Goal: Answer question/provide support: Share knowledge or assist other users

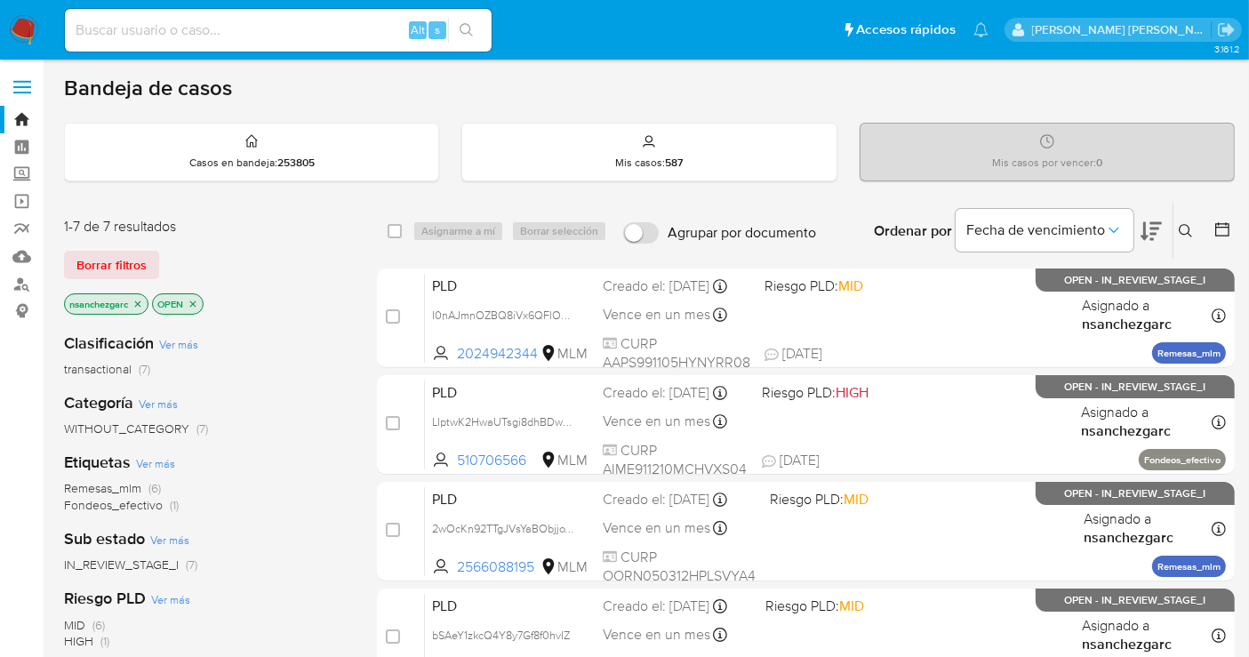
click at [226, 28] on input at bounding box center [278, 30] width 427 height 23
paste input "2504373154"
type input "2504373154"
click at [475, 26] on button "search-icon" at bounding box center [466, 30] width 36 height 25
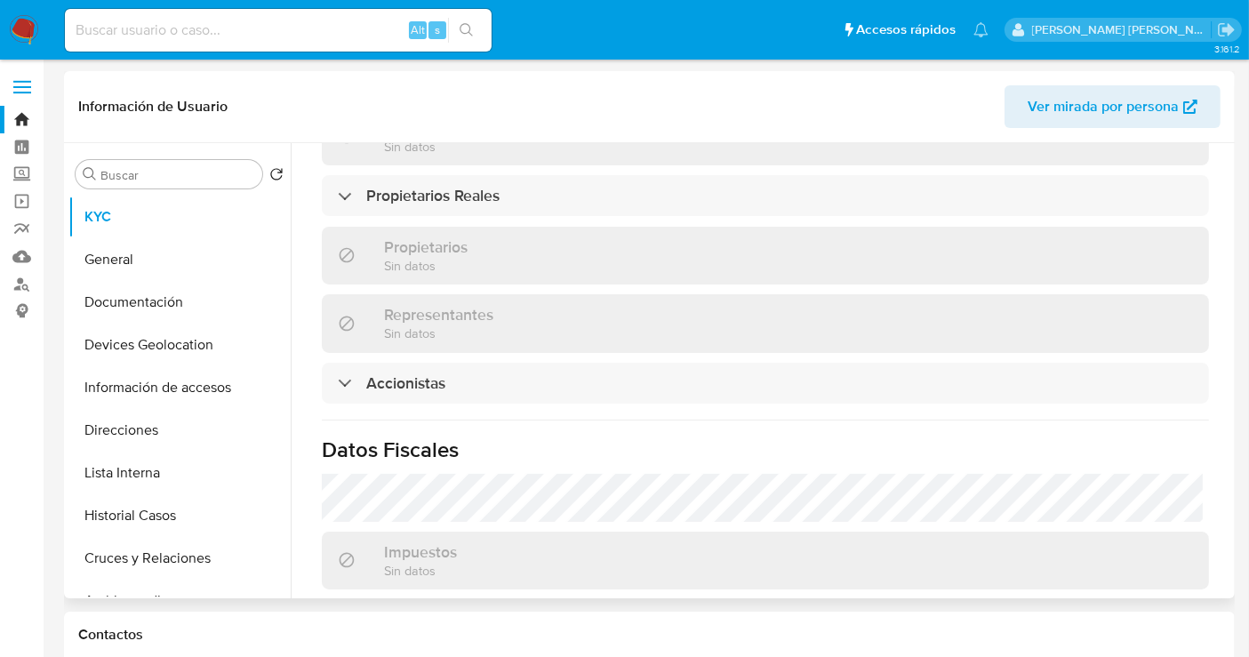
scroll to position [849, 0]
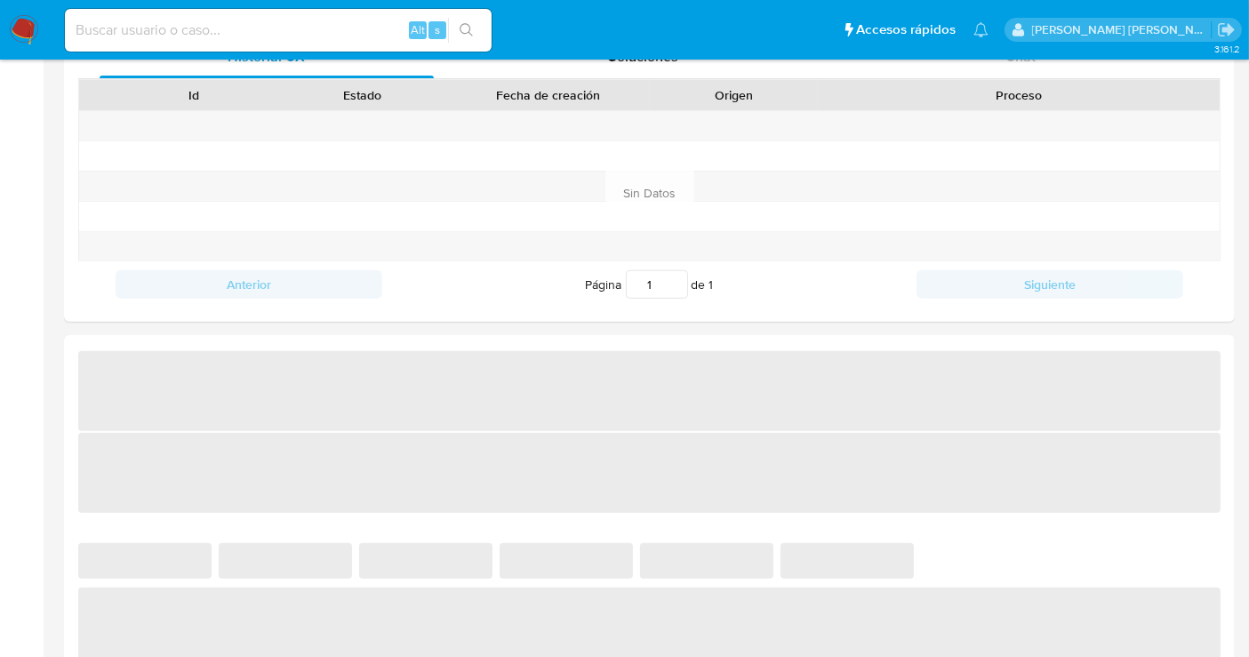
select select "10"
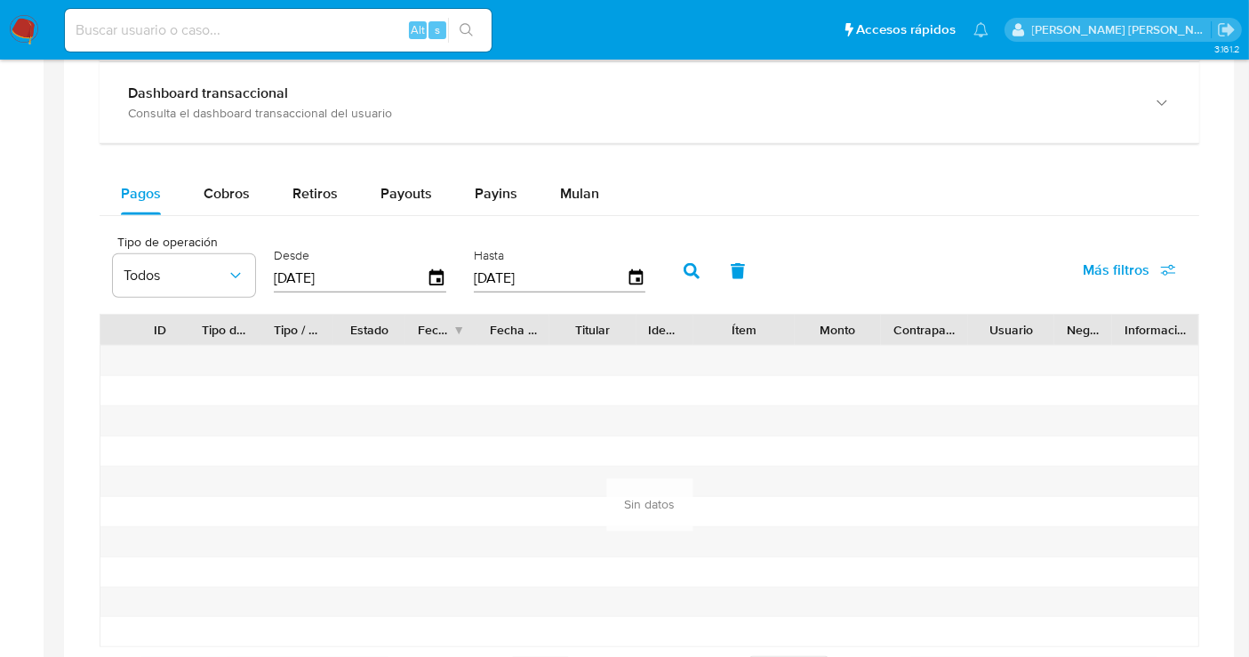
scroll to position [1364, 0]
click at [320, 188] on span "Retiros" at bounding box center [315, 193] width 45 height 20
select select "10"
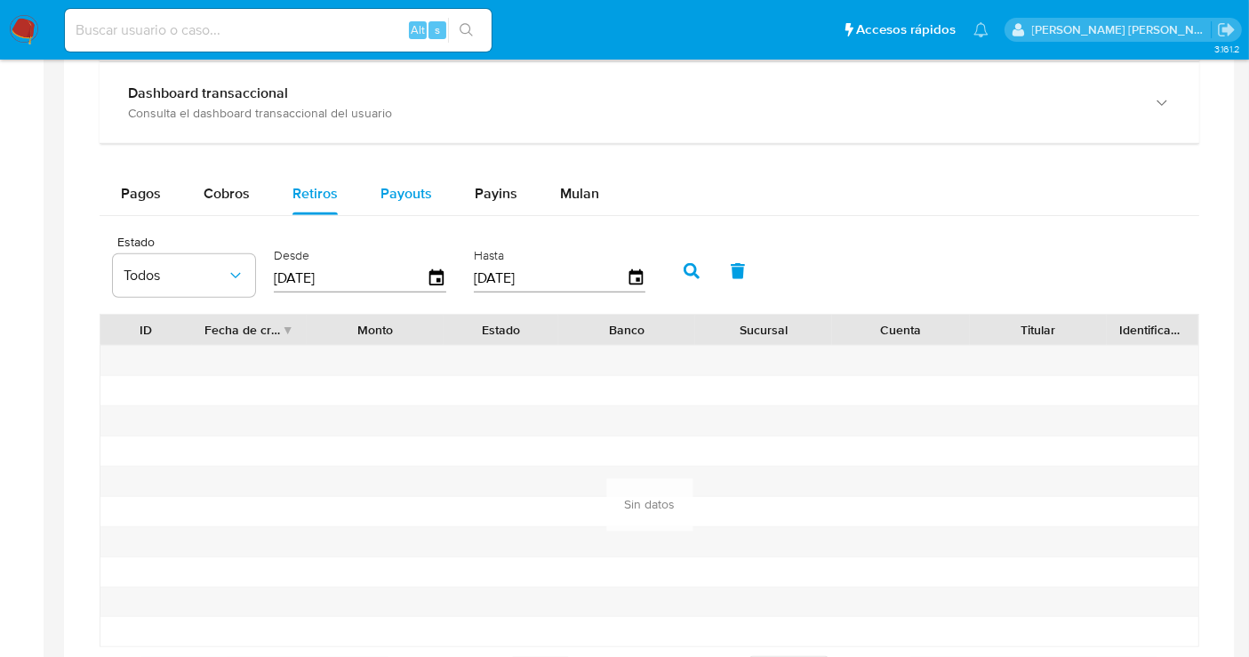
click at [396, 195] on span "Payouts" at bounding box center [407, 193] width 52 height 20
select select "10"
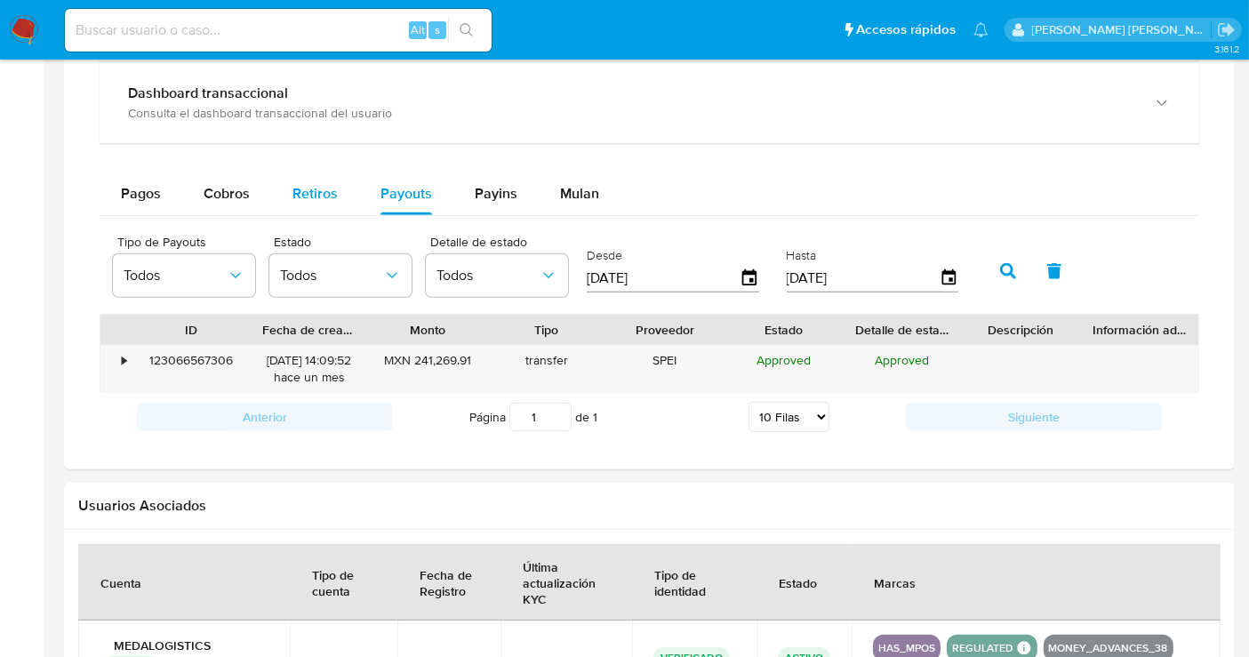
click at [311, 194] on span "Retiros" at bounding box center [315, 193] width 45 height 20
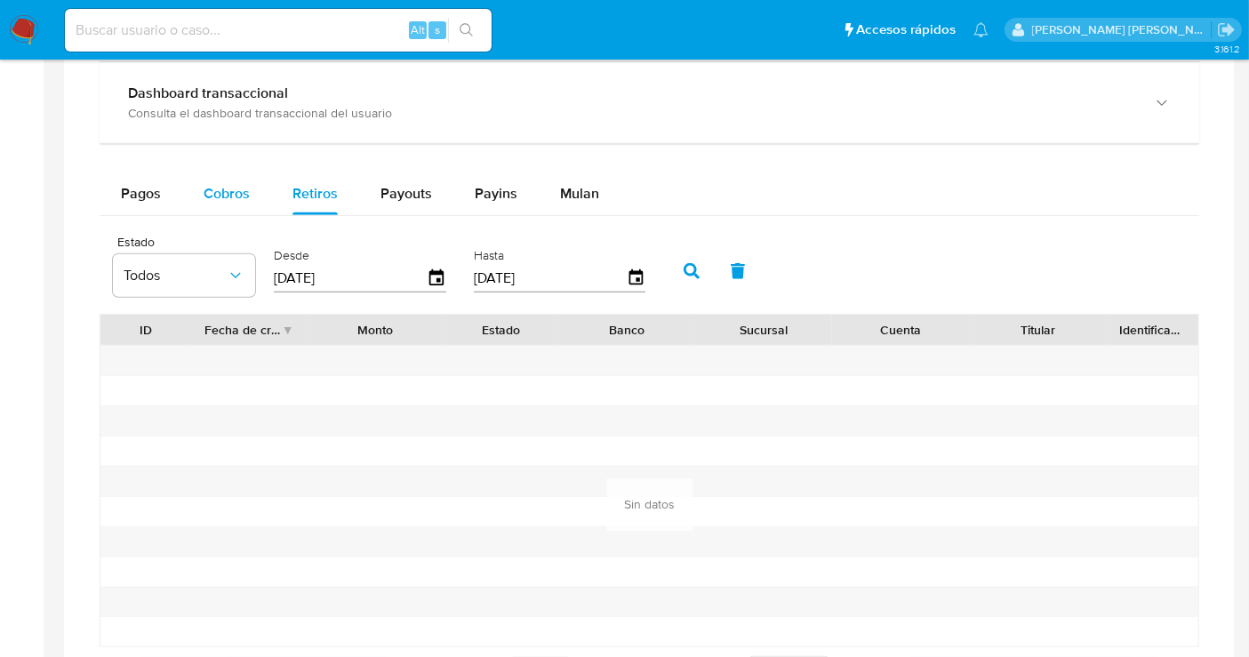
click at [223, 193] on span "Cobros" at bounding box center [227, 193] width 46 height 20
select select "10"
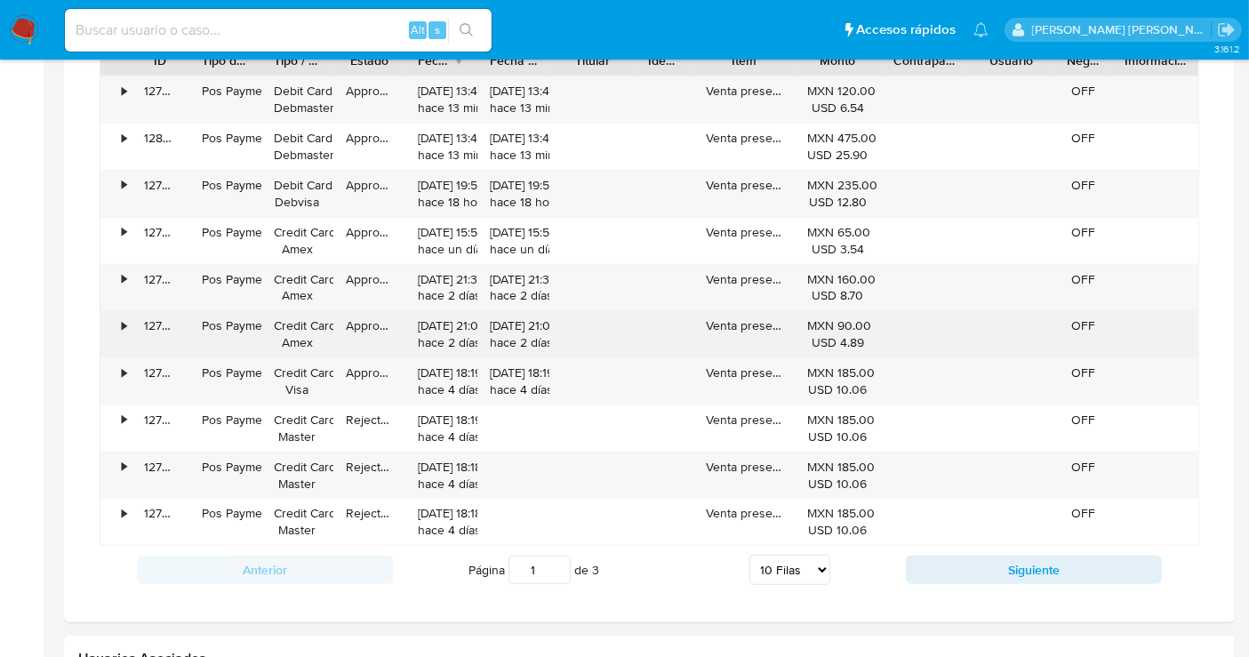
scroll to position [1383, 0]
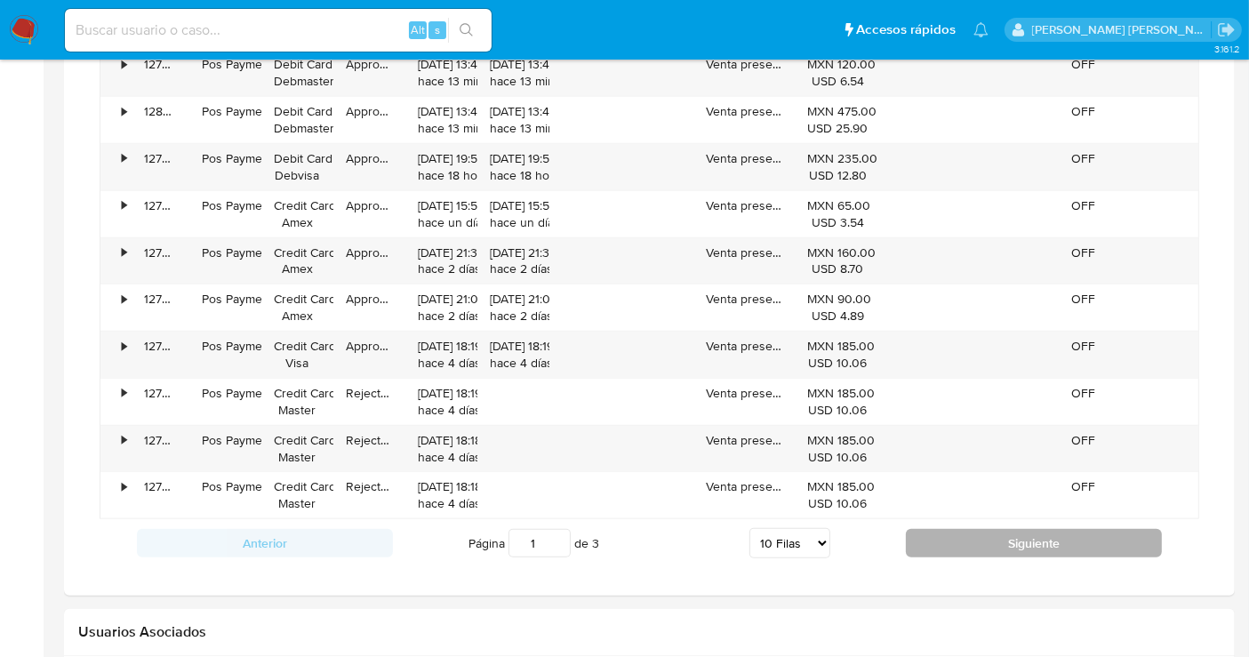
click at [969, 537] on button "Siguiente" at bounding box center [1034, 543] width 256 height 28
type input "2"
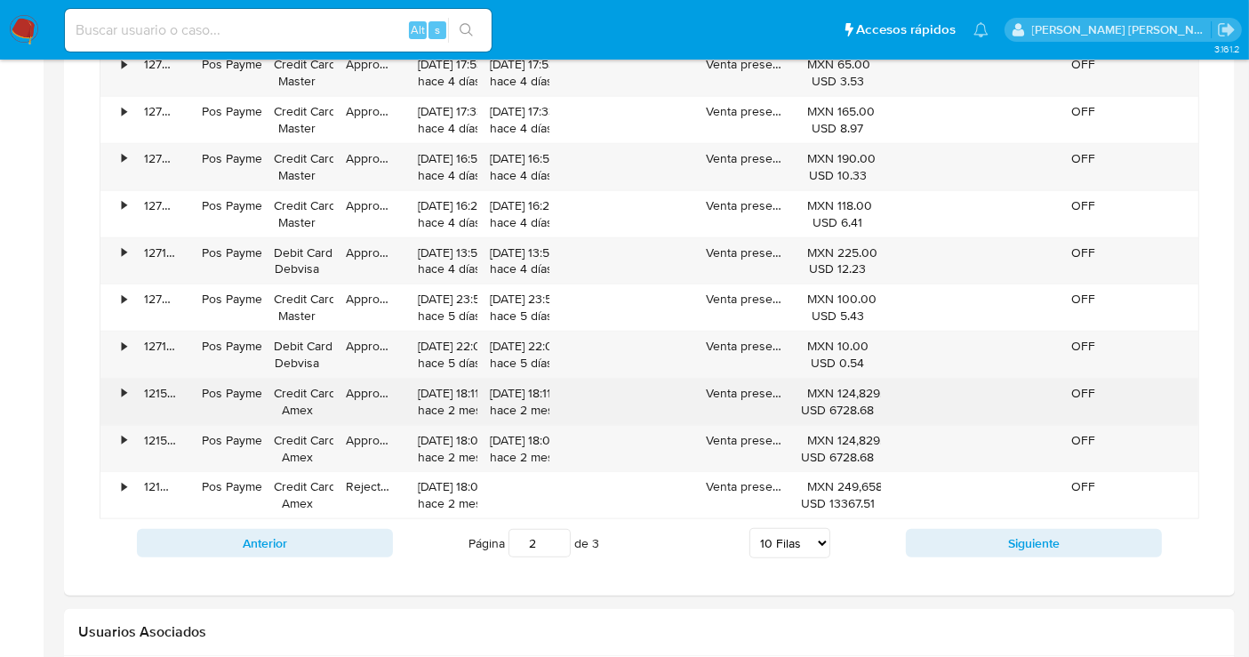
click at [124, 391] on div "•" at bounding box center [124, 393] width 4 height 17
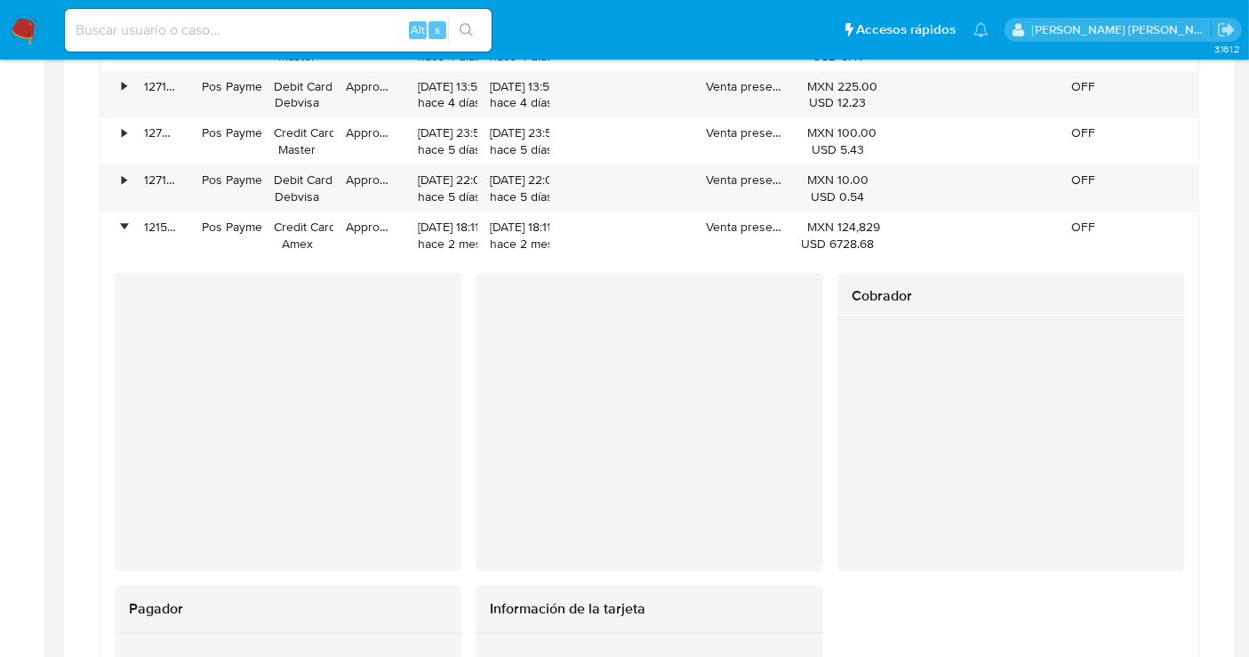
scroll to position [1580, 0]
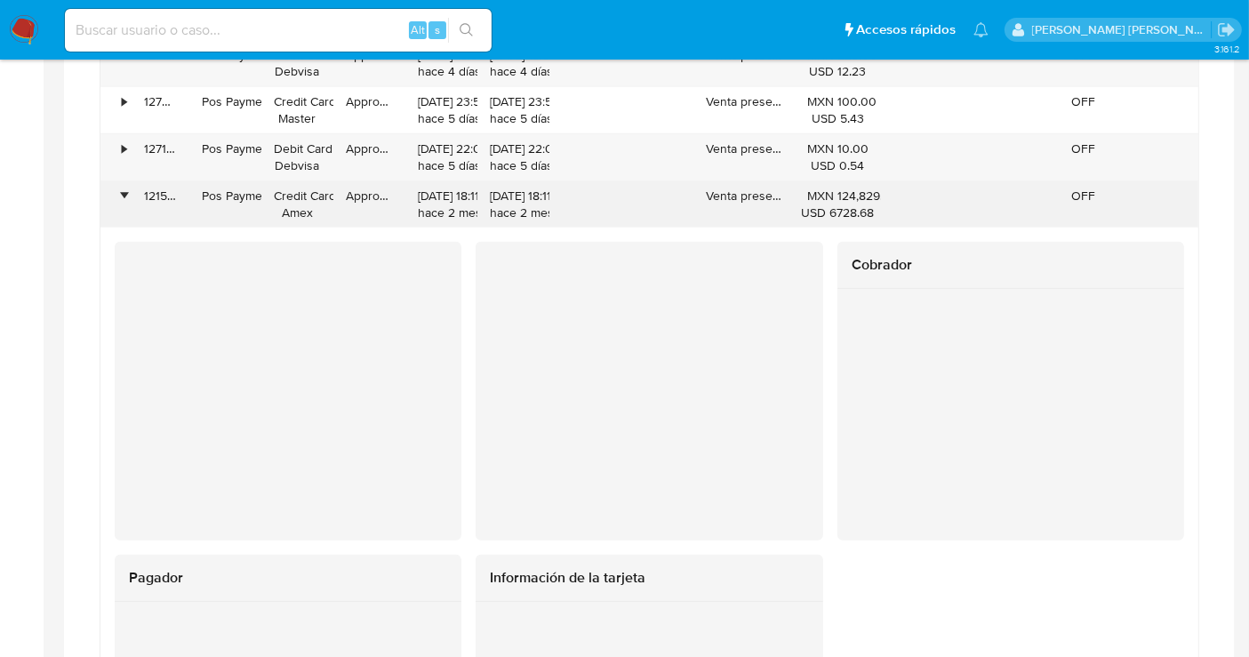
click at [124, 188] on div "•" at bounding box center [124, 196] width 4 height 17
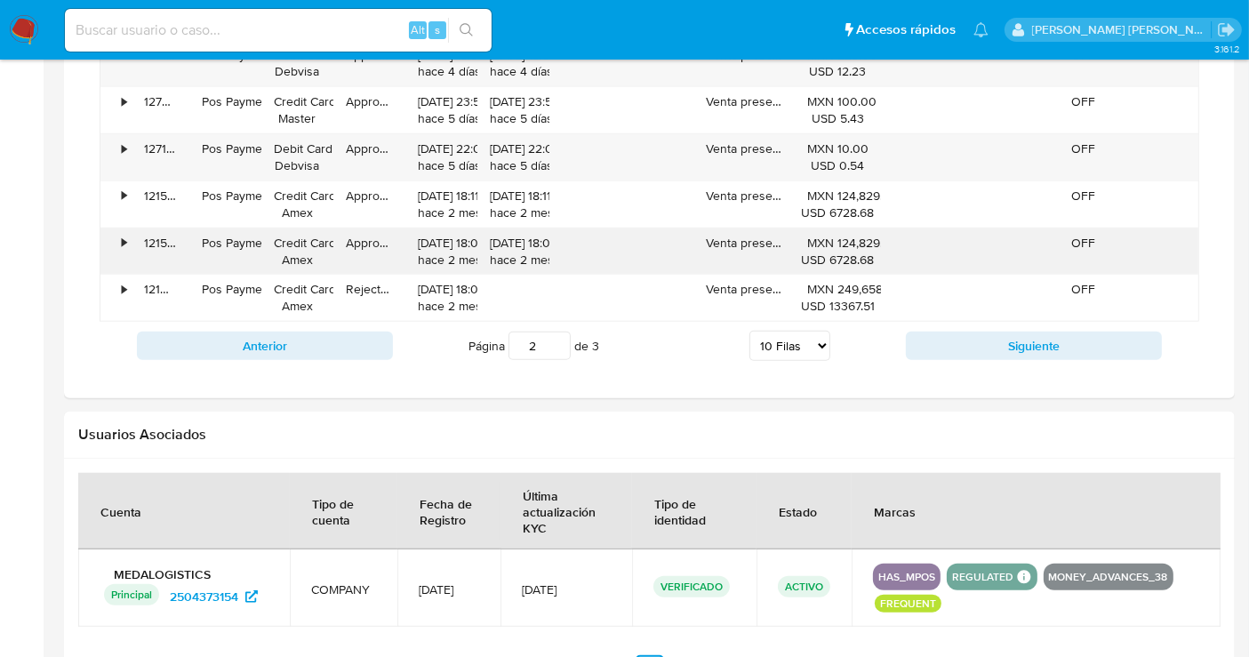
click at [122, 236] on div "•" at bounding box center [124, 243] width 4 height 17
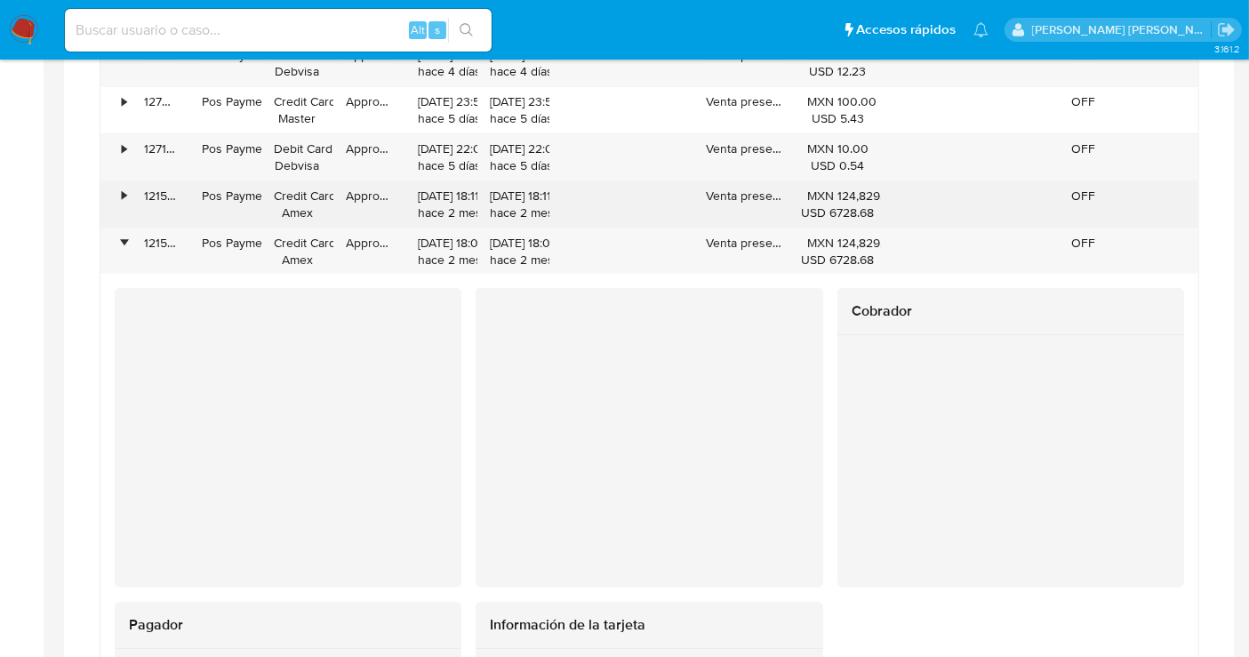
click at [128, 190] on div "•" at bounding box center [115, 204] width 31 height 46
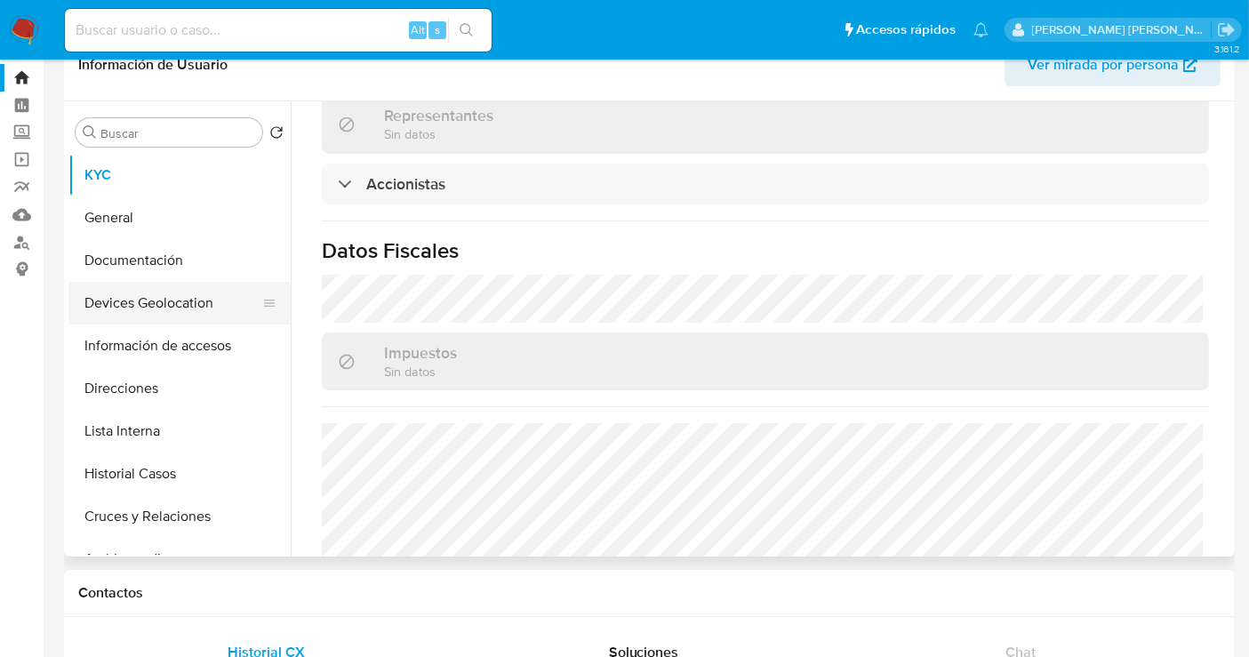
scroll to position [0, 0]
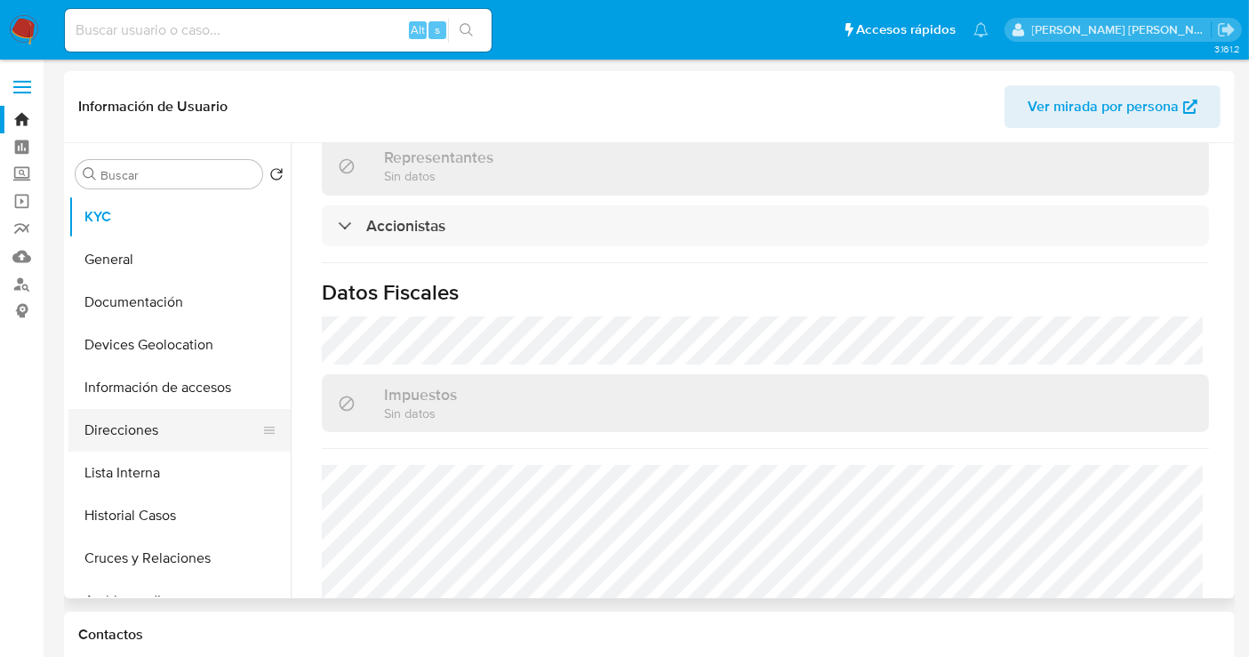
click at [129, 441] on button "Direcciones" at bounding box center [172, 430] width 208 height 43
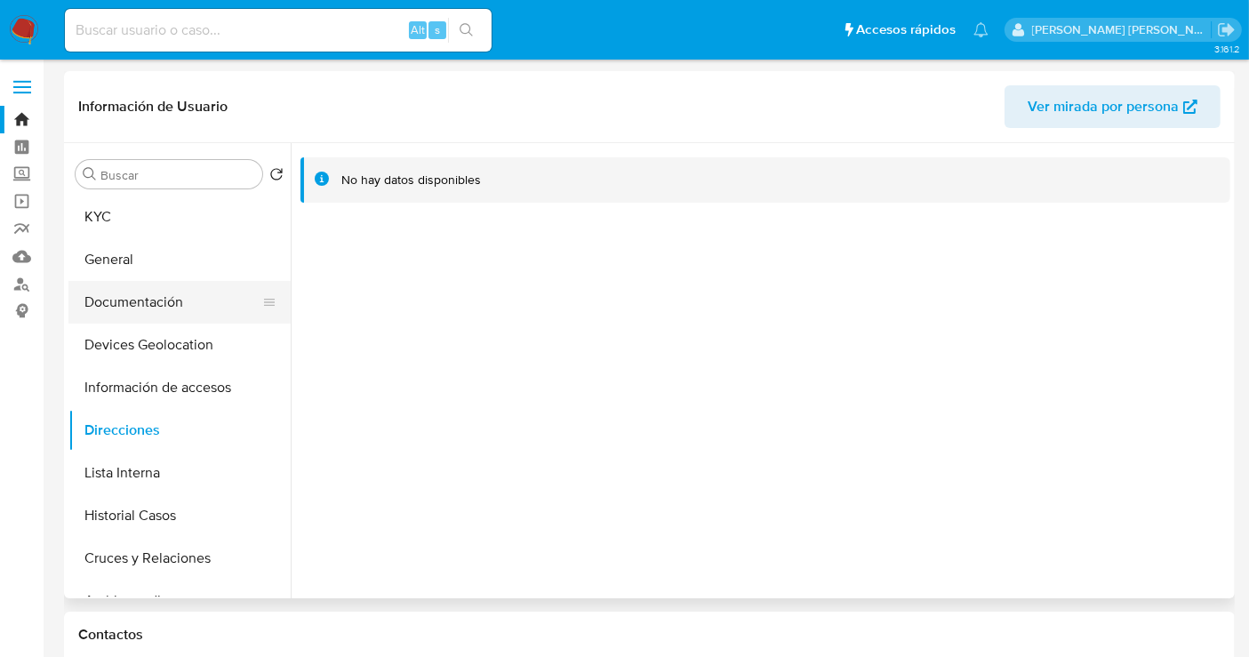
click at [137, 295] on button "Documentación" at bounding box center [172, 302] width 208 height 43
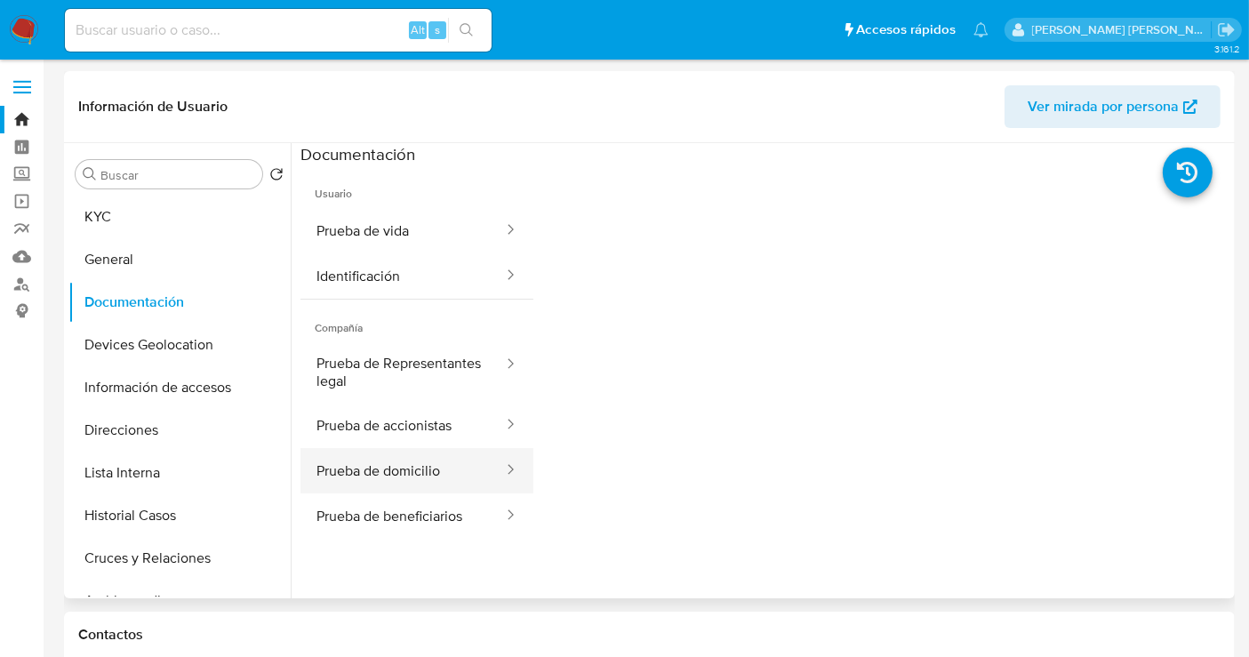
click at [431, 469] on button "Prueba de domicilio" at bounding box center [403, 470] width 204 height 45
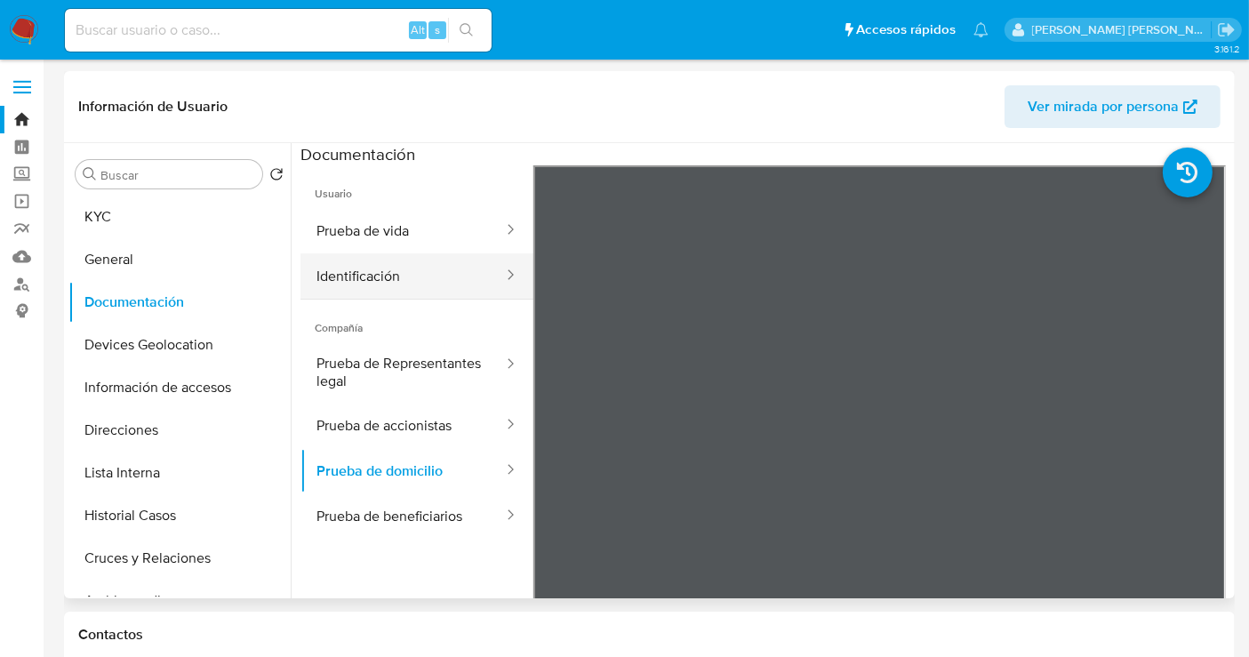
click at [363, 271] on button "Identificación" at bounding box center [403, 275] width 204 height 45
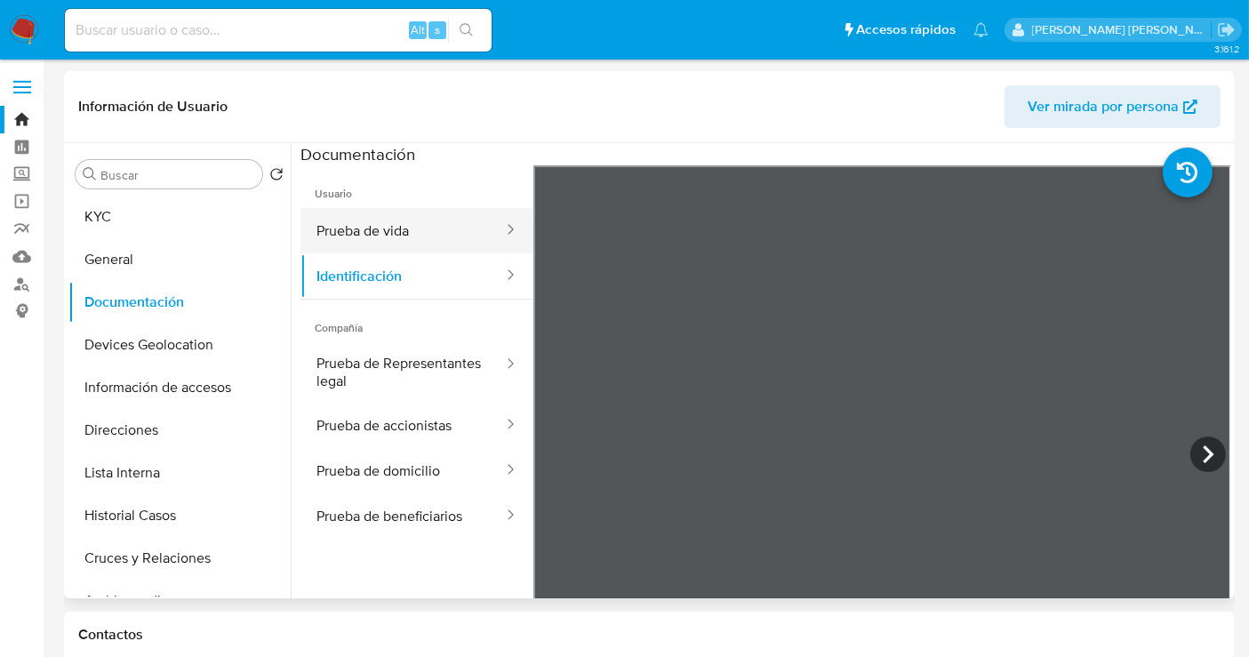
click at [391, 240] on button "Prueba de vida" at bounding box center [403, 230] width 204 height 45
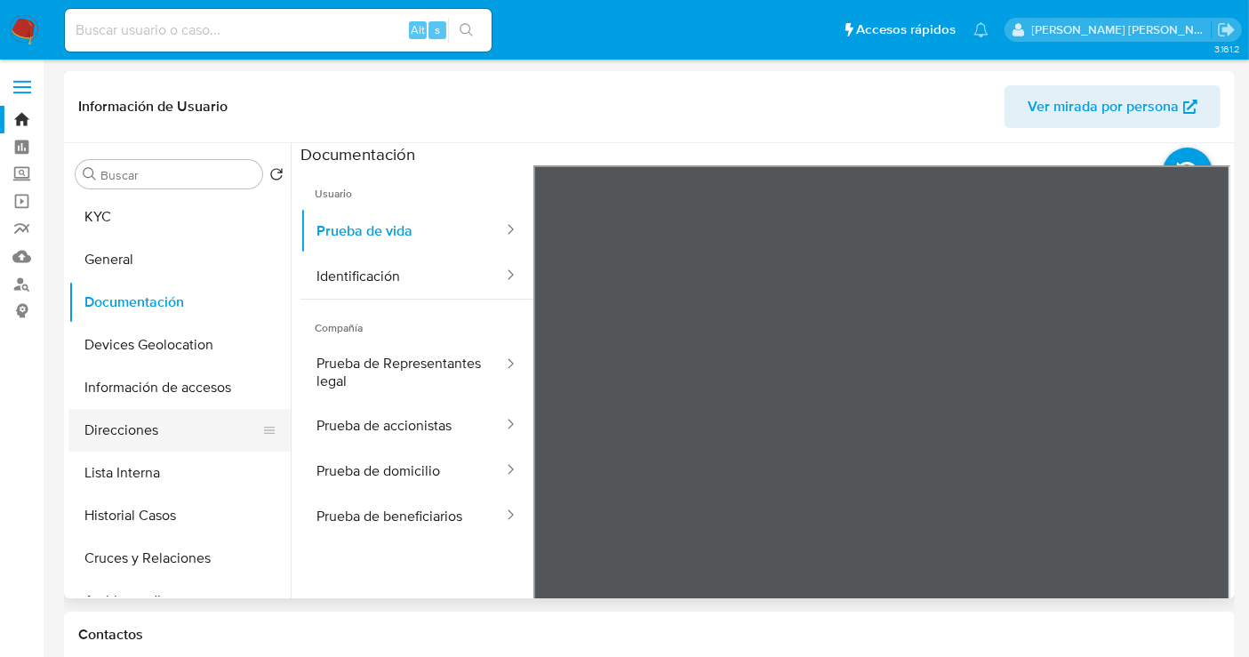
click at [165, 421] on button "Direcciones" at bounding box center [172, 430] width 208 height 43
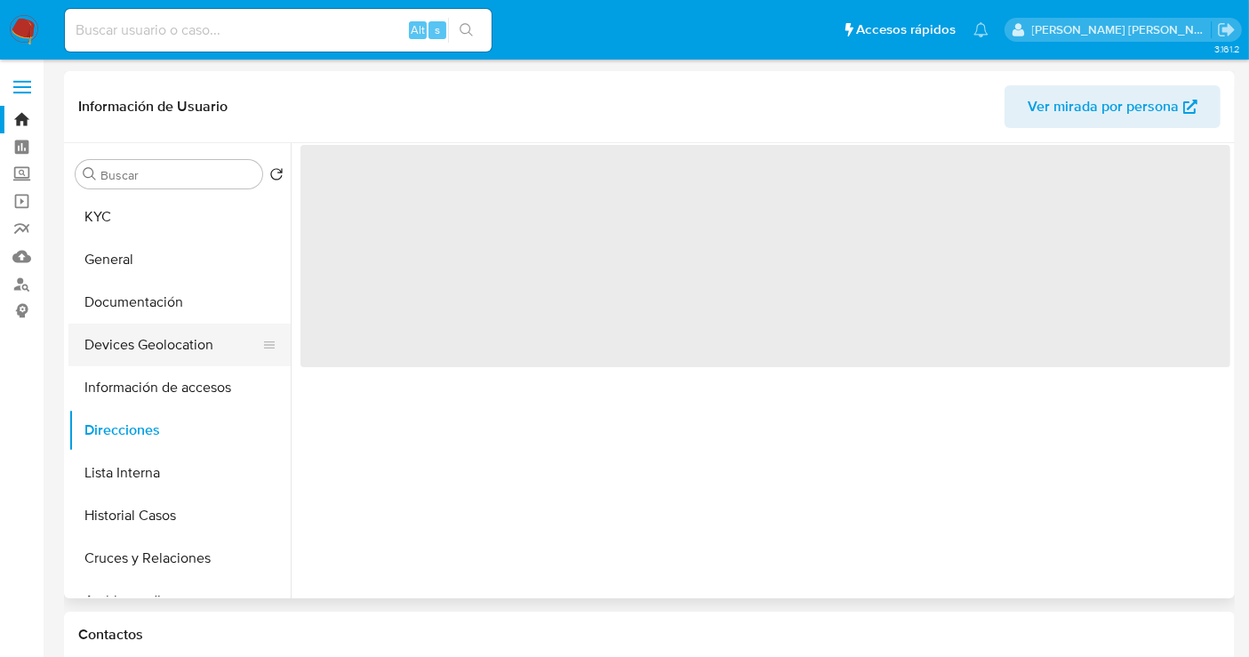
click at [130, 331] on button "Devices Geolocation" at bounding box center [172, 345] width 208 height 43
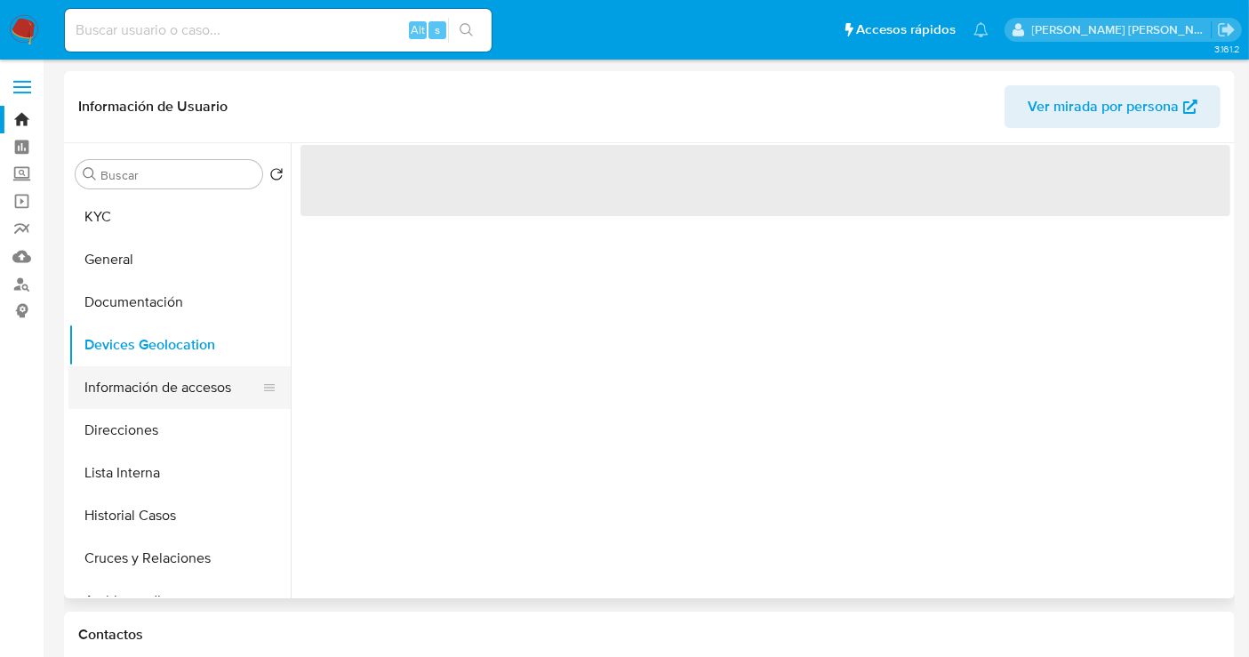
click at [174, 386] on button "Información de accesos" at bounding box center [172, 387] width 208 height 43
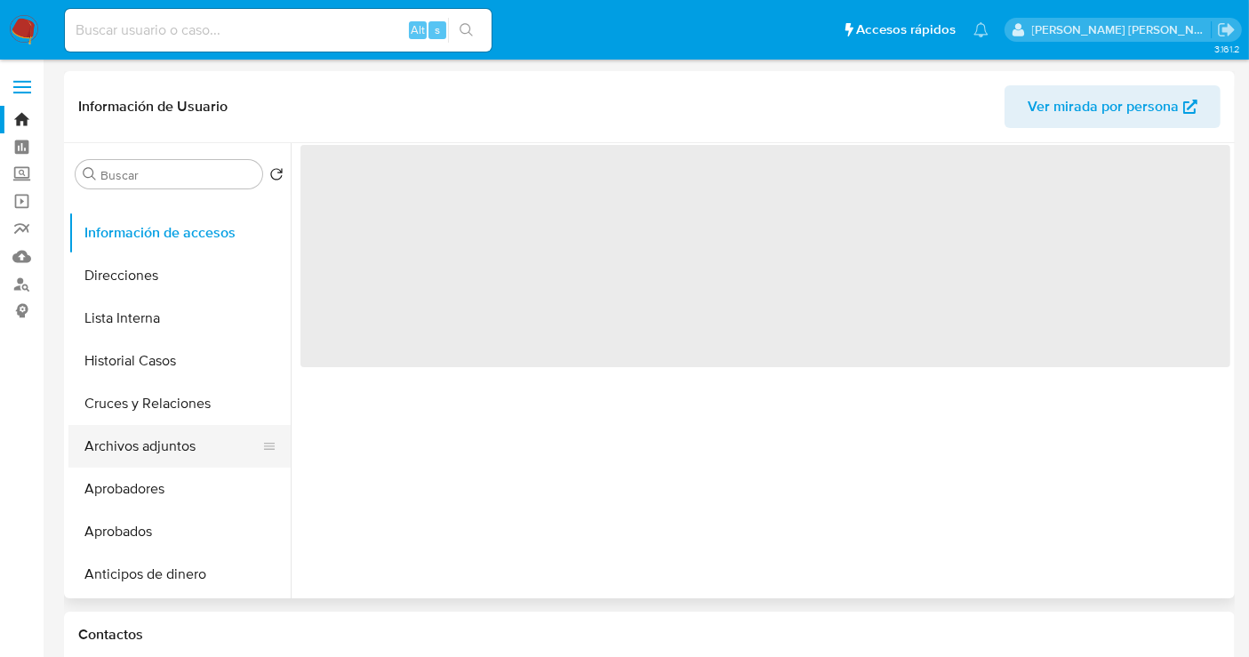
scroll to position [197, 0]
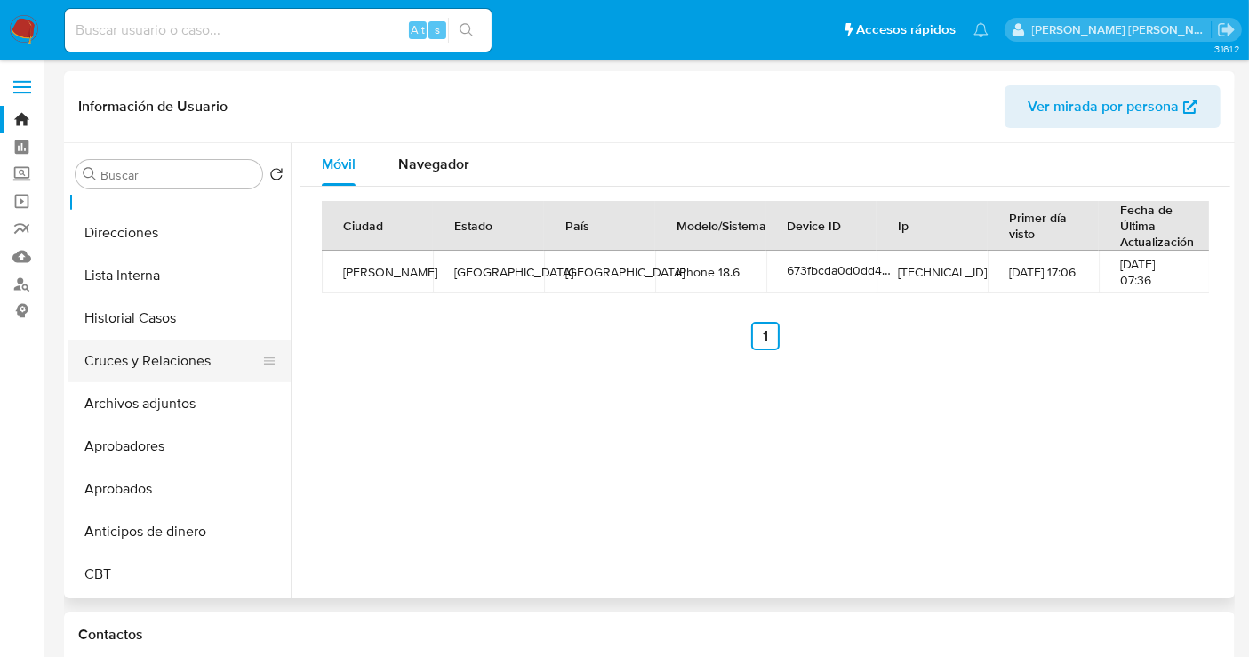
click at [157, 354] on button "Cruces y Relaciones" at bounding box center [172, 361] width 208 height 43
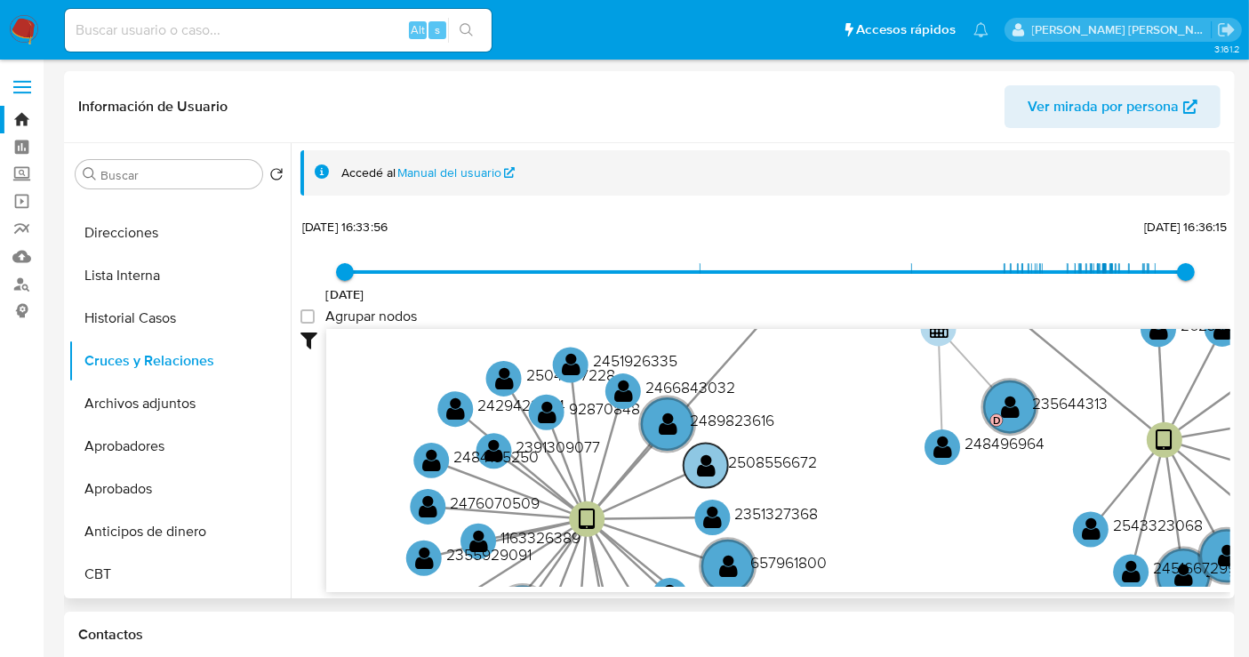
click at [734, 460] on text "2508556672" at bounding box center [772, 462] width 89 height 22
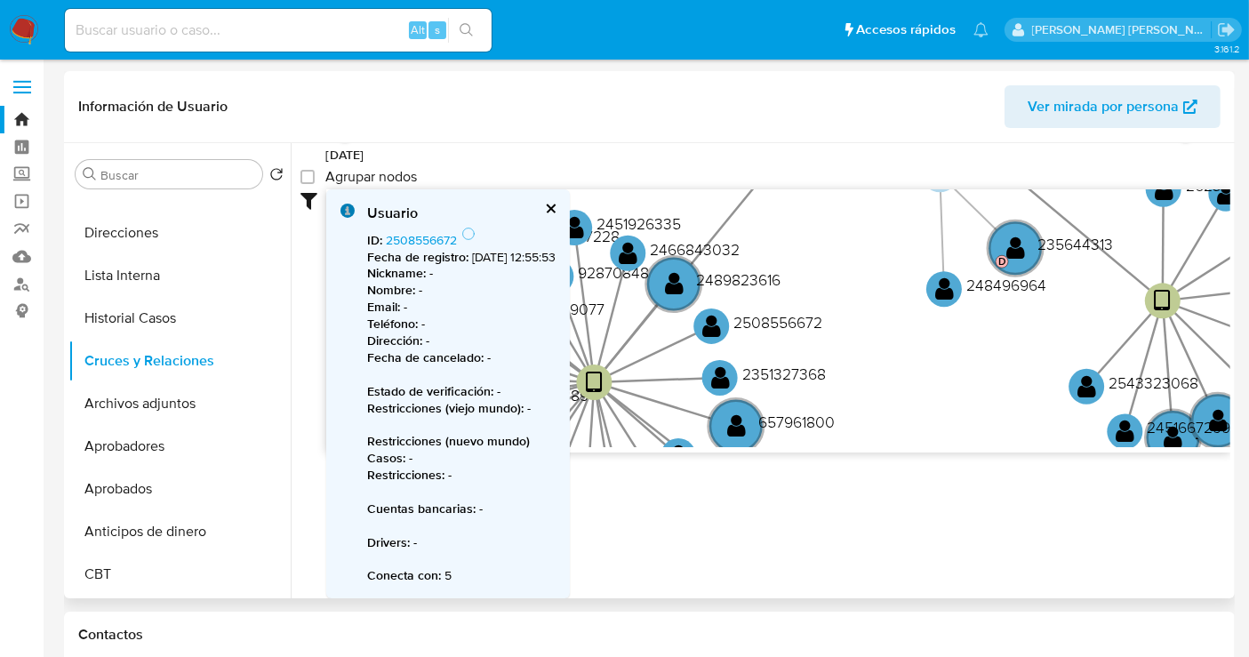
scroll to position [40, 0]
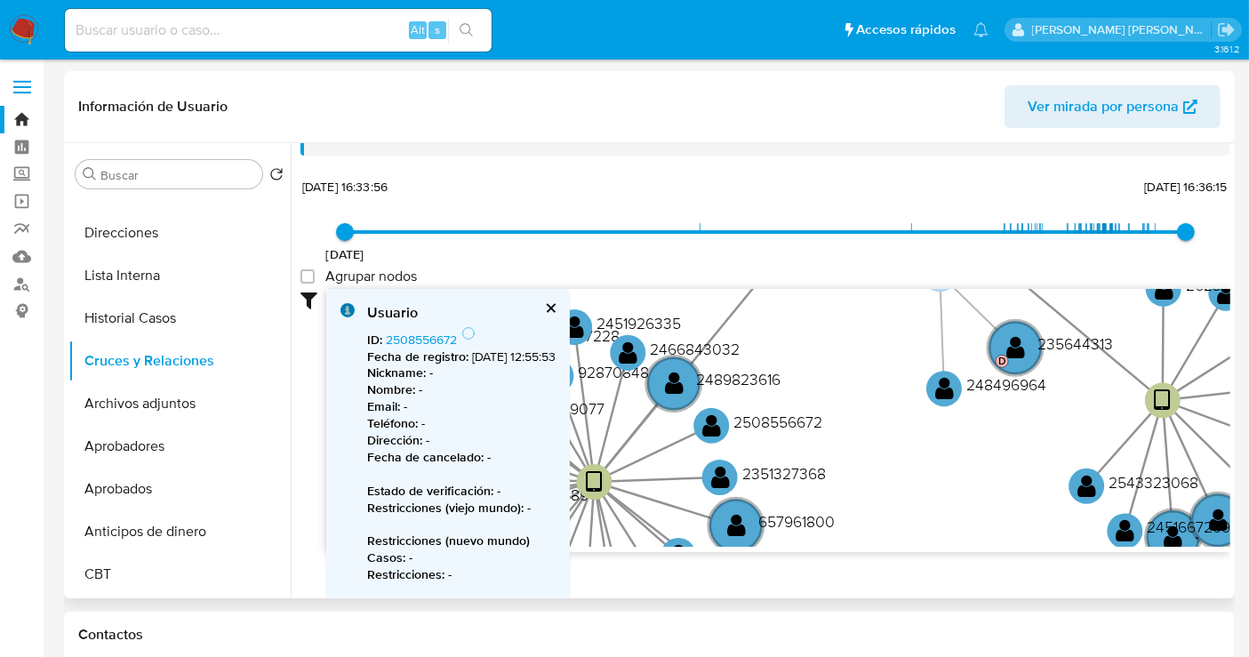
click at [556, 302] on button "cerrar" at bounding box center [550, 308] width 12 height 12
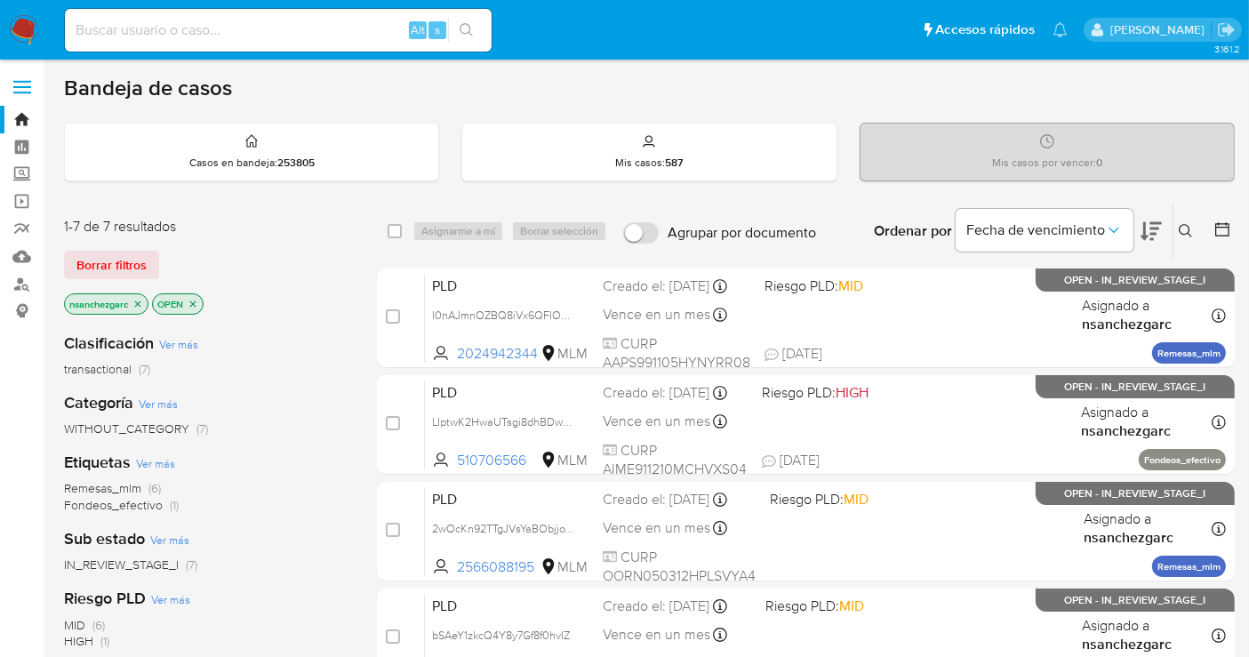
click at [1186, 227] on icon at bounding box center [1186, 231] width 14 height 14
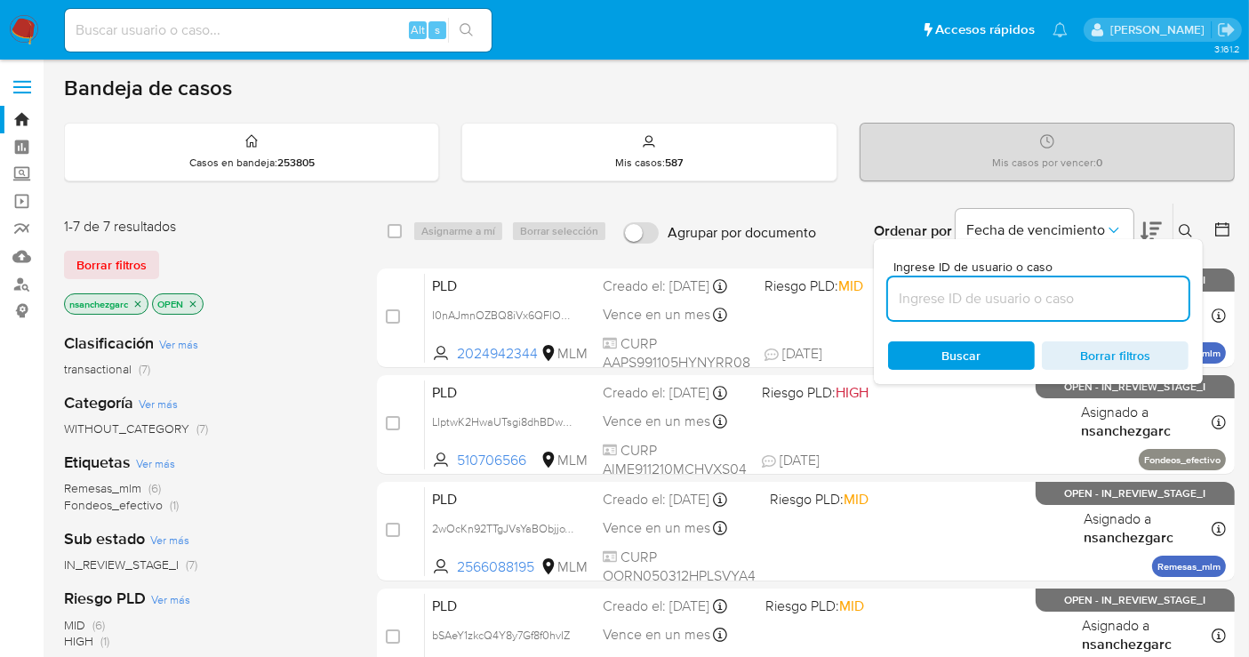
click at [962, 308] on input at bounding box center [1038, 298] width 301 height 23
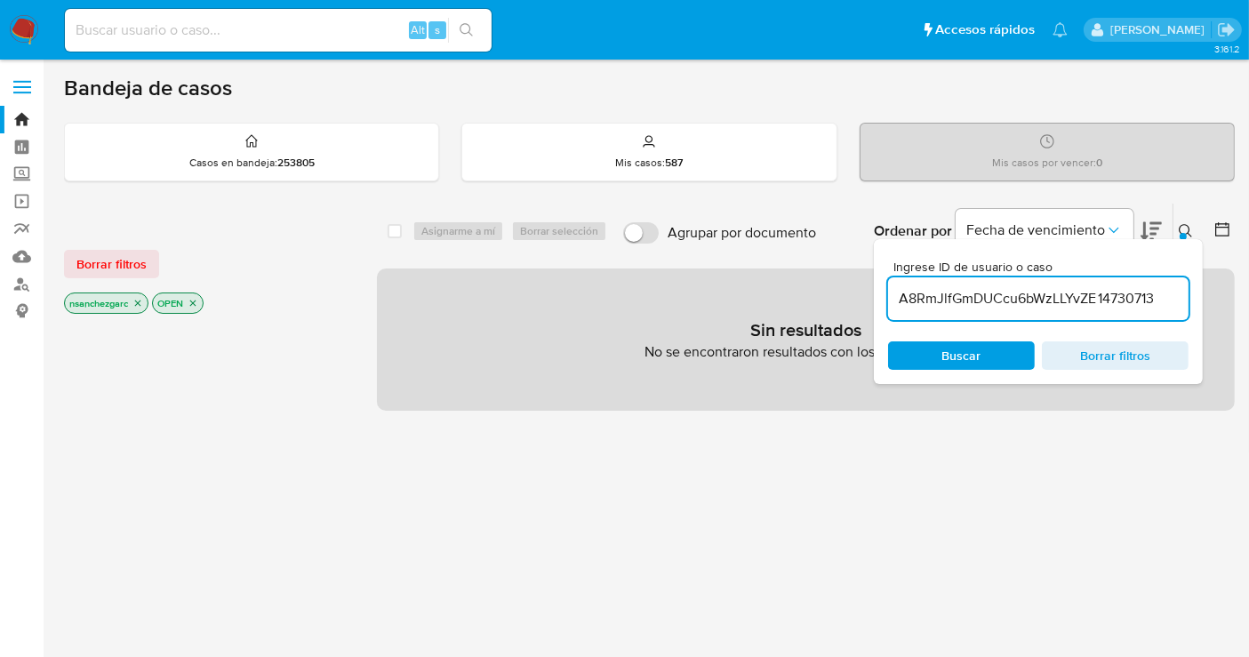
click at [955, 299] on input "A8RmJlfGmDUCcu6bWzLLYvZE 14730713" at bounding box center [1038, 298] width 301 height 23
click at [1073, 295] on input "A8RmJlfGmDUCcu6bWzLLYvZE 14730713" at bounding box center [1038, 298] width 301 height 23
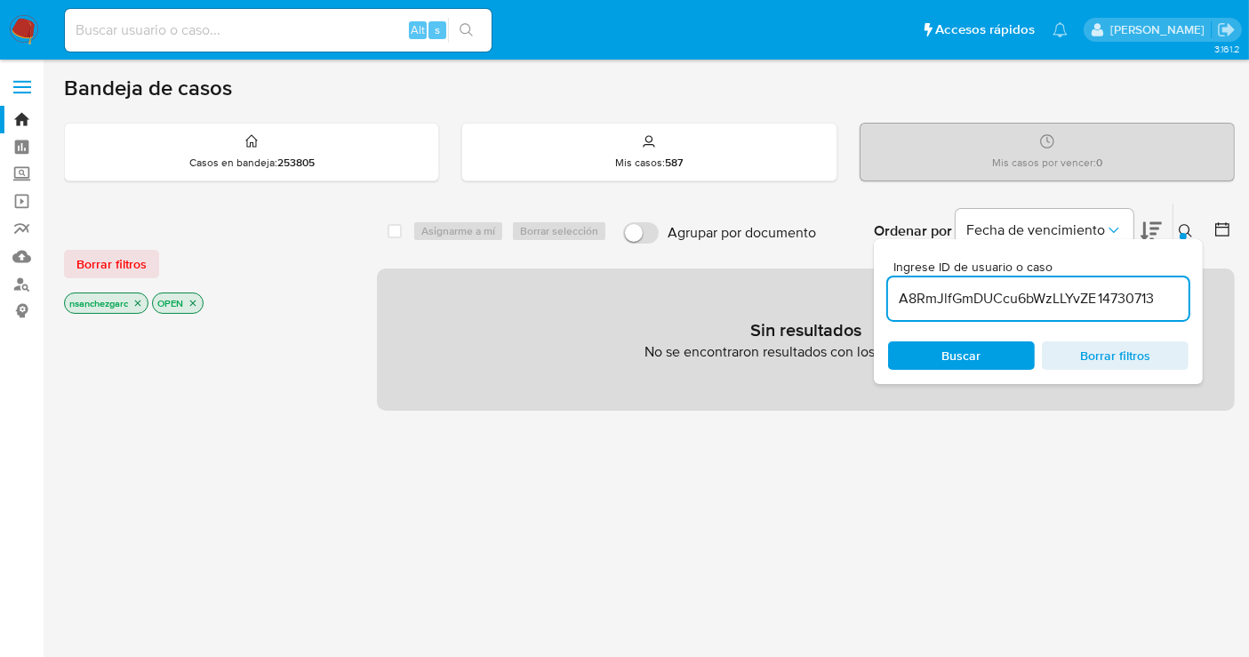
click at [1073, 295] on input "A8RmJlfGmDUCcu6bWzLLYvZE 14730713" at bounding box center [1038, 298] width 301 height 23
paste input
type input "14730713"
click at [140, 299] on icon "close-filter" at bounding box center [137, 303] width 11 height 11
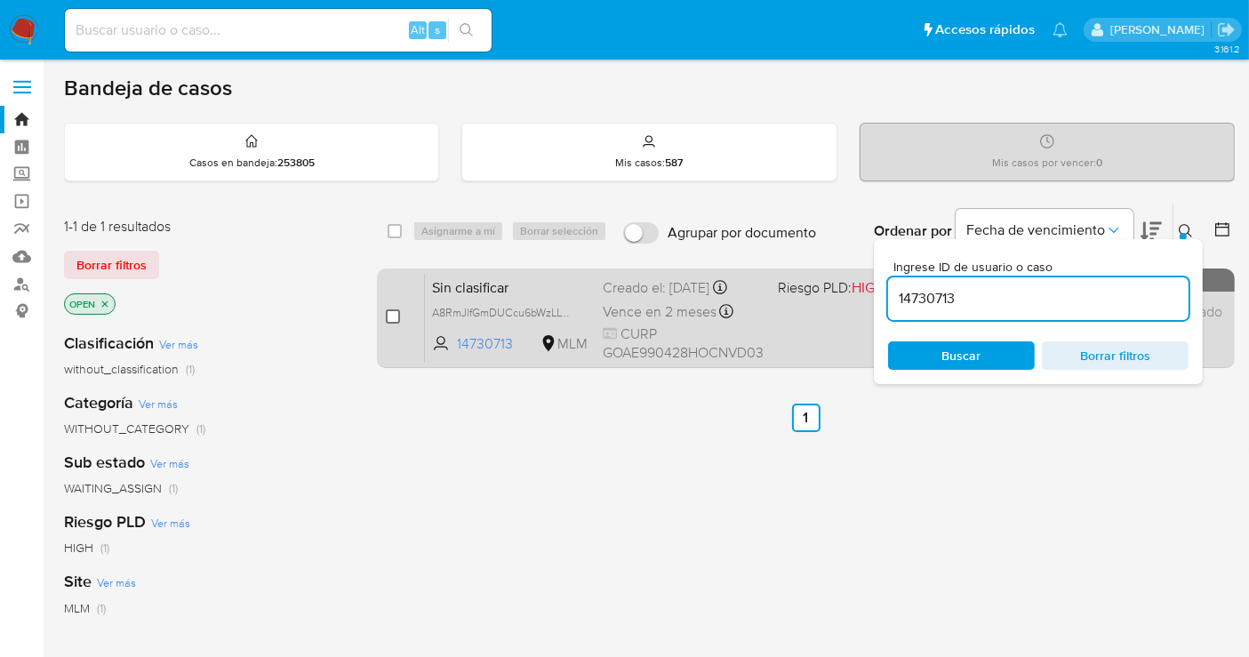
click at [391, 313] on input "checkbox" at bounding box center [393, 316] width 14 height 14
checkbox input "true"
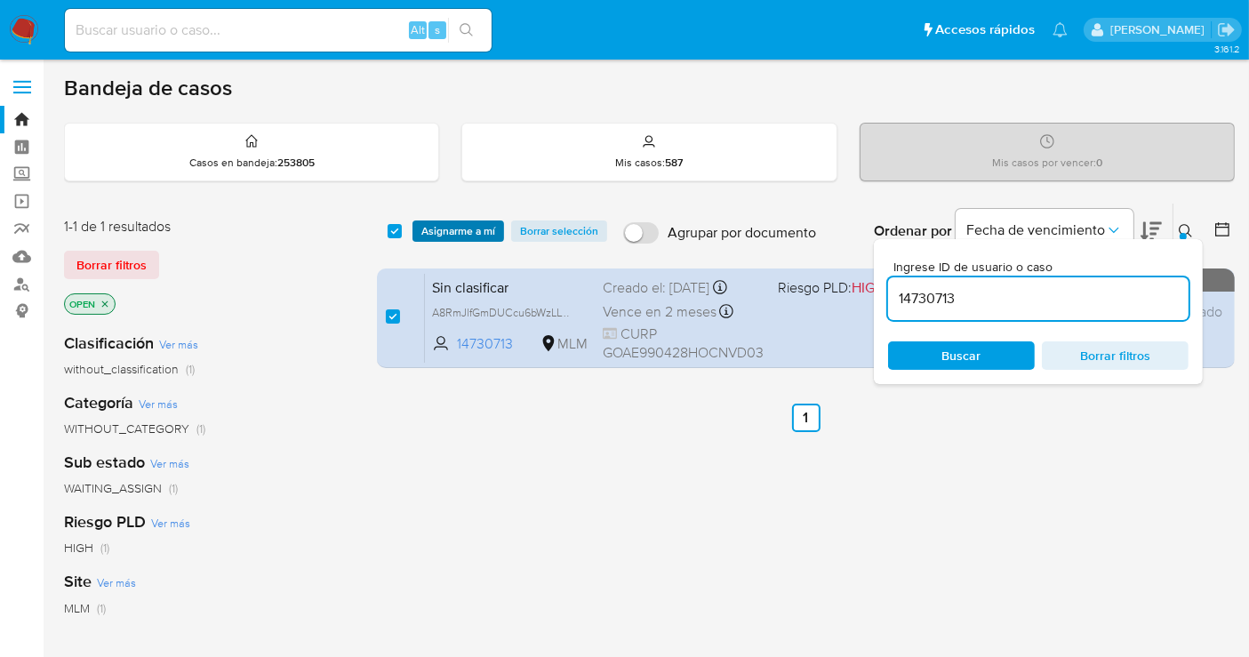
click at [437, 235] on span "Asignarme a mí" at bounding box center [458, 231] width 74 height 18
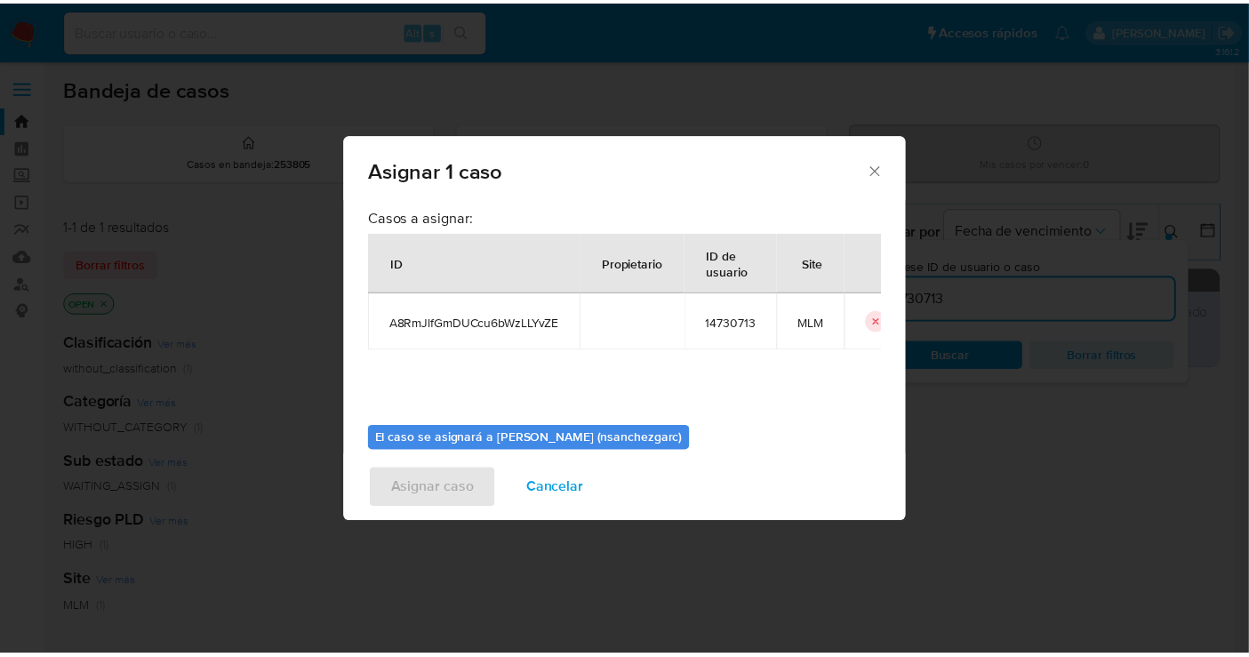
scroll to position [91, 0]
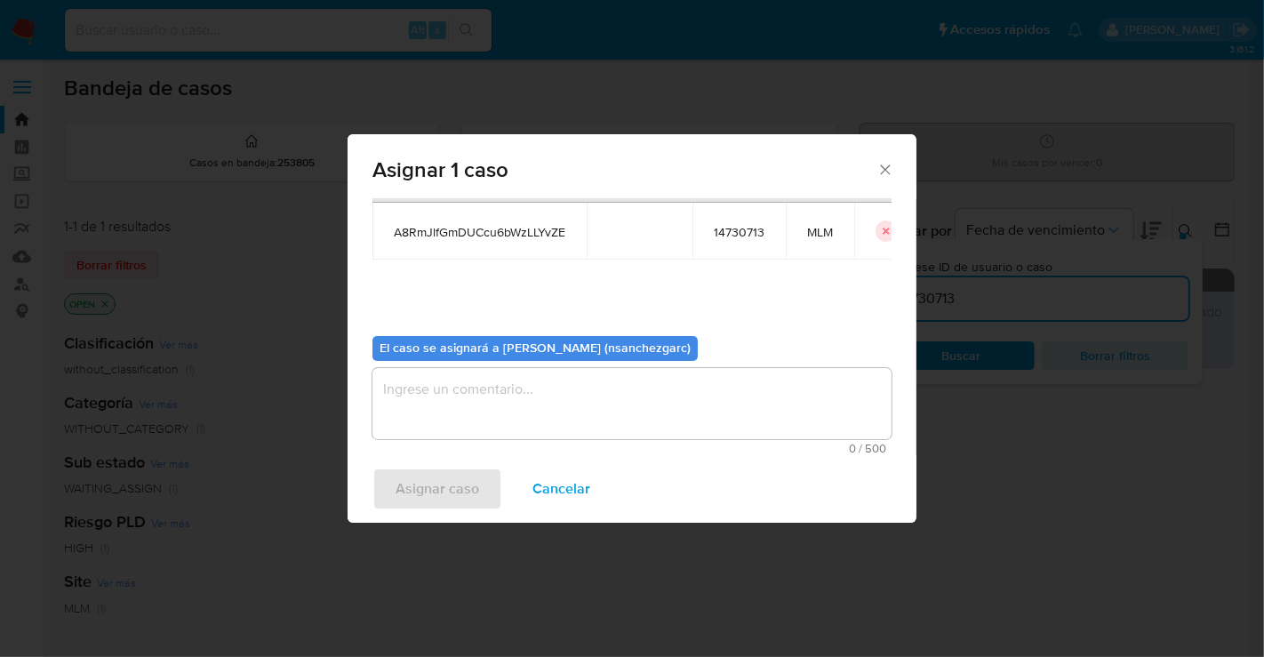
click at [425, 389] on textarea "assign-modal" at bounding box center [632, 403] width 519 height 71
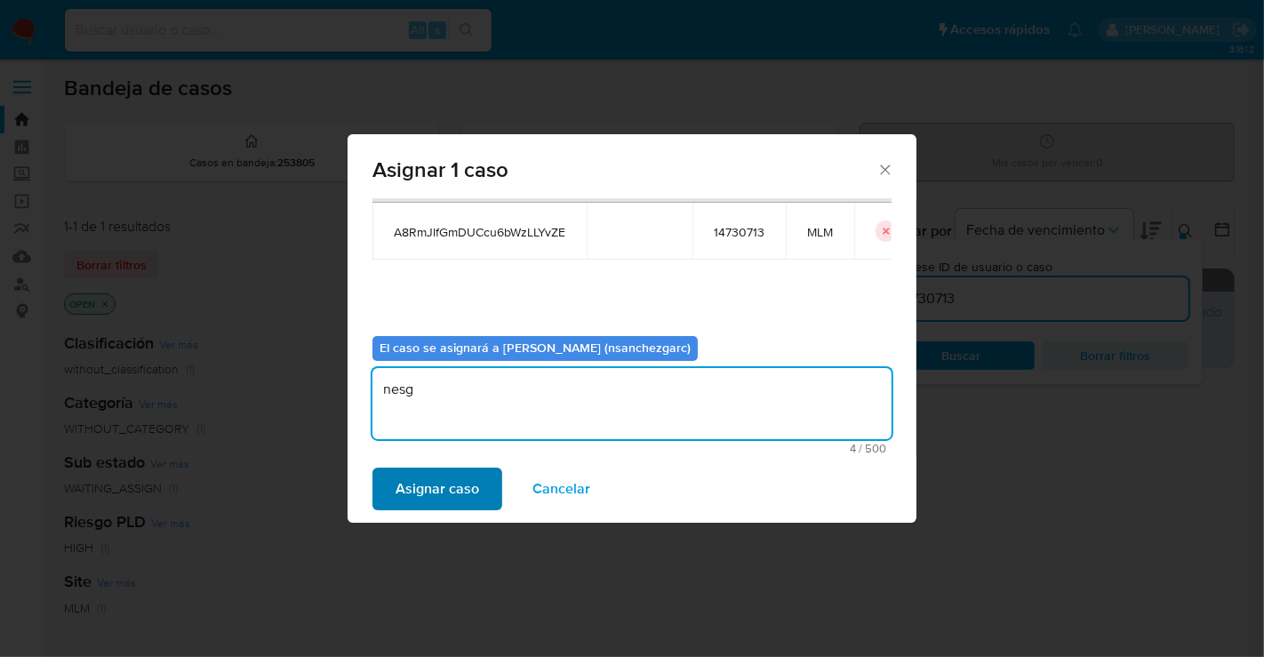
type textarea "nesg"
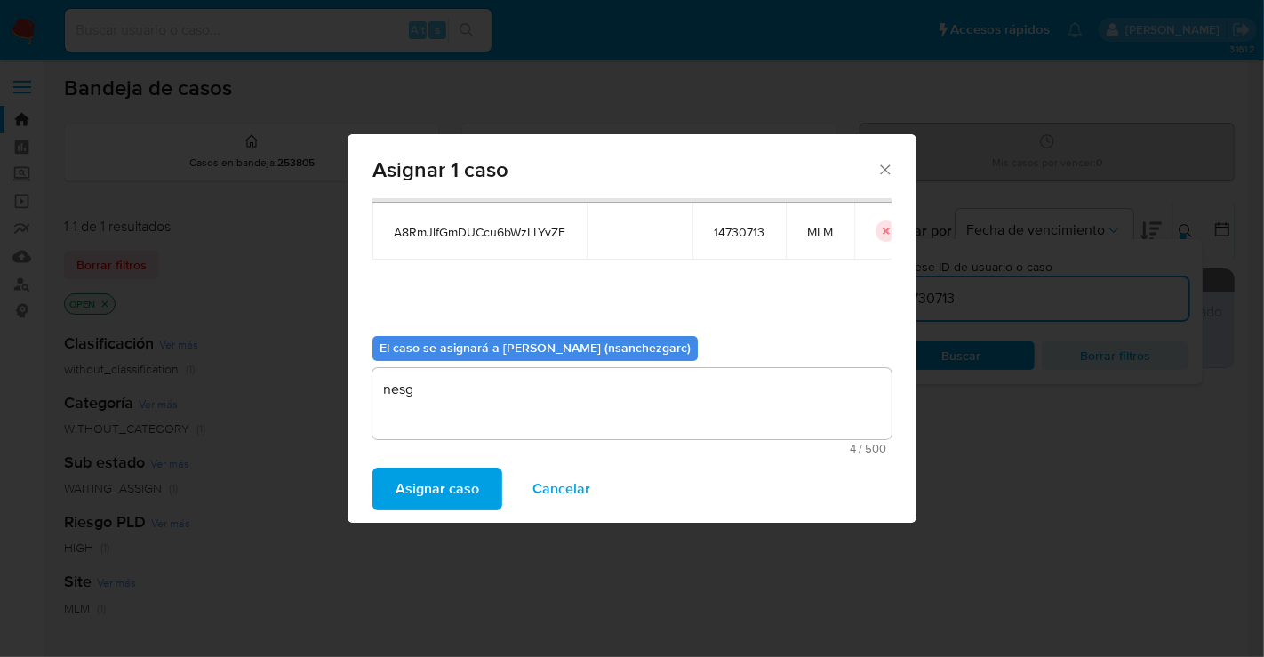
click at [430, 493] on span "Asignar caso" at bounding box center [438, 488] width 84 height 39
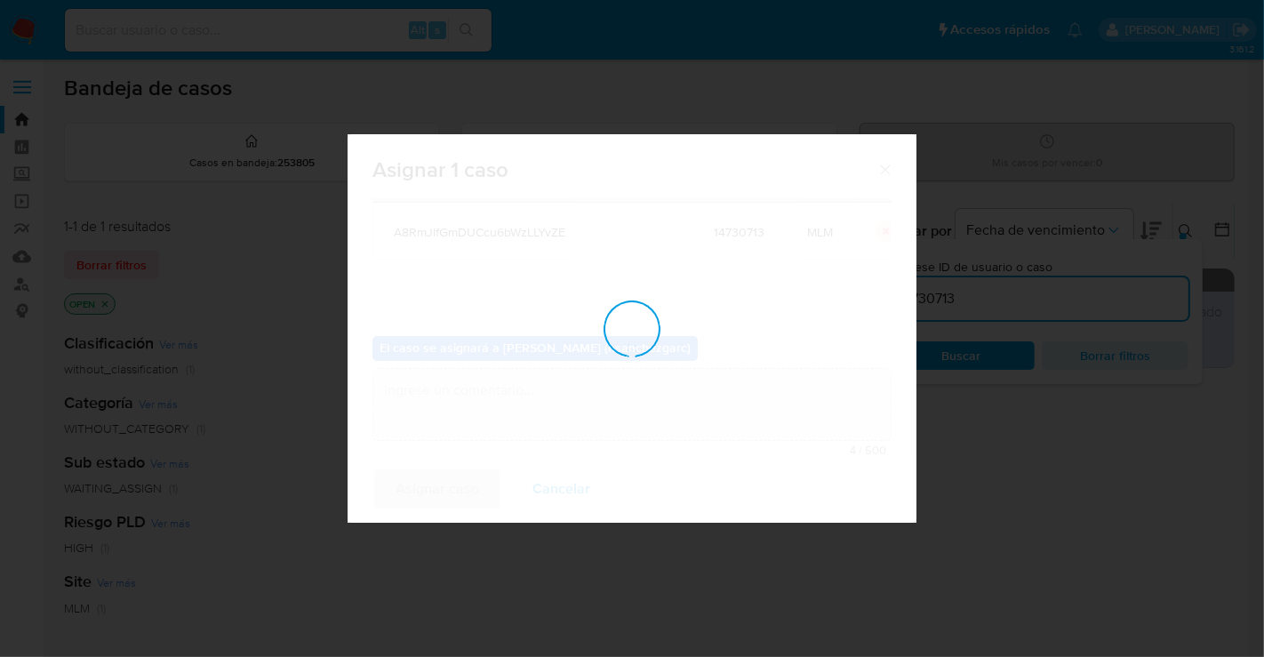
checkbox input "false"
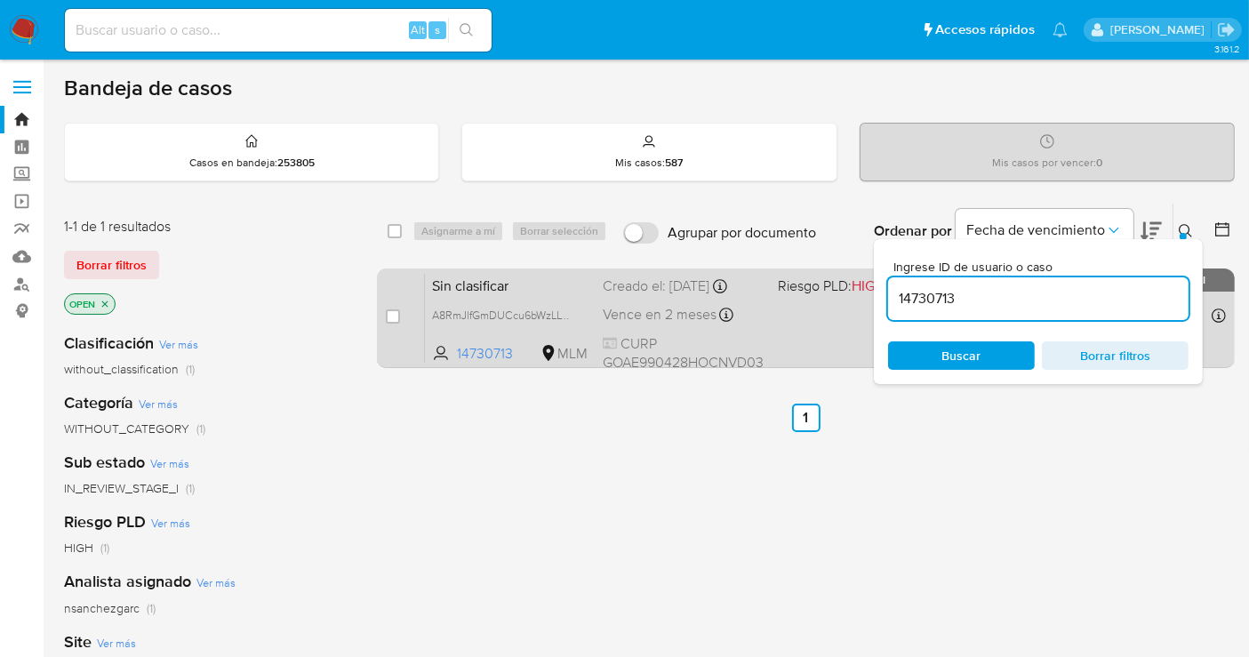
click at [630, 298] on div "Sin clasificar A8RmJlfGmDUCcu6bWzLLYvZE 14730713 MLM Riesgo PLD: HIGH Creado el…" at bounding box center [825, 318] width 801 height 90
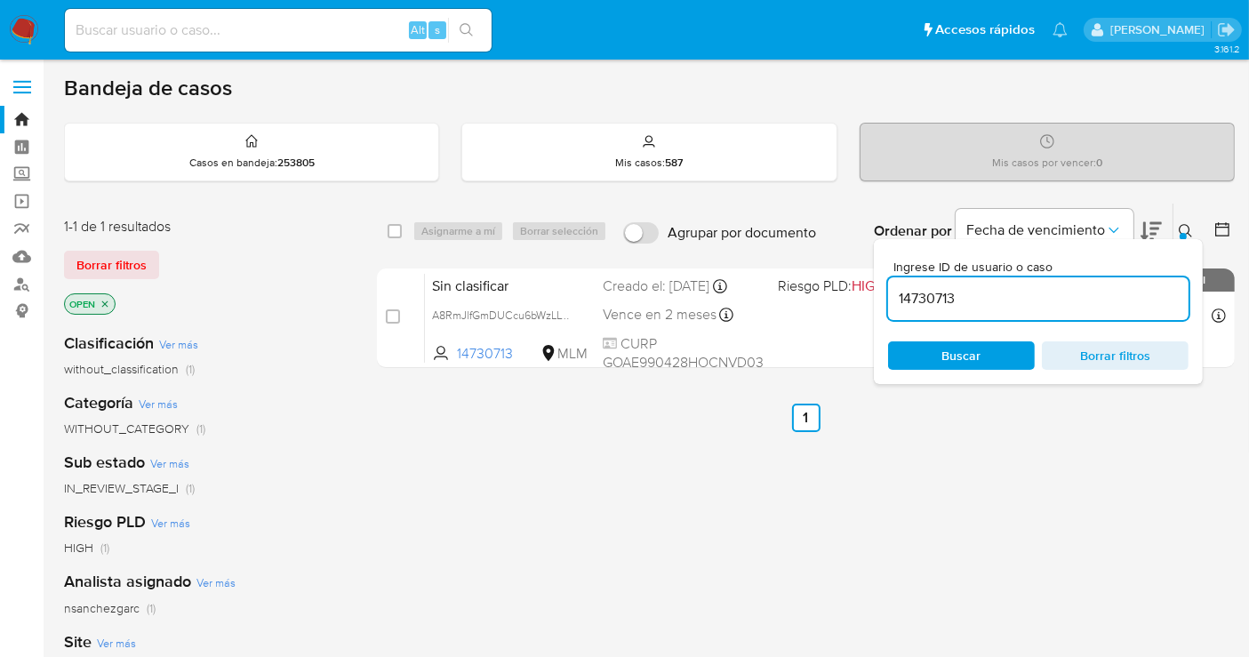
click at [30, 28] on img at bounding box center [24, 30] width 30 height 30
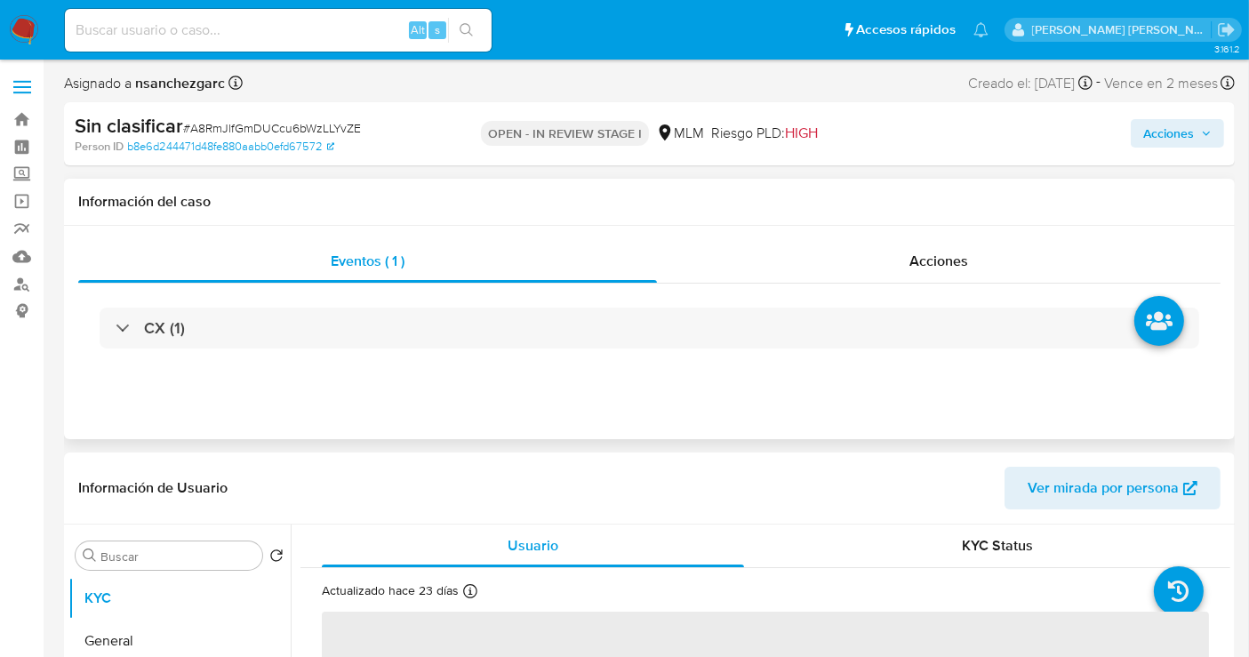
select select "10"
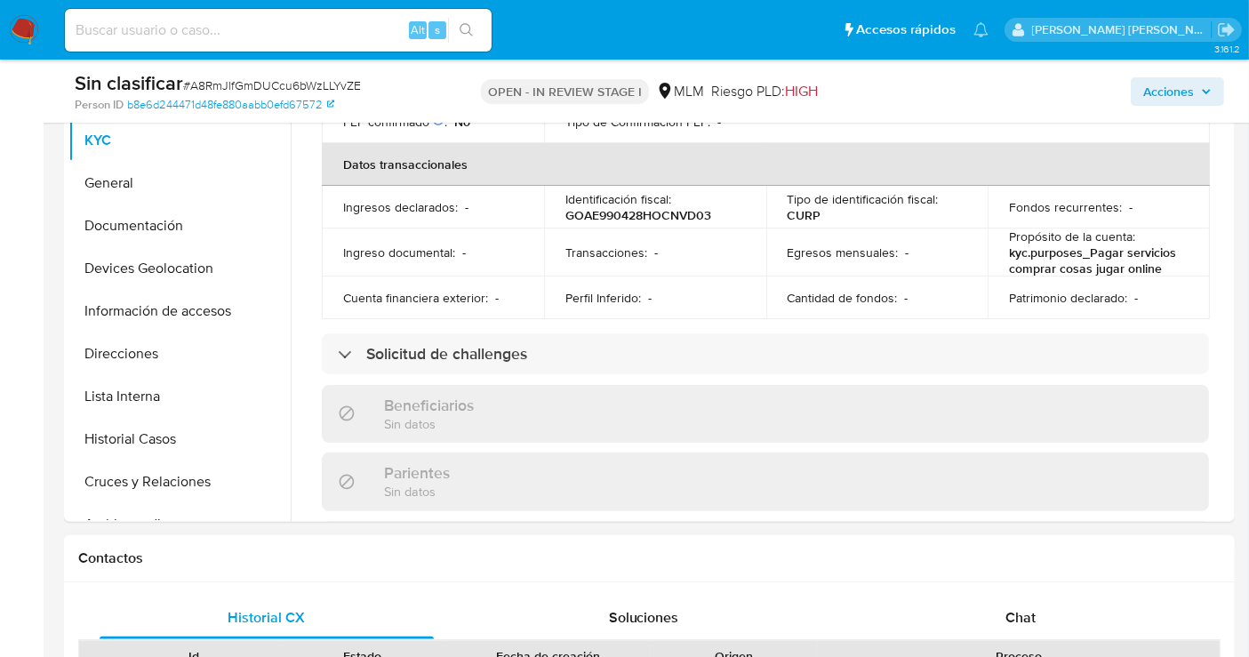
scroll to position [691, 0]
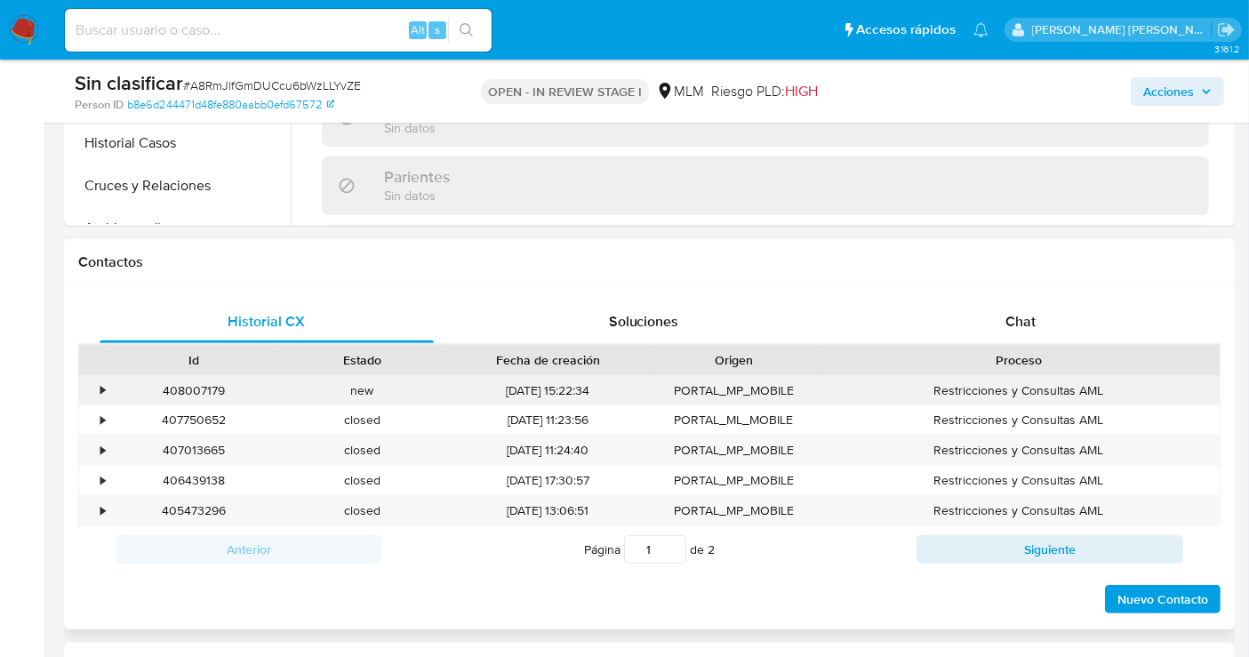
click at [108, 385] on div "•" at bounding box center [94, 390] width 31 height 29
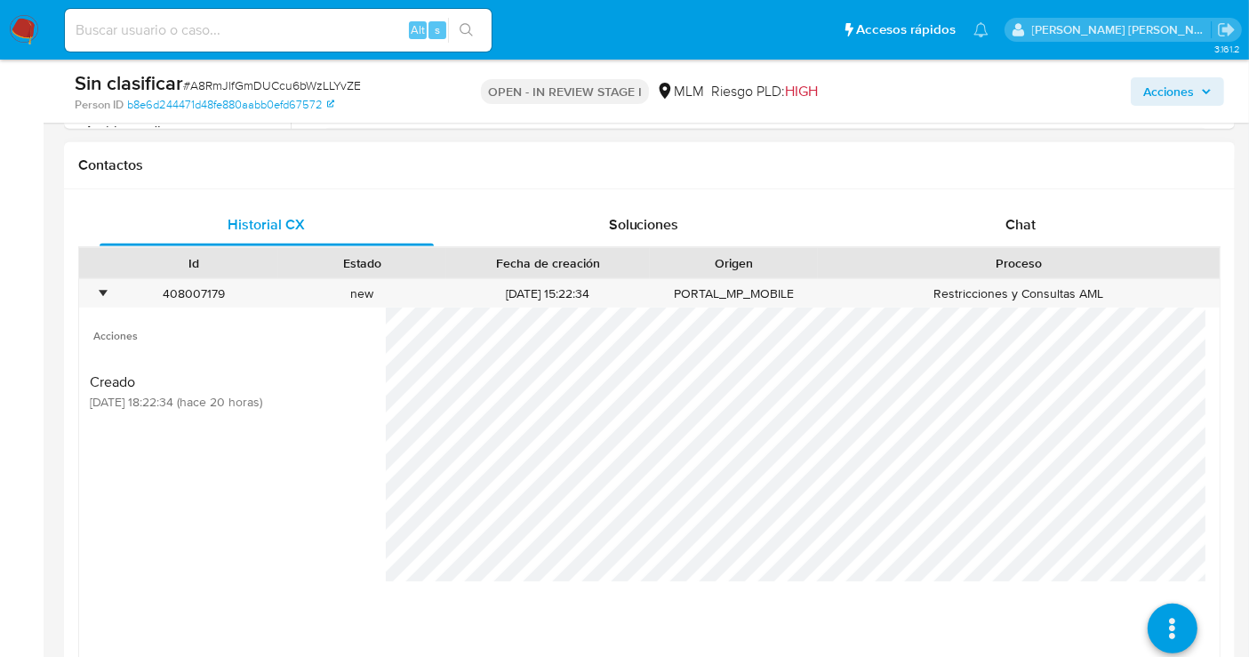
scroll to position [889, 0]
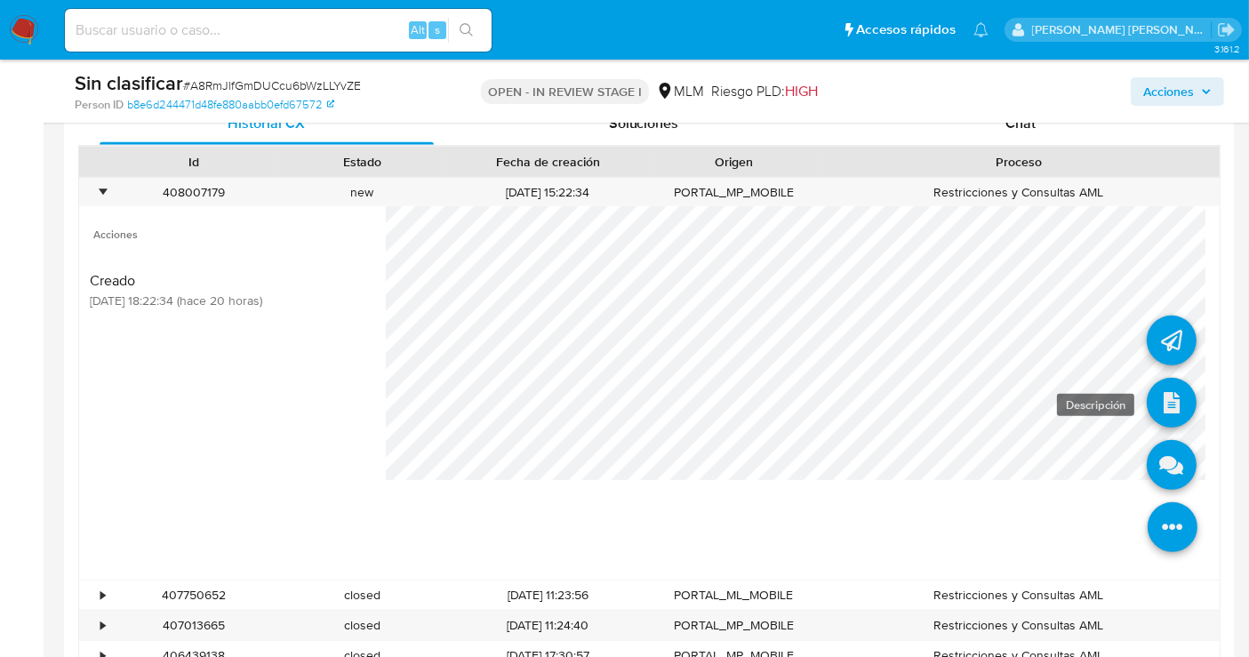
click at [1154, 402] on icon at bounding box center [1172, 403] width 50 height 50
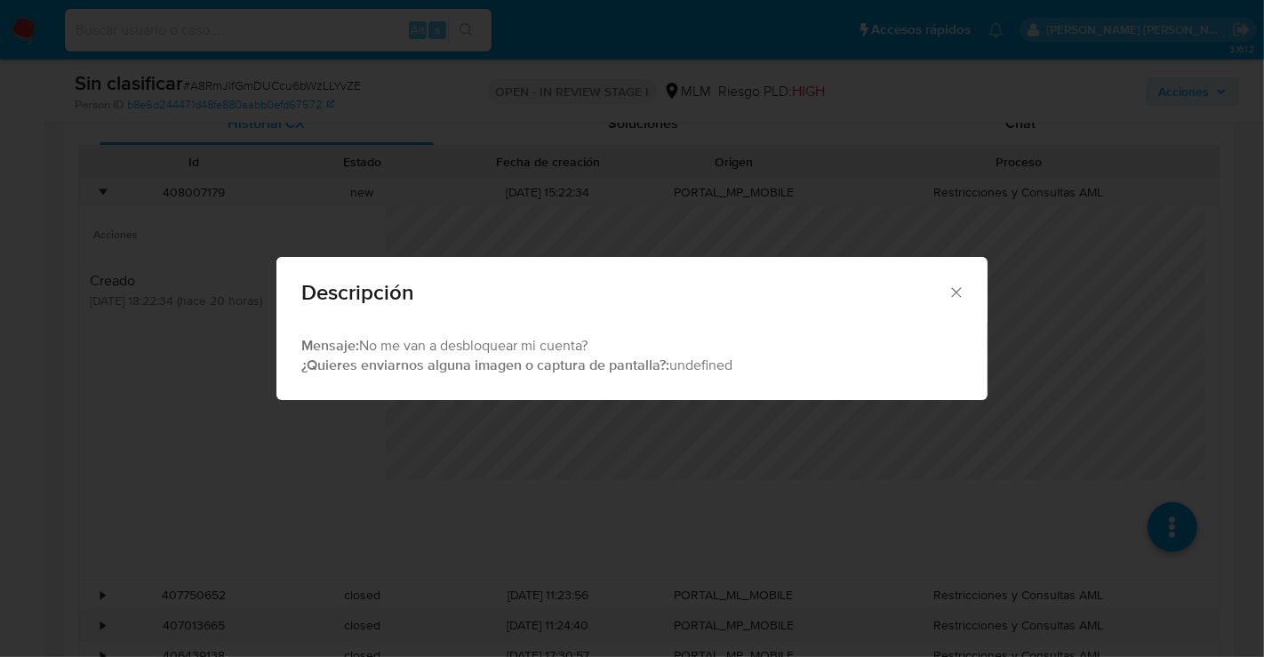
click at [959, 289] on icon "Cerrar" at bounding box center [956, 292] width 10 height 10
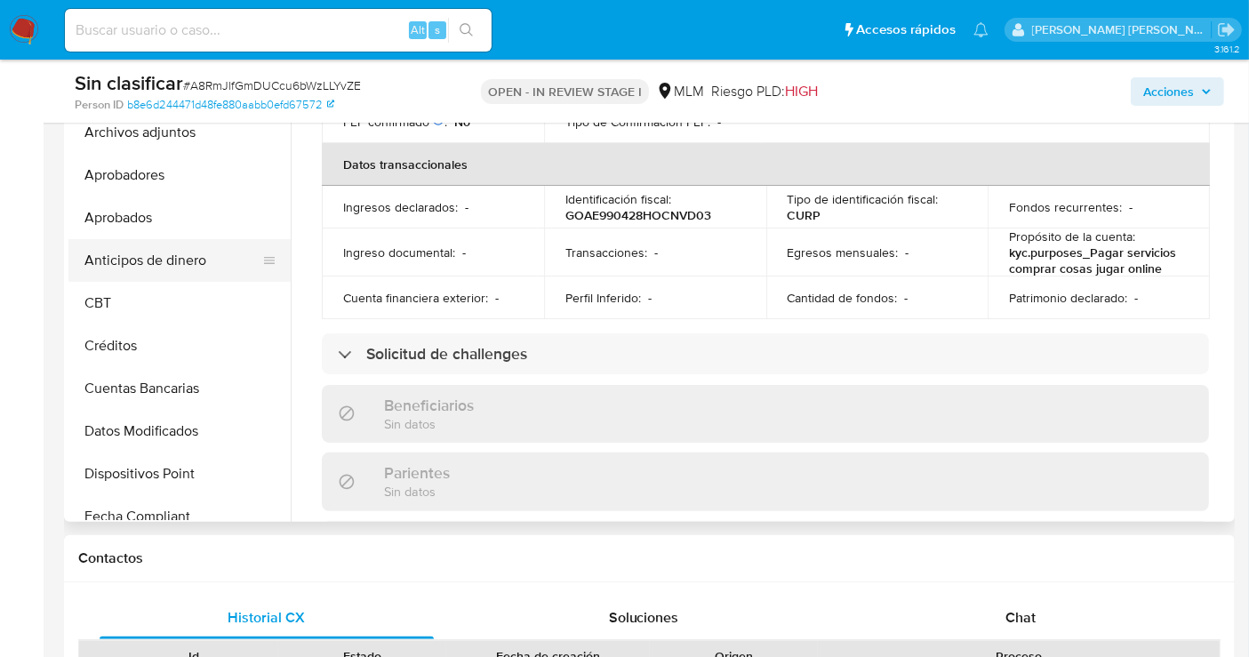
scroll to position [592, 0]
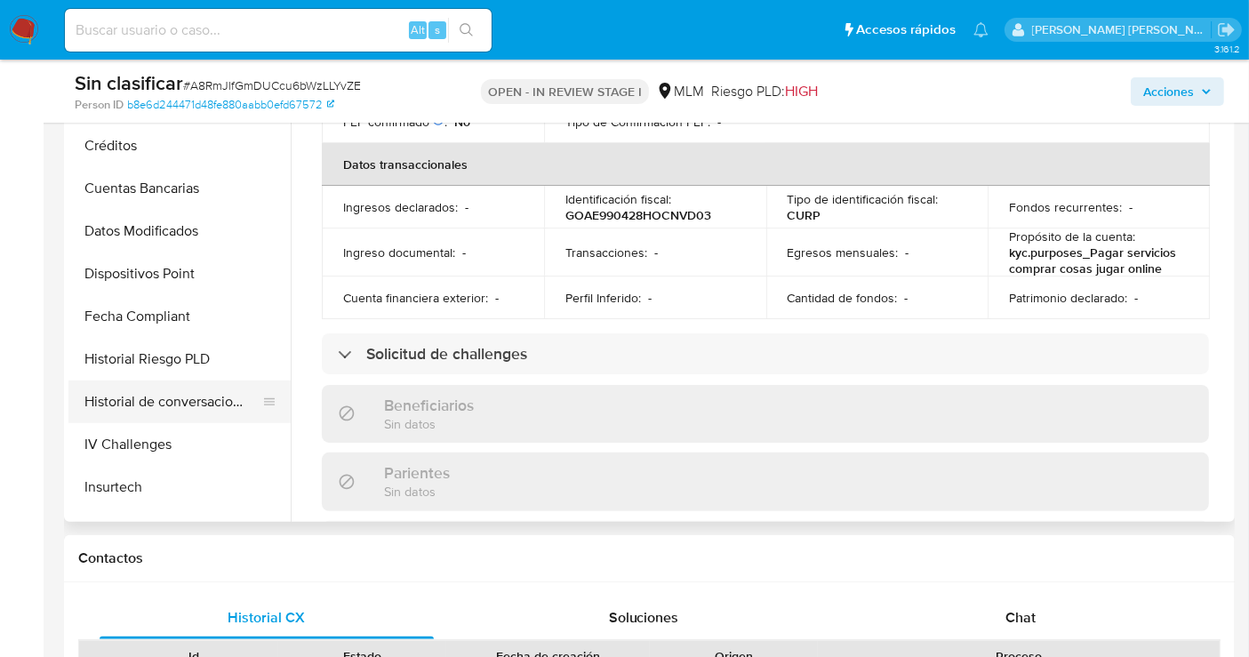
click at [174, 396] on button "Historial de conversaciones" at bounding box center [172, 402] width 208 height 43
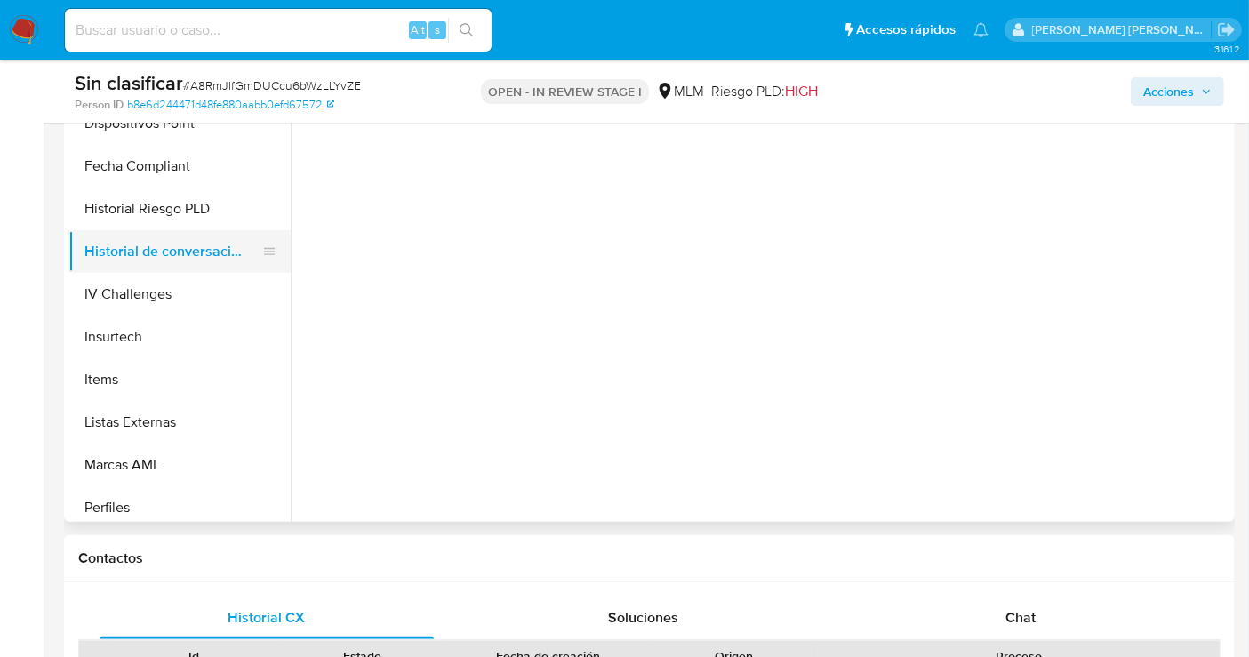
scroll to position [836, 0]
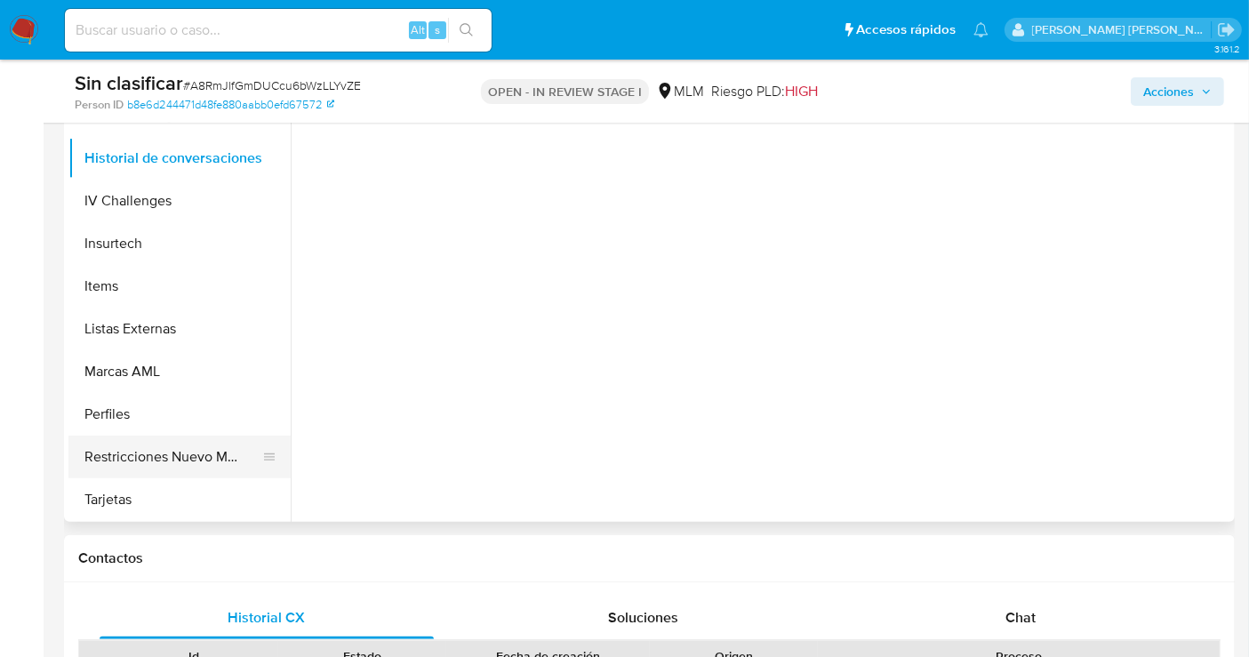
click at [182, 463] on button "Restricciones Nuevo Mundo" at bounding box center [172, 457] width 208 height 43
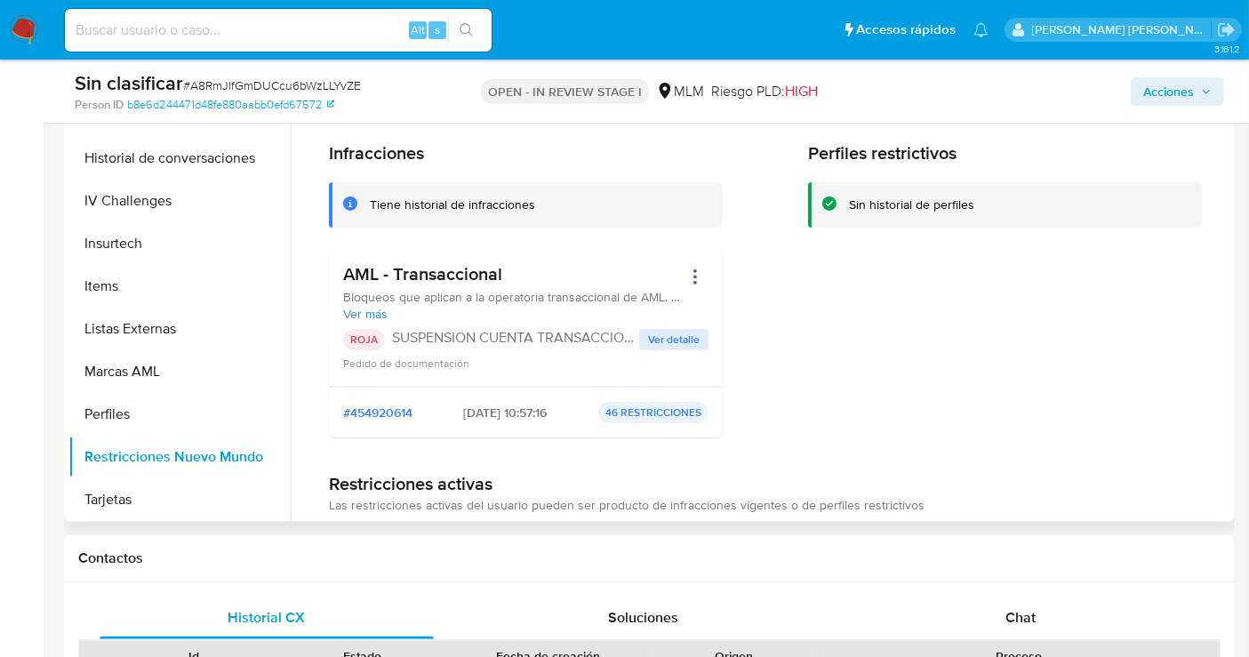
click at [678, 335] on span "Ver detalle" at bounding box center [674, 340] width 52 height 18
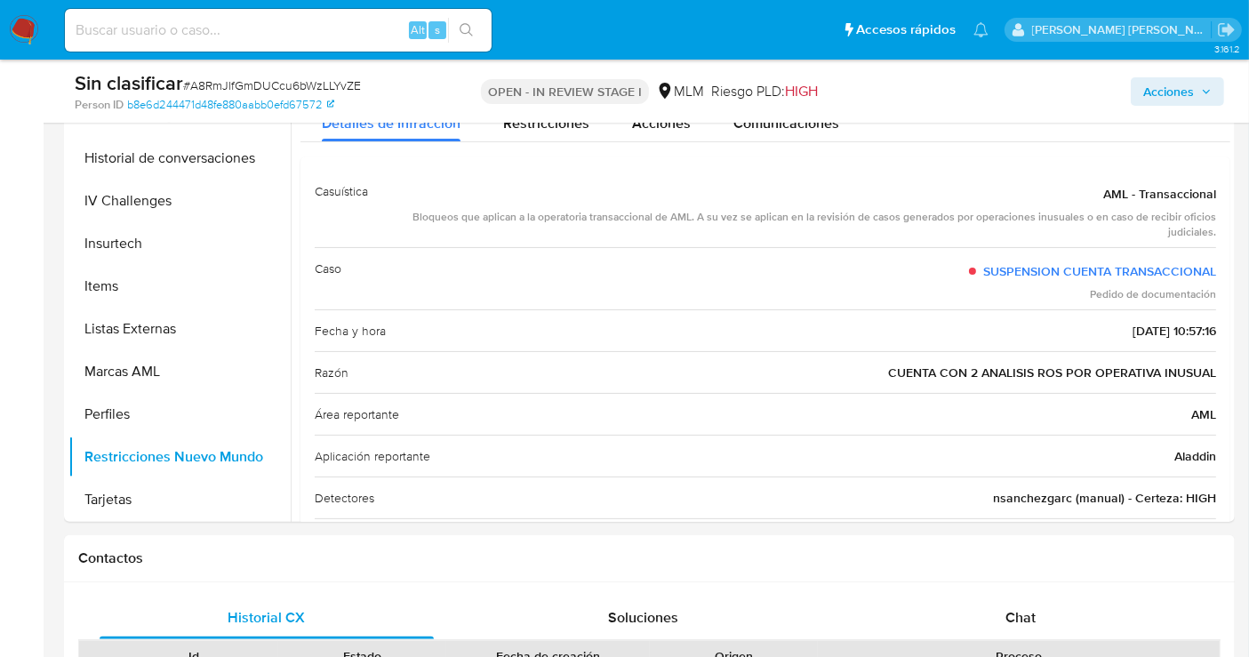
click at [1166, 87] on span "Acciones" at bounding box center [1168, 91] width 51 height 28
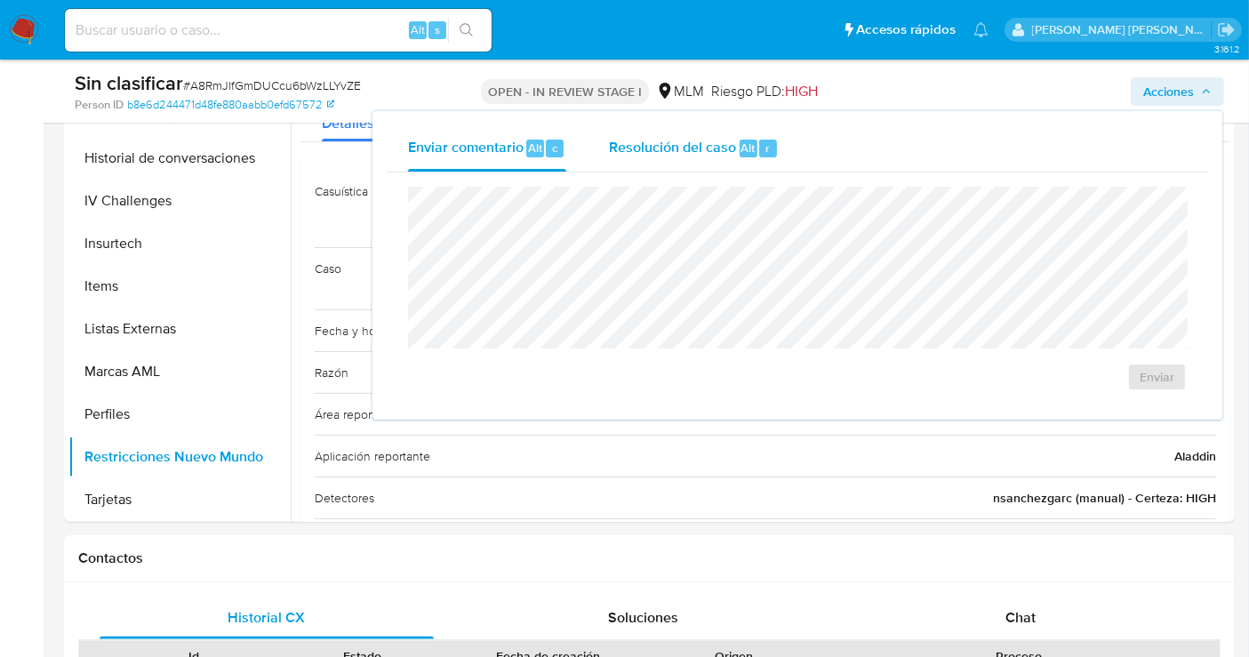
click at [708, 147] on span "Resolución del caso" at bounding box center [672, 147] width 127 height 20
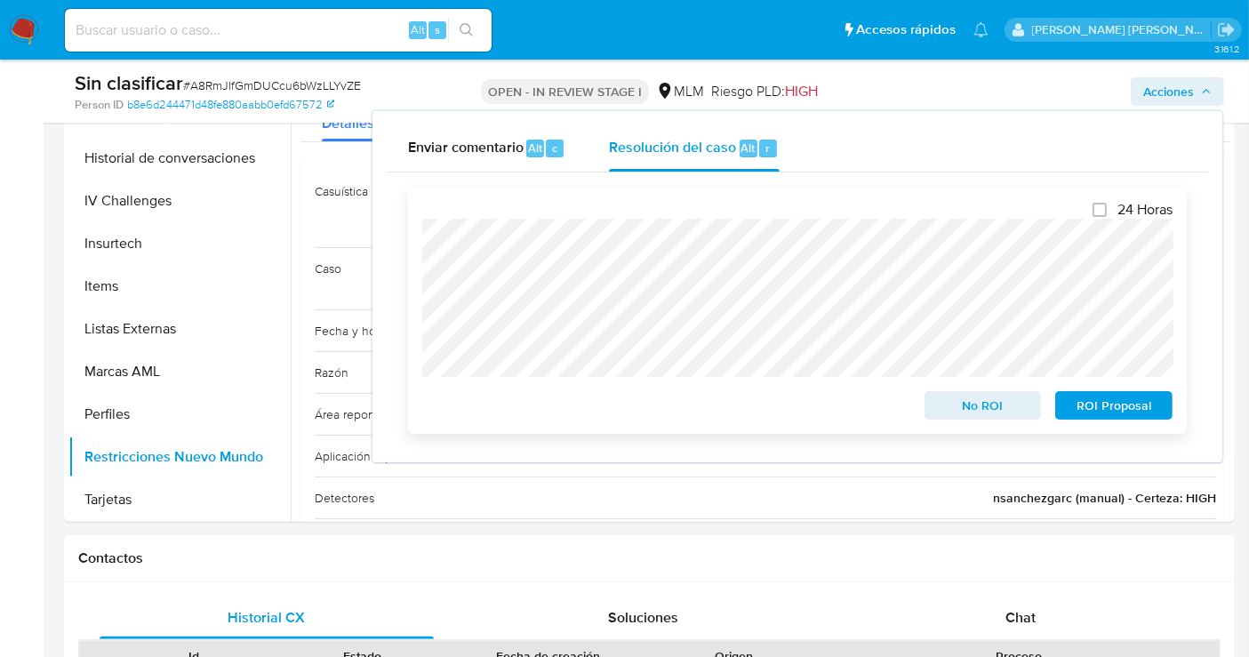
click at [956, 398] on span "No ROI" at bounding box center [983, 405] width 92 height 25
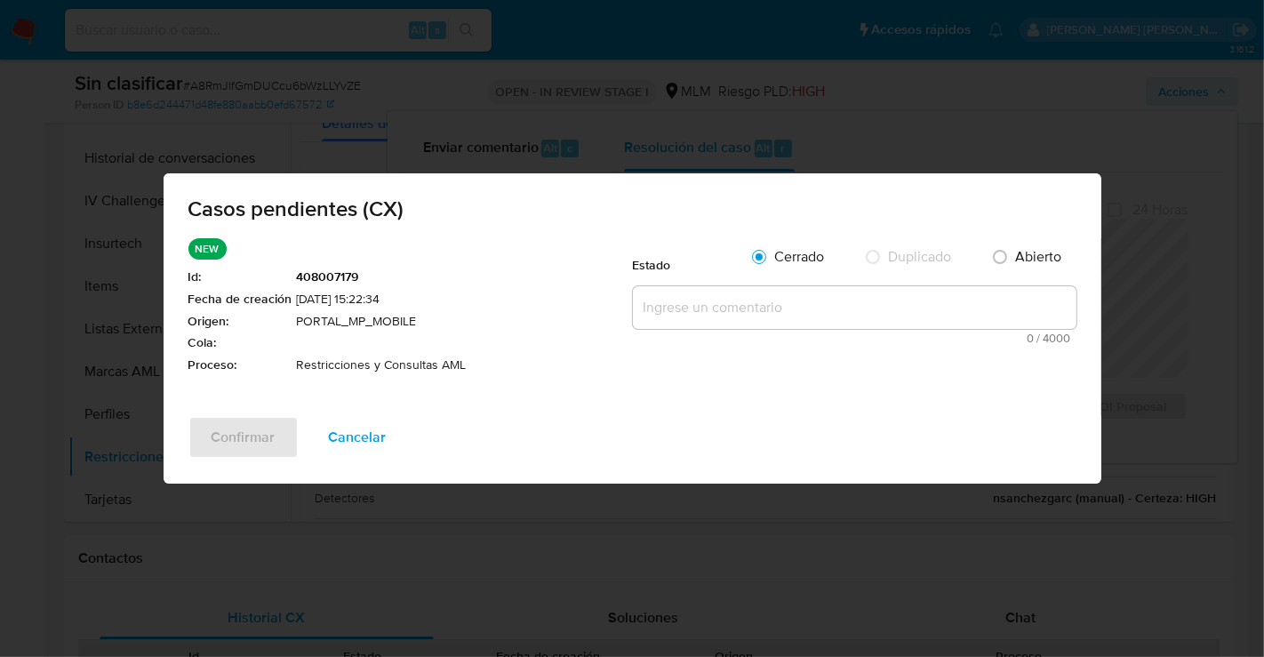
click at [682, 295] on textarea at bounding box center [855, 307] width 444 height 43
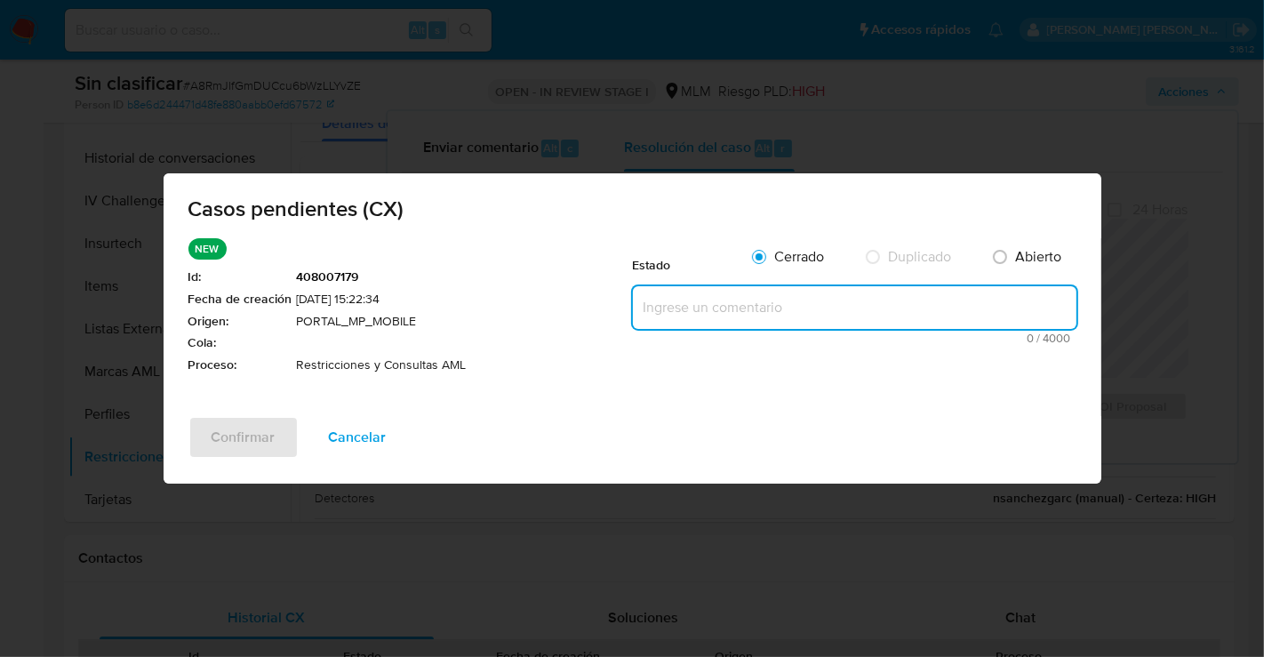
paste textarea "Se realiza validación de caso generado por CX donde se identifica restricción l…"
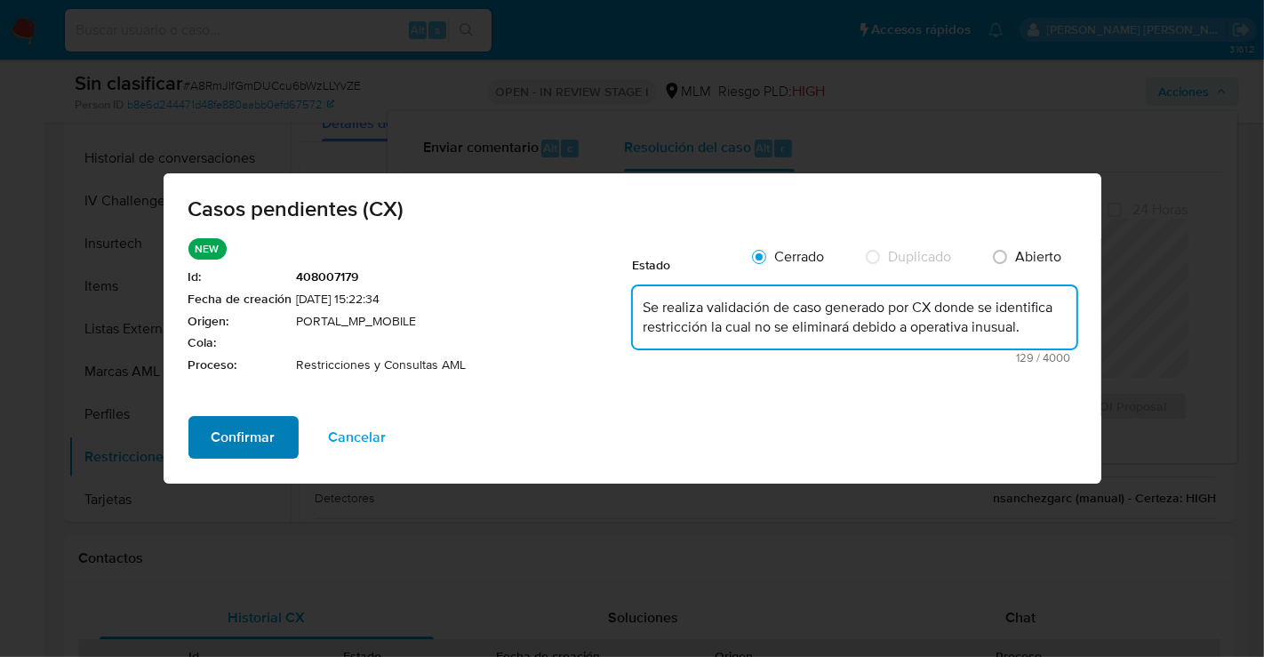
type textarea "Se realiza validación de caso generado por CX donde se identifica restricción l…"
click at [245, 429] on span "Confirmar" at bounding box center [244, 437] width 64 height 39
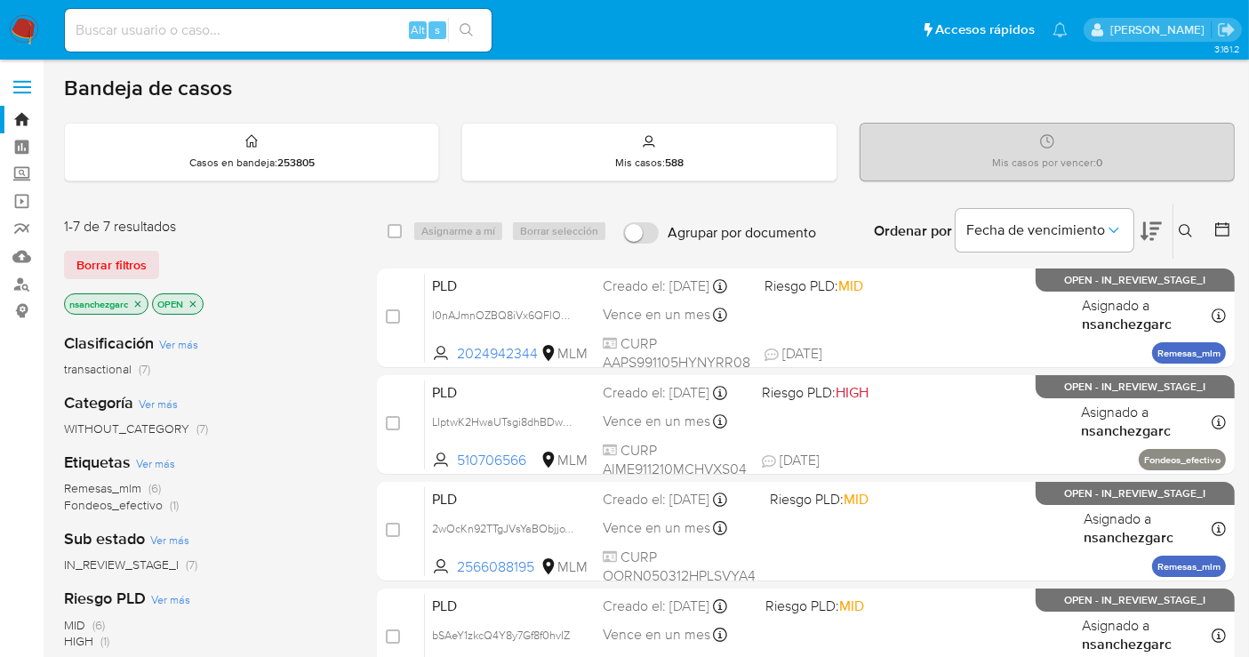
click at [134, 294] on p "nsanchezgarc" at bounding box center [106, 304] width 83 height 20
click at [138, 301] on icon "close-filter" at bounding box center [137, 304] width 11 height 11
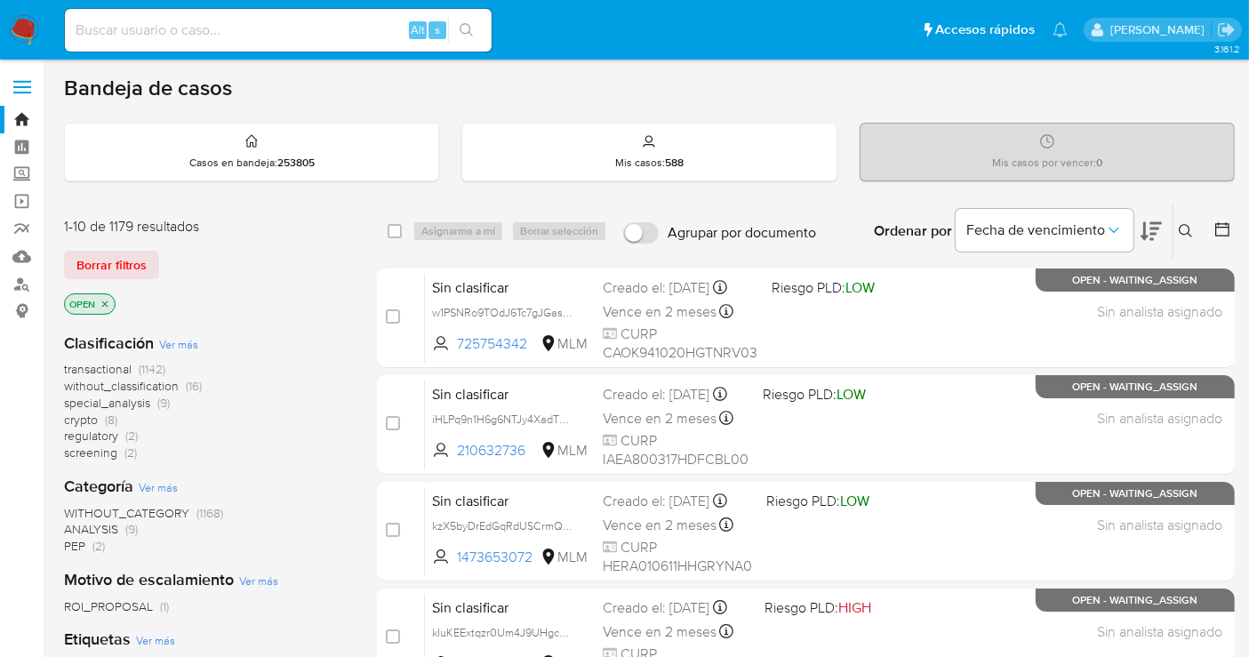
click at [152, 385] on span "without_classification" at bounding box center [121, 386] width 115 height 18
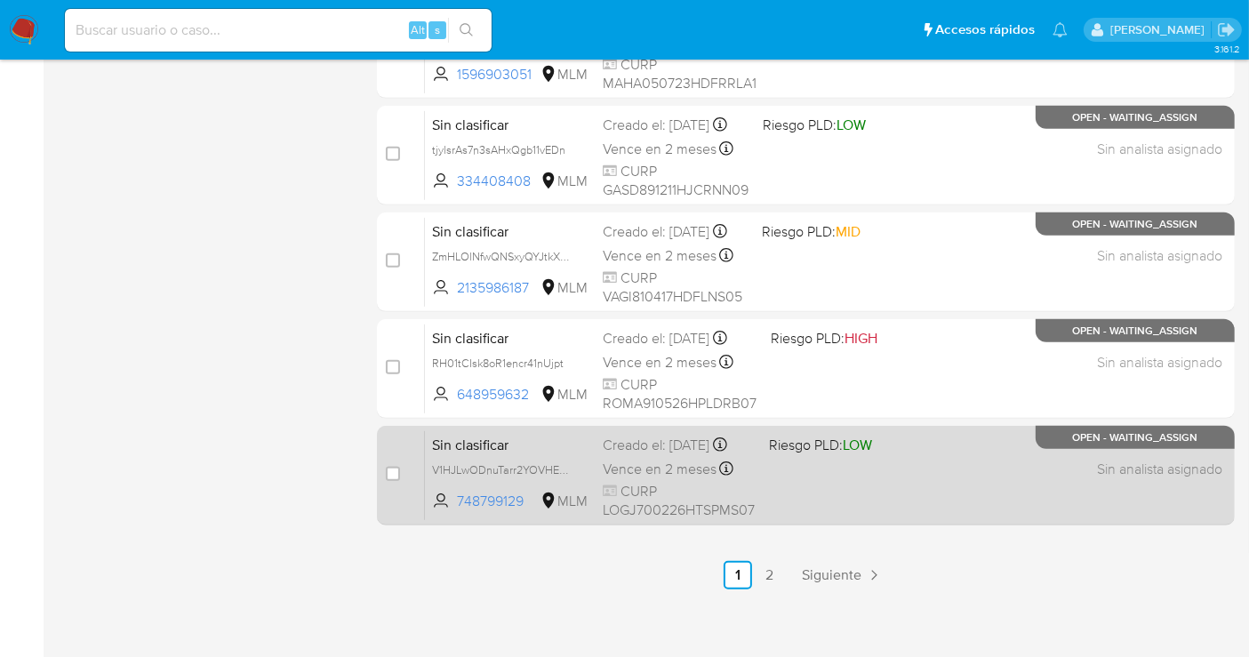
scroll to position [808, 0]
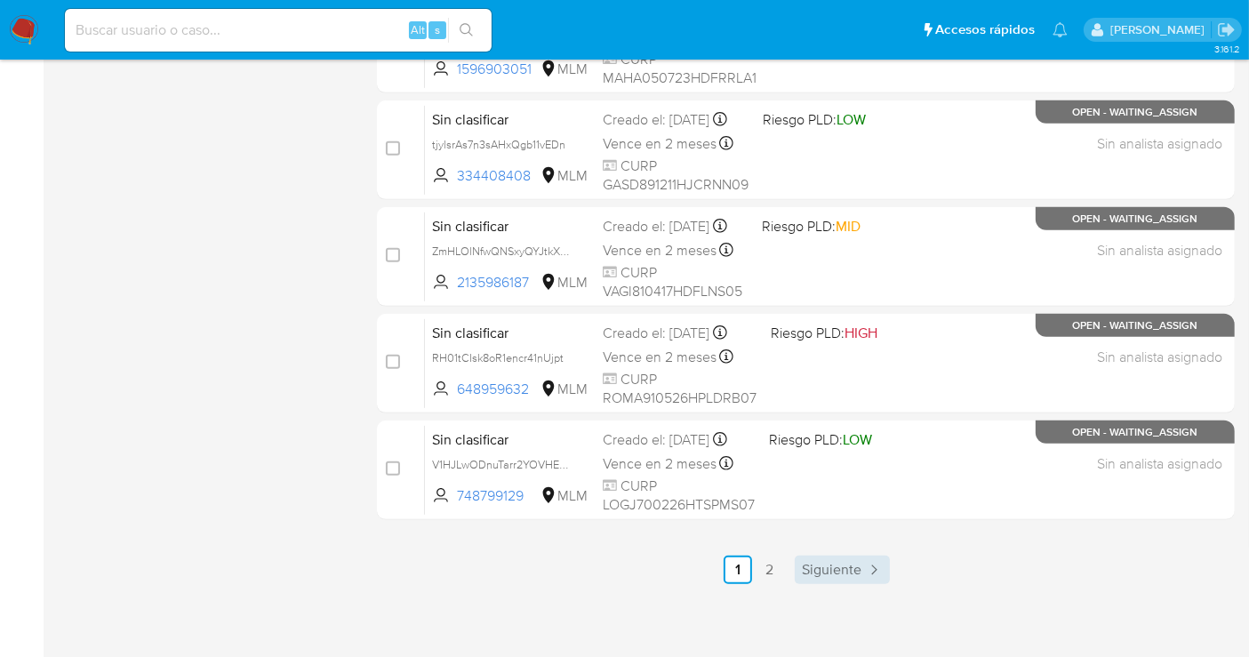
click at [840, 565] on span "Siguiente" at bounding box center [832, 570] width 60 height 14
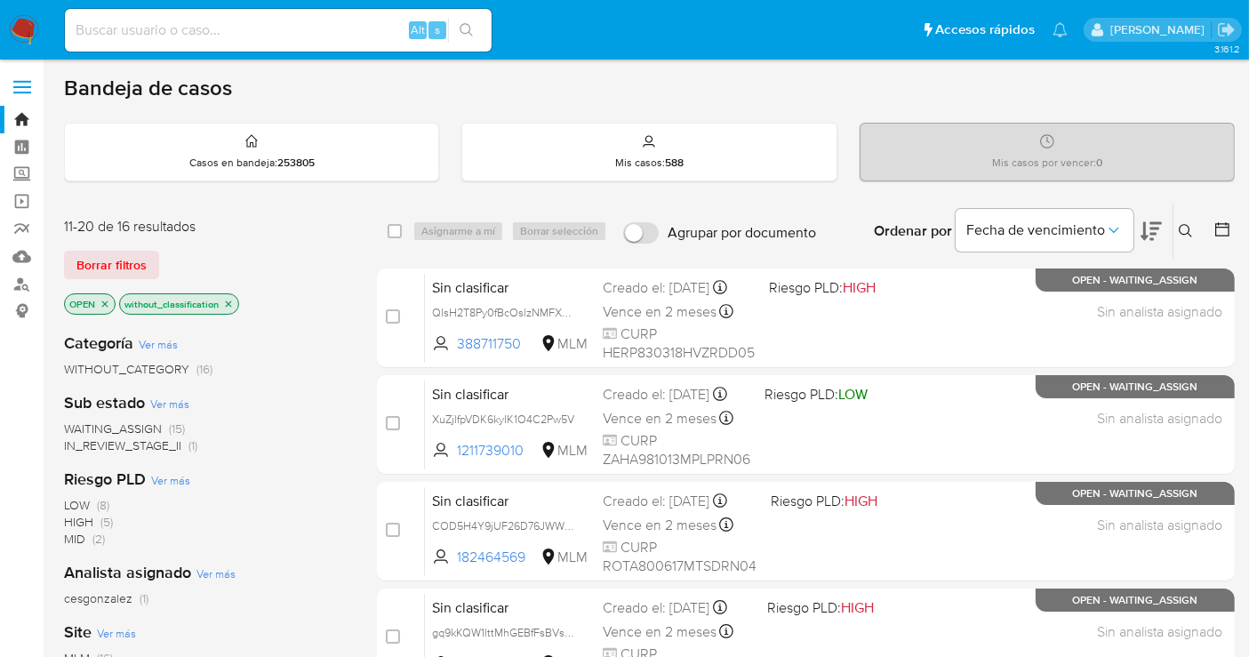
click at [21, 28] on img at bounding box center [24, 30] width 30 height 30
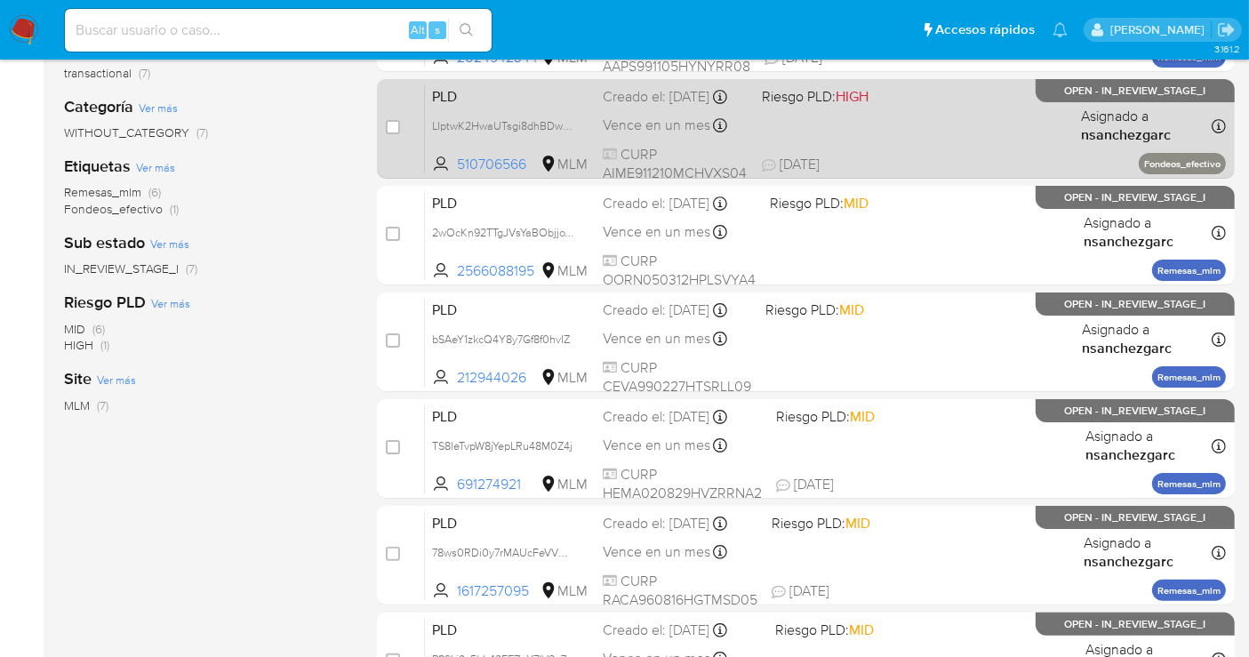
scroll to position [395, 0]
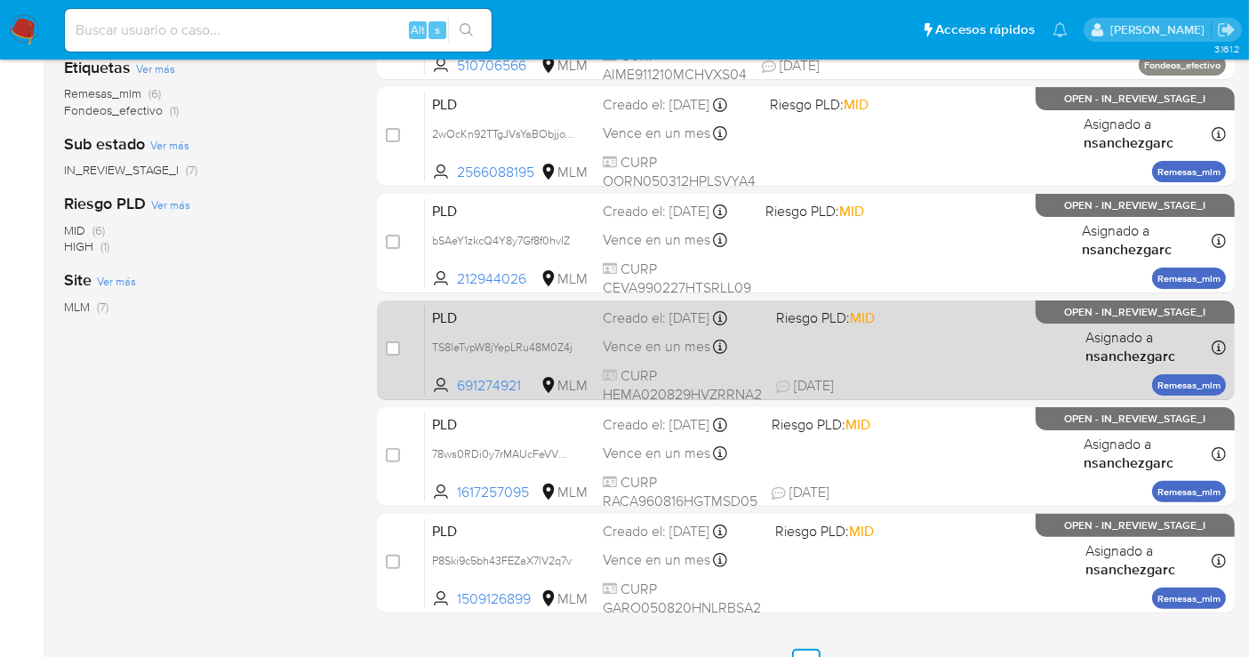
click at [627, 345] on span "Vence en un mes" at bounding box center [657, 347] width 108 height 20
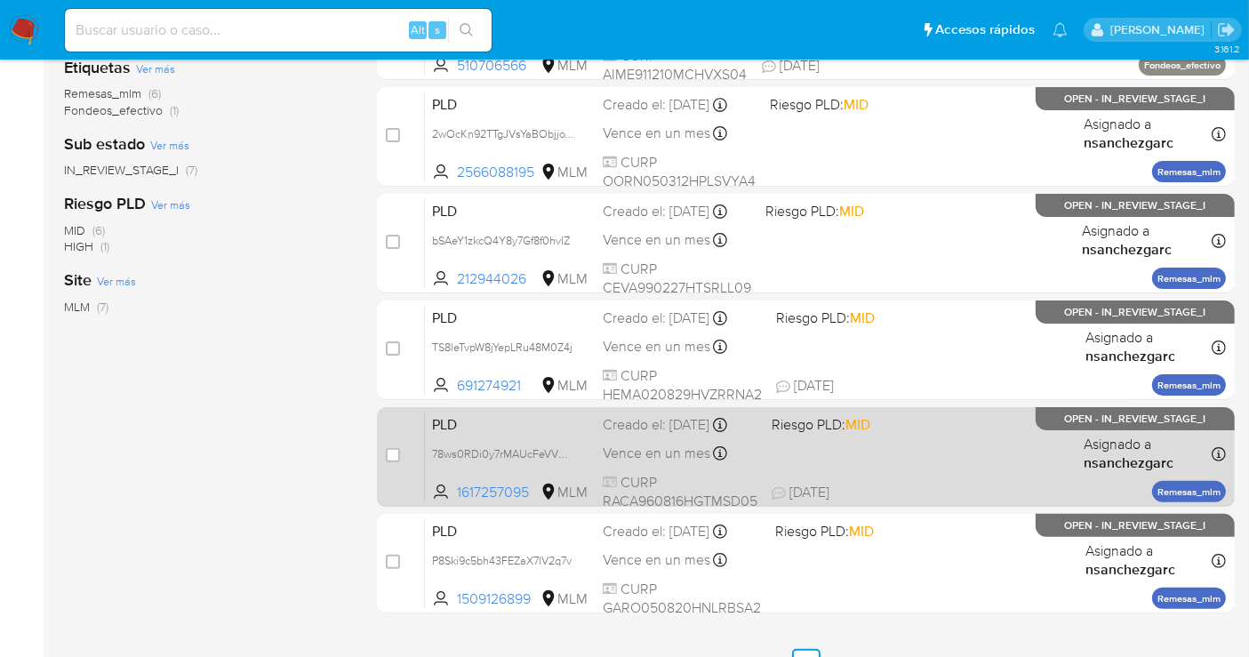
click at [628, 436] on div "PLD 78ws0RDi0y7rMAUcFeVVV6RK 1617257095 MLM Riesgo PLD: MID Creado el: [DATE] C…" at bounding box center [825, 457] width 801 height 90
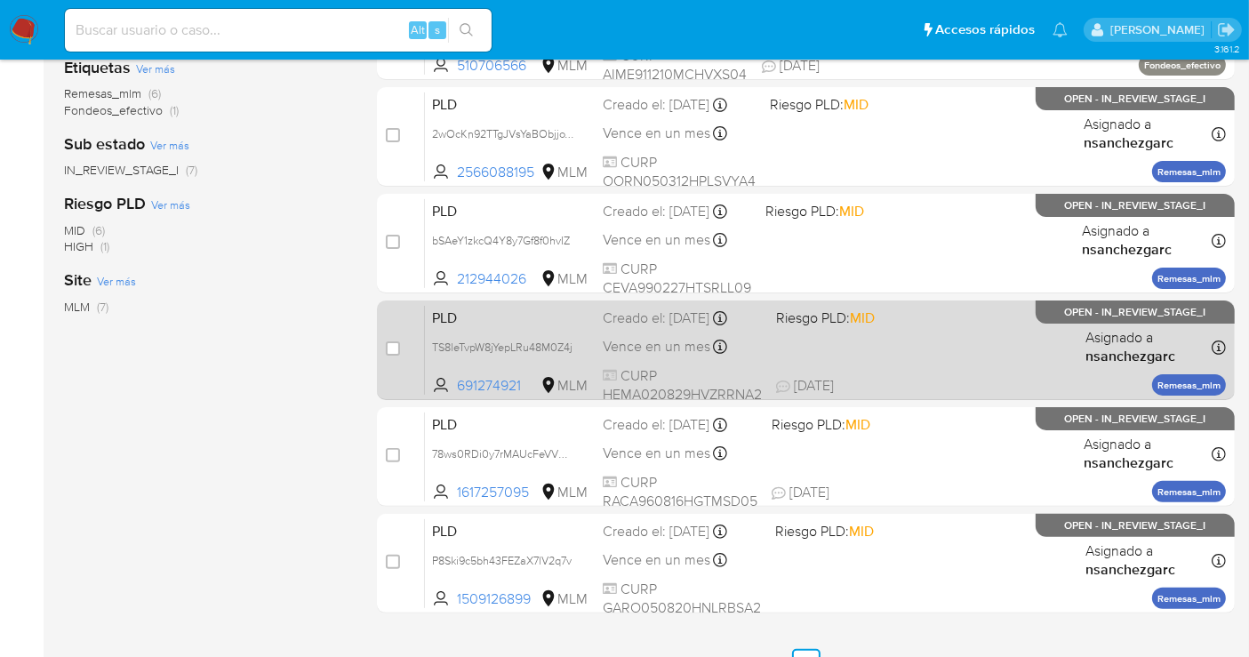
click at [656, 339] on span "Vence en un mes" at bounding box center [657, 347] width 108 height 20
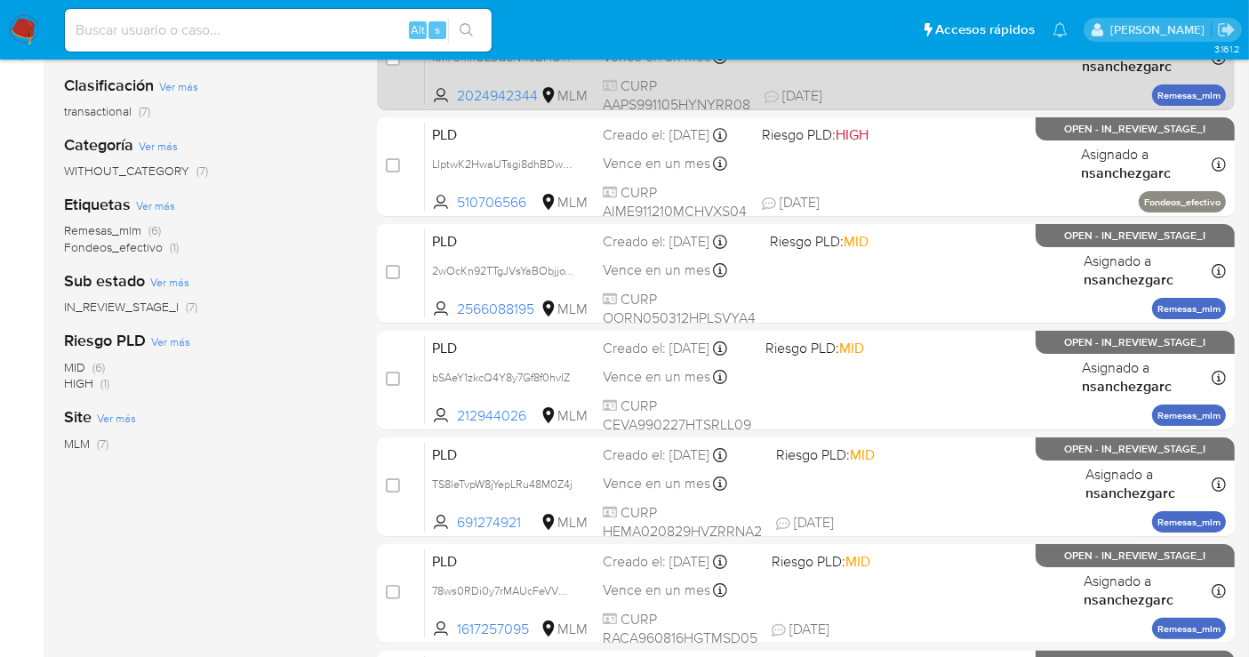
scroll to position [488, 0]
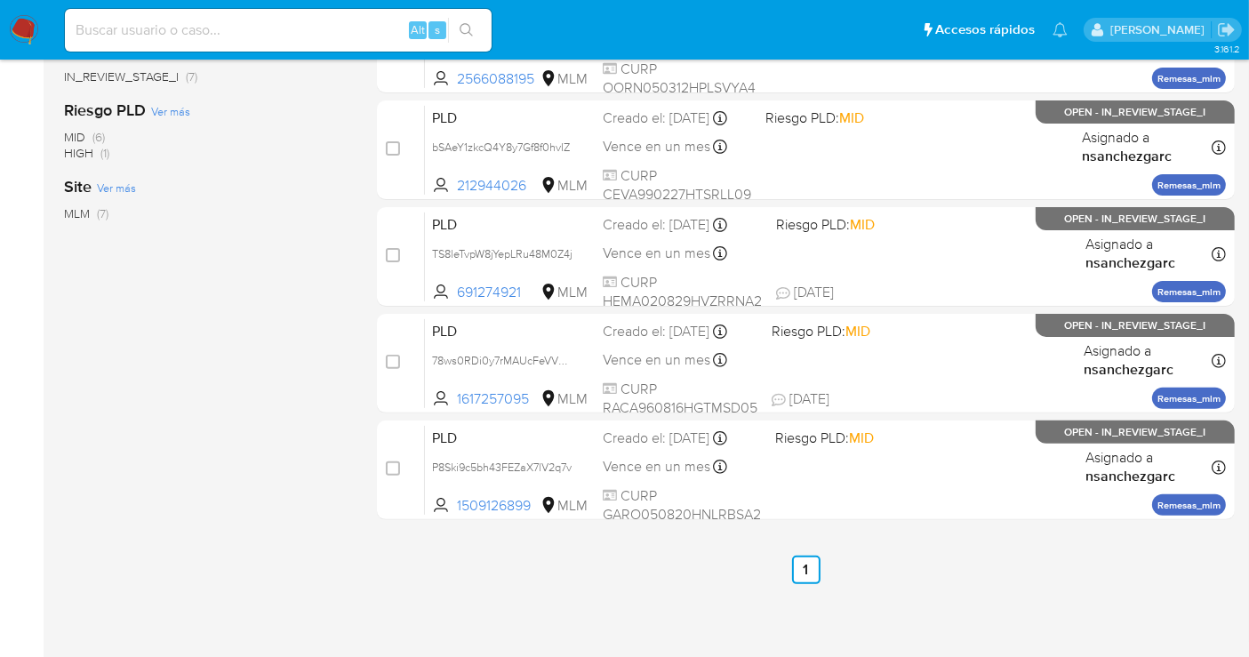
click at [1089, 573] on ul "Anterior 1 Siguiente" at bounding box center [806, 570] width 858 height 28
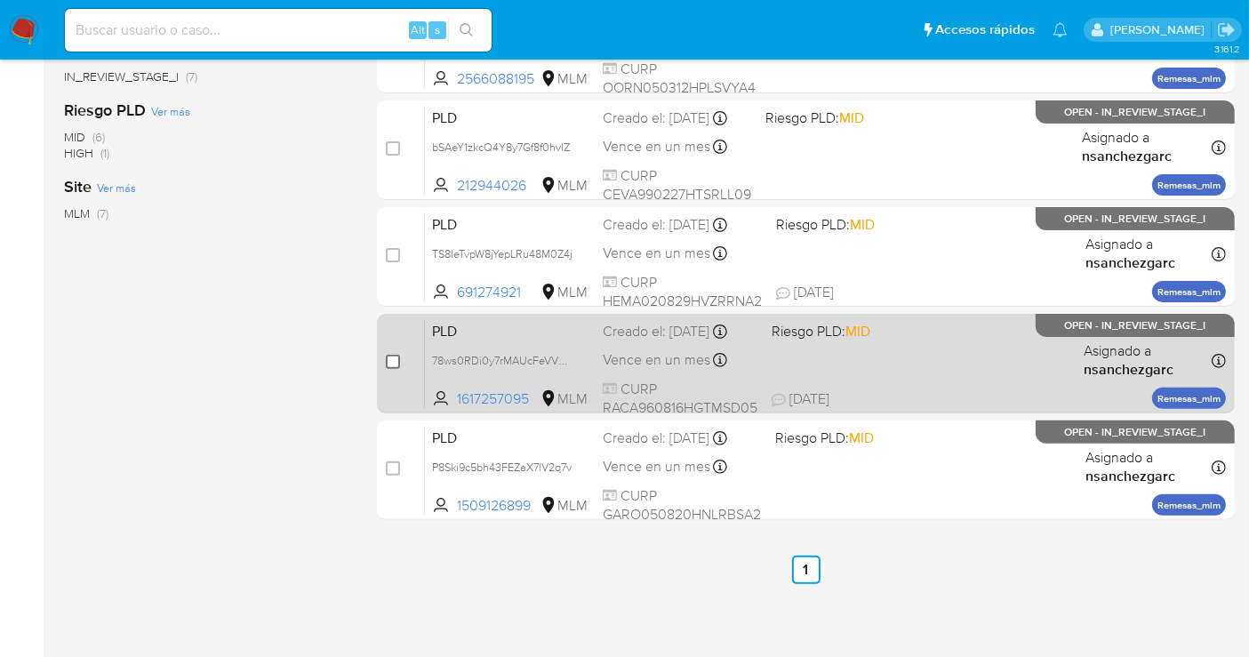
click at [395, 364] on input "checkbox" at bounding box center [393, 362] width 14 height 14
checkbox input "true"
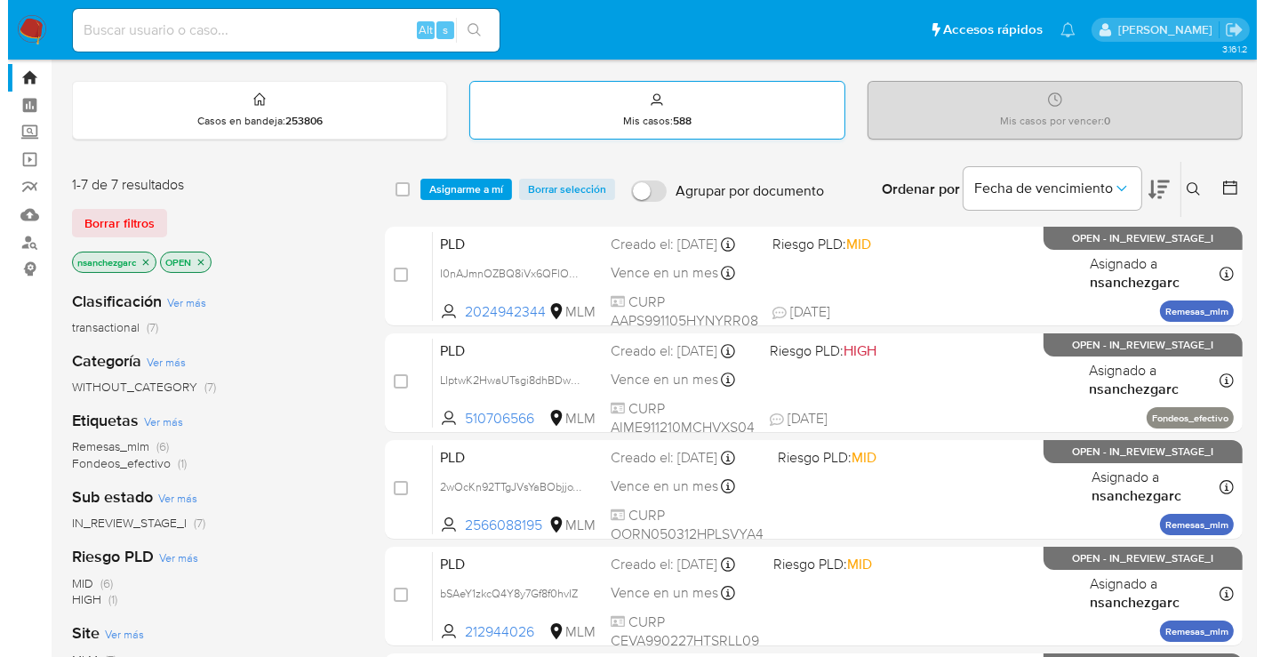
scroll to position [0, 0]
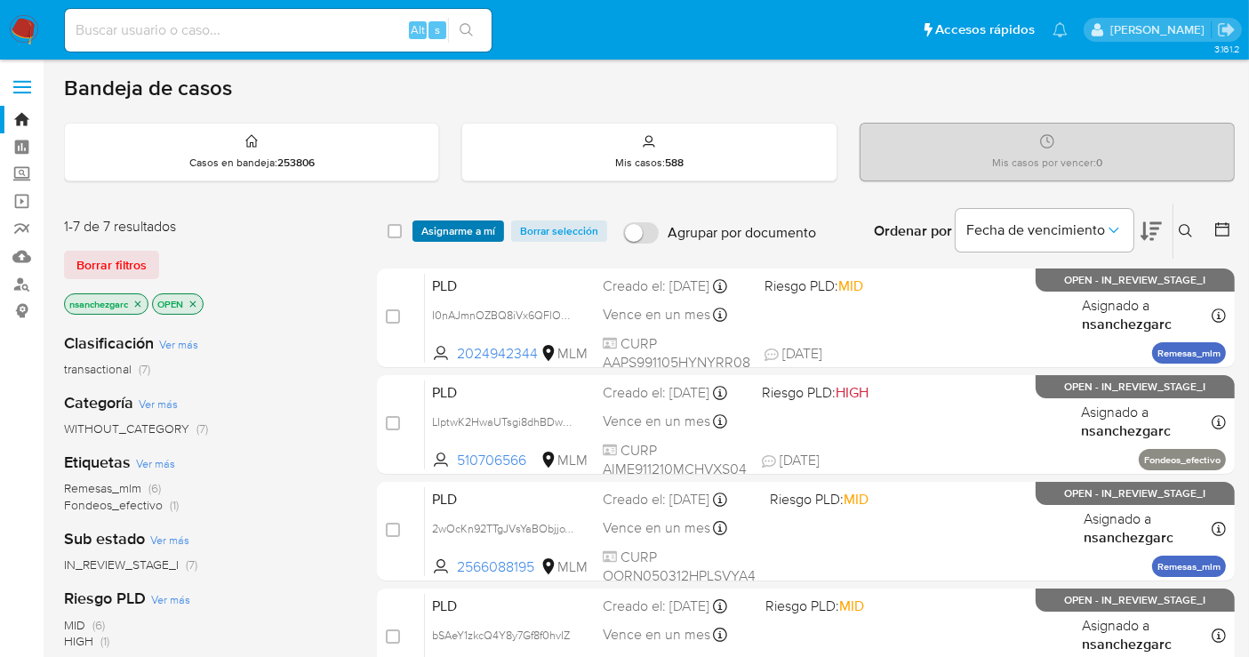
click at [469, 230] on span "Asignarme a mí" at bounding box center [458, 231] width 74 height 18
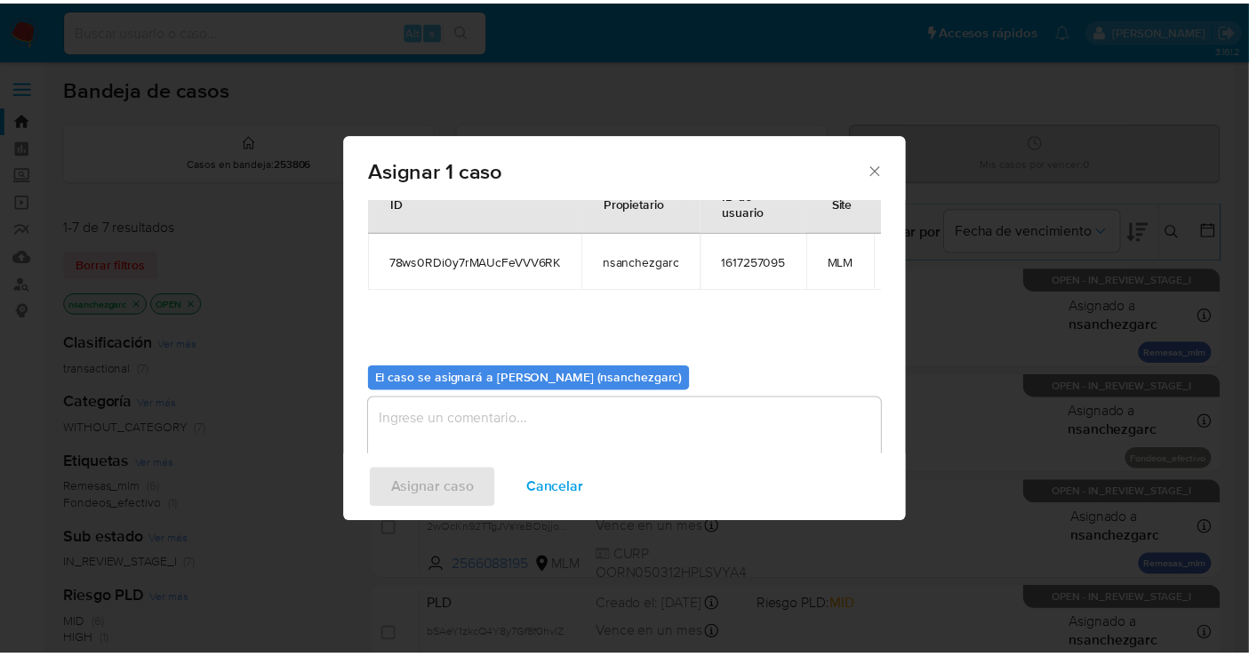
scroll to position [107, 0]
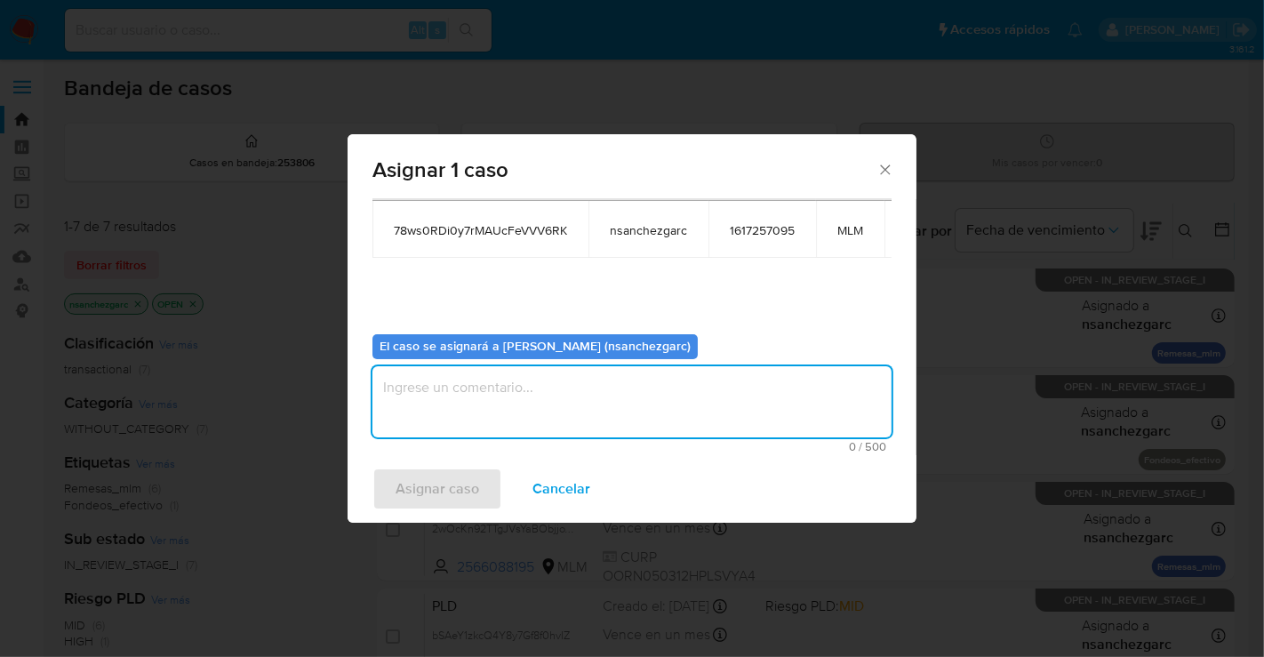
click at [507, 372] on textarea "assign-modal" at bounding box center [632, 401] width 519 height 71
type textarea "nesg"
click at [442, 496] on span "Asignar caso" at bounding box center [438, 488] width 84 height 39
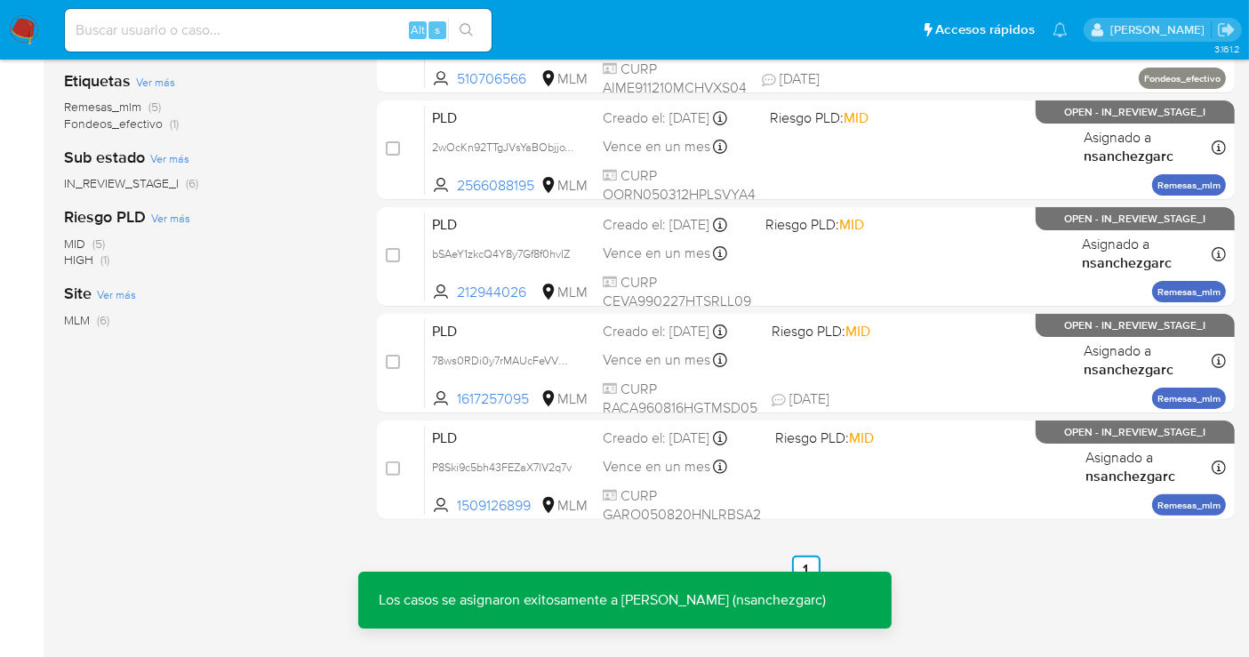
scroll to position [395, 0]
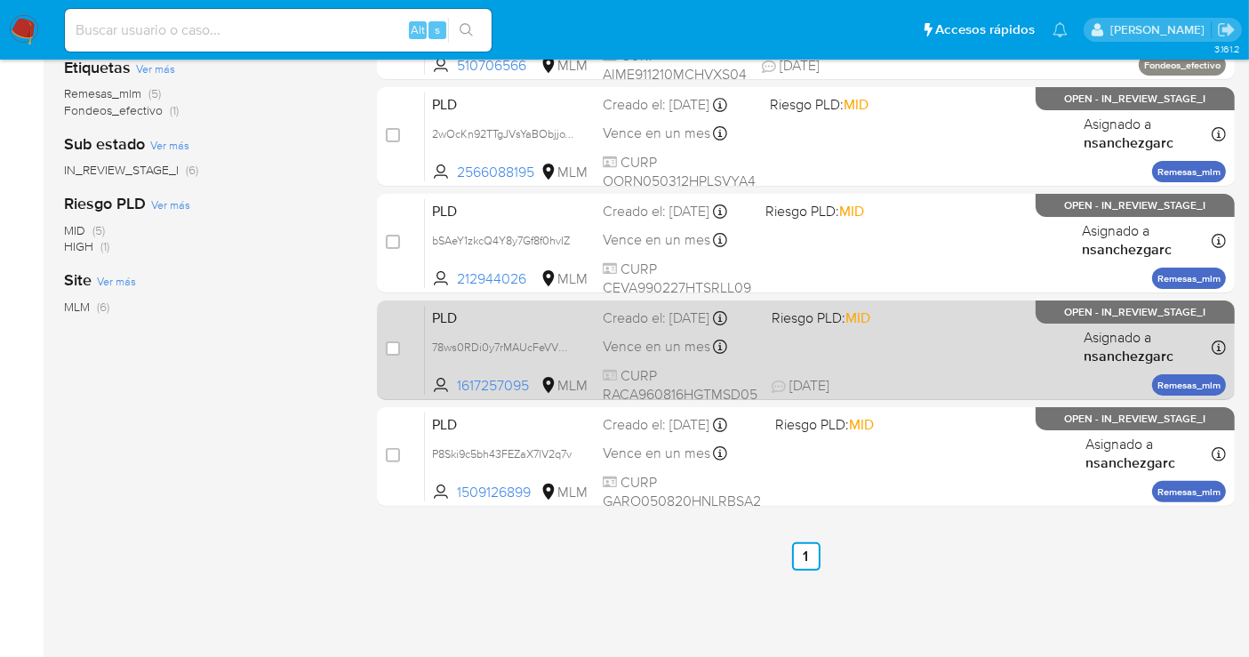
click at [673, 362] on div "PLD 78ws0RDi0y7rMAUcFeVVV6RK 1617257095 MLM Riesgo PLD: MID Creado el: 12/09/20…" at bounding box center [825, 350] width 801 height 90
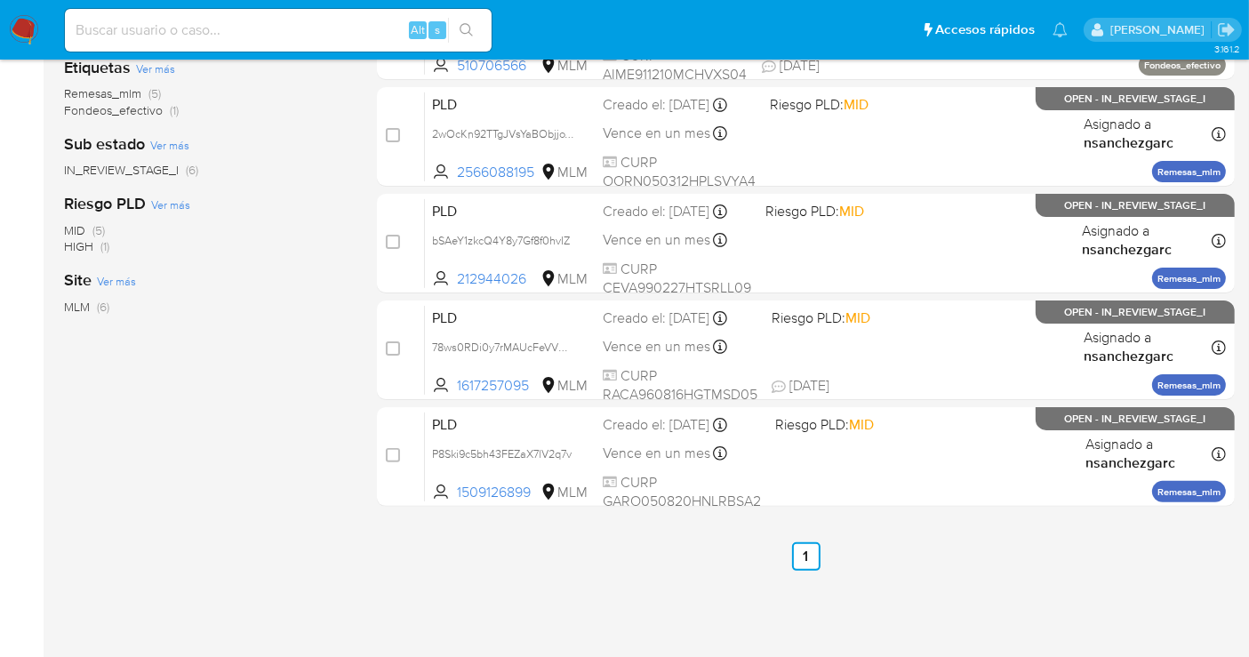
click at [22, 31] on img at bounding box center [24, 30] width 30 height 30
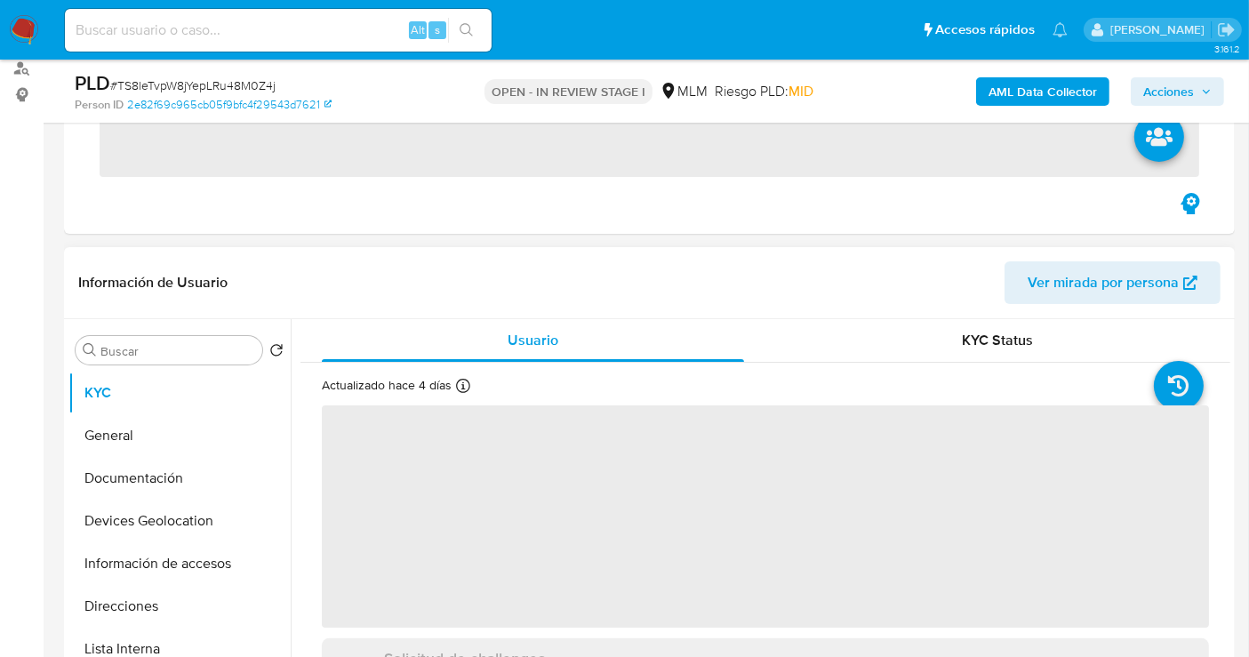
scroll to position [395, 0]
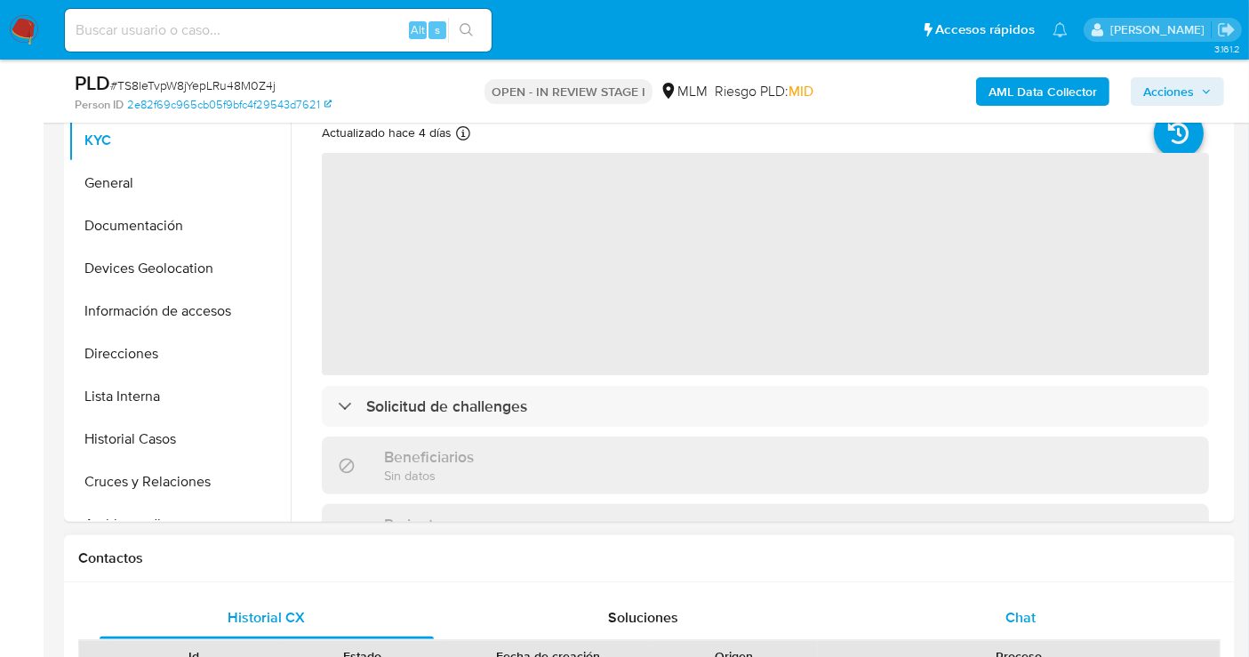
click at [1033, 623] on span "Chat" at bounding box center [1021, 617] width 30 height 20
select select "10"
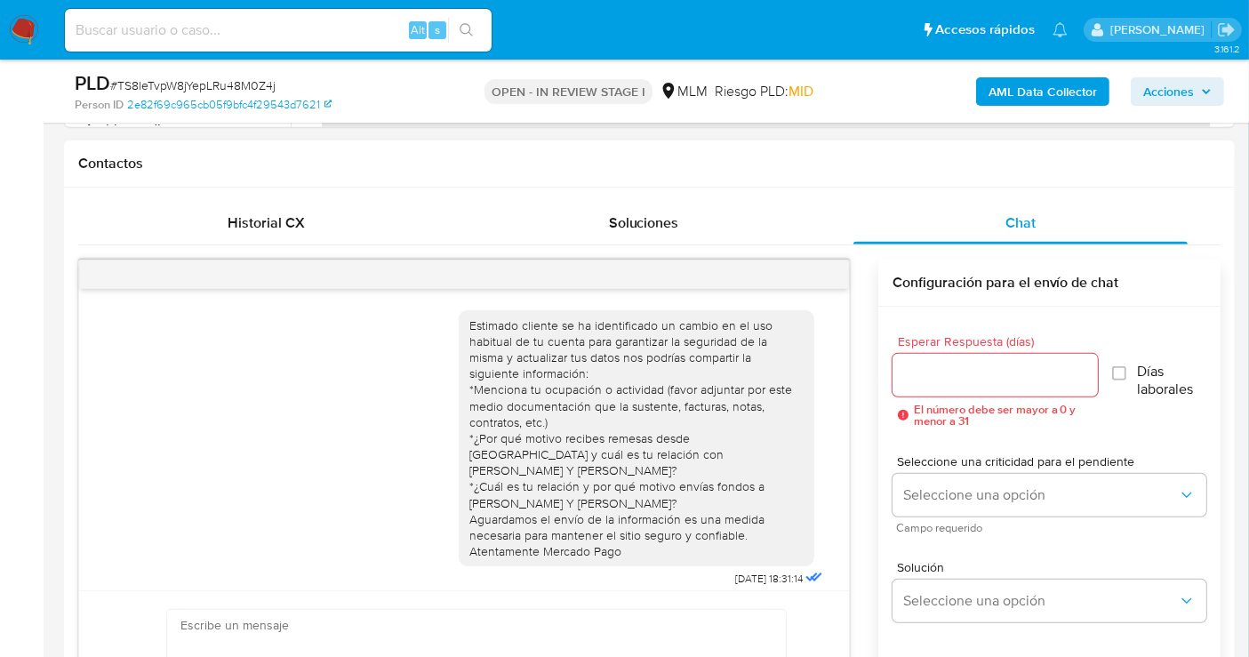
scroll to position [570, 0]
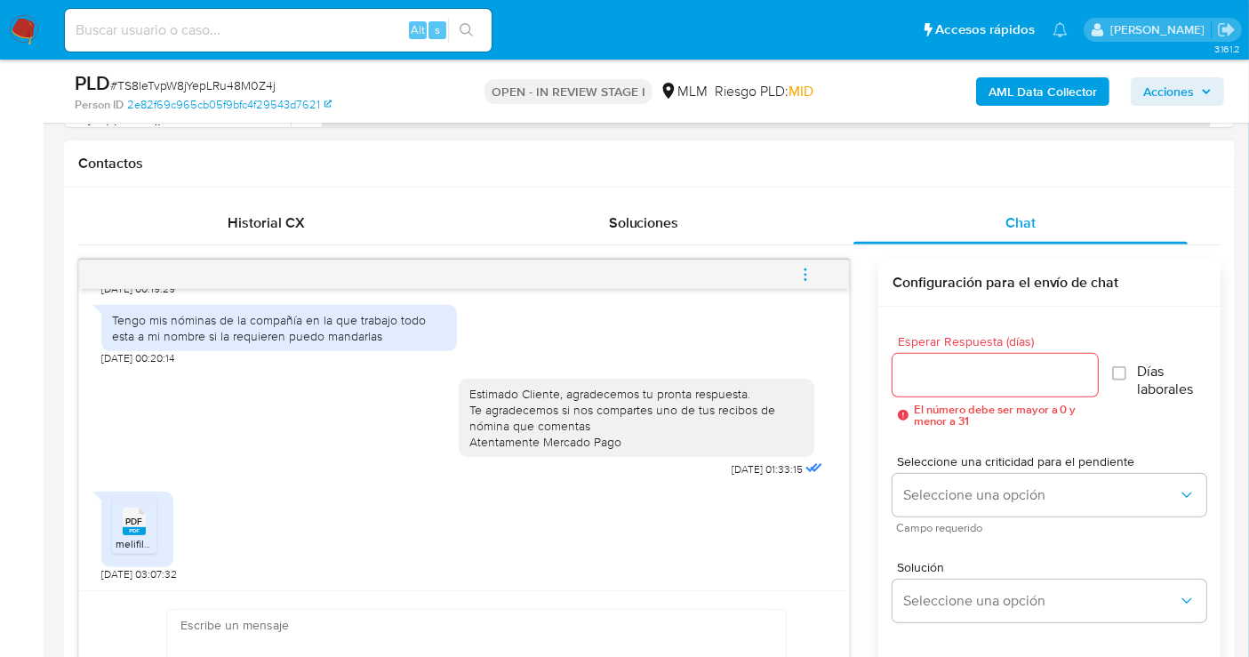
click at [144, 530] on rect at bounding box center [134, 531] width 23 height 8
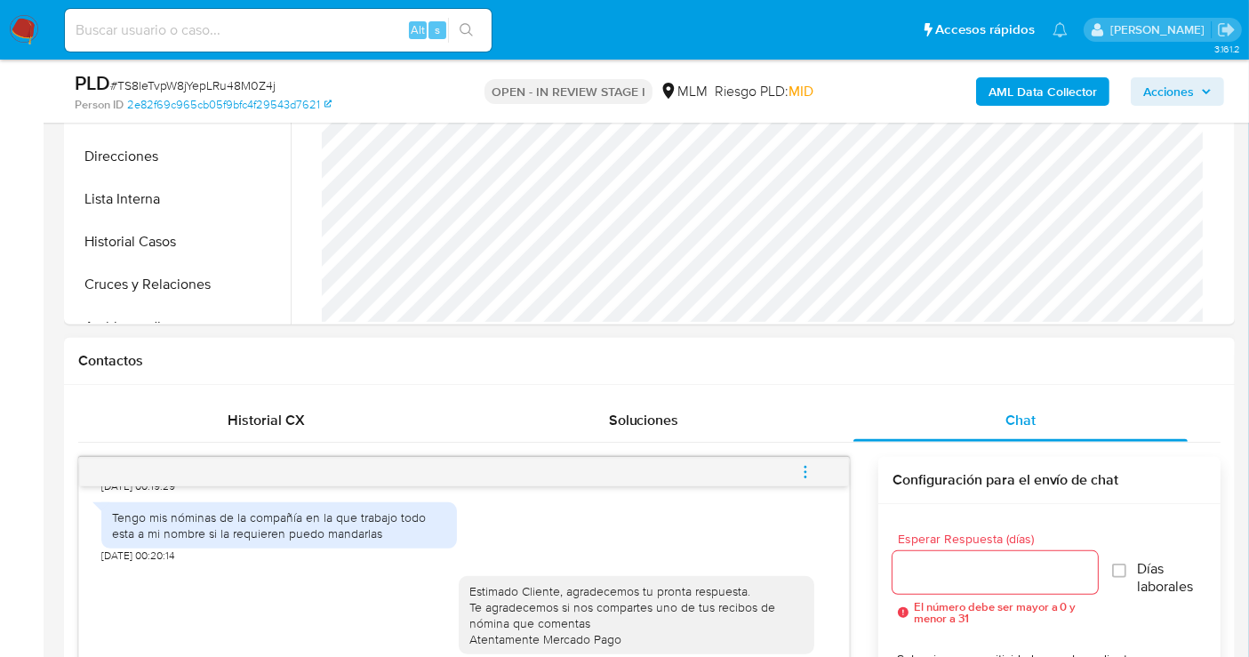
scroll to position [889, 0]
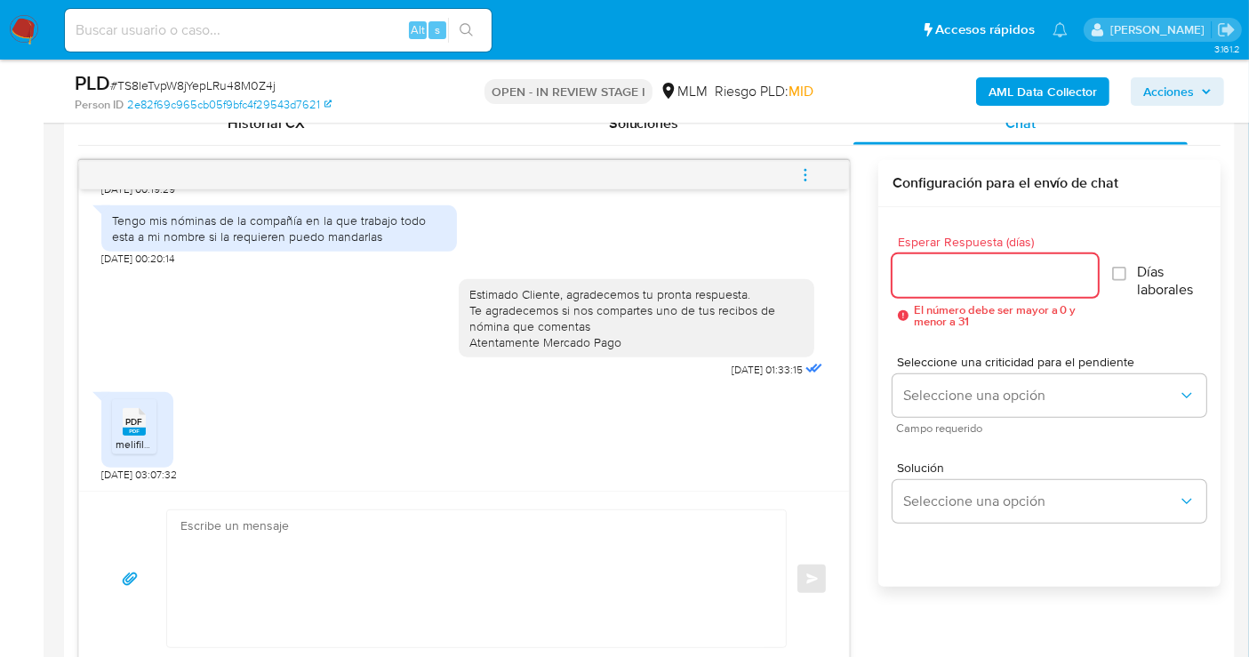
click at [976, 281] on input "Esperar Respuesta (días)" at bounding box center [995, 275] width 205 height 23
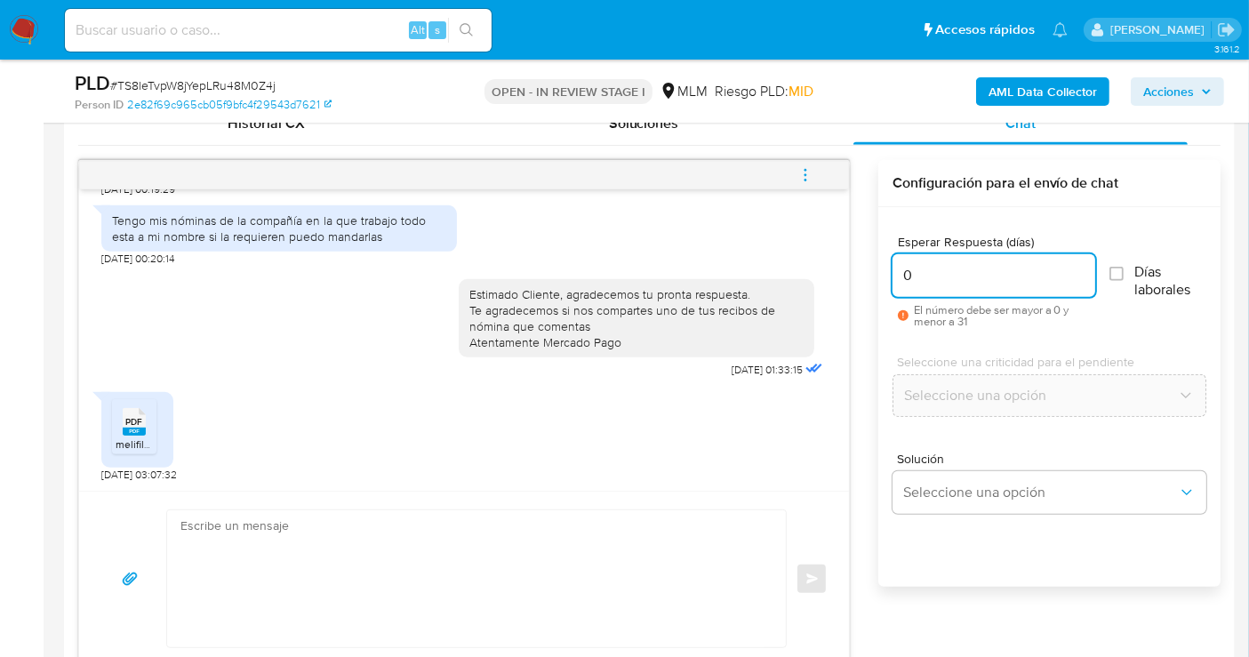
type input "0"
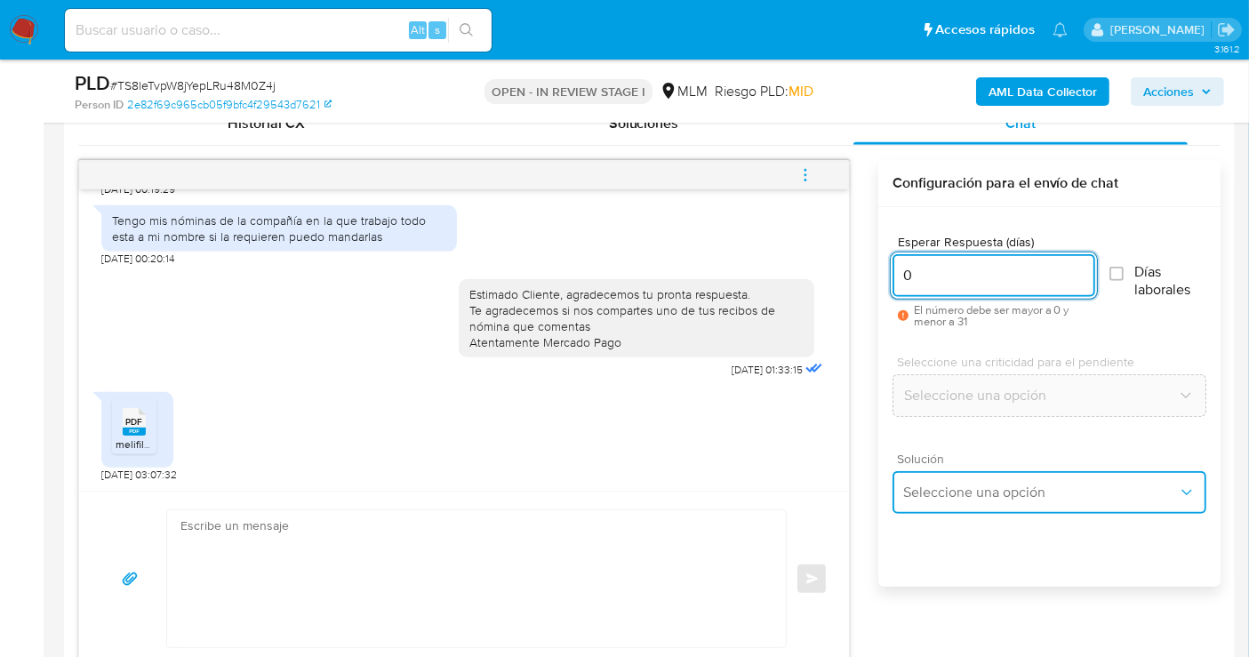
click at [1013, 485] on span "Seleccione una opción" at bounding box center [1040, 493] width 275 height 18
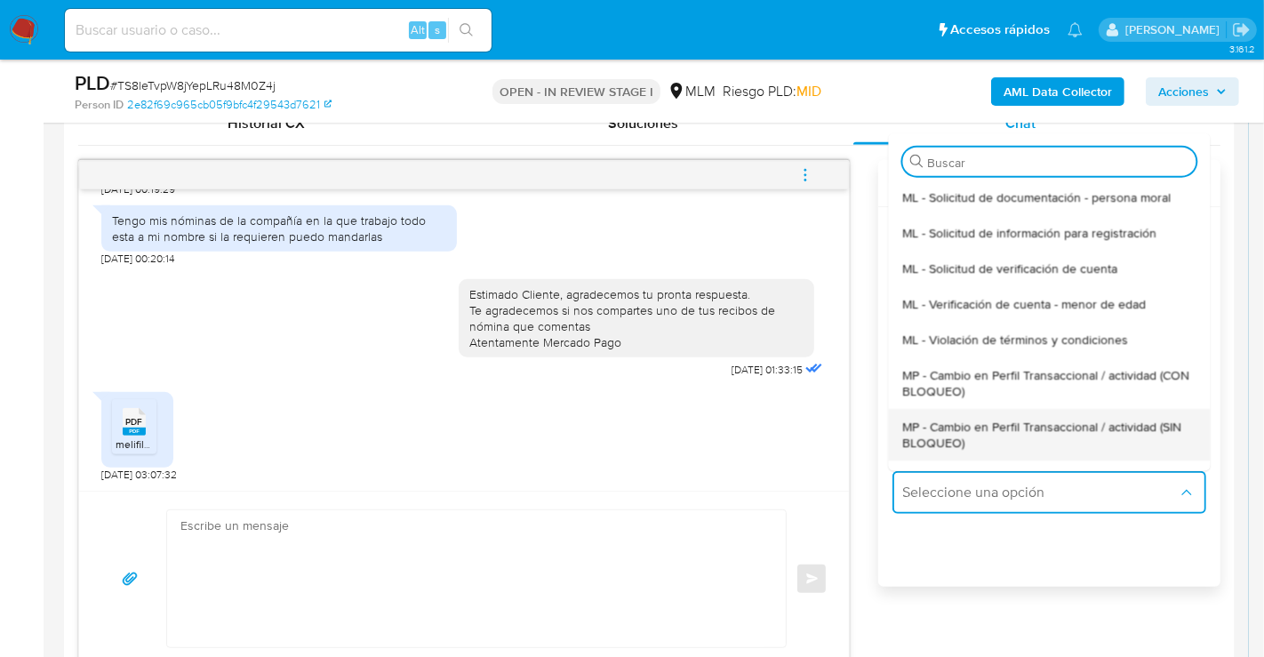
click at [948, 427] on span "MP - Cambio en Perfil Transaccional / actividad (SIN BLOQUEO)" at bounding box center [1048, 434] width 293 height 32
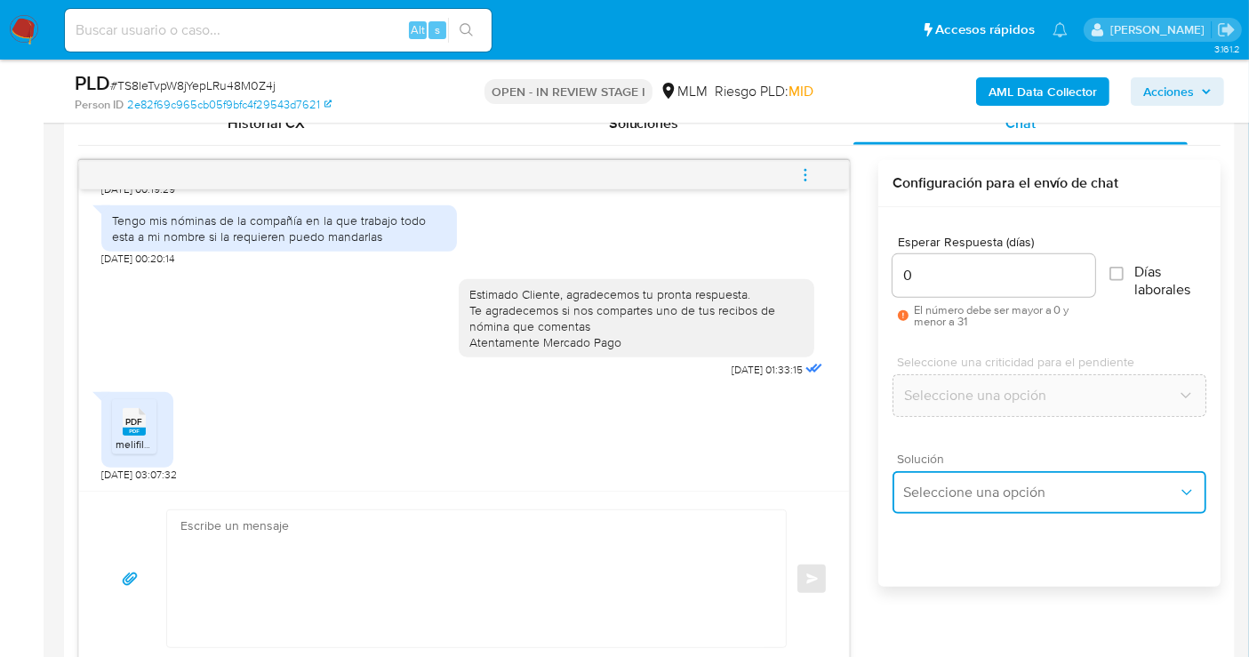
type textarea "Estimado ,Te comunicamos que se ha identificado un cambio en el uso habitual de…"
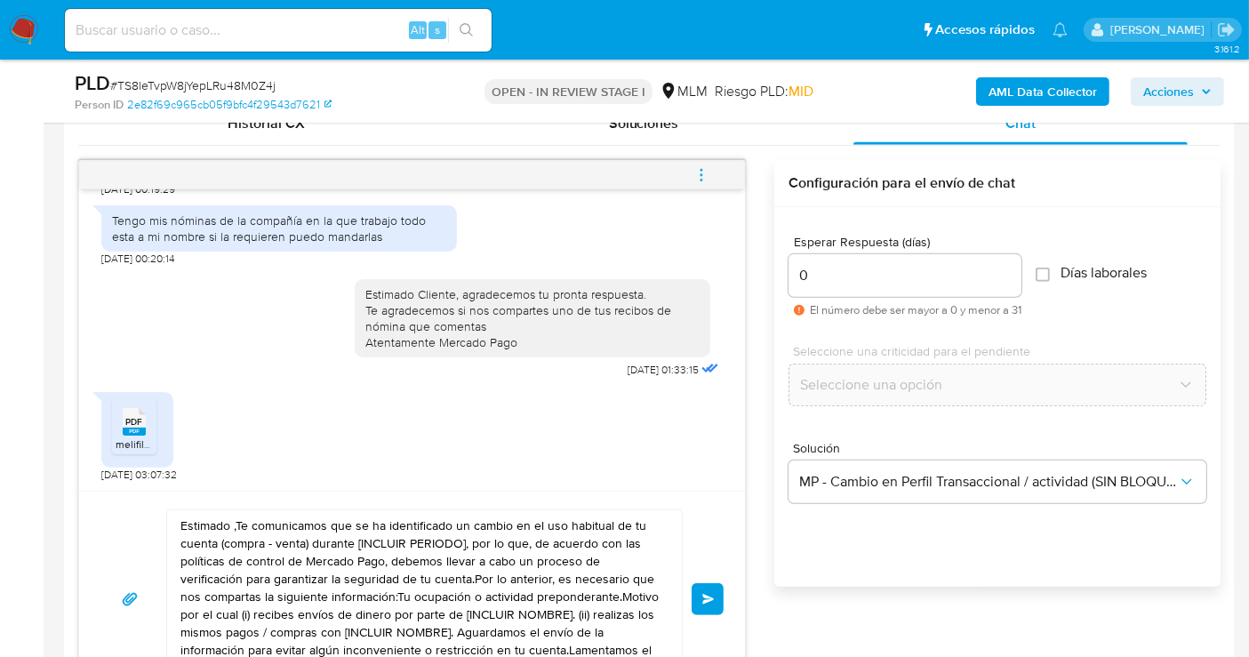
click at [453, 581] on textarea "Estimado ,Te comunicamos que se ha identificado un cambio en el uso habitual de…" at bounding box center [419, 599] width 479 height 178
paste textarea "Cliente, agradecemos tu pronta respuesta. Lamentamos cualquier malestar ocasion…"
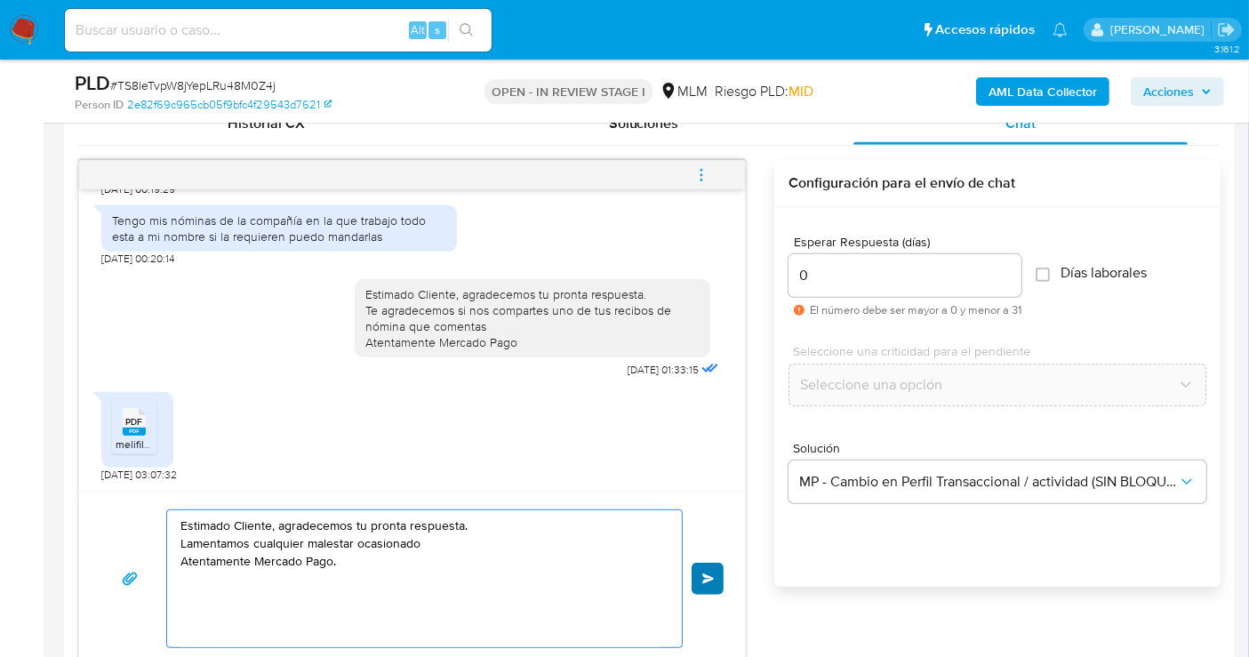
type textarea "Estimado Cliente, agradecemos tu pronta respuesta. Lamentamos cualquier malesta…"
click at [718, 575] on button "Enviar" at bounding box center [708, 579] width 32 height 32
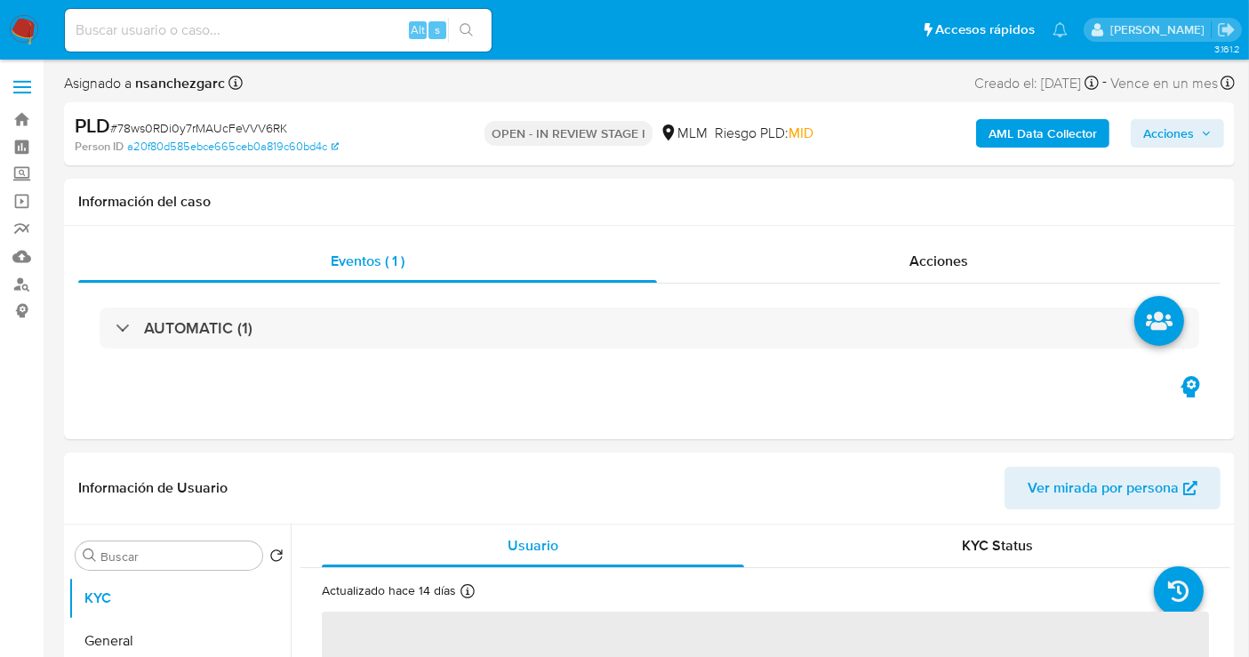
select select "10"
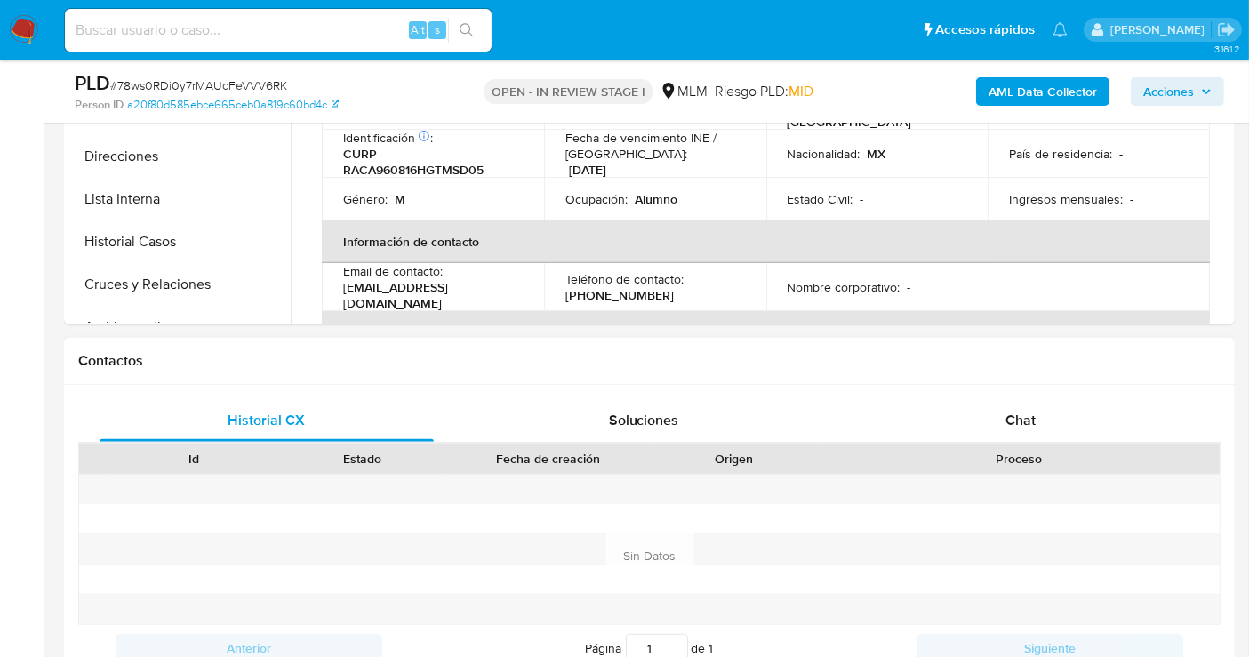
scroll to position [790, 0]
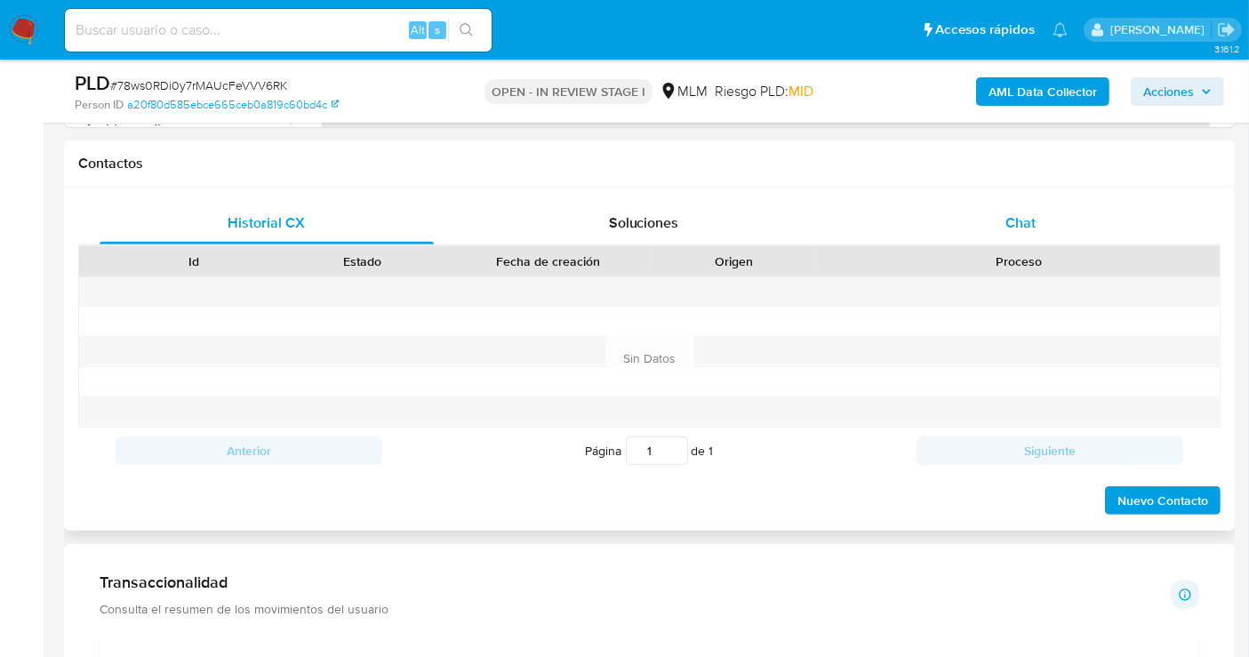
click at [1021, 235] on div "Chat" at bounding box center [1021, 223] width 334 height 43
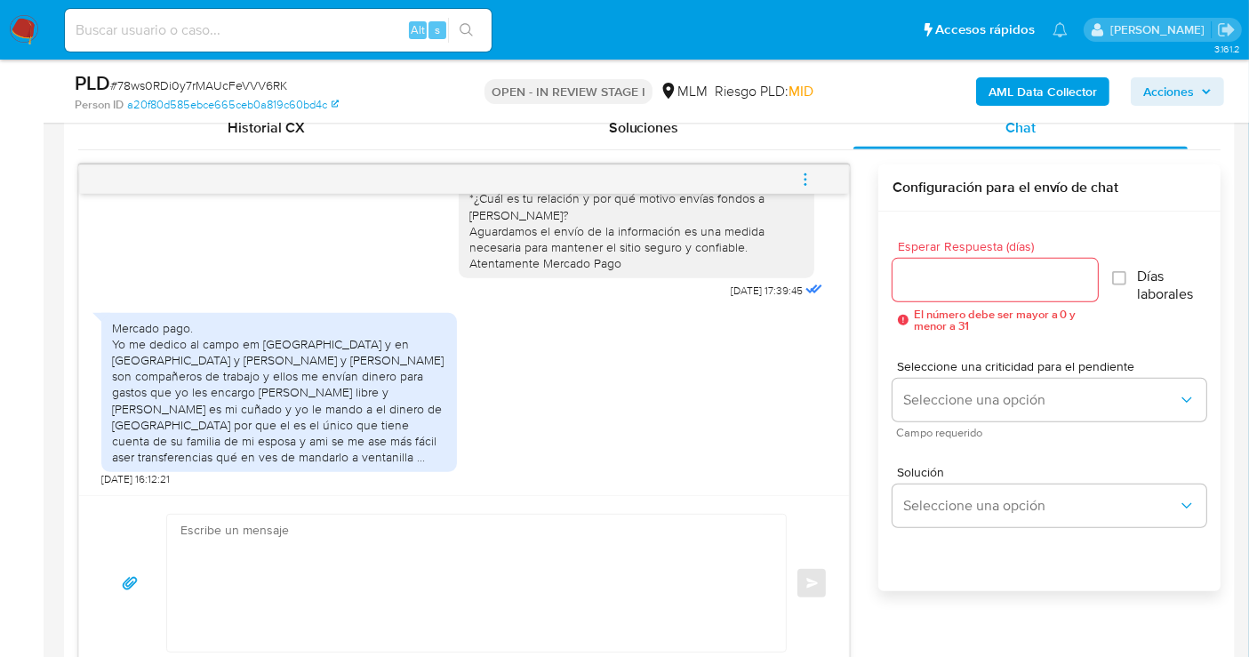
scroll to position [988, 0]
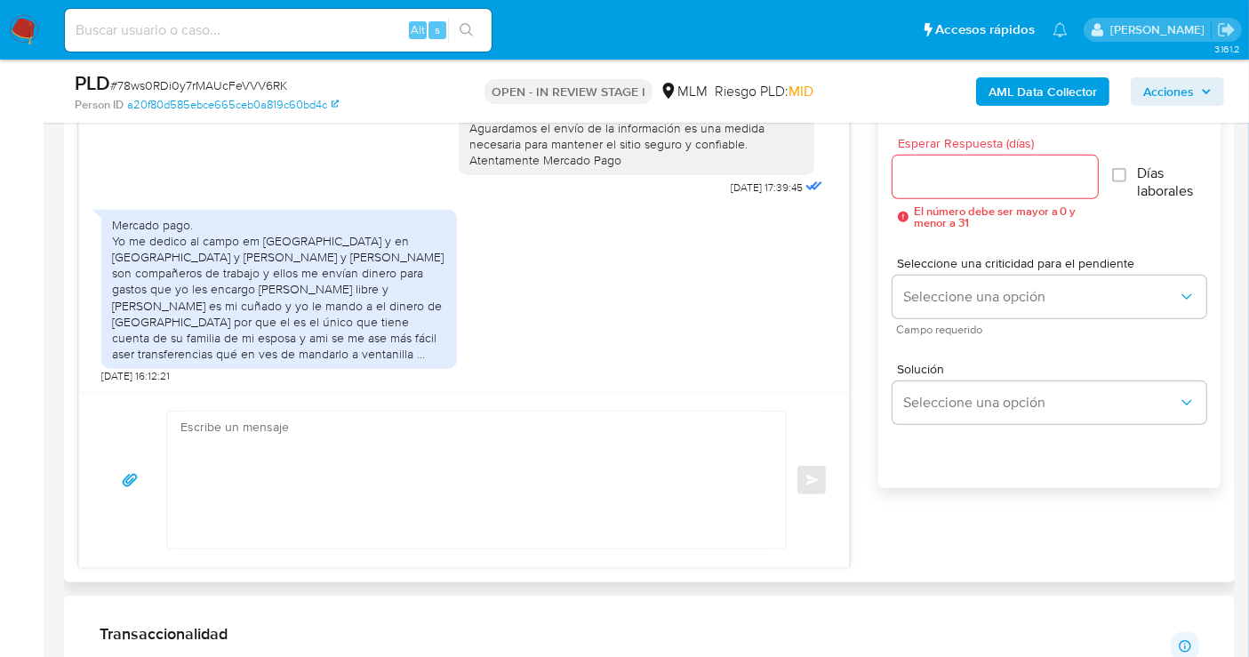
click at [938, 176] on input "Esperar Respuesta (días)" at bounding box center [995, 176] width 205 height 23
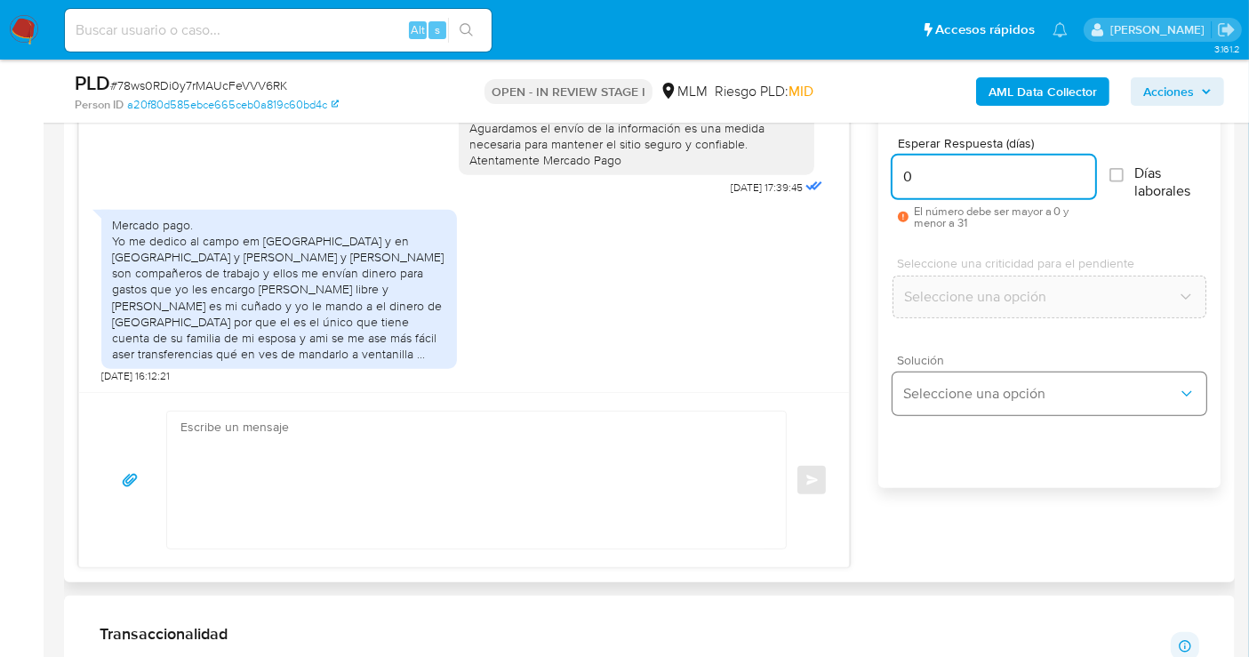
type input "0"
click at [944, 397] on span "Seleccione una opción" at bounding box center [1040, 394] width 275 height 18
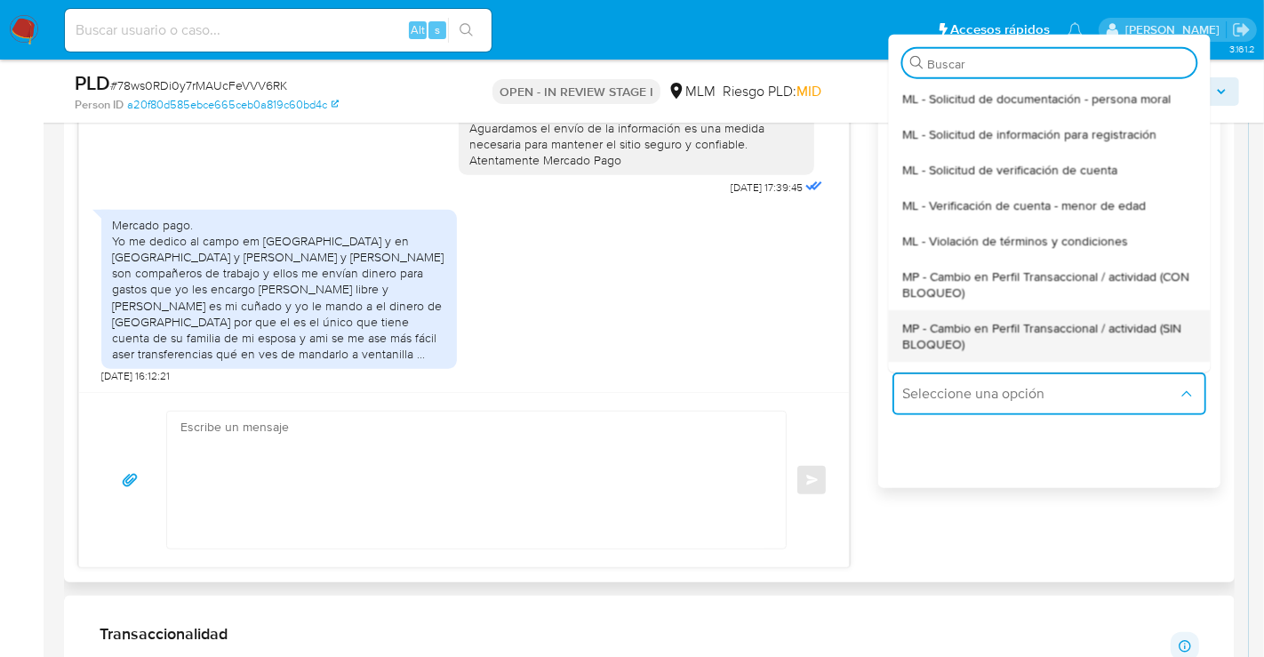
click at [957, 336] on span "MP - Cambio en Perfil Transaccional / actividad (SIN BLOQUEO)" at bounding box center [1048, 335] width 293 height 32
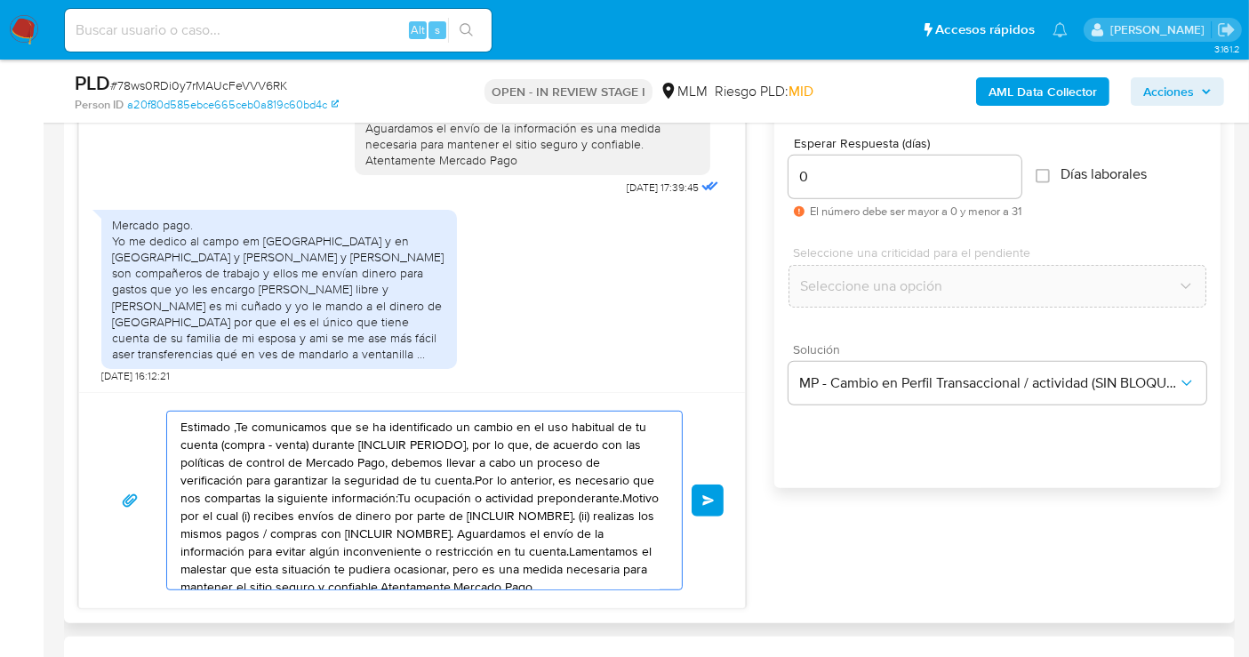
click at [406, 463] on textarea "Estimado ,Te comunicamos que se ha identificado un cambio en el uso habitual de…" at bounding box center [419, 501] width 479 height 178
paste textarea "Cliente, agradecemos tu pronta respuesta. Lamentamos cualquier malestar ocasion…"
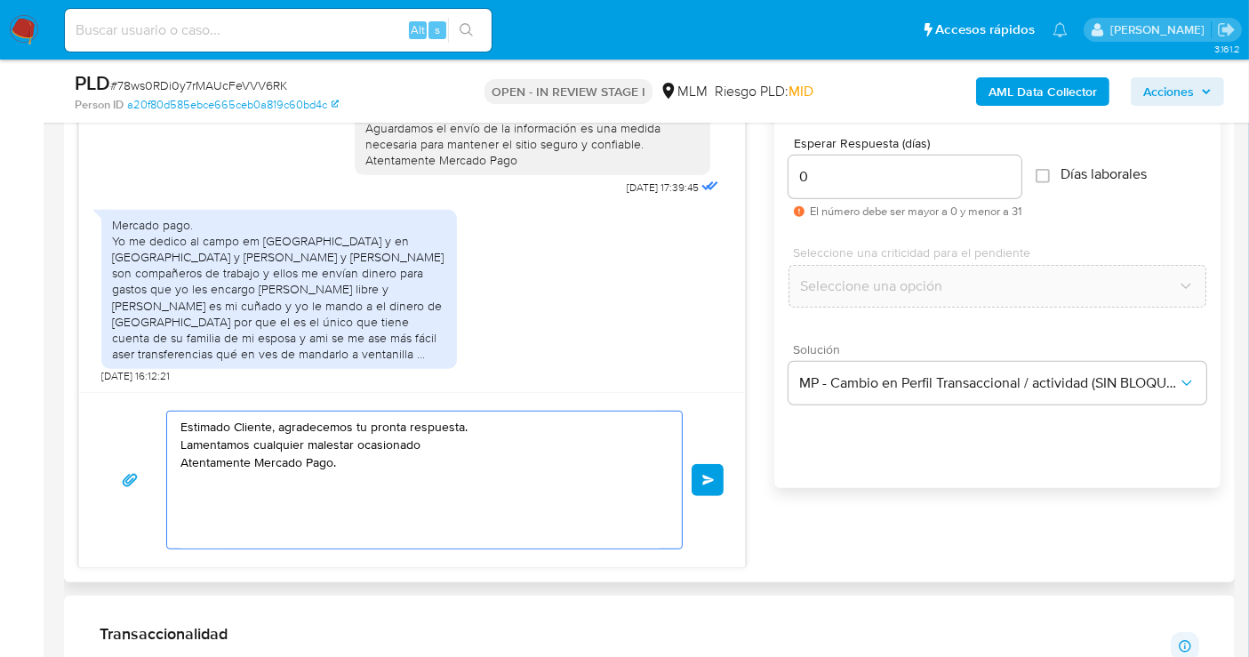
click at [444, 446] on textarea "Estimado Cliente, agradecemos tu pronta respuesta. Lamentamos cualquier malesta…" at bounding box center [419, 480] width 479 height 137
type textarea "Estimado Cliente, agradecemos tu pronta respuesta. Lamentamos cualquier malesta…"
click at [702, 469] on button "Enviar" at bounding box center [708, 480] width 32 height 32
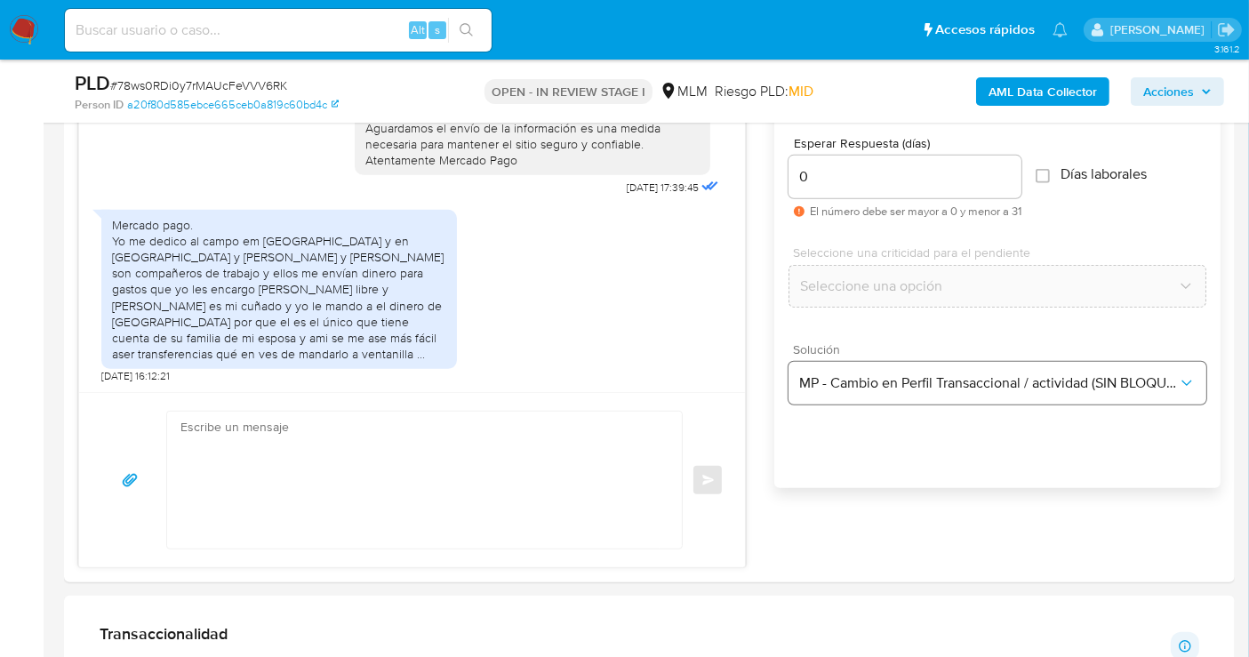
scroll to position [294, 0]
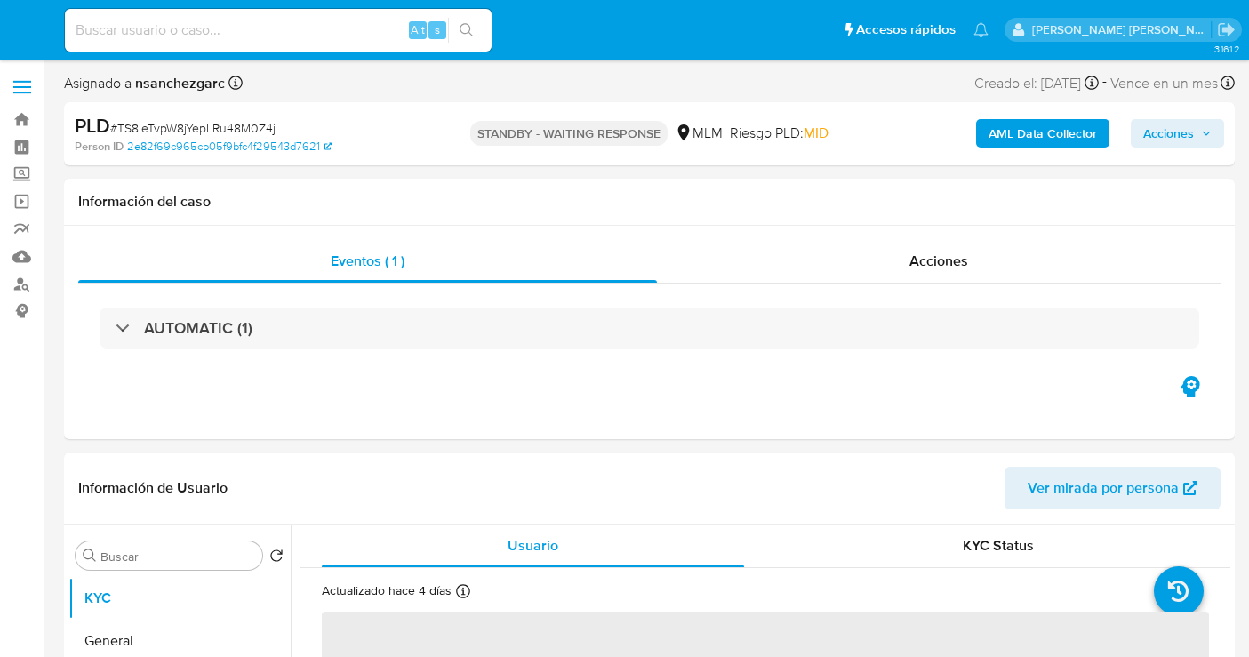
select select "10"
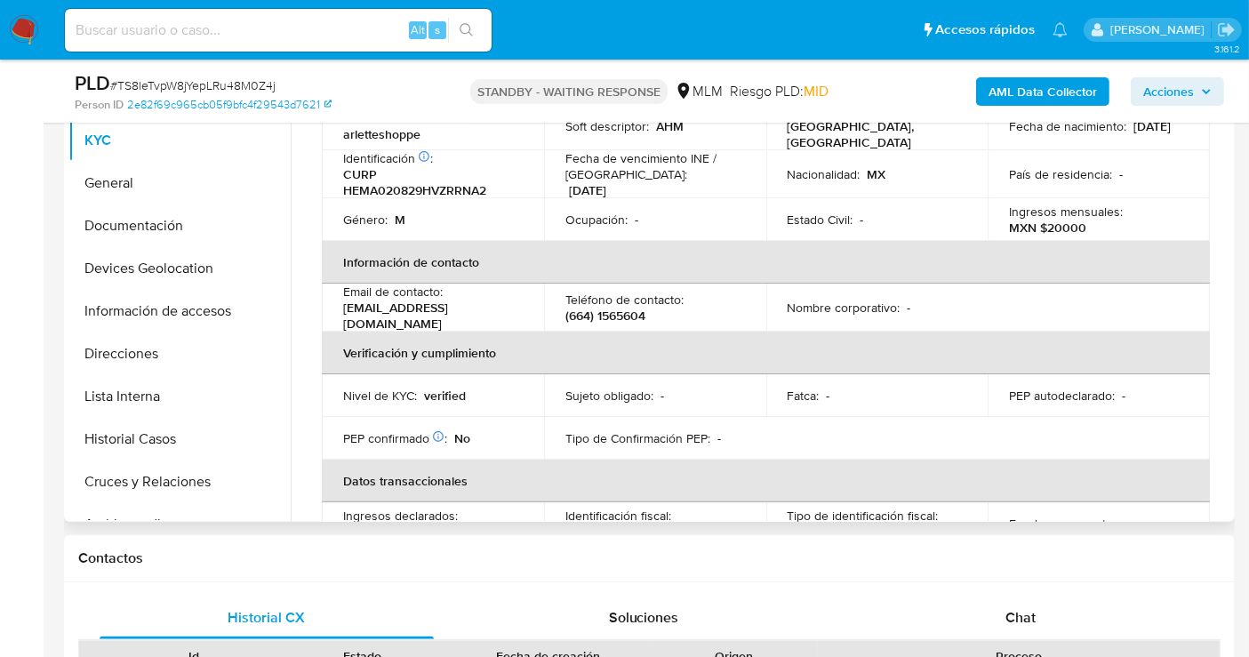
scroll to position [493, 0]
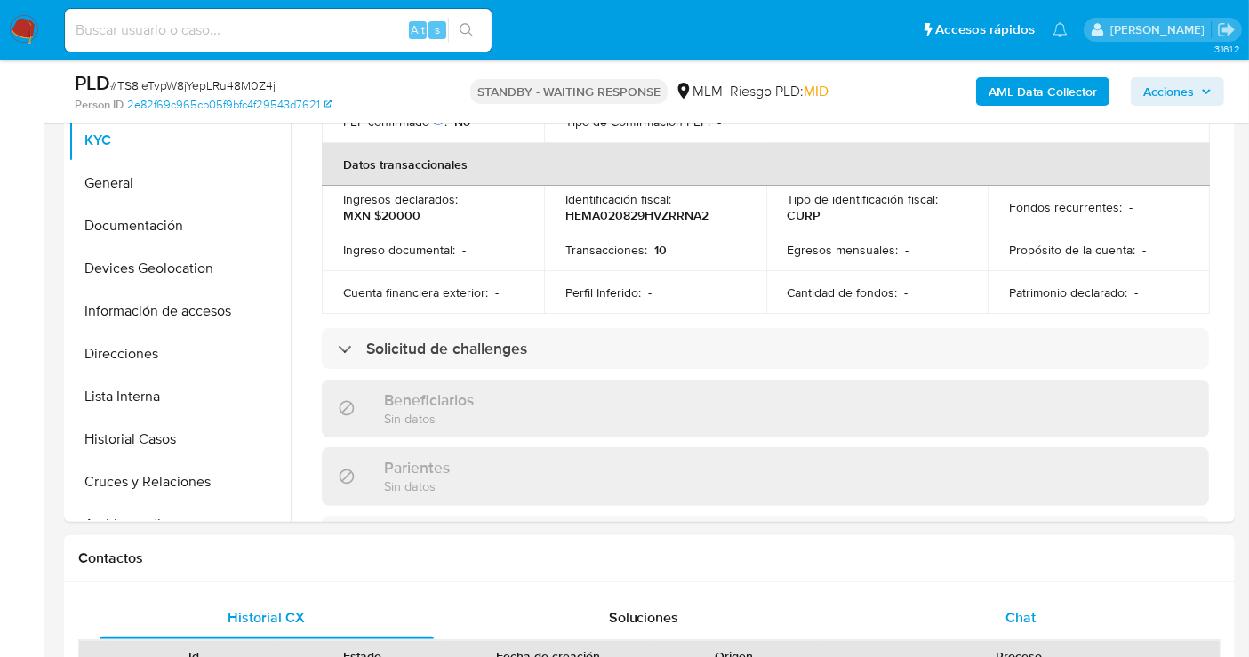
click at [1023, 627] on div "Chat" at bounding box center [1021, 618] width 334 height 43
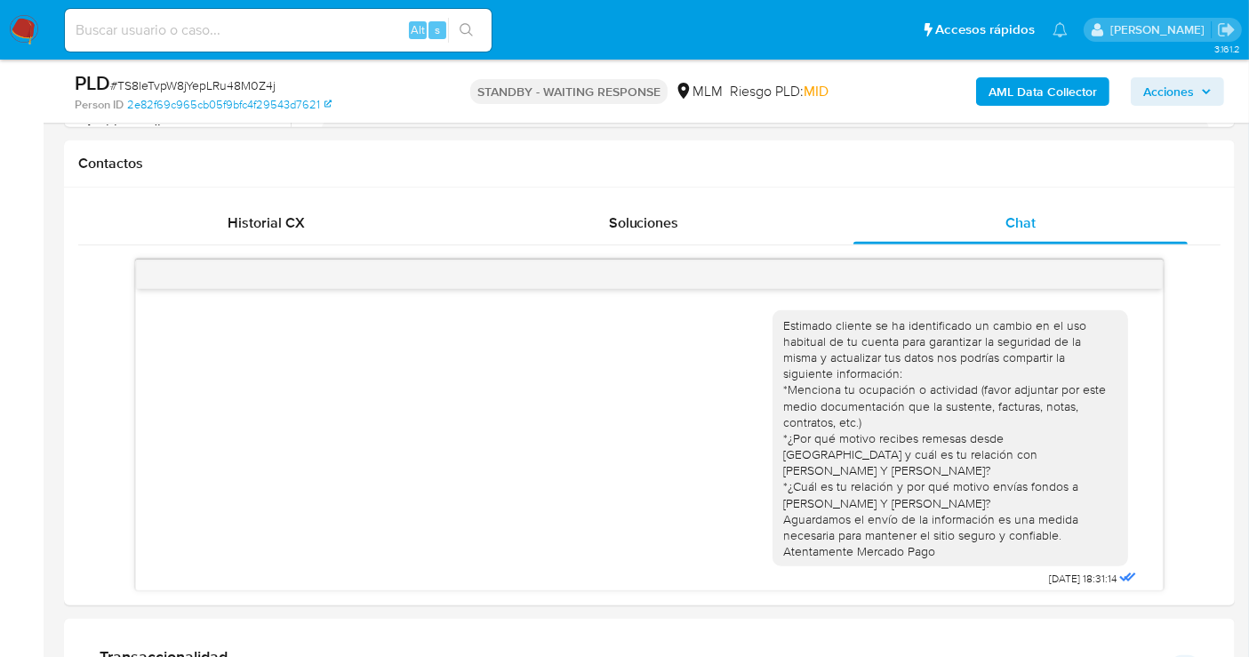
scroll to position [670, 0]
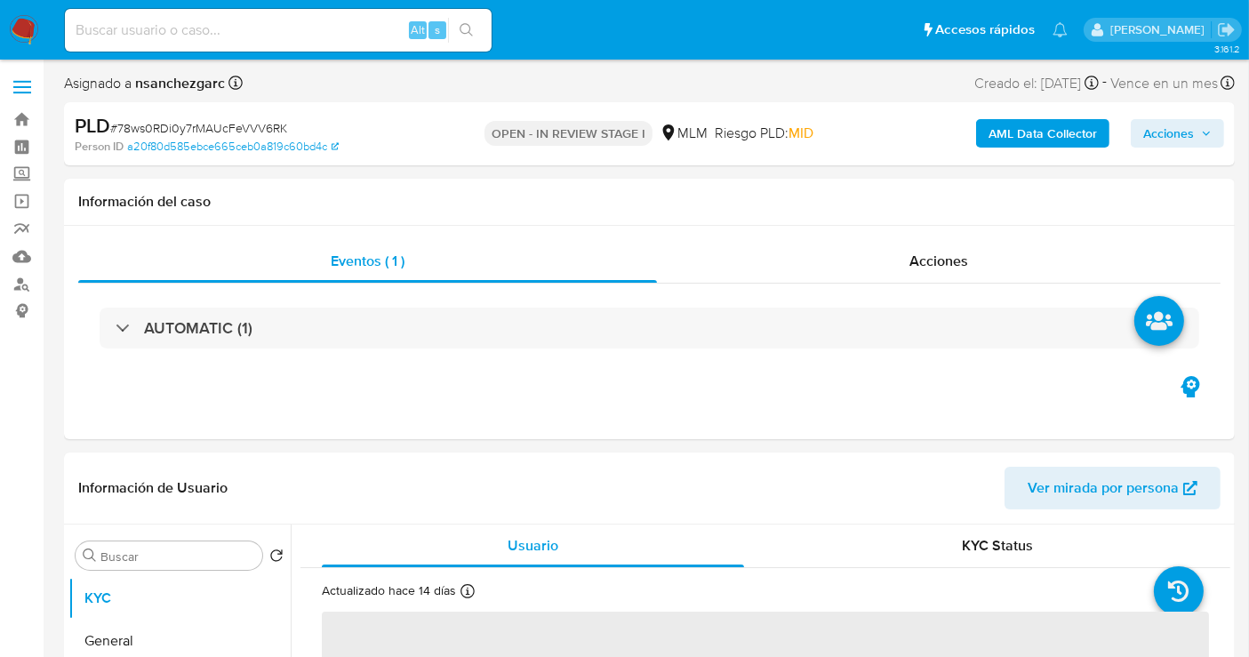
select select "10"
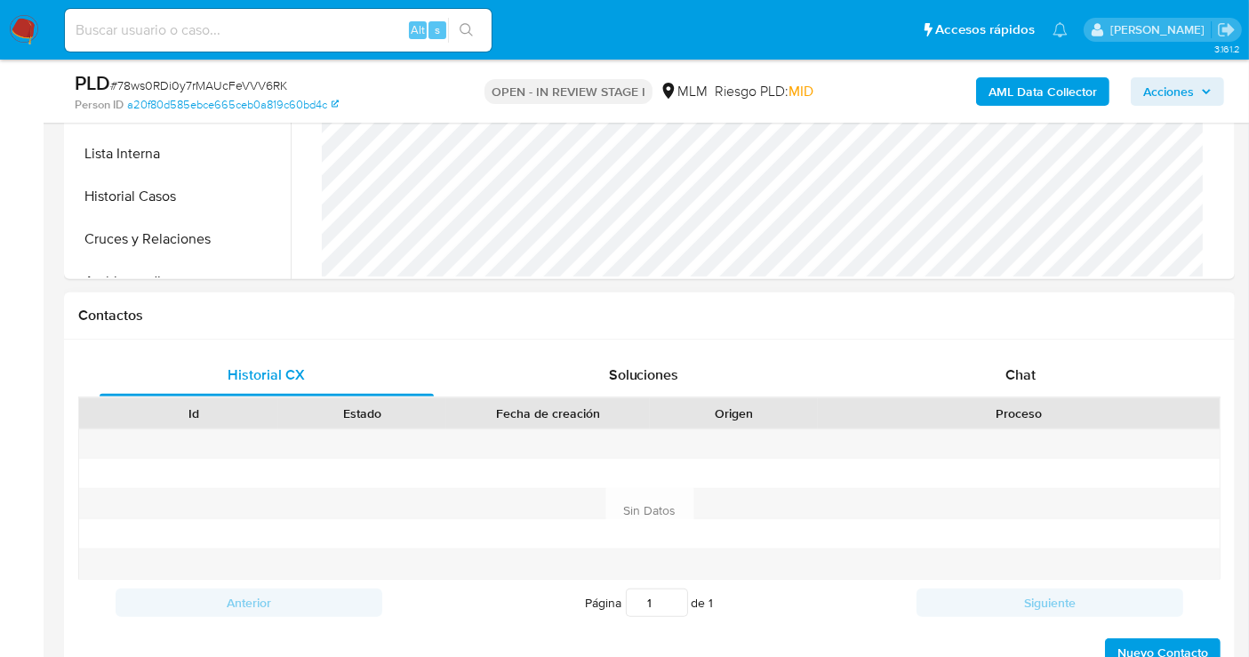
scroll to position [790, 0]
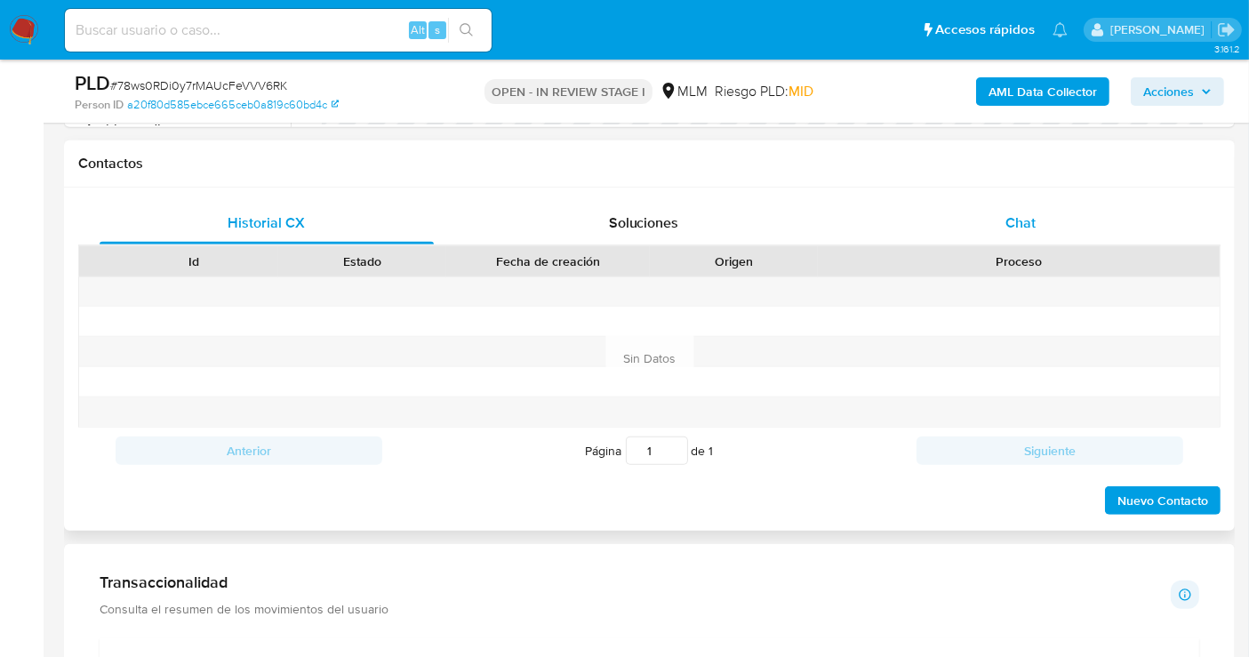
click at [1031, 221] on span "Chat" at bounding box center [1021, 222] width 30 height 20
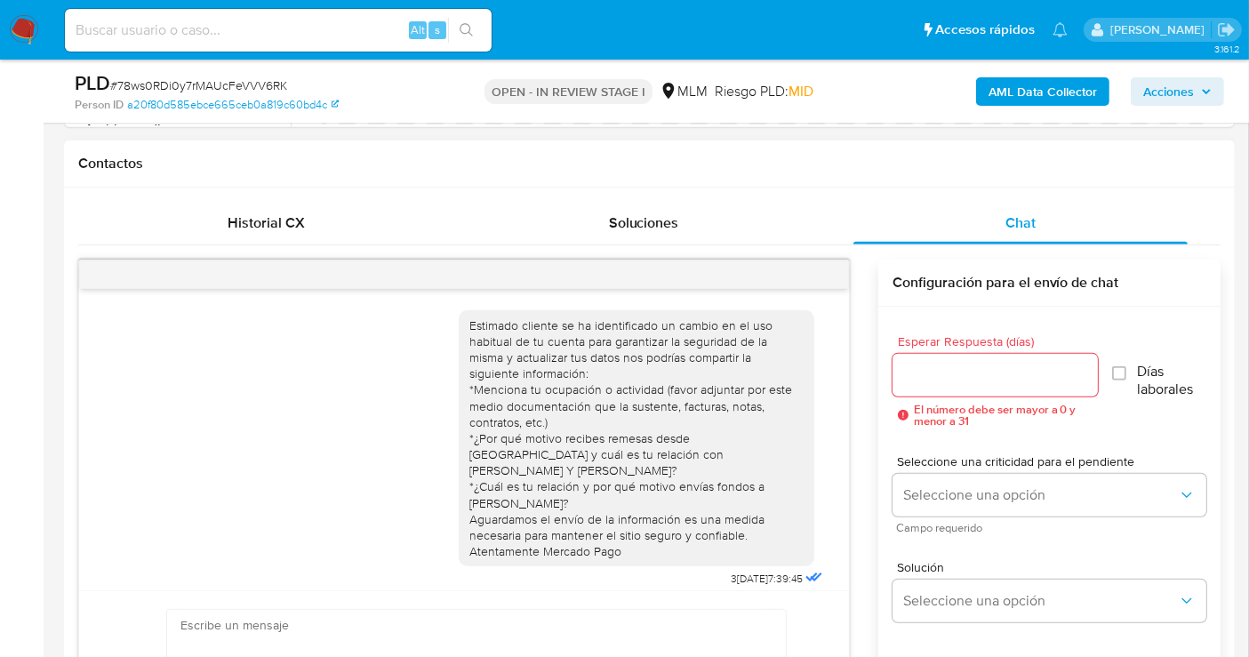
scroll to position [294, 0]
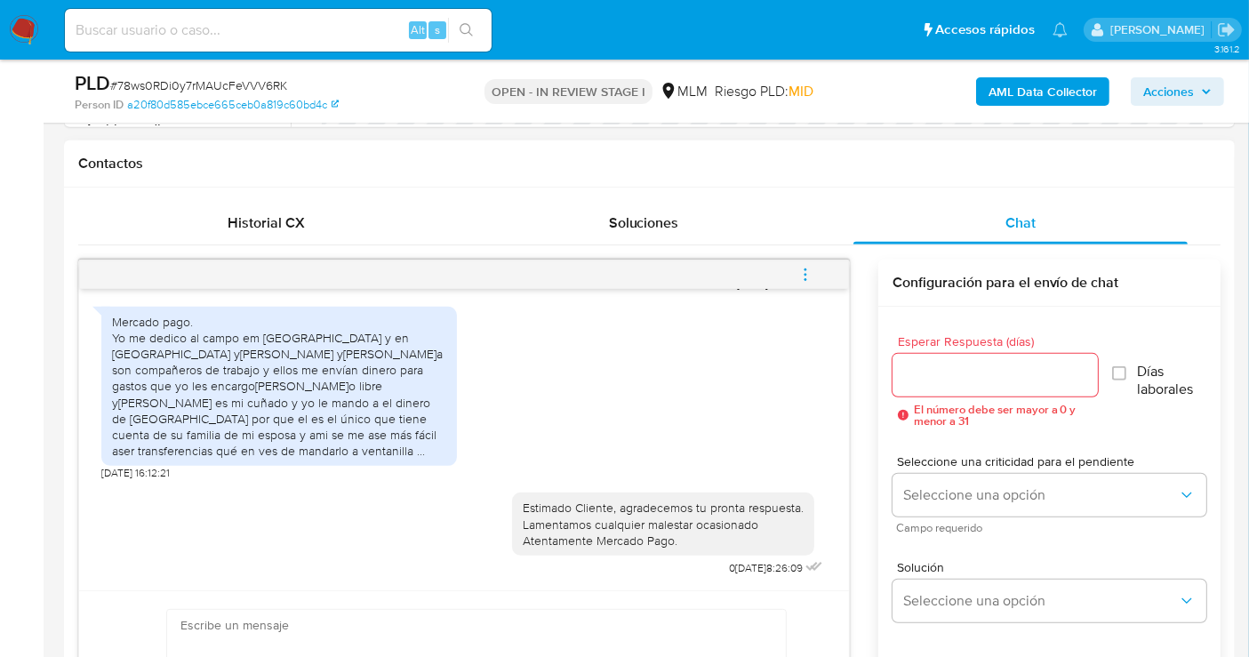
click at [805, 269] on icon "menu-action" at bounding box center [806, 275] width 16 height 16
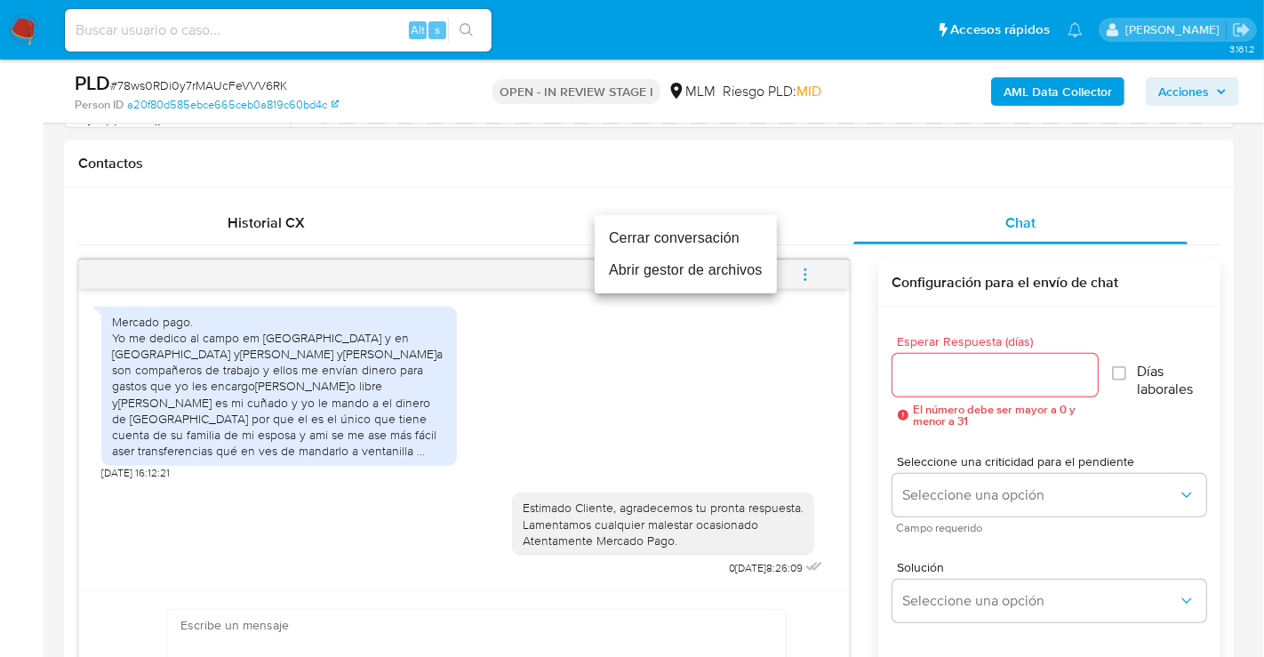
click at [675, 234] on li "Cerrar conversación" at bounding box center [686, 238] width 182 height 32
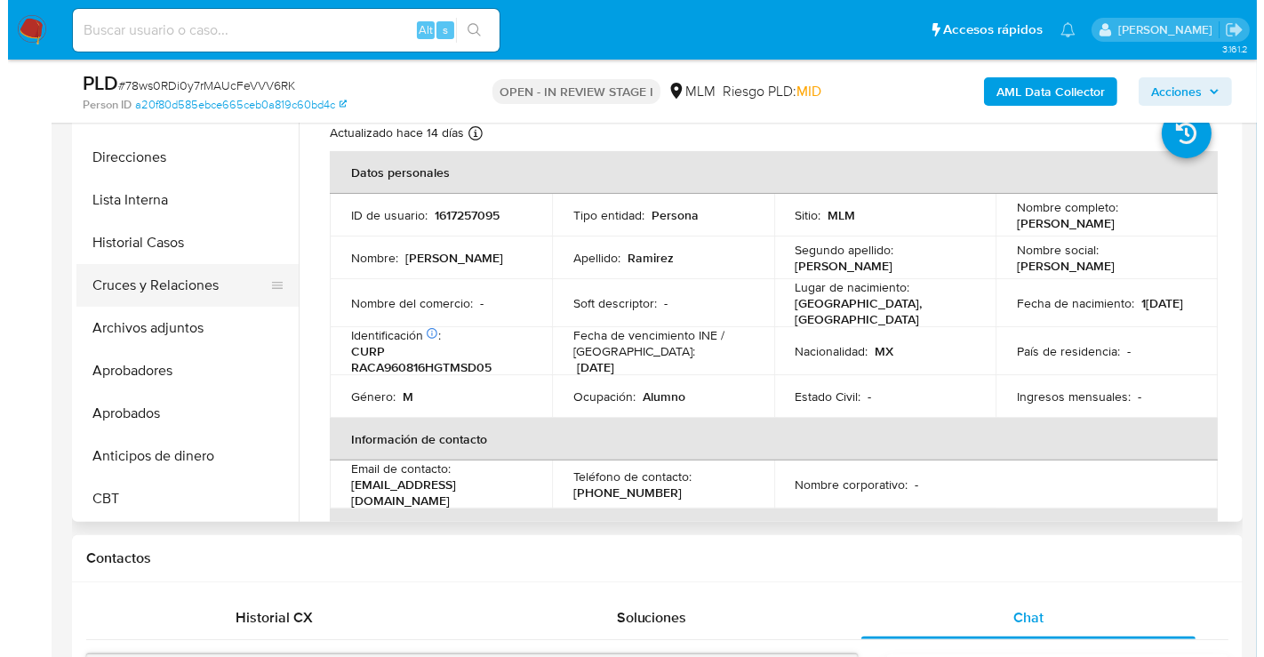
scroll to position [197, 0]
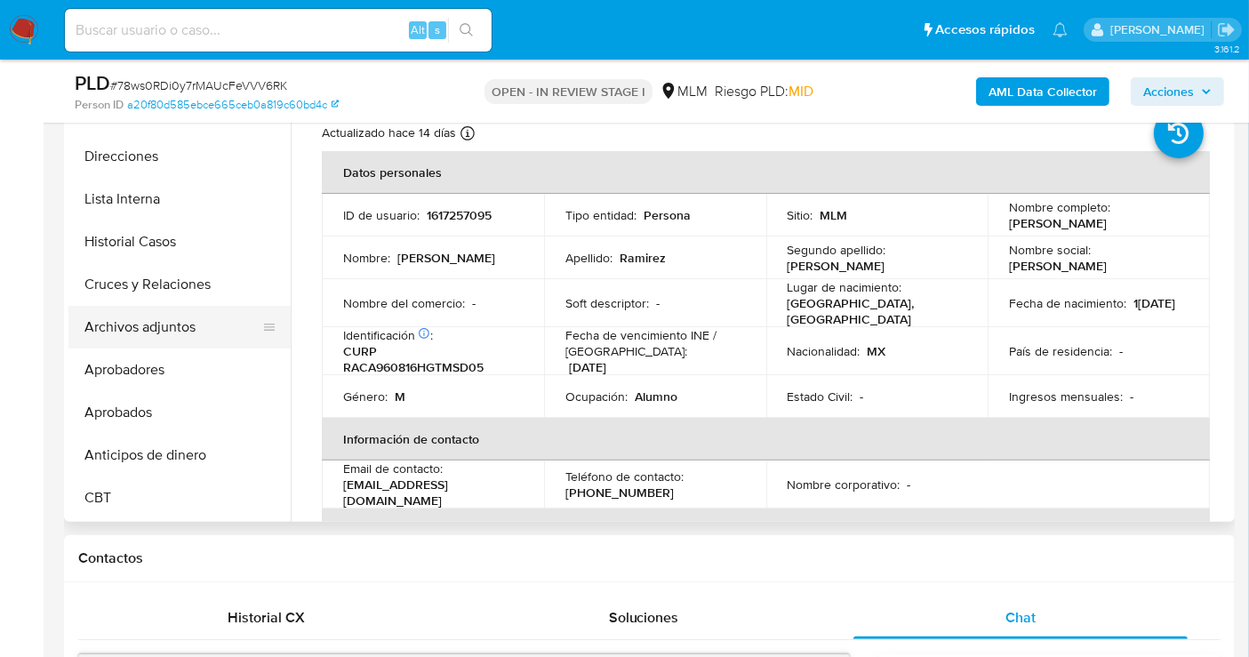
click at [180, 322] on button "Archivos adjuntos" at bounding box center [172, 327] width 208 height 43
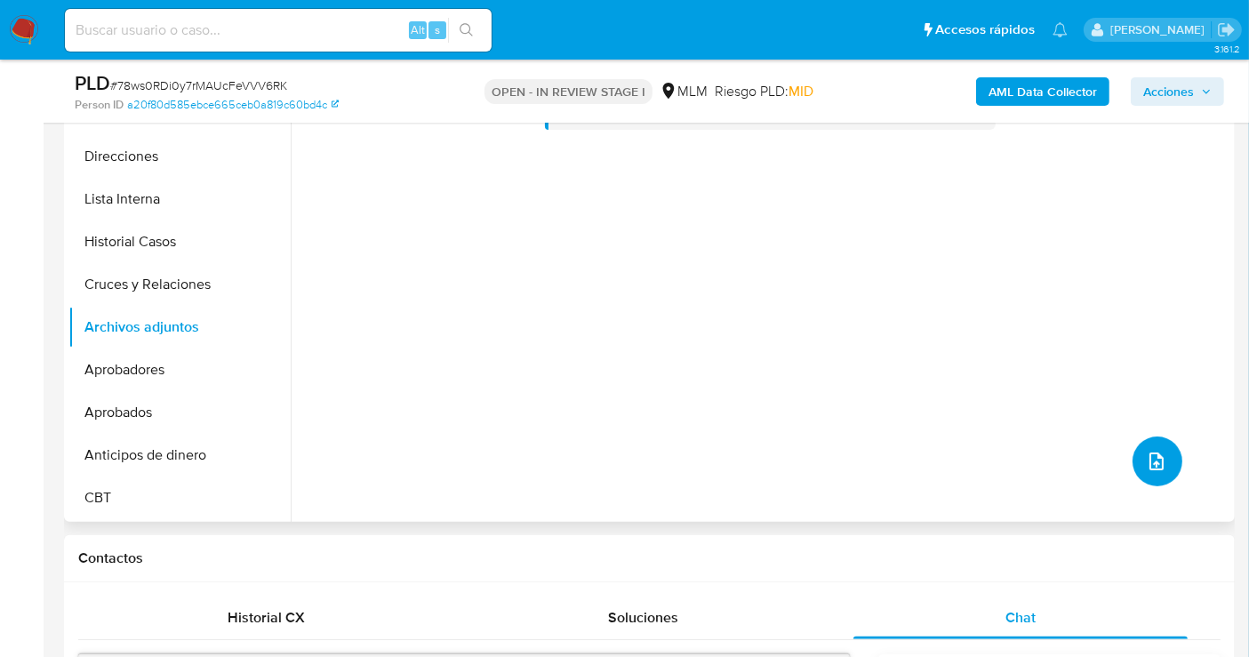
click at [1146, 461] on icon "upload-file" at bounding box center [1156, 461] width 21 height 21
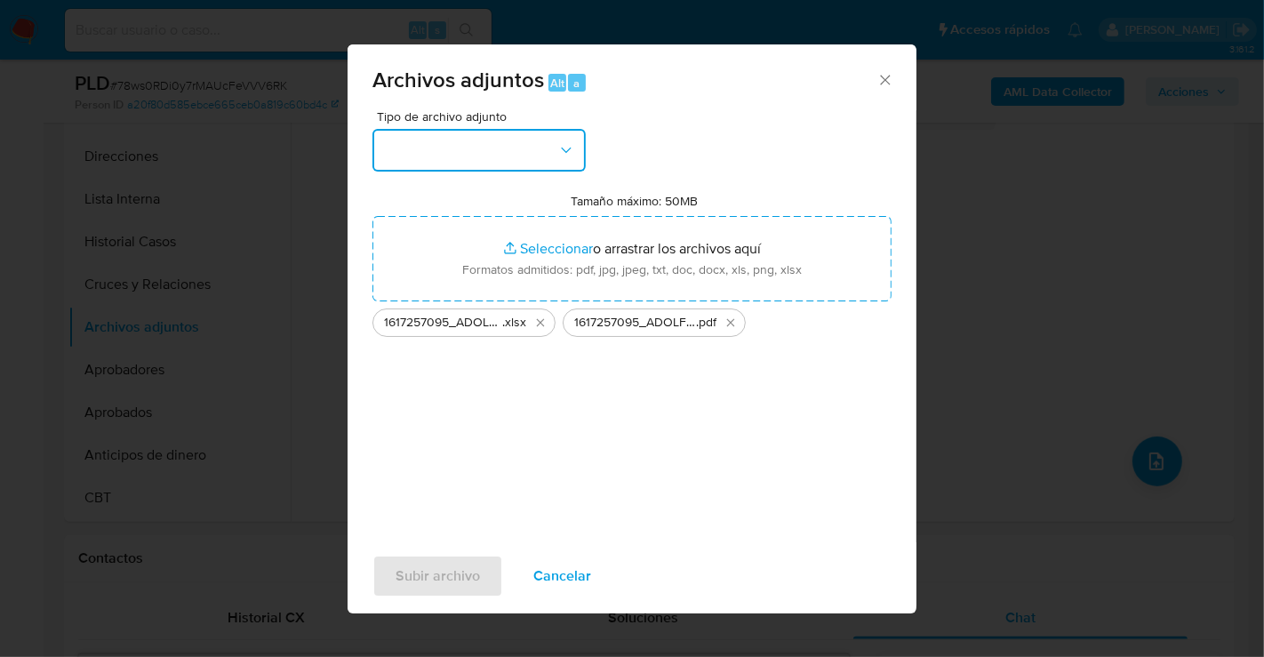
click at [501, 156] on button "button" at bounding box center [479, 150] width 213 height 43
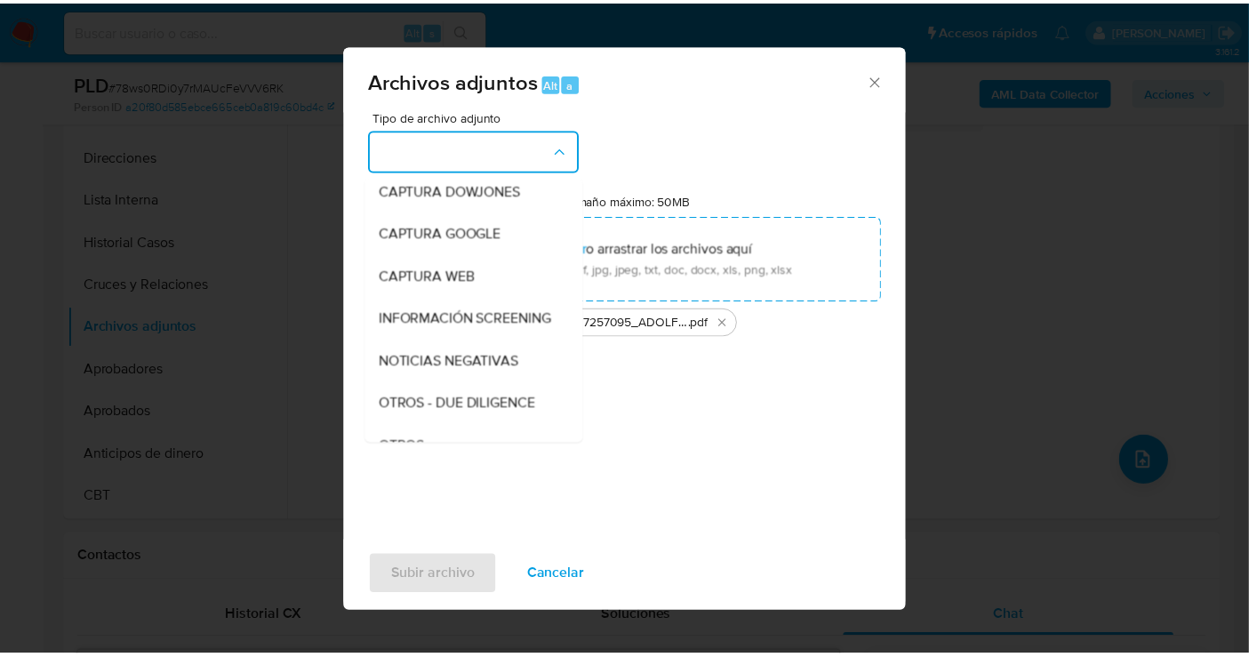
scroll to position [92, 0]
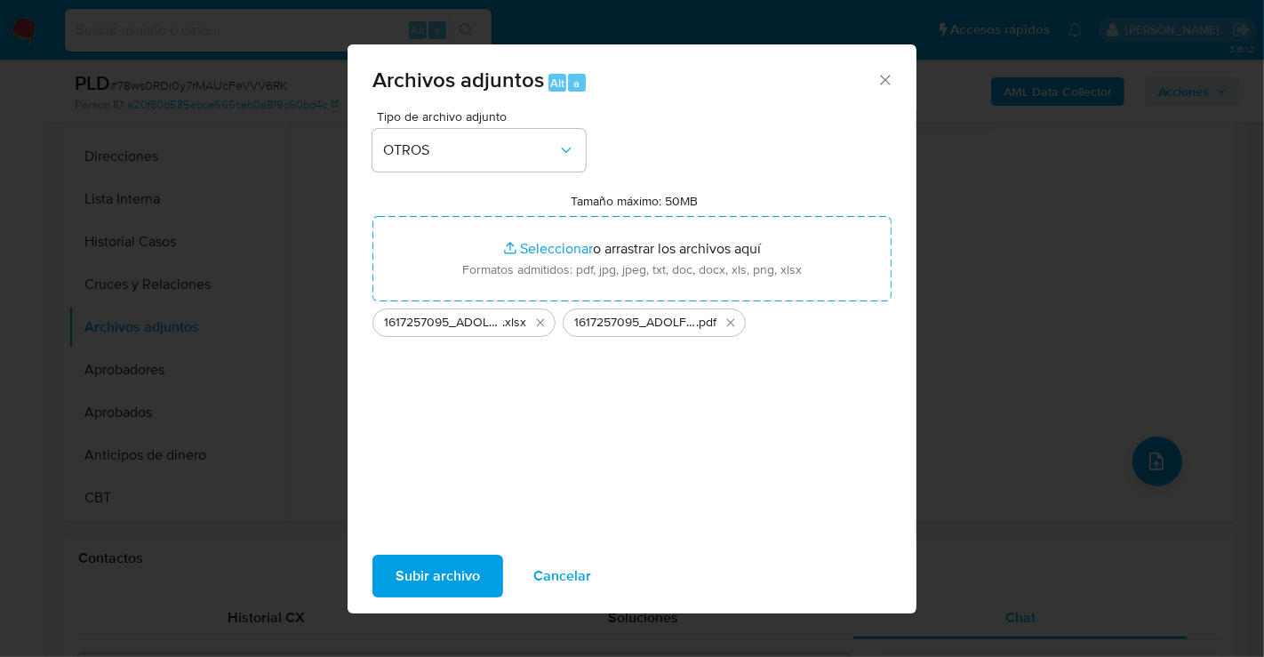
click at [449, 565] on span "Subir archivo" at bounding box center [438, 576] width 84 height 39
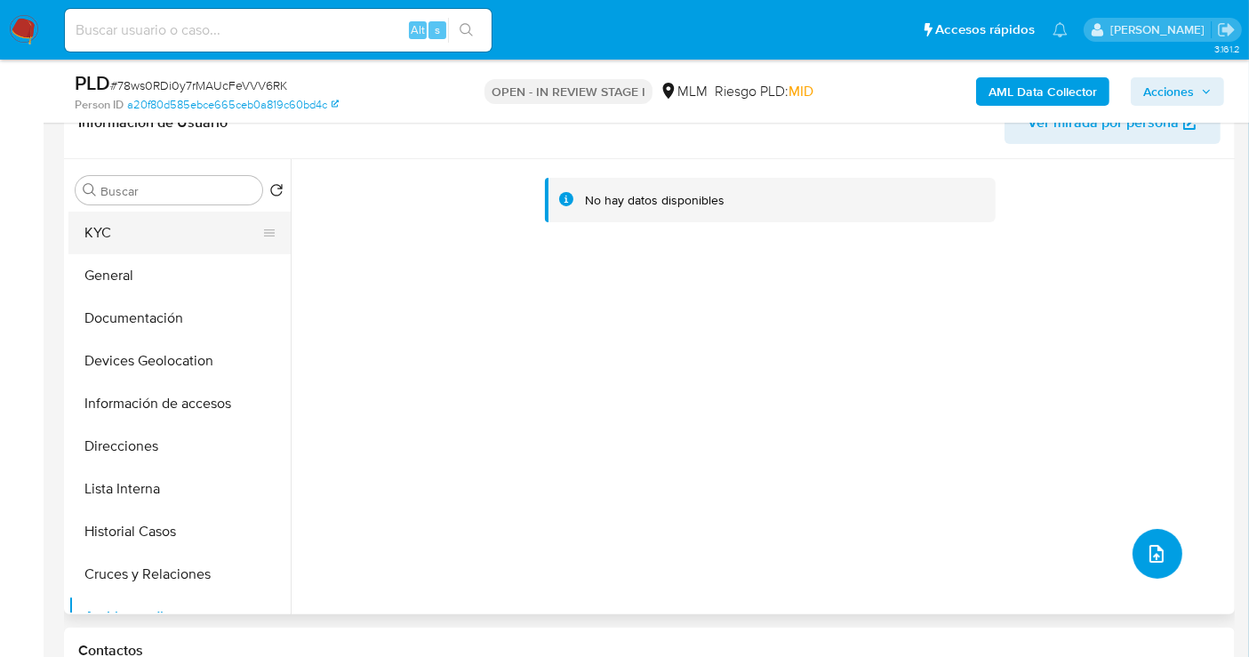
scroll to position [197, 0]
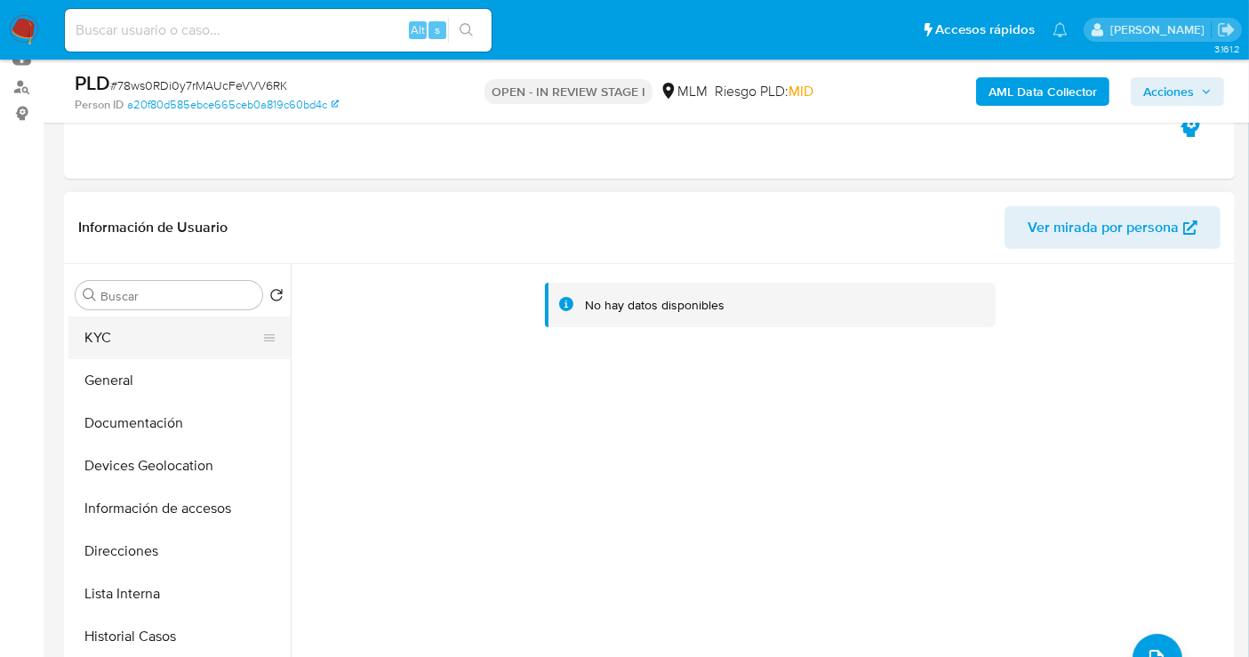
click at [95, 331] on button "KYC" at bounding box center [172, 338] width 208 height 43
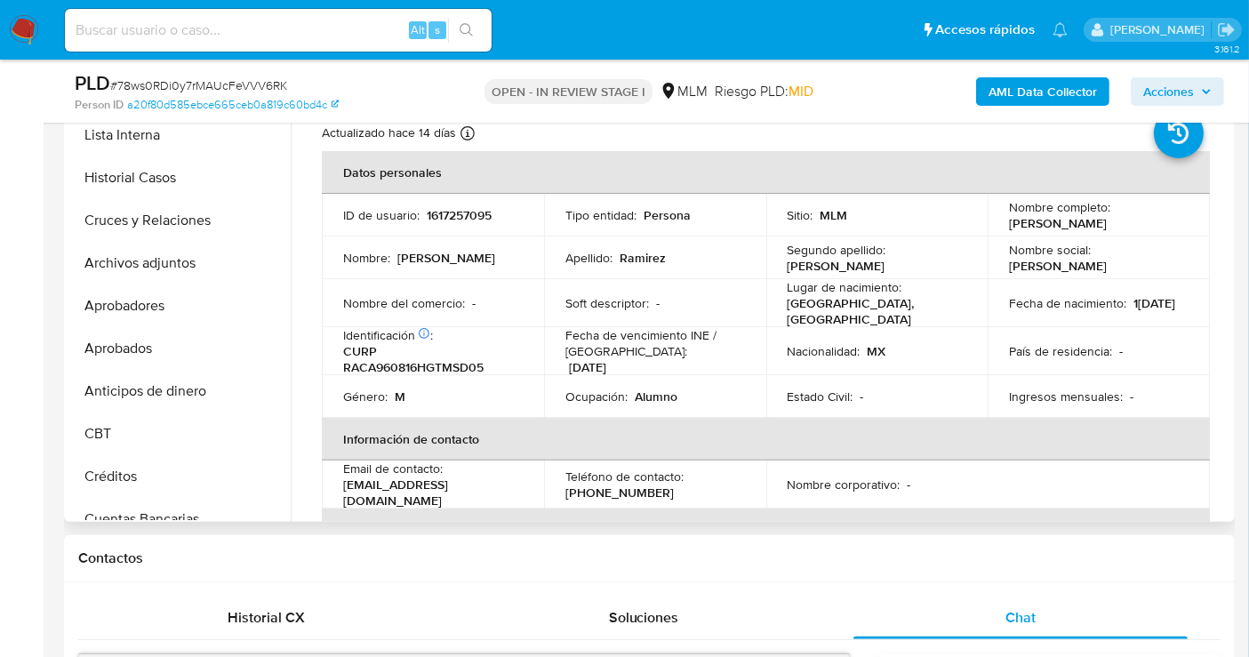
scroll to position [244, 0]
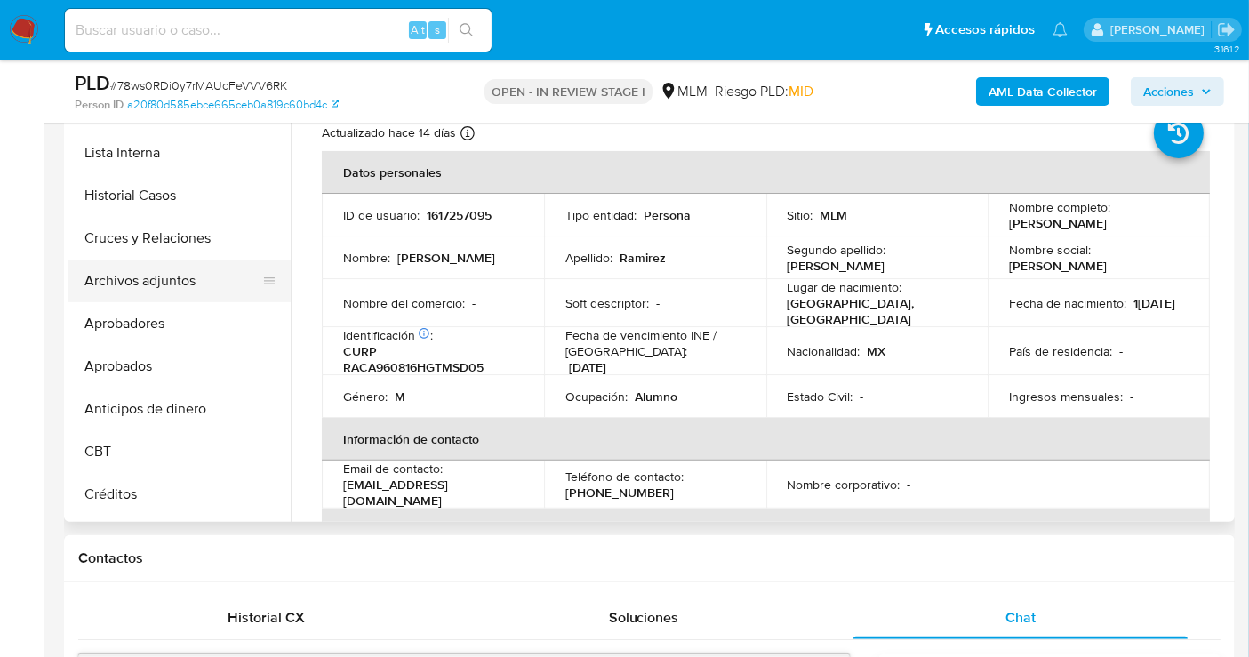
click at [152, 285] on button "Archivos adjuntos" at bounding box center [172, 281] width 208 height 43
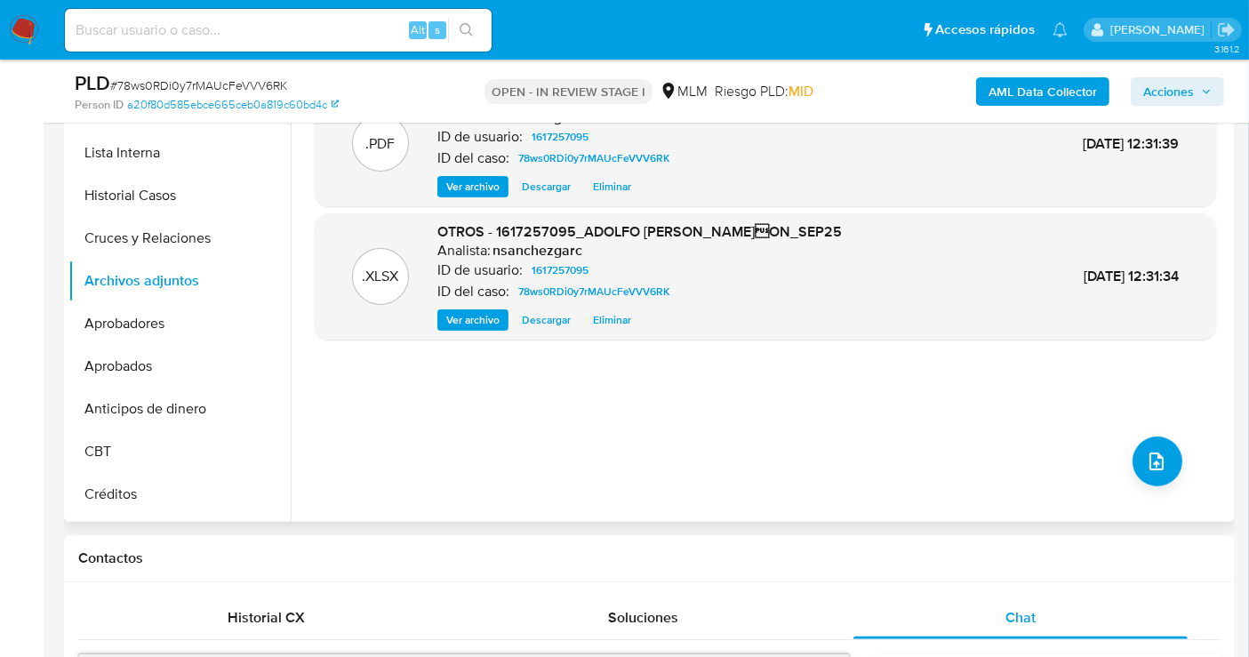
scroll to position [296, 0]
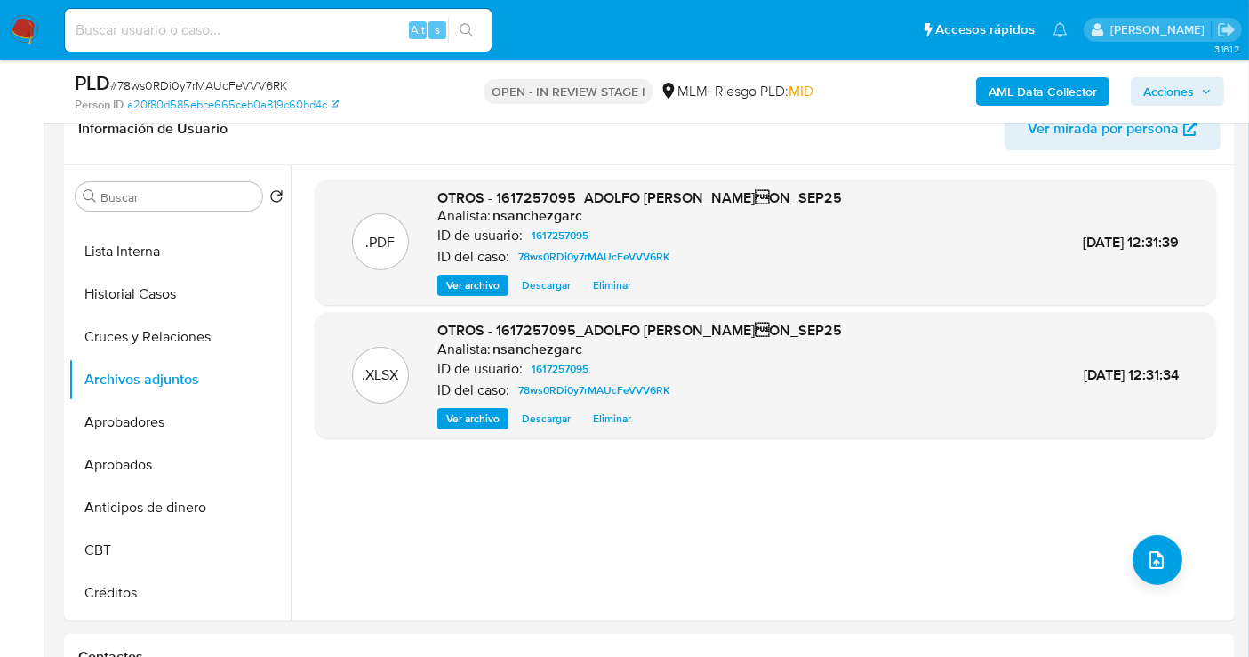
click at [1153, 95] on span "Acciones" at bounding box center [1168, 91] width 51 height 28
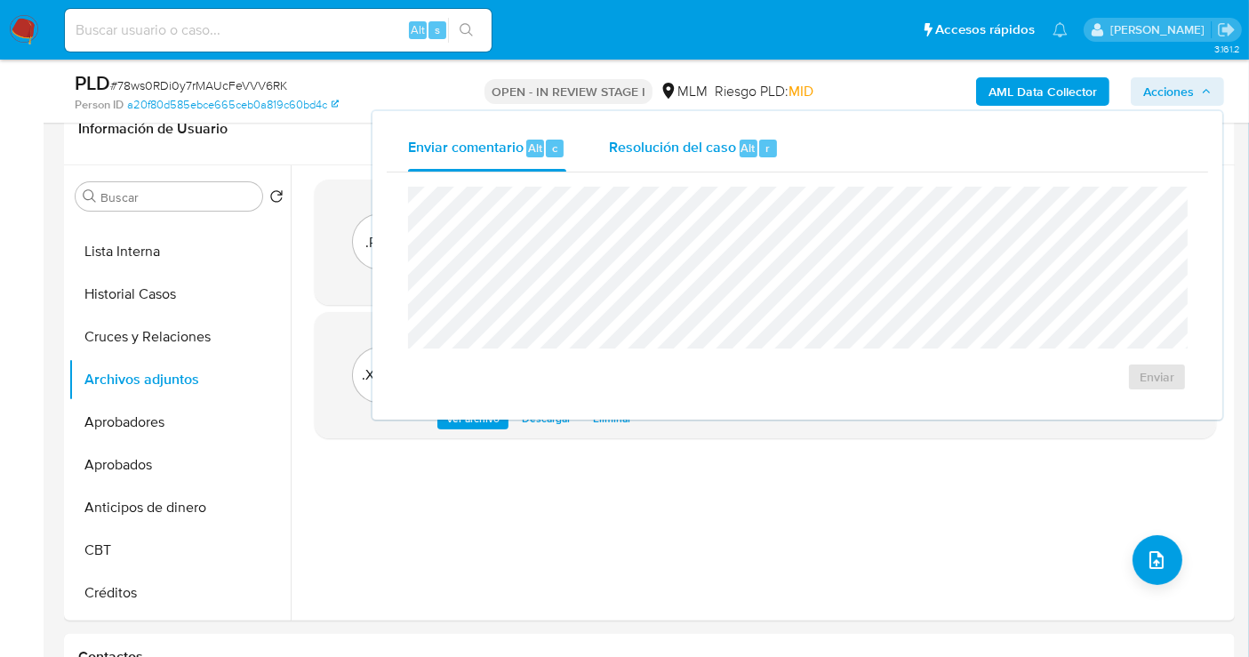
click at [632, 156] on div "Resolución del caso Alt r" at bounding box center [694, 148] width 170 height 46
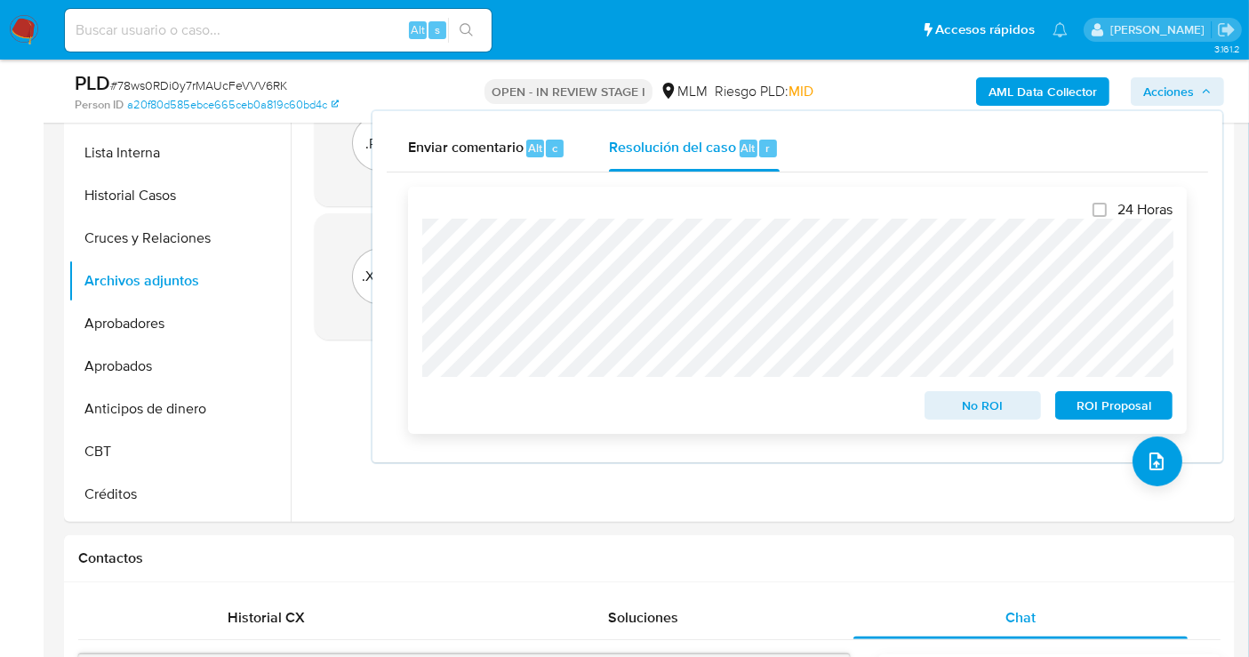
scroll to position [99, 0]
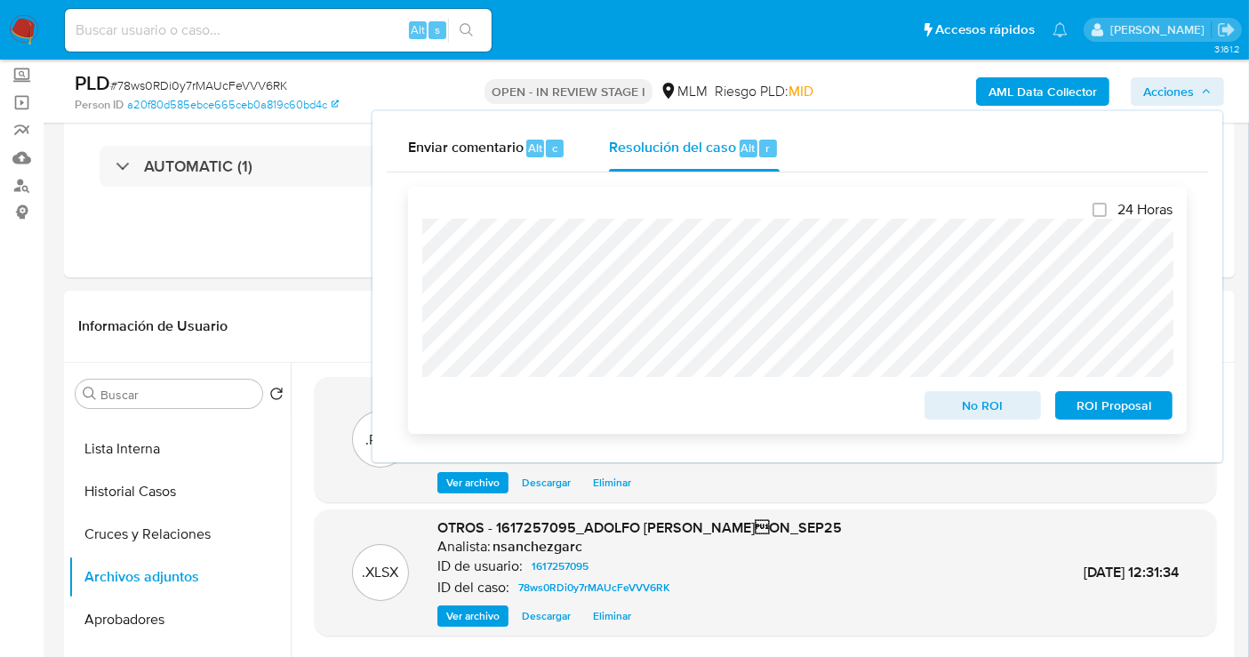
click at [1015, 405] on span "No ROI" at bounding box center [983, 405] width 92 height 25
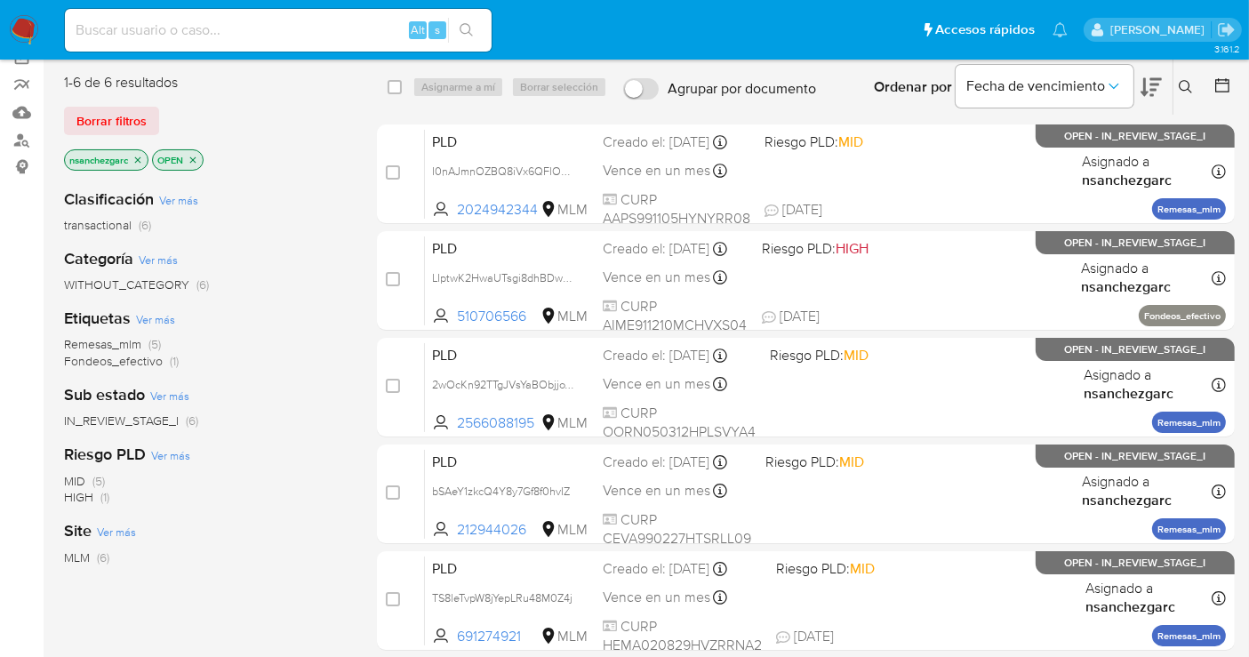
scroll to position [296, 0]
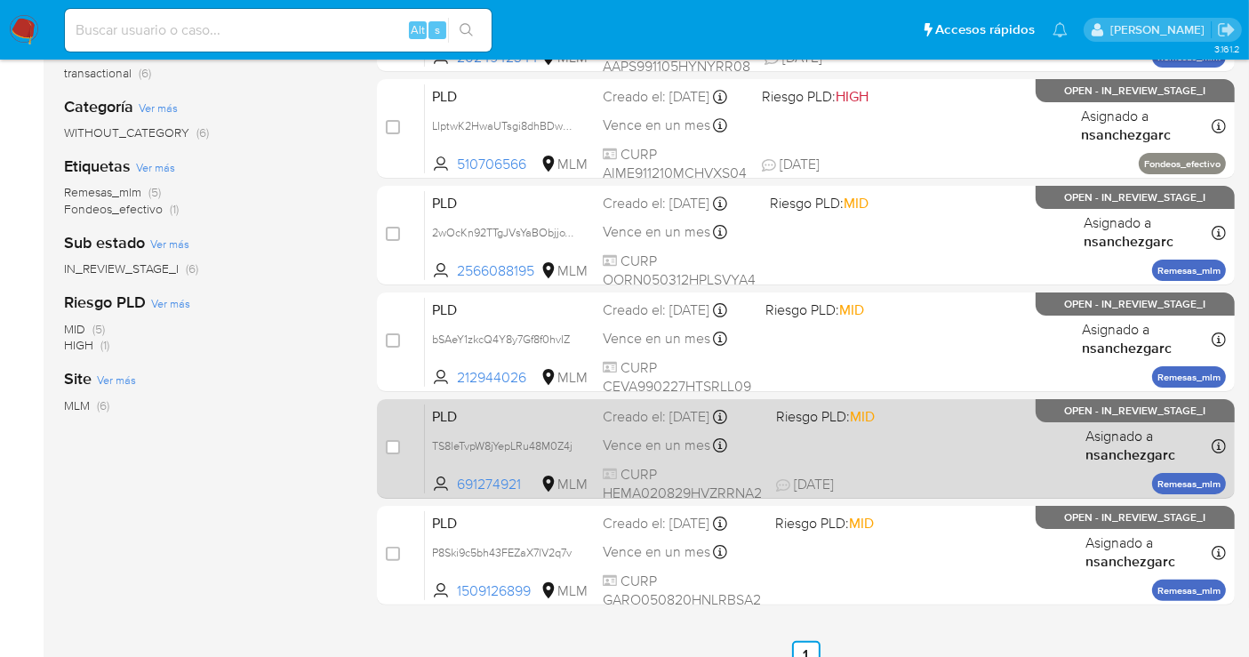
click at [643, 434] on div "Vence en un mes Vence el 11/11/2025 02:10:17" at bounding box center [682, 446] width 159 height 24
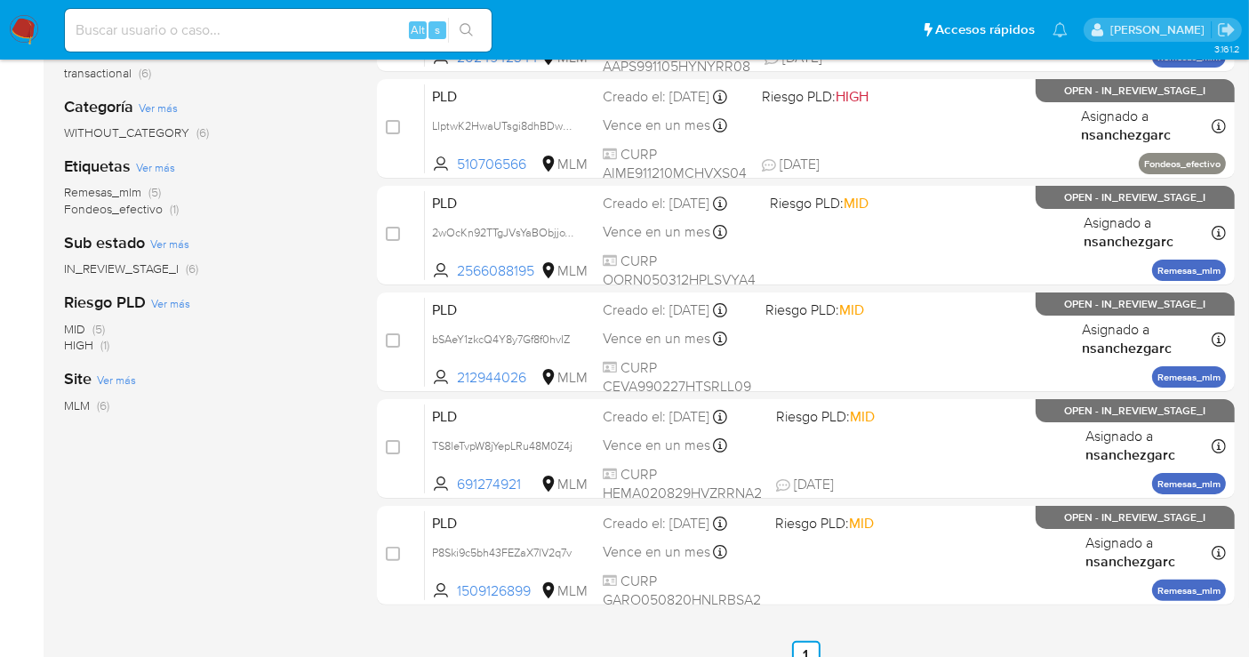
click at [18, 28] on img at bounding box center [24, 30] width 30 height 30
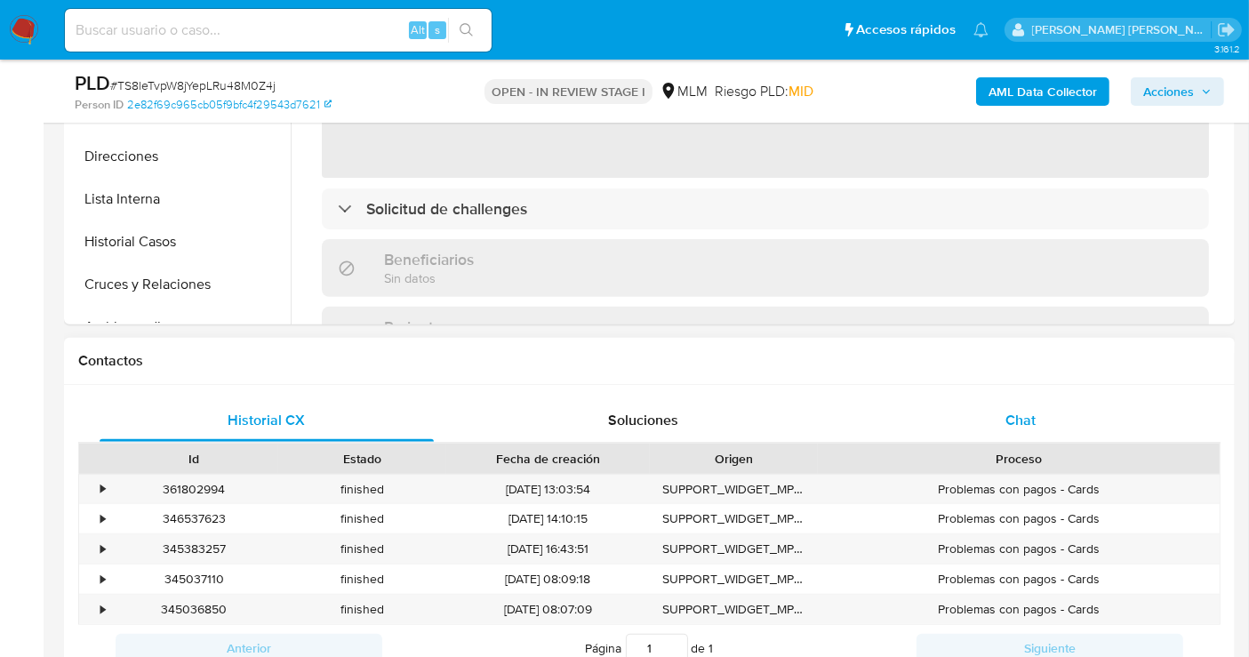
select select "10"
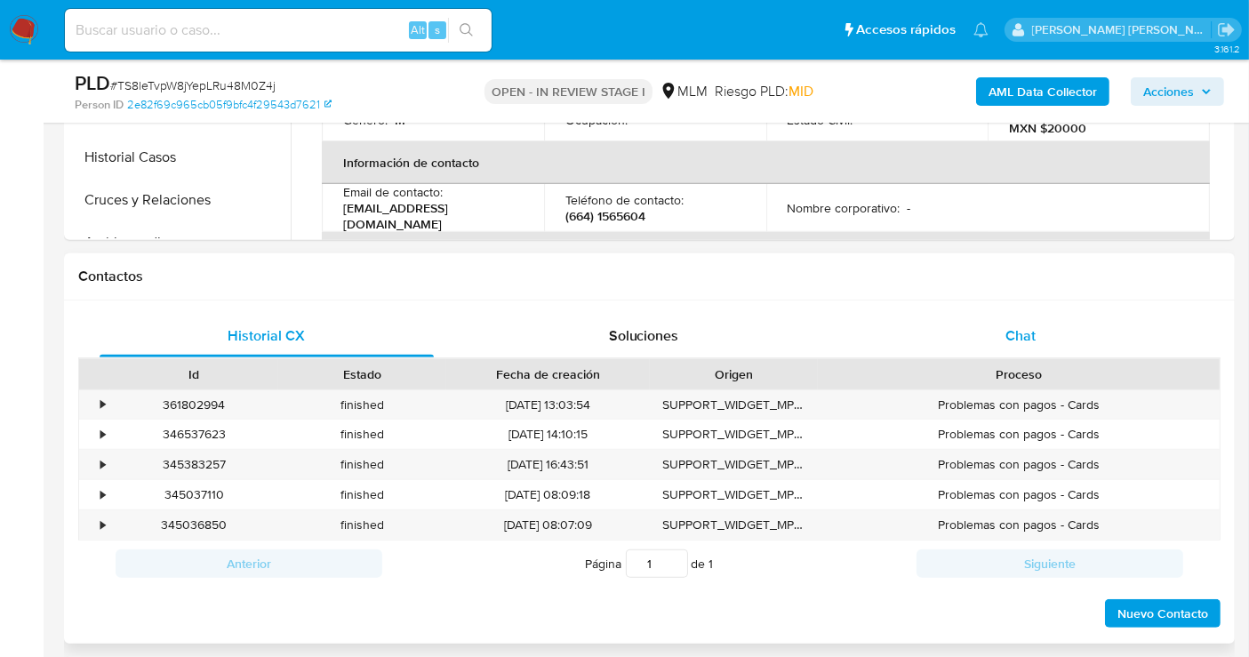
scroll to position [592, 0]
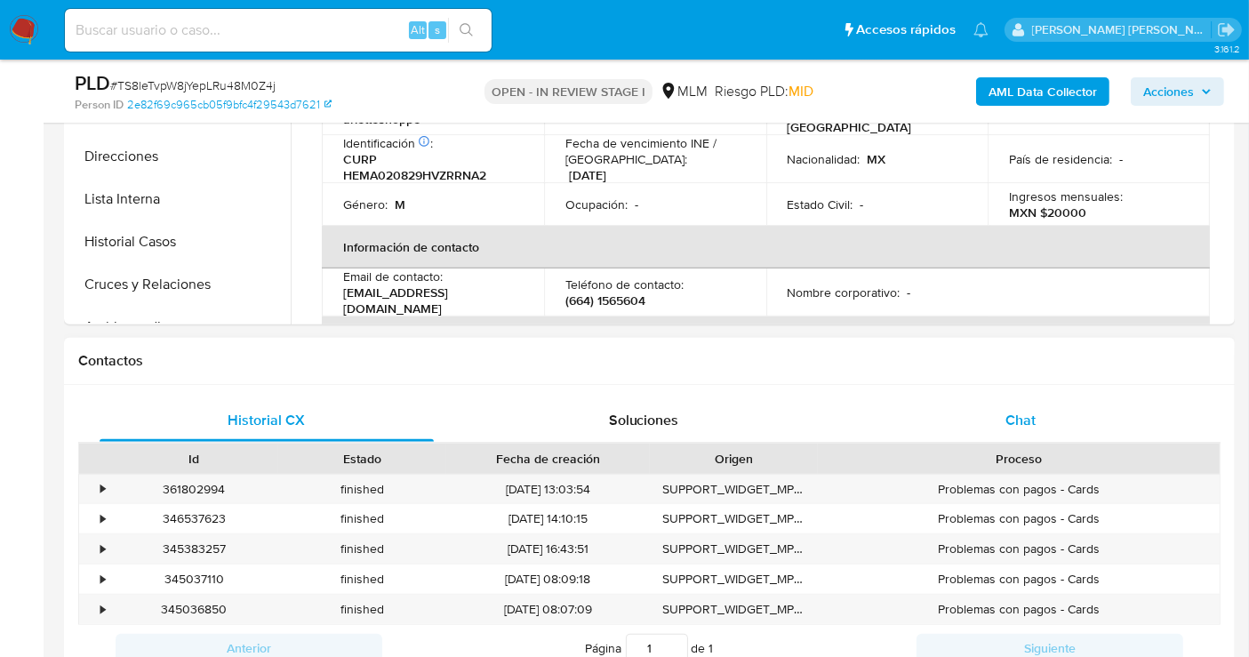
click at [1020, 418] on span "Chat" at bounding box center [1021, 420] width 30 height 20
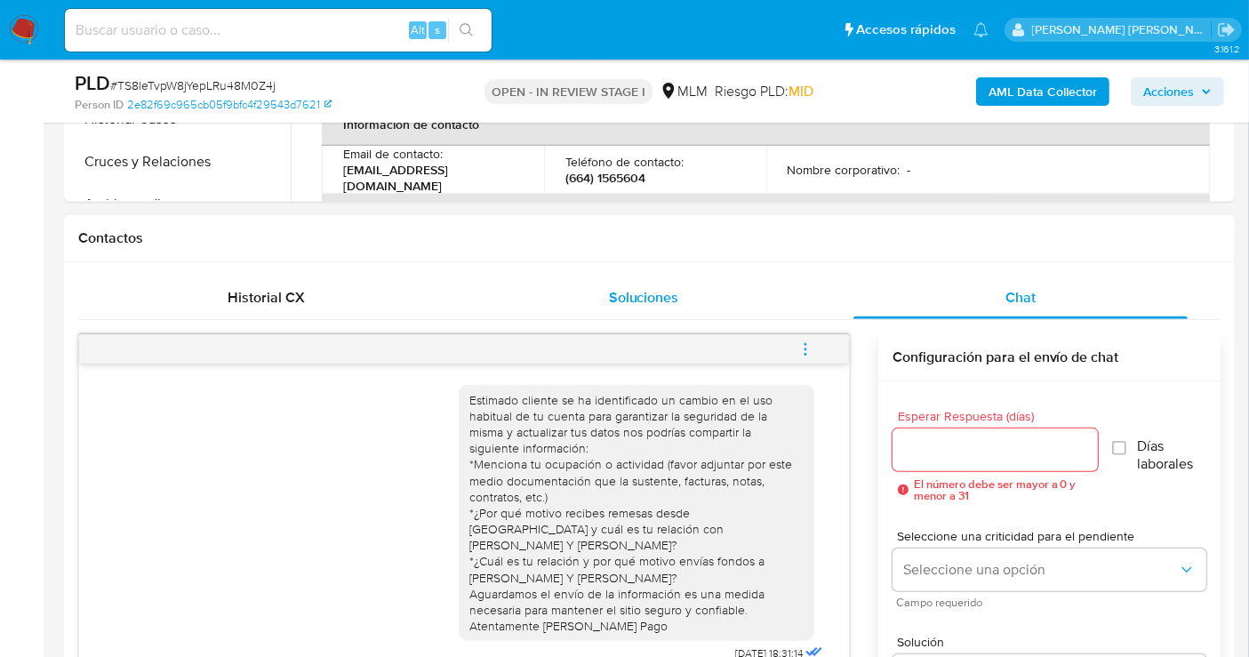
scroll to position [691, 0]
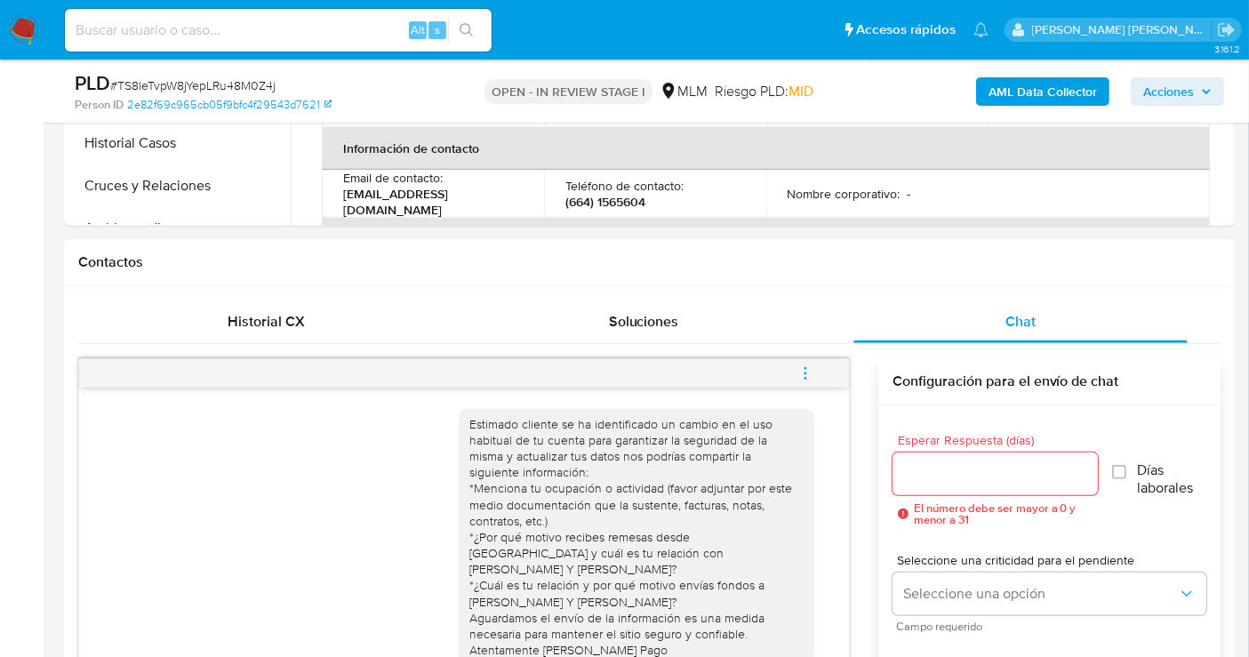
click at [809, 372] on icon "menu-action" at bounding box center [806, 373] width 16 height 16
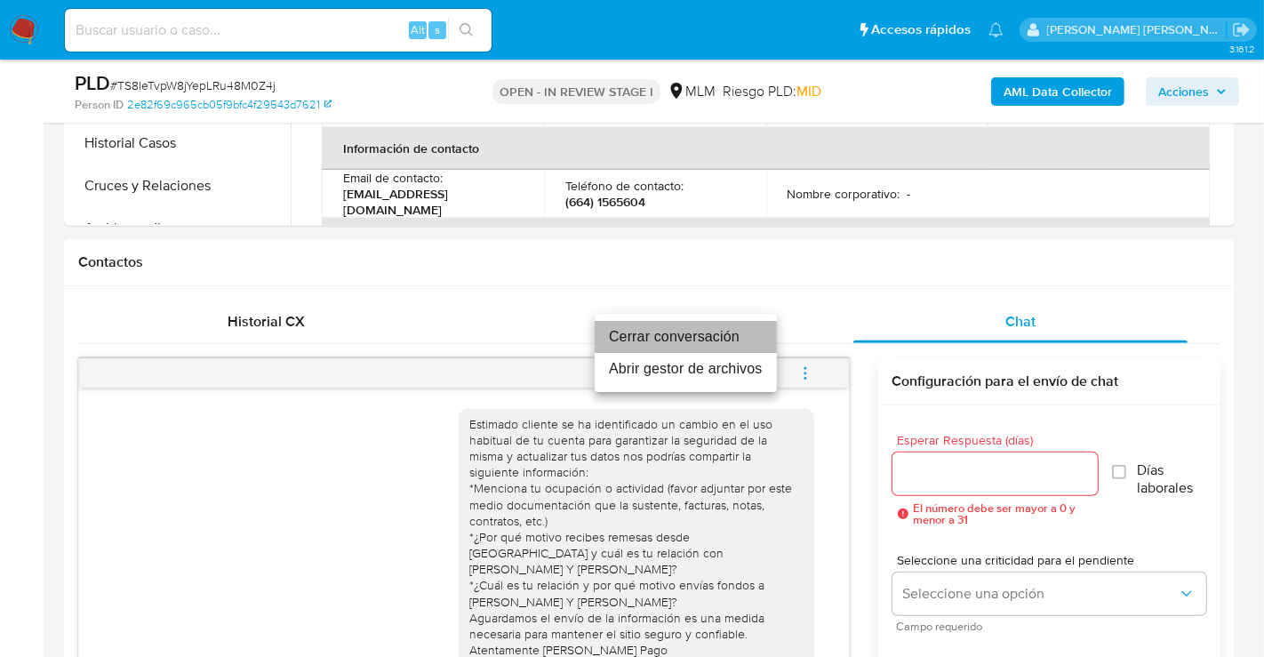
click at [676, 333] on li "Cerrar conversación" at bounding box center [686, 337] width 182 height 32
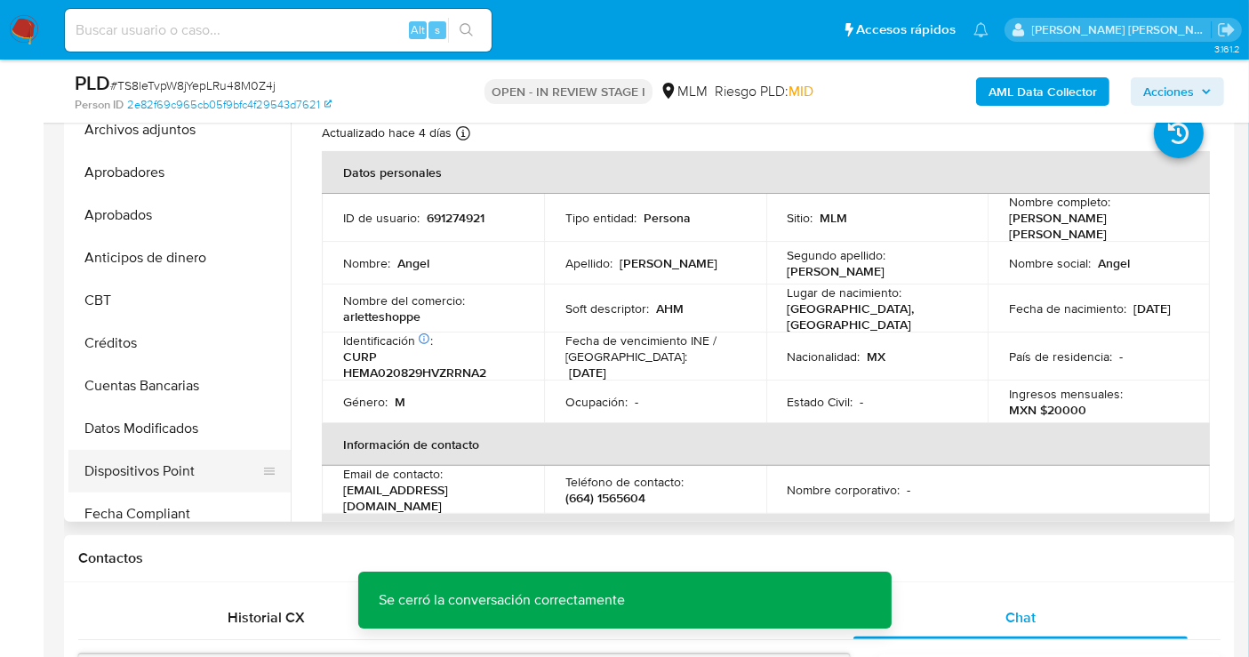
scroll to position [296, 0]
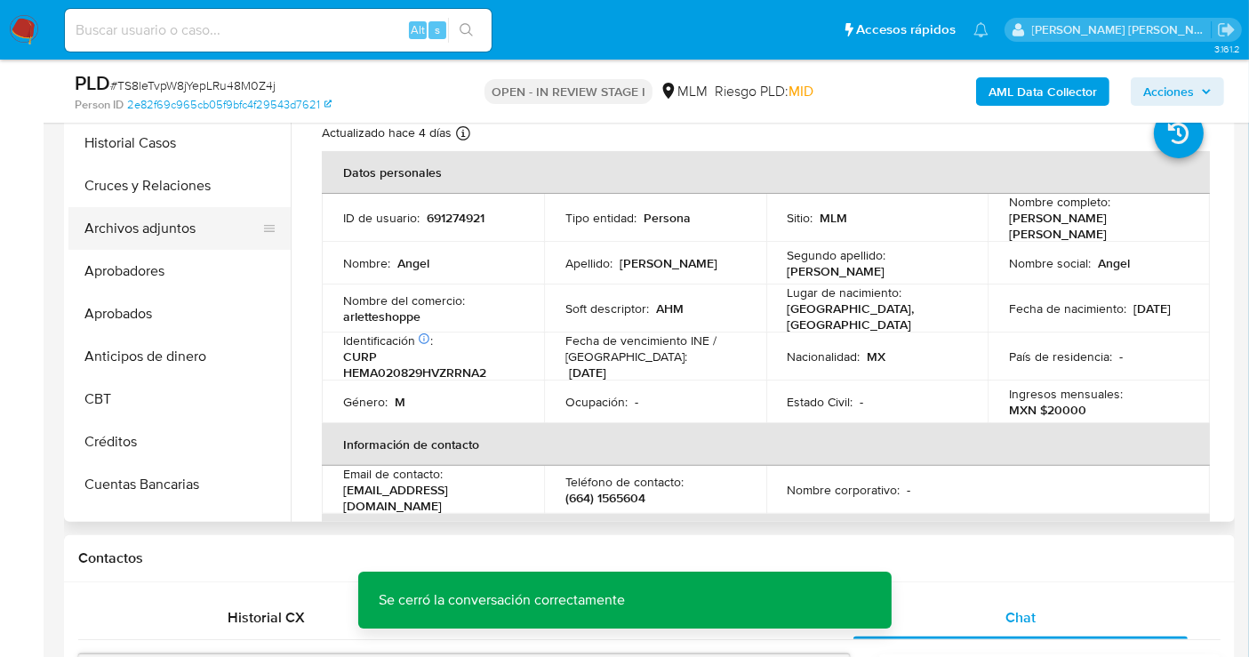
click at [179, 228] on button "Archivos adjuntos" at bounding box center [172, 228] width 208 height 43
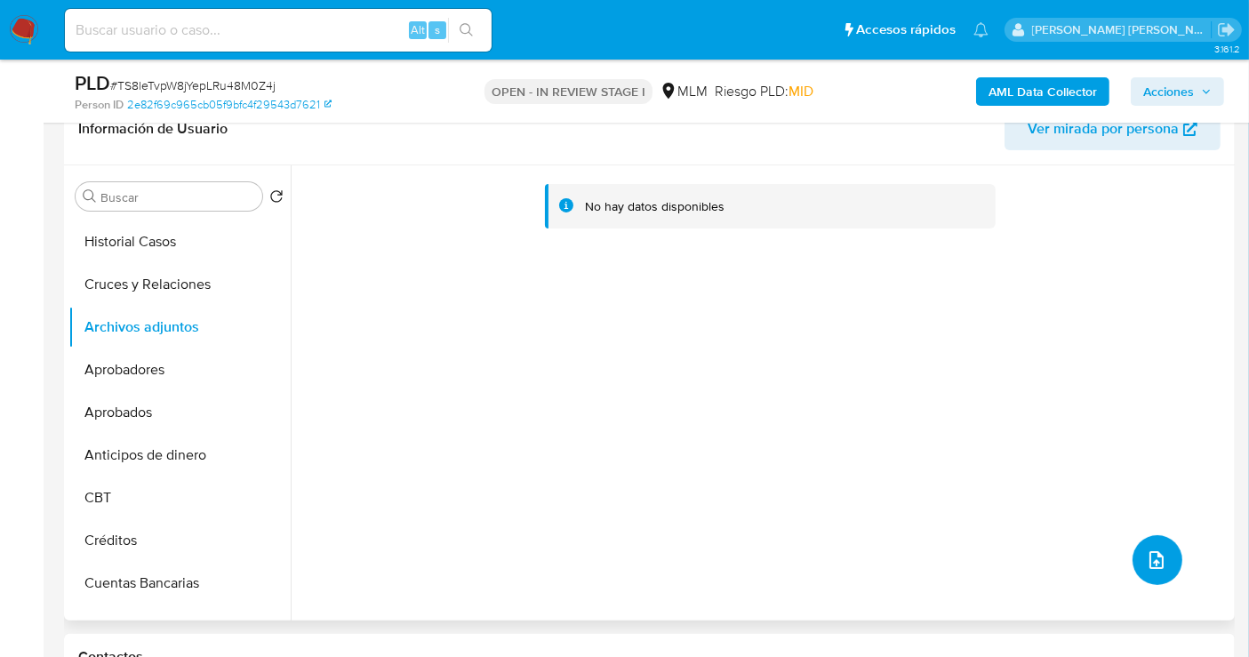
click at [1151, 555] on icon "upload-file" at bounding box center [1156, 559] width 21 height 21
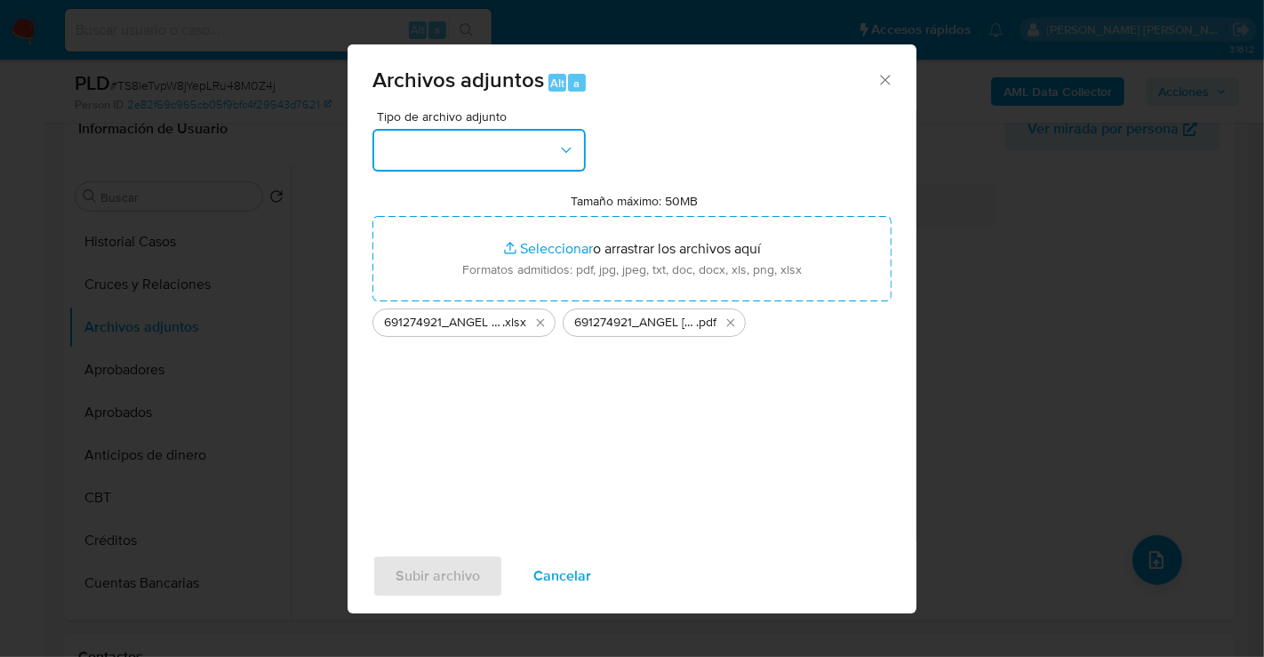
click at [465, 146] on button "button" at bounding box center [479, 150] width 213 height 43
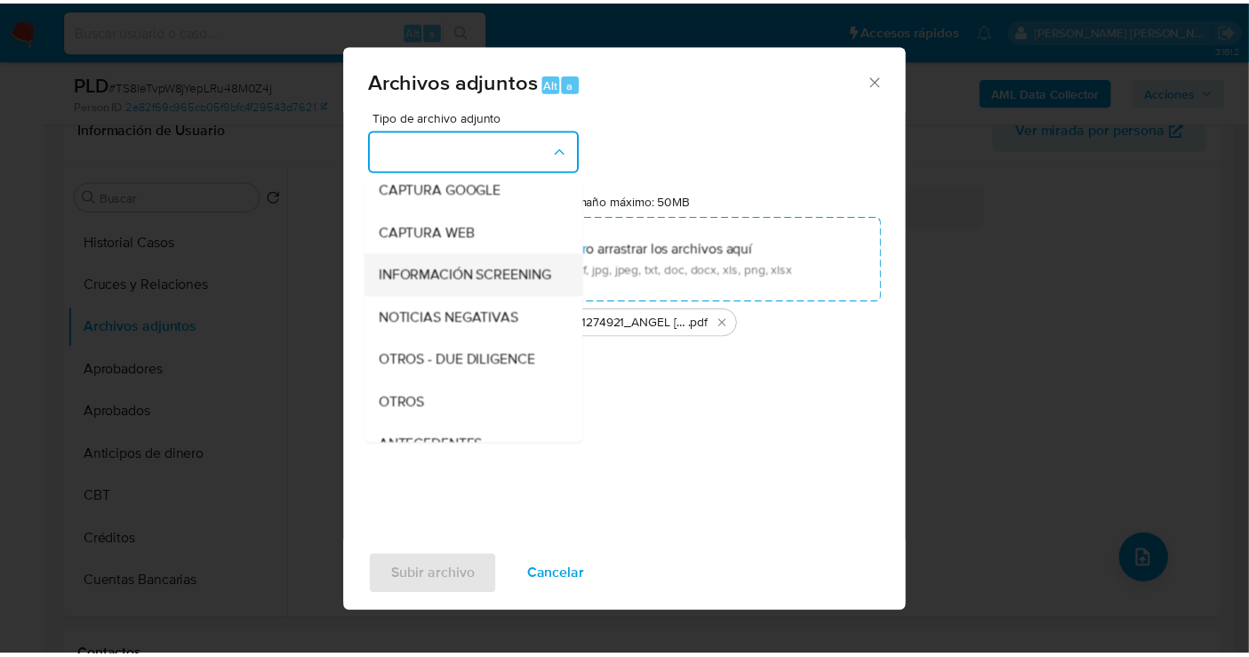
scroll to position [197, 0]
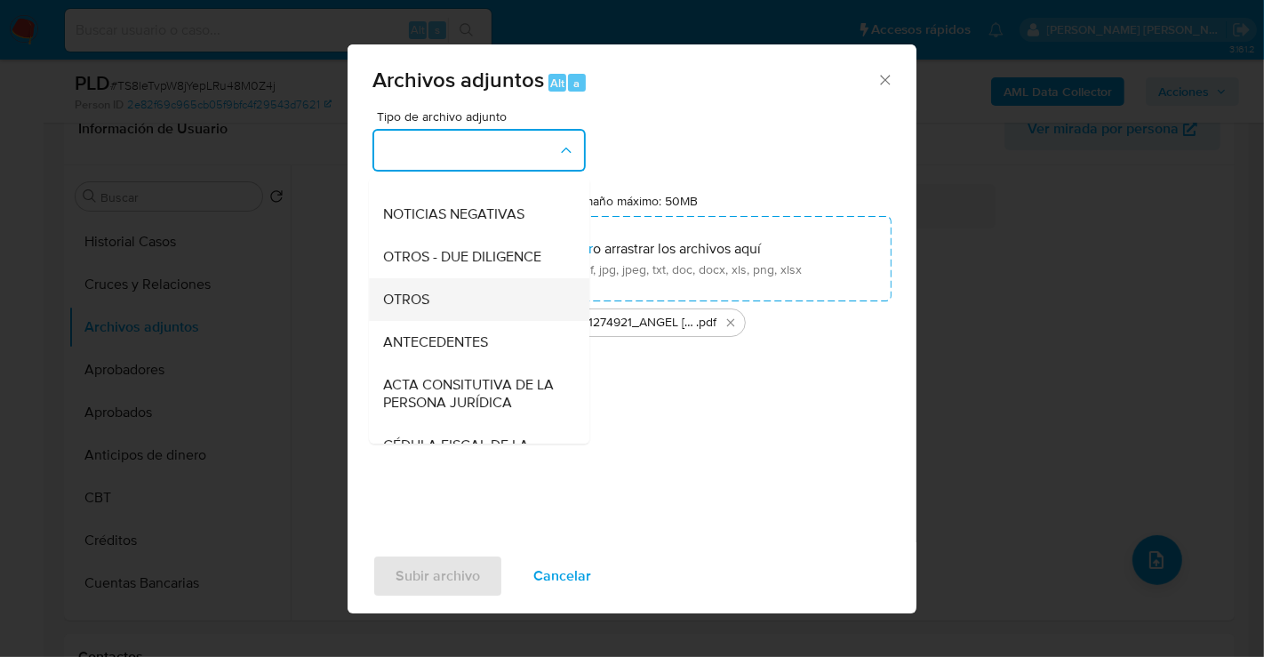
click at [414, 309] on span "OTROS" at bounding box center [406, 300] width 46 height 18
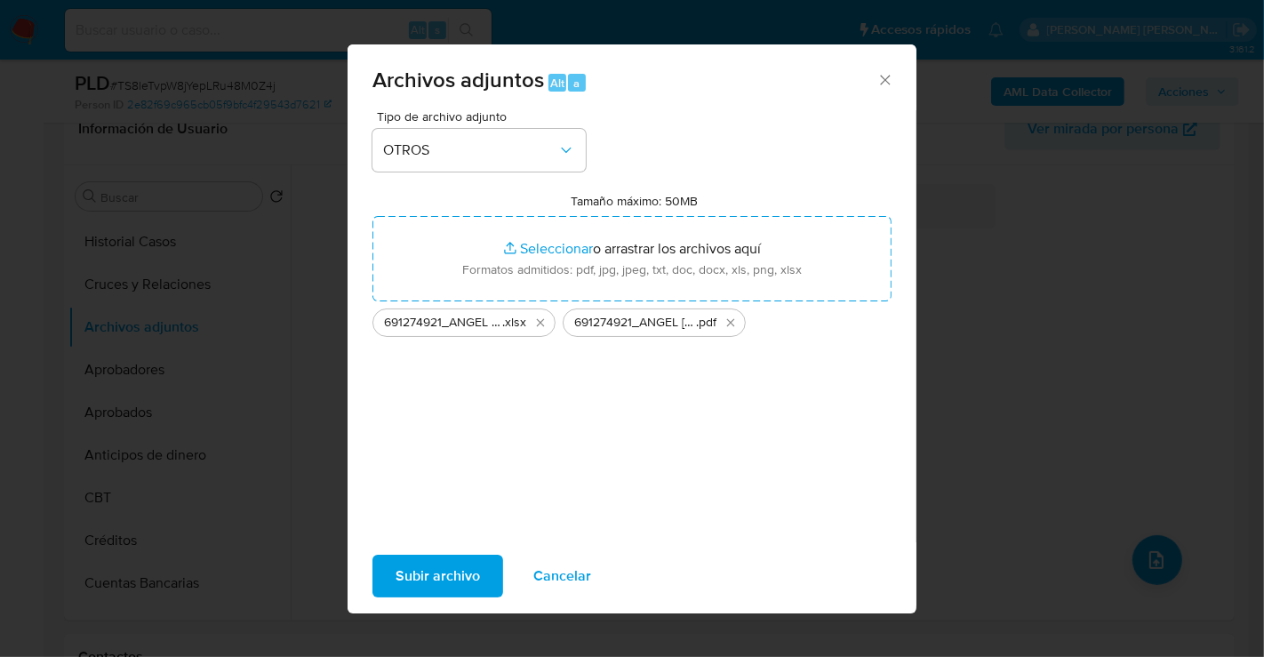
click at [459, 570] on span "Subir archivo" at bounding box center [438, 576] width 84 height 39
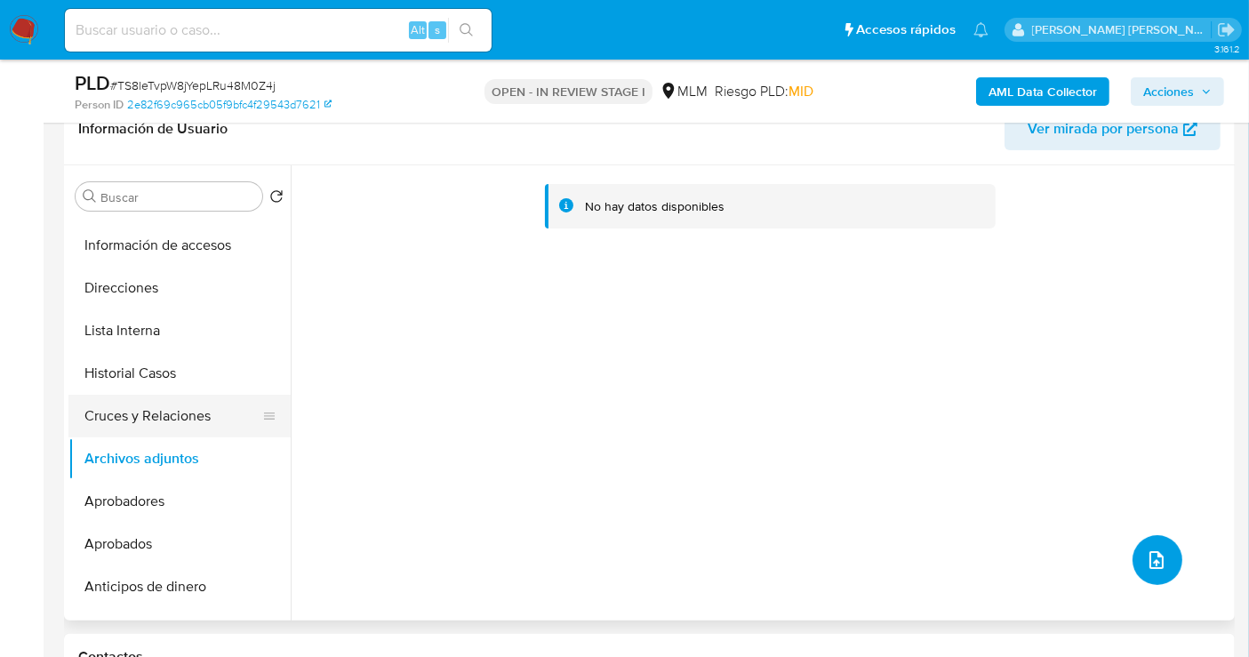
scroll to position [0, 0]
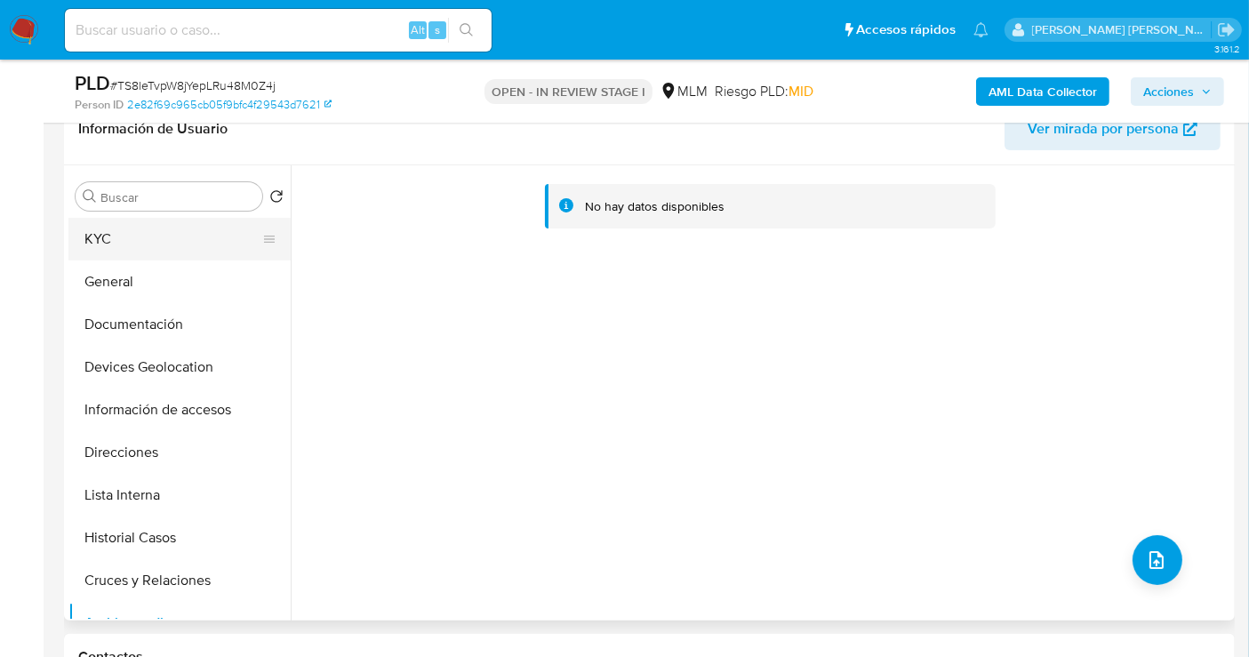
click at [111, 247] on button "KYC" at bounding box center [172, 239] width 208 height 43
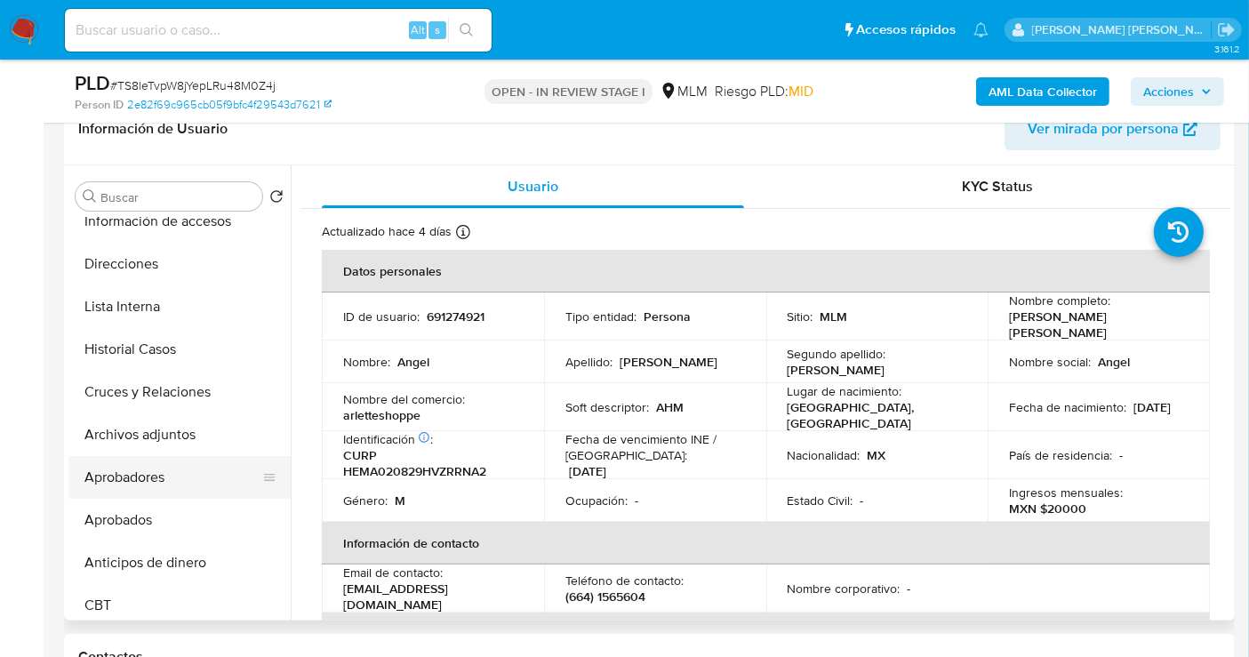
scroll to position [197, 0]
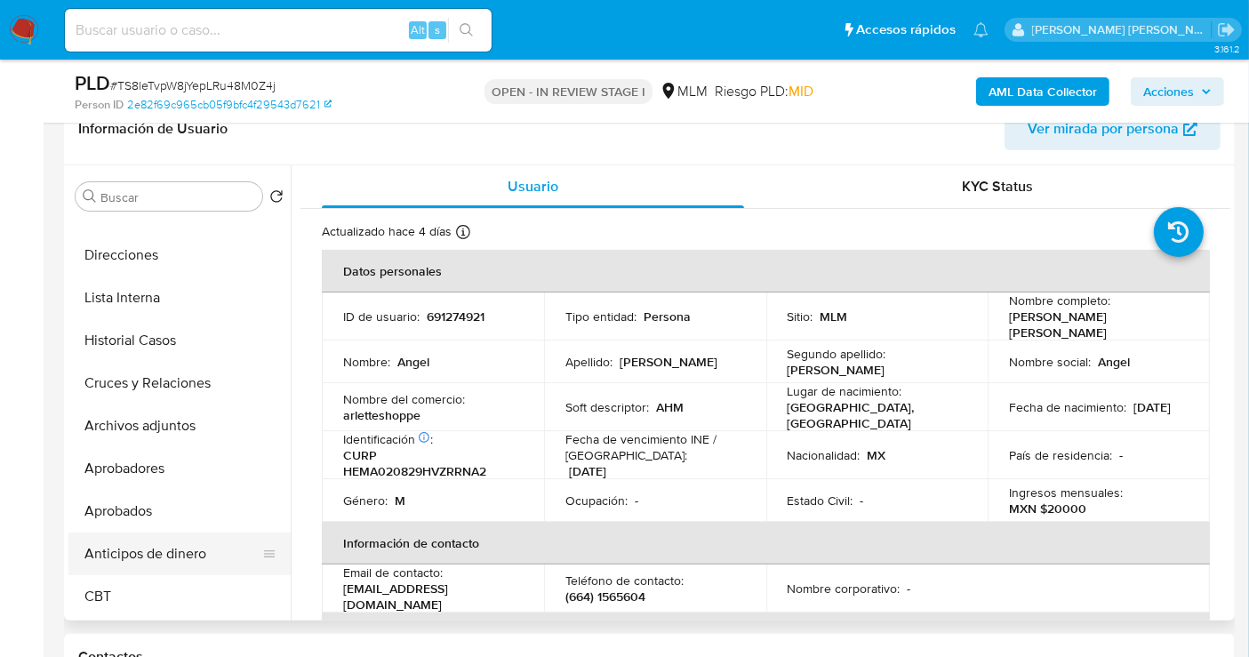
click at [167, 549] on button "Anticipos de dinero" at bounding box center [172, 554] width 208 height 43
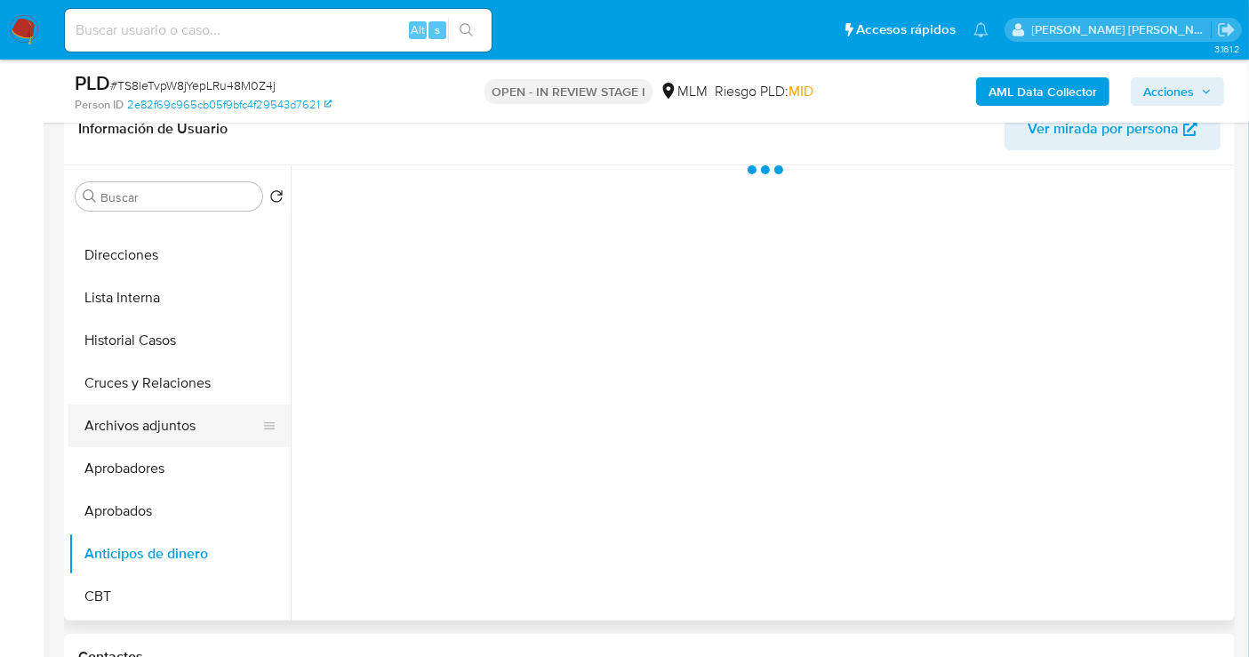
click at [142, 428] on button "Archivos adjuntos" at bounding box center [172, 426] width 208 height 43
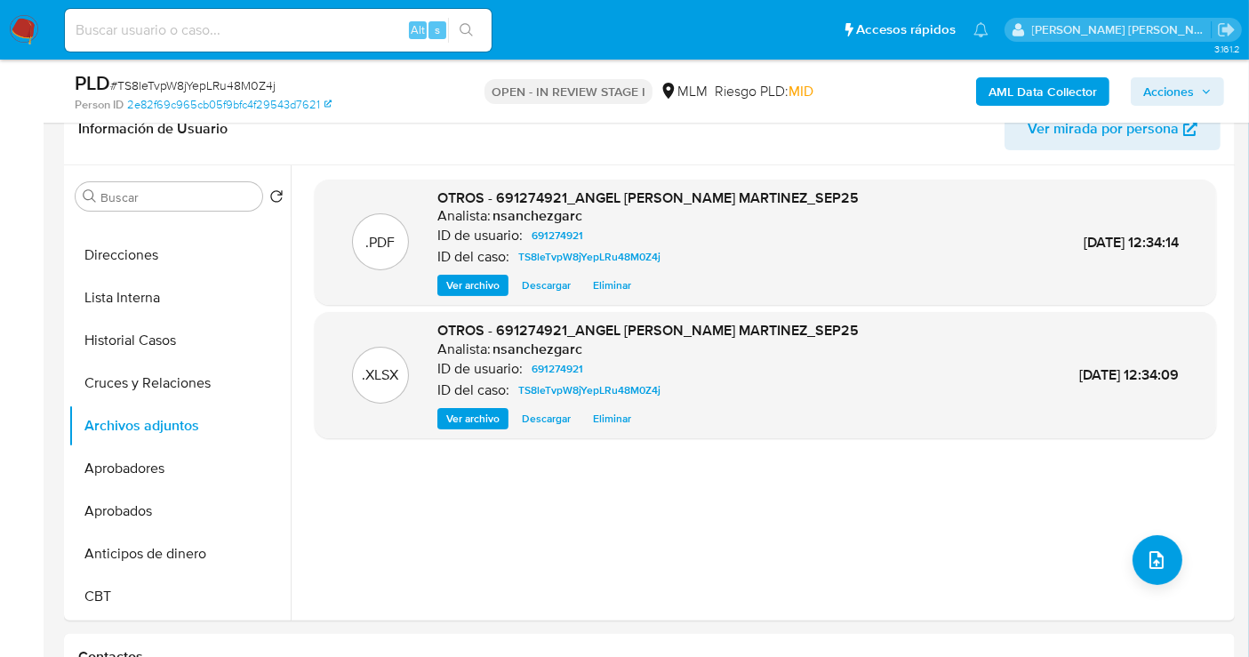
click at [1175, 92] on span "Acciones" at bounding box center [1168, 91] width 51 height 28
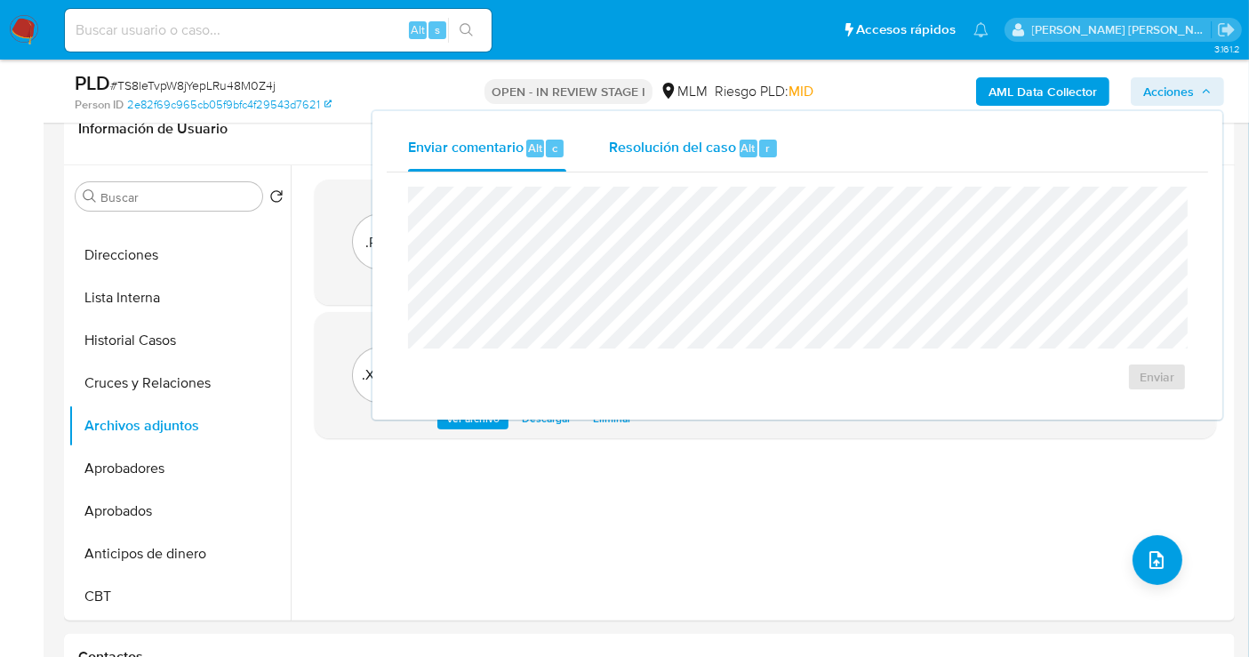
click at [689, 147] on span "Resolución del caso" at bounding box center [672, 147] width 127 height 20
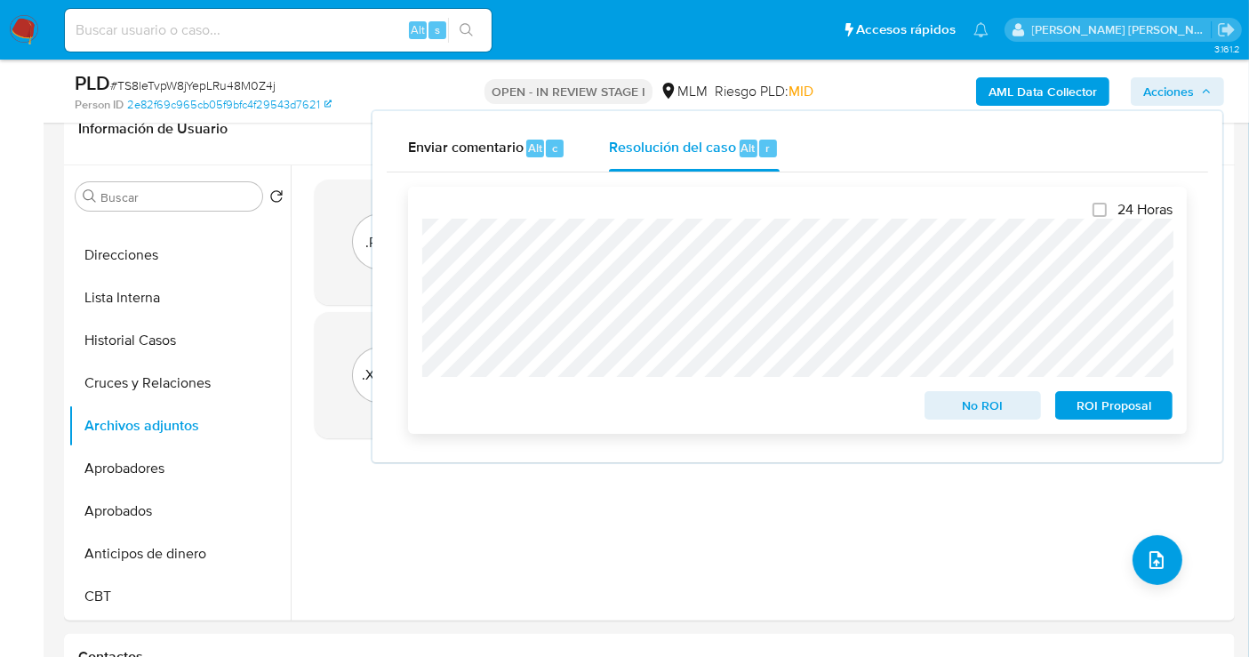
click at [960, 407] on span "No ROI" at bounding box center [983, 405] width 92 height 25
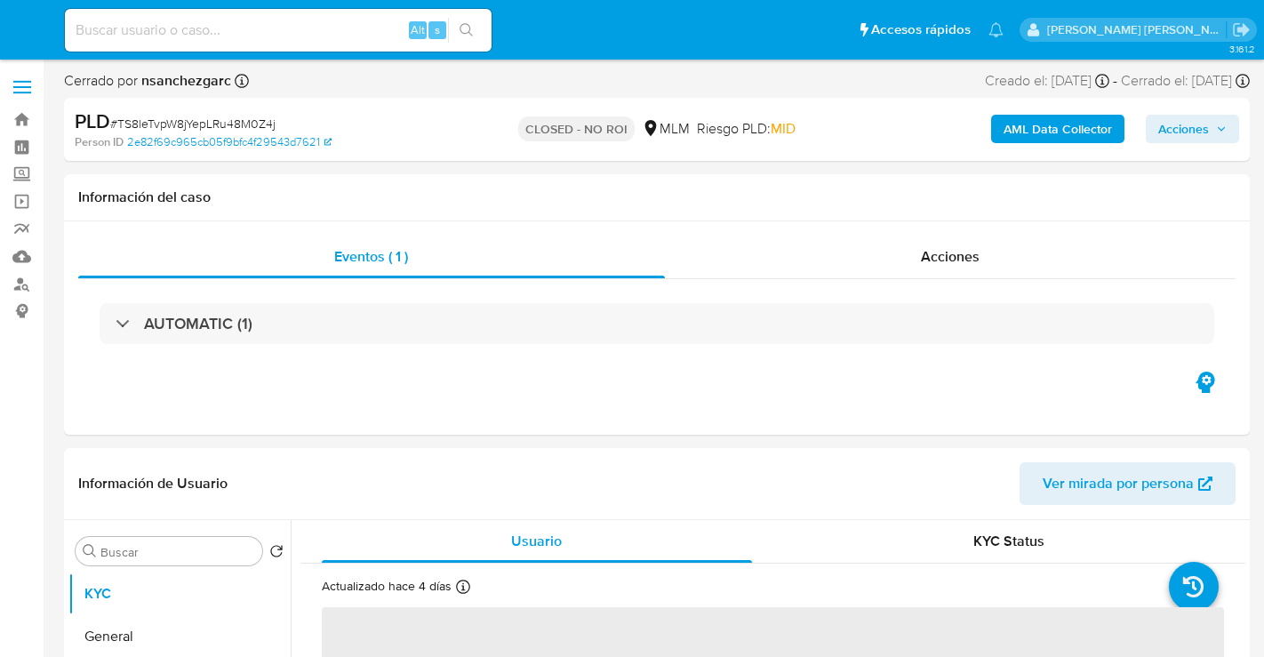
select select "10"
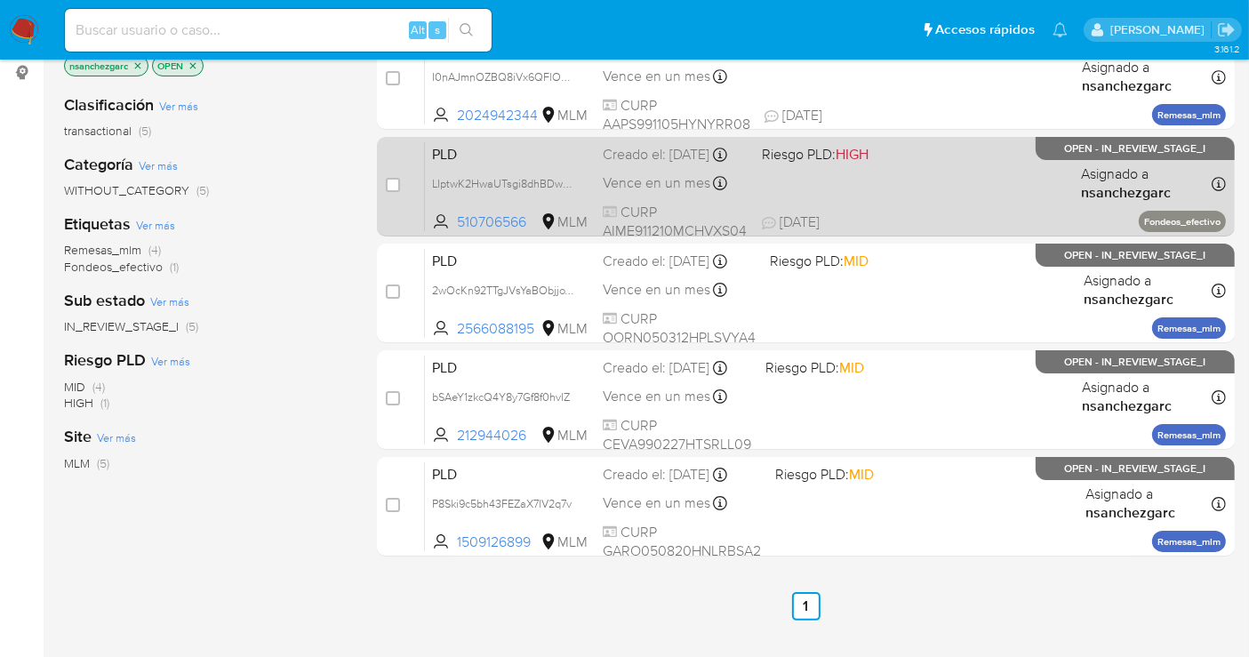
scroll to position [197, 0]
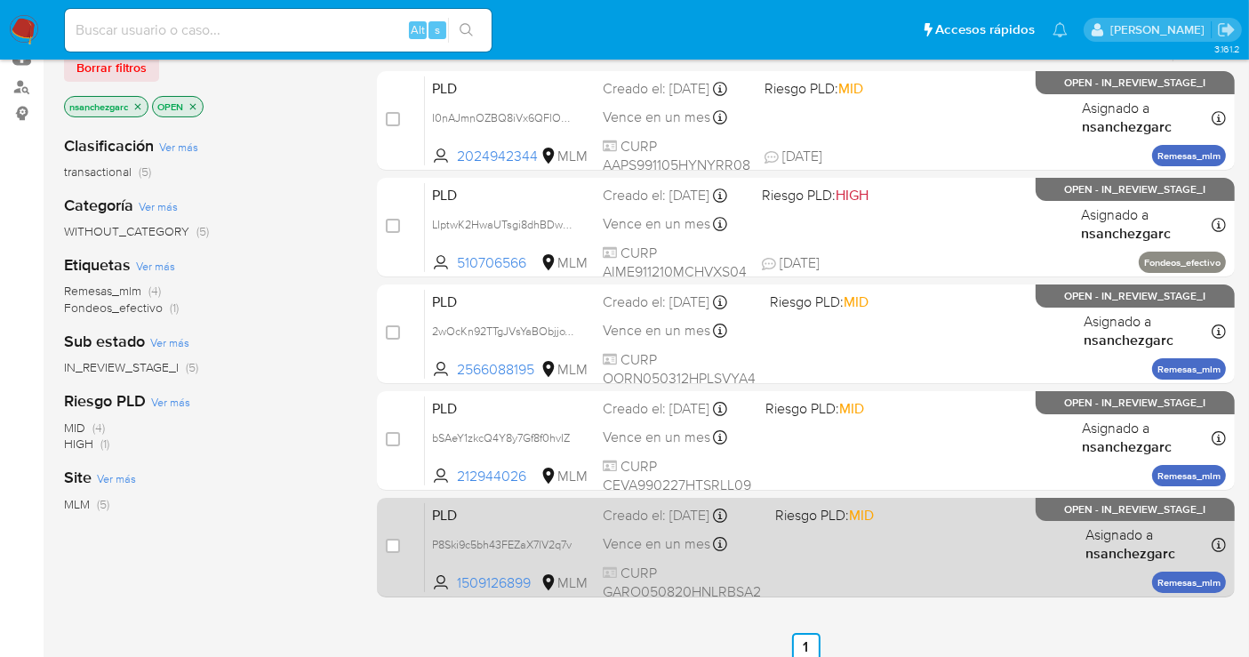
click at [608, 541] on span "Vence en un mes" at bounding box center [657, 544] width 108 height 20
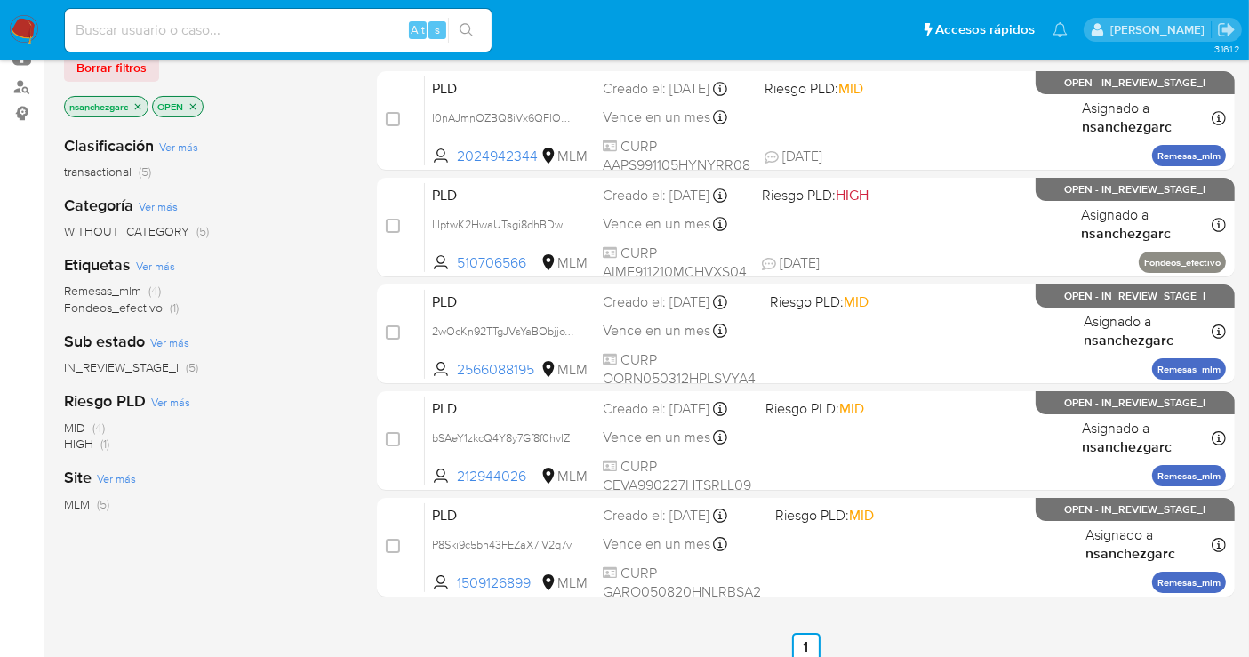
click at [28, 27] on img at bounding box center [24, 30] width 30 height 30
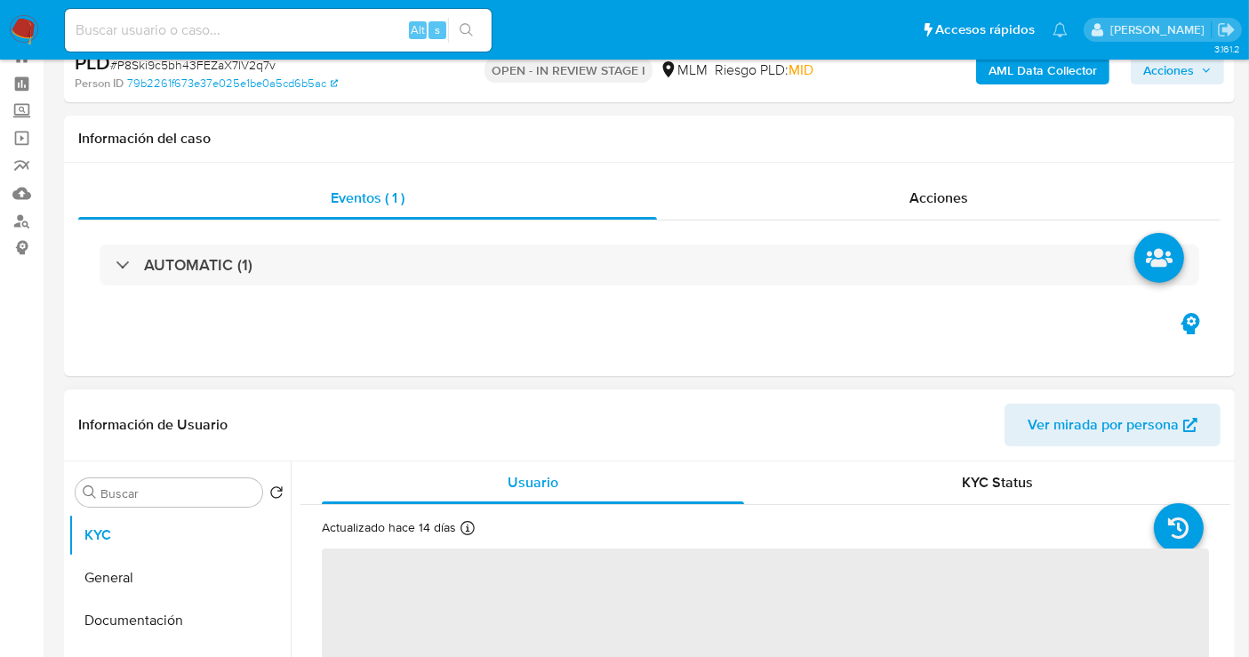
scroll to position [197, 0]
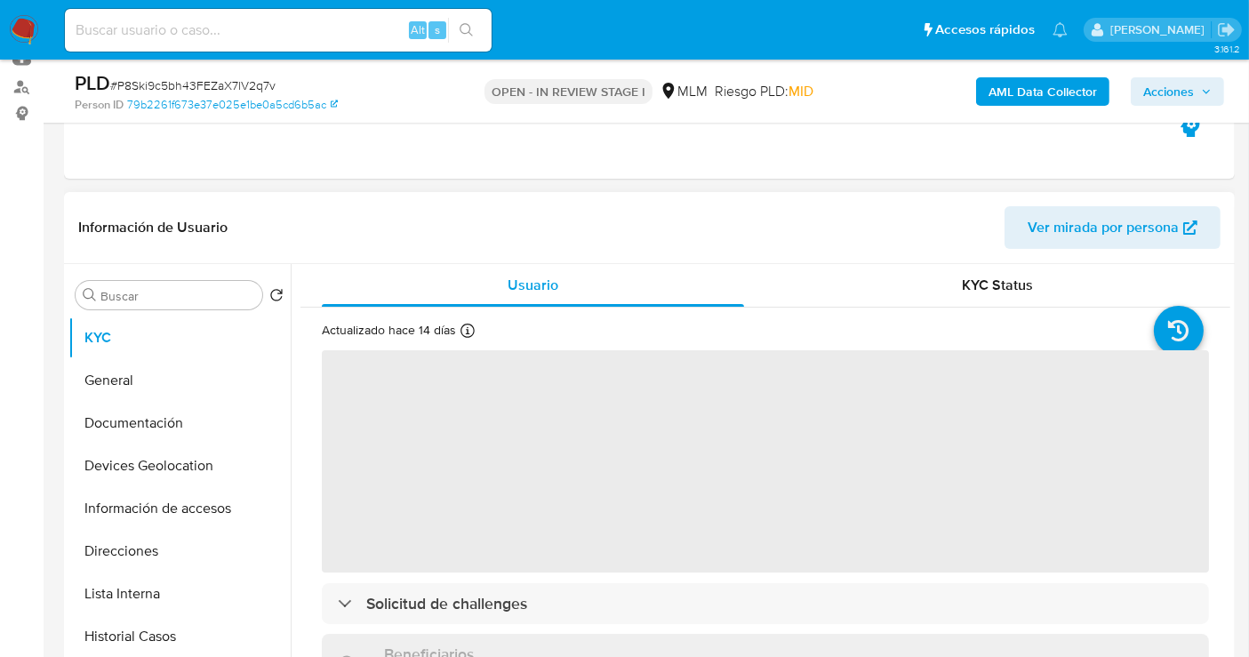
select select "10"
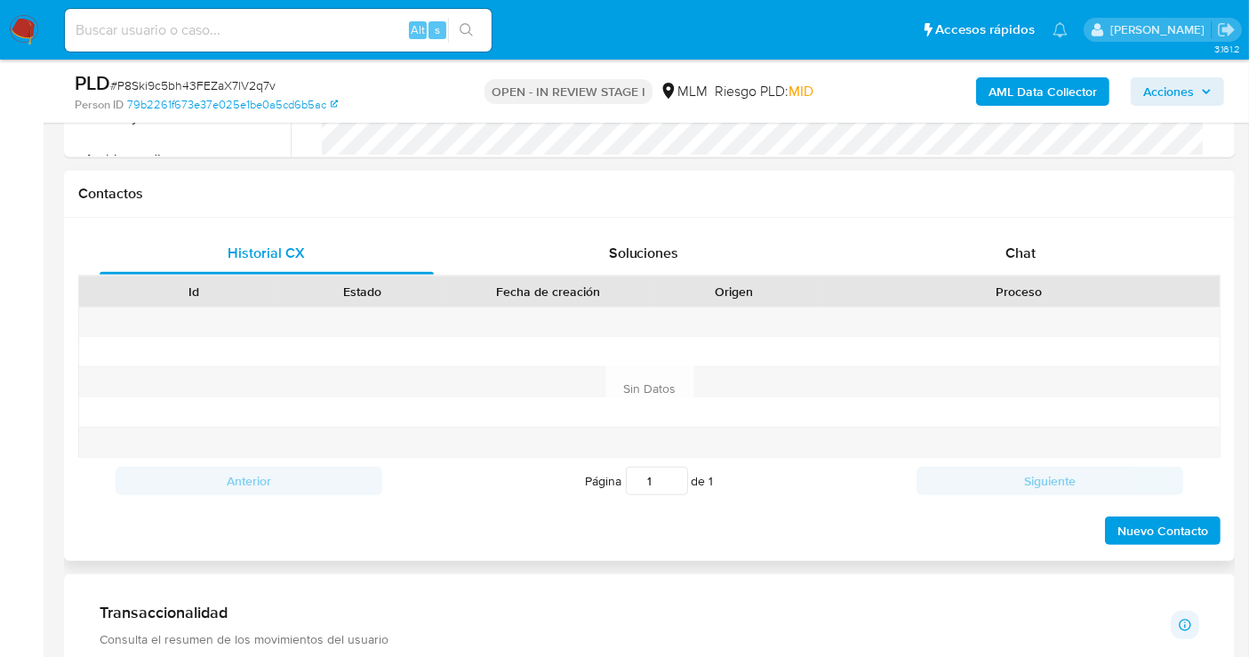
scroll to position [790, 0]
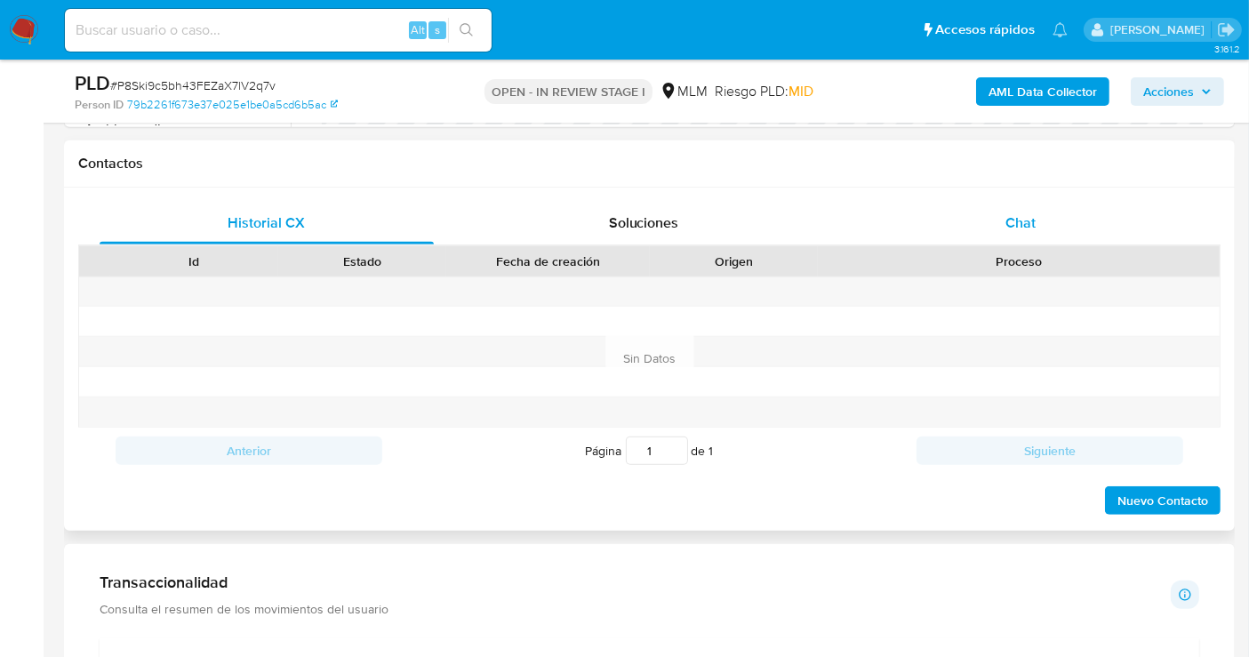
click at [1014, 221] on span "Chat" at bounding box center [1021, 222] width 30 height 20
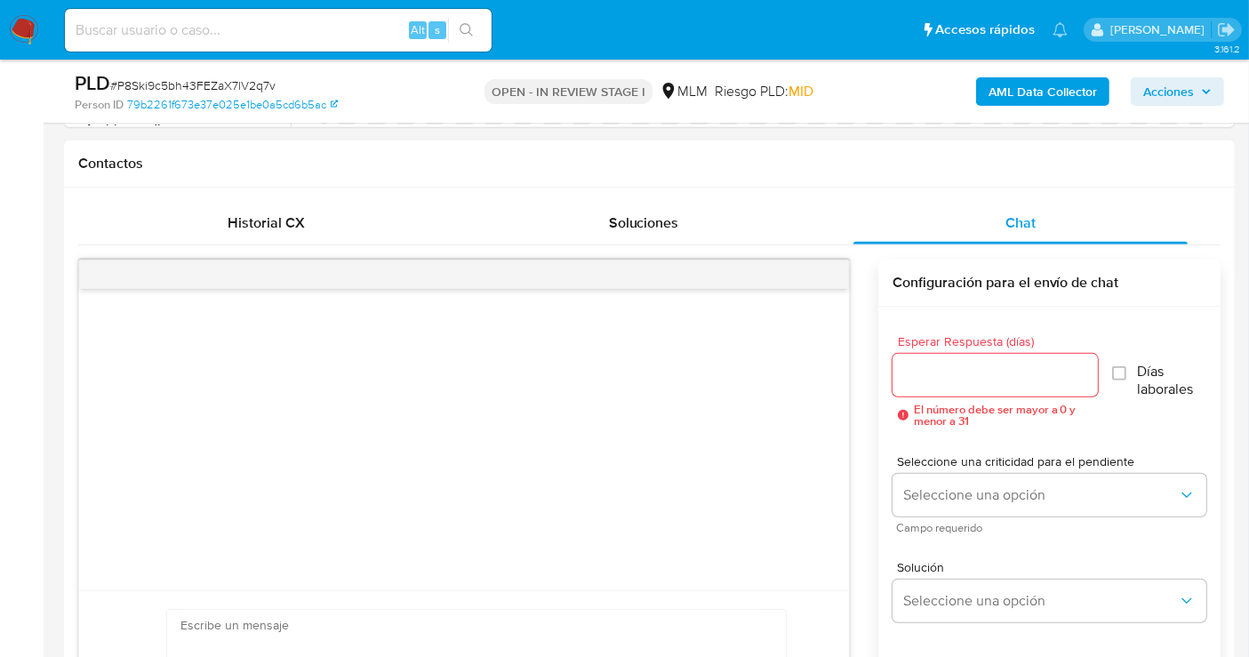
click at [932, 373] on input "Esperar Respuesta (días)" at bounding box center [995, 375] width 205 height 23
type input "0"
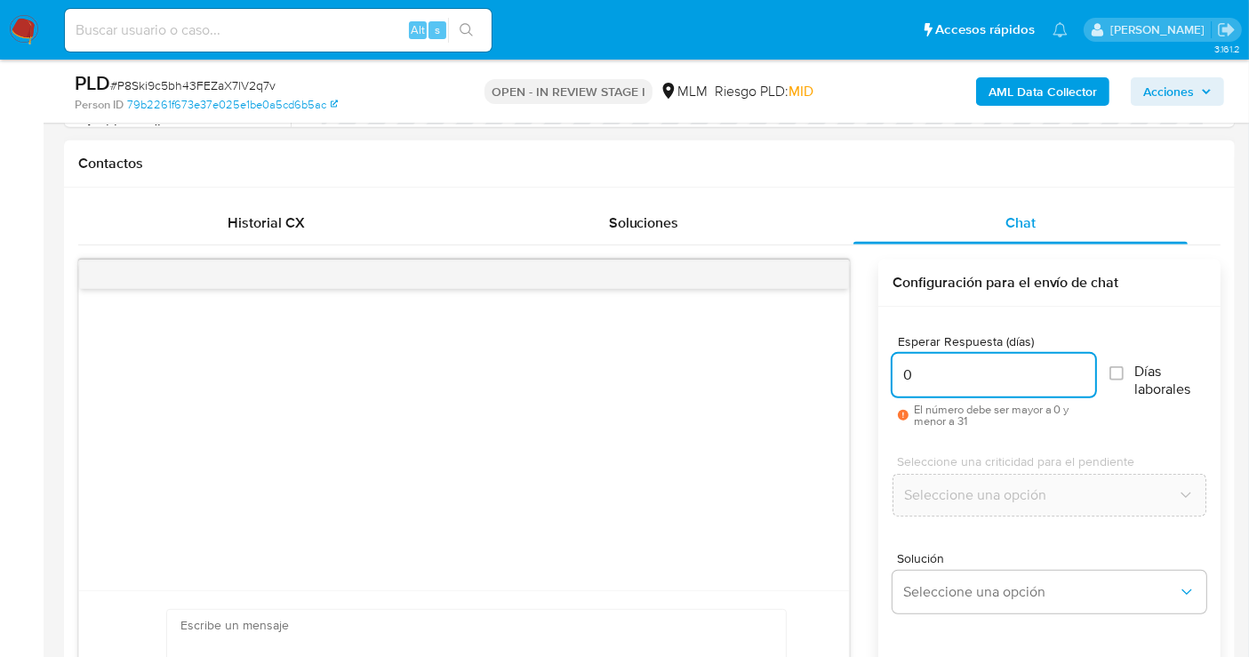
click at [942, 375] on input "0" at bounding box center [994, 375] width 203 height 23
type input "5"
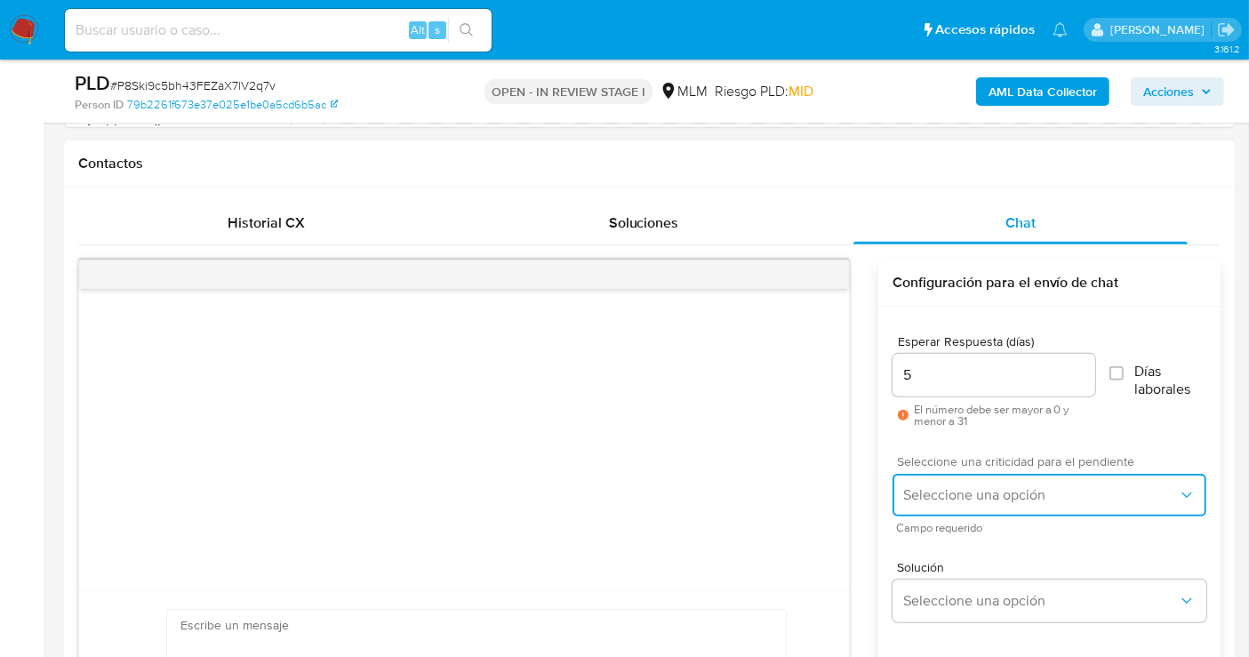
click at [978, 486] on span "Seleccione una opción" at bounding box center [1040, 495] width 275 height 18
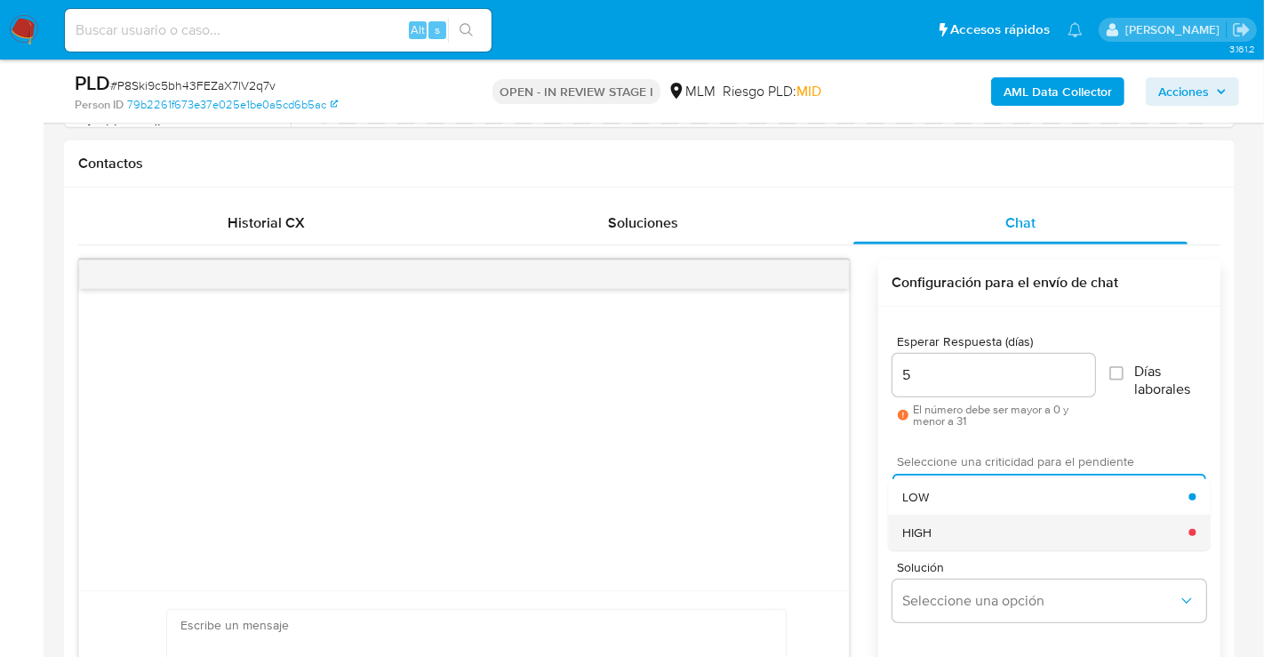
click at [918, 533] on span "HIGH" at bounding box center [916, 533] width 29 height 16
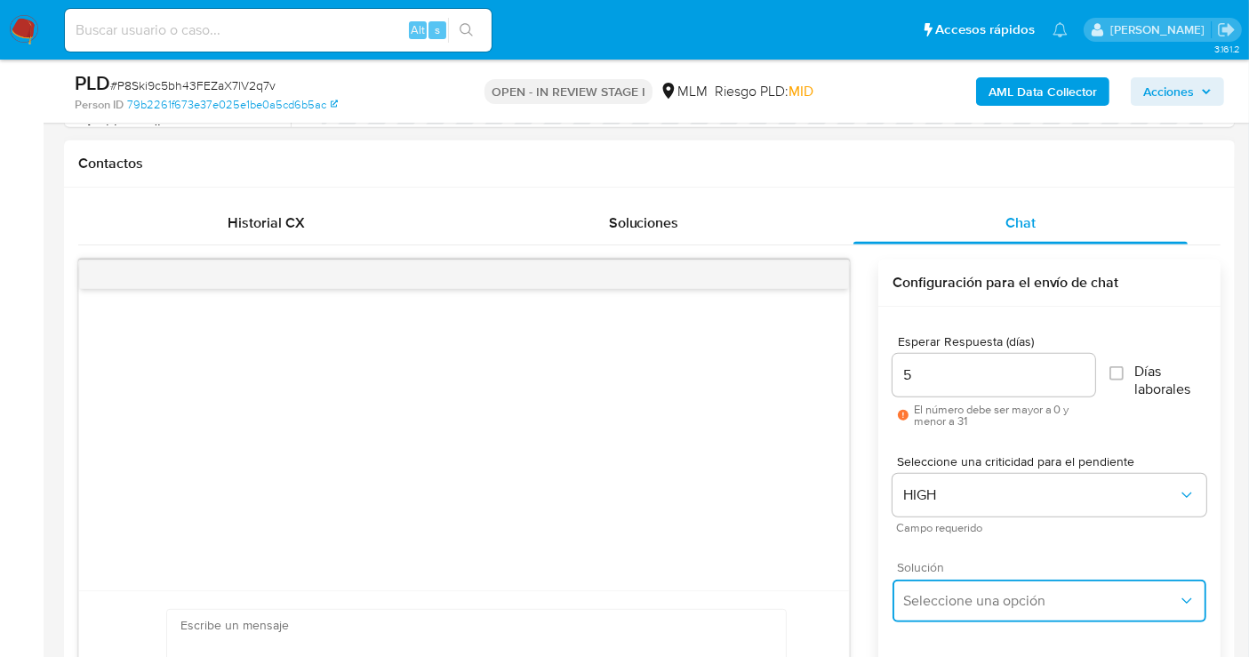
click at [958, 602] on span "Seleccione una opción" at bounding box center [1040, 601] width 275 height 18
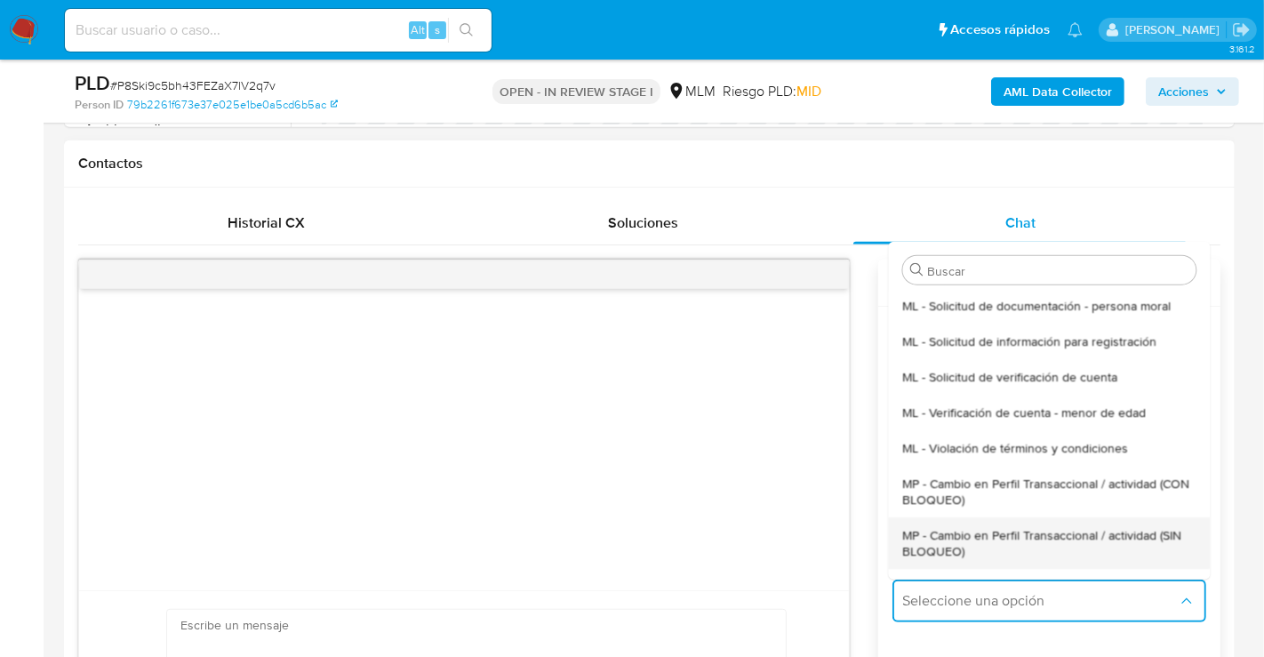
click at [939, 542] on span "MP - Cambio en Perfil Transaccional / actividad (SIN BLOQUEO)" at bounding box center [1048, 542] width 293 height 32
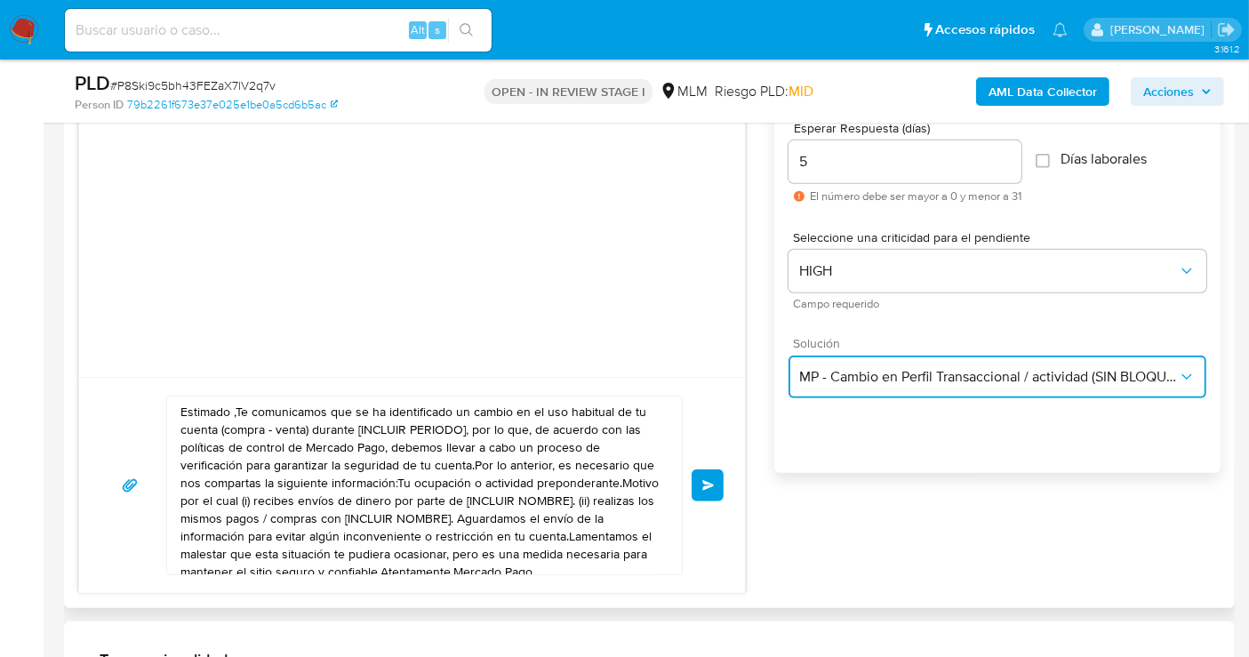
scroll to position [1086, 0]
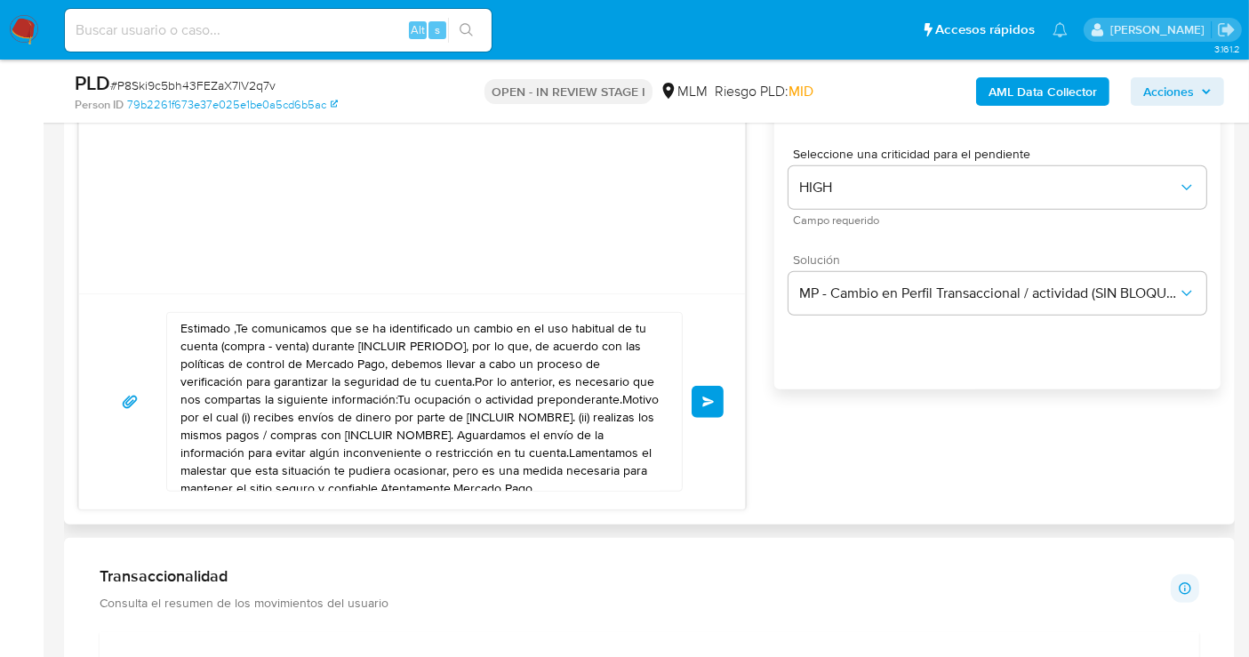
click at [379, 420] on textarea "Estimado ,Te comunicamos que se ha identificado un cambio en el uso habitual de…" at bounding box center [419, 402] width 479 height 178
paste textarea "cliente para garantizar la seguridad de tu cuenta y actualizar tus datos nos po…"
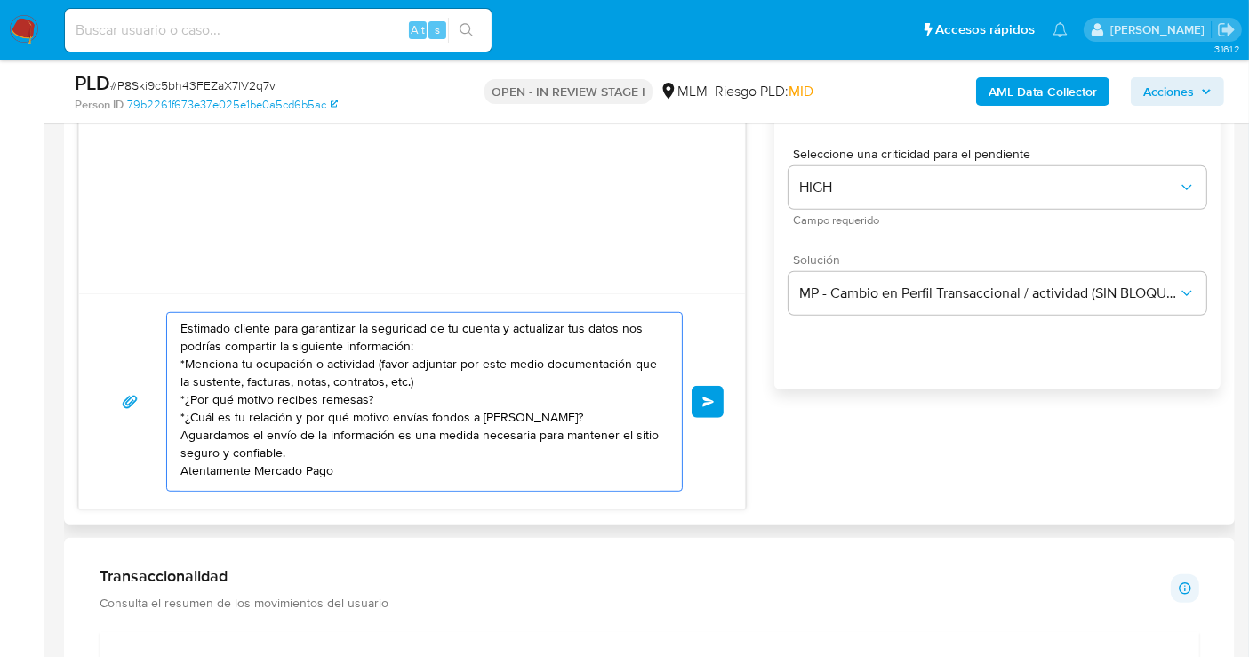
scroll to position [12, 0]
type textarea "Estimado cliente para garantizar la seguridad de tu cuenta y actualizar tus dat…"
click at [716, 397] on button "Enviar" at bounding box center [708, 402] width 32 height 32
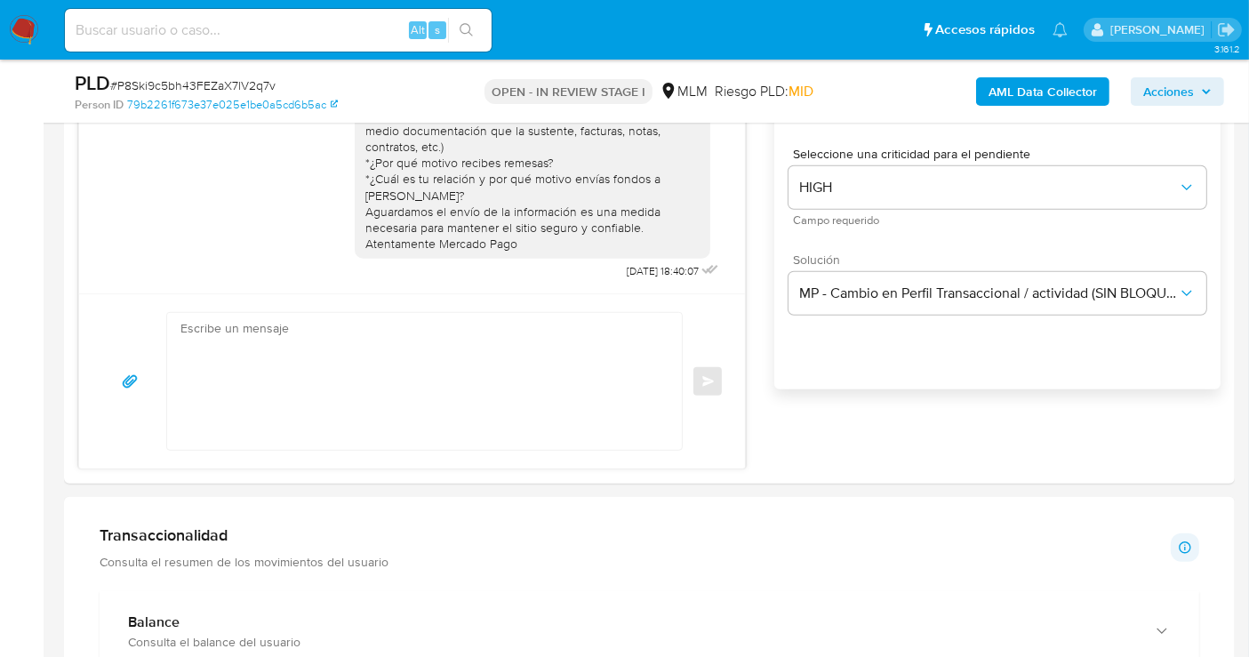
scroll to position [0, 0]
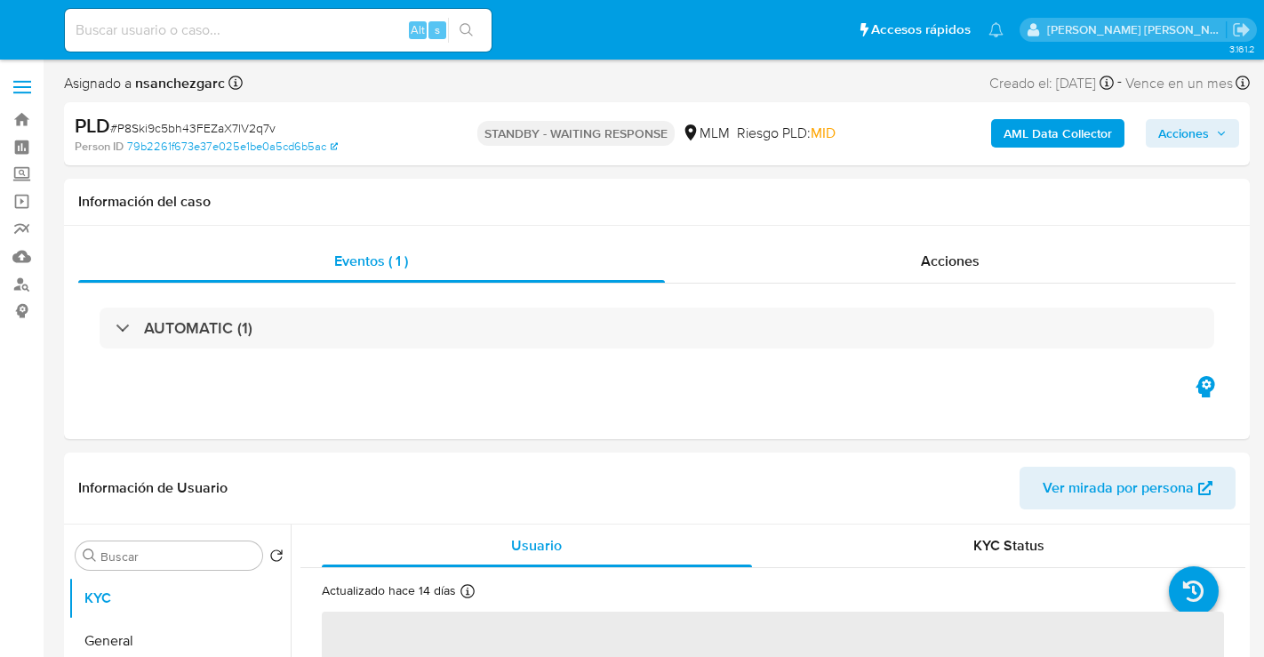
select select "10"
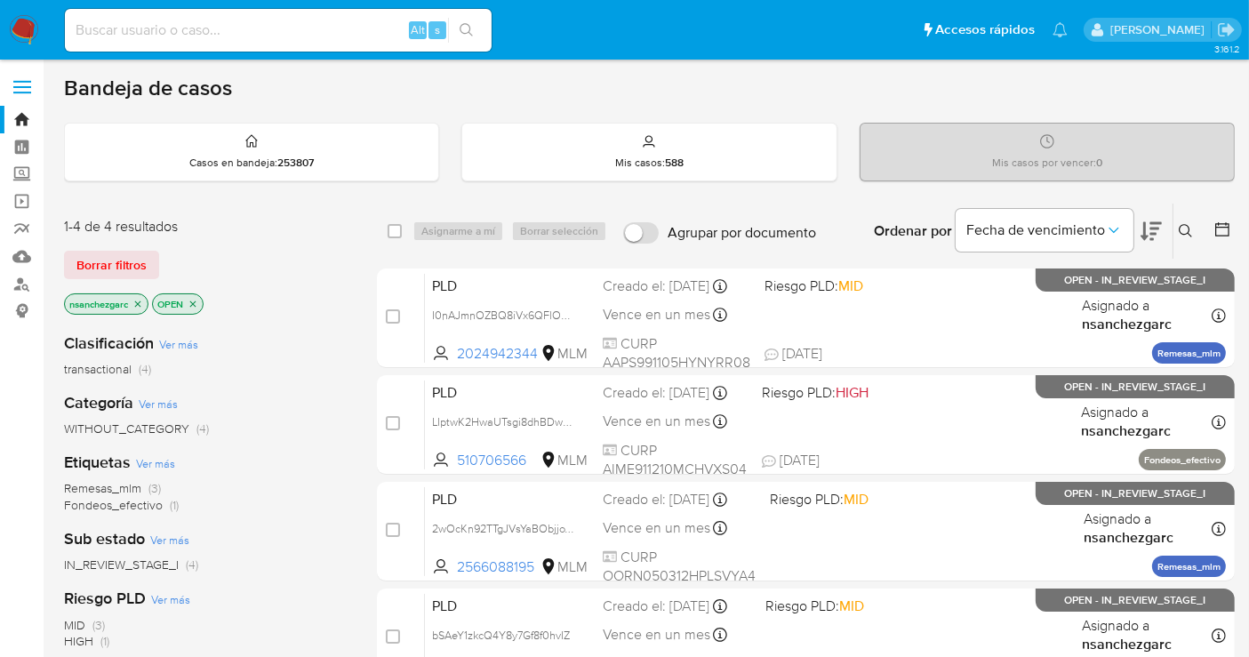
click at [1183, 224] on icon at bounding box center [1185, 230] width 13 height 13
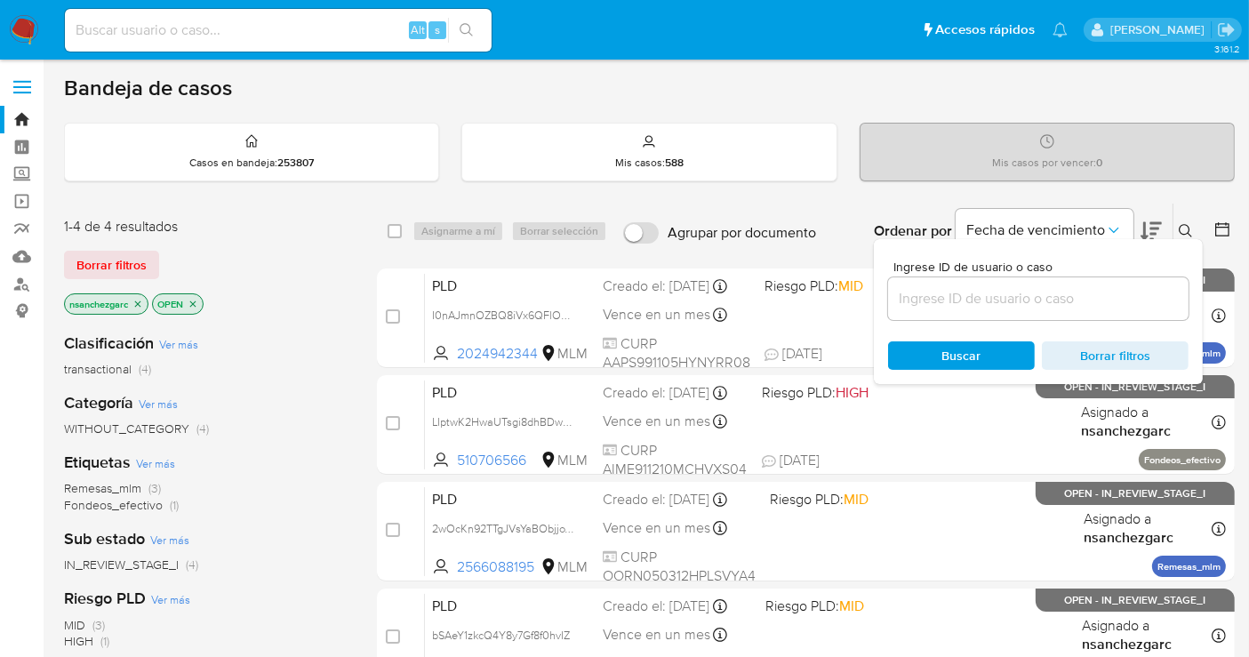
click at [974, 290] on input at bounding box center [1038, 298] width 301 height 23
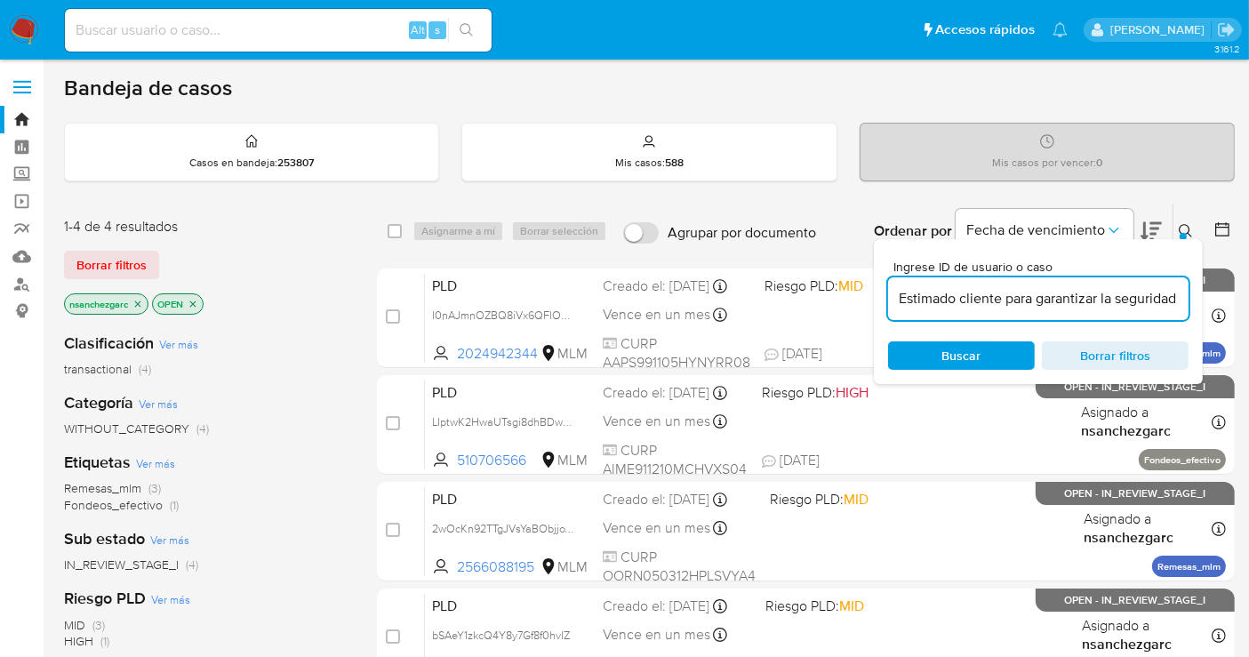
scroll to position [0, 449]
type input "Estimado cliente para garantizar la seguridad de tu cuenta y actualizar tus dat…"
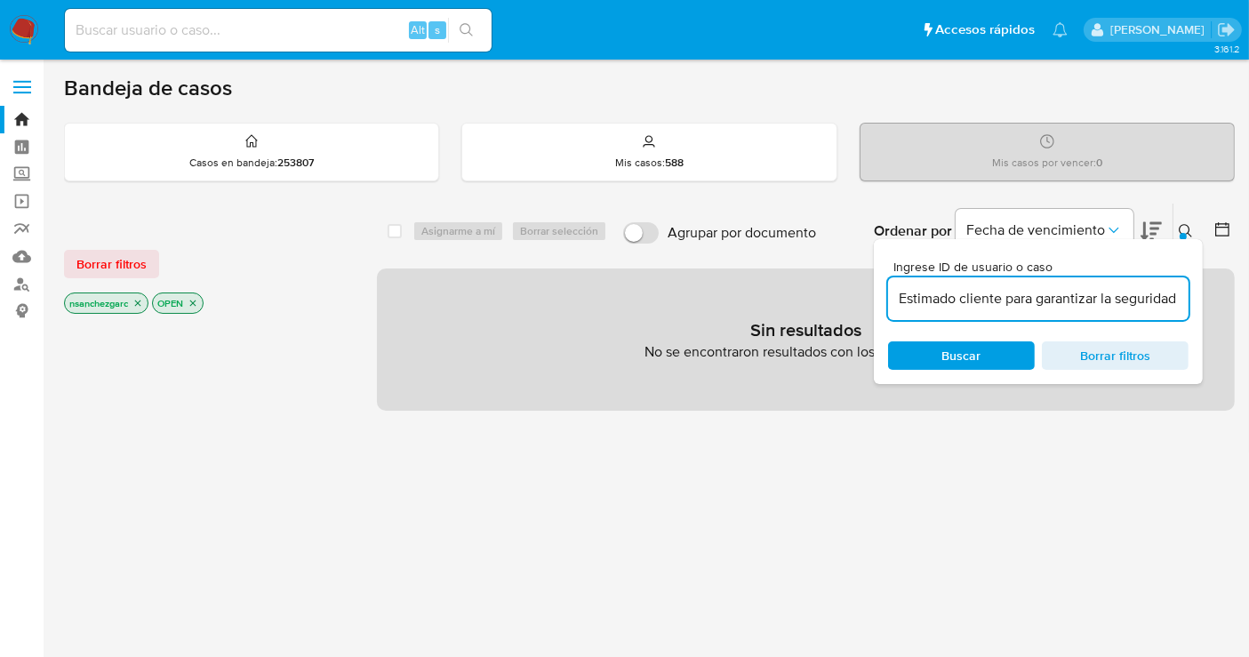
click at [974, 290] on input "Estimado cliente para garantizar la seguridad de tu cuenta y actualizar tus dat…" at bounding box center [1038, 298] width 301 height 23
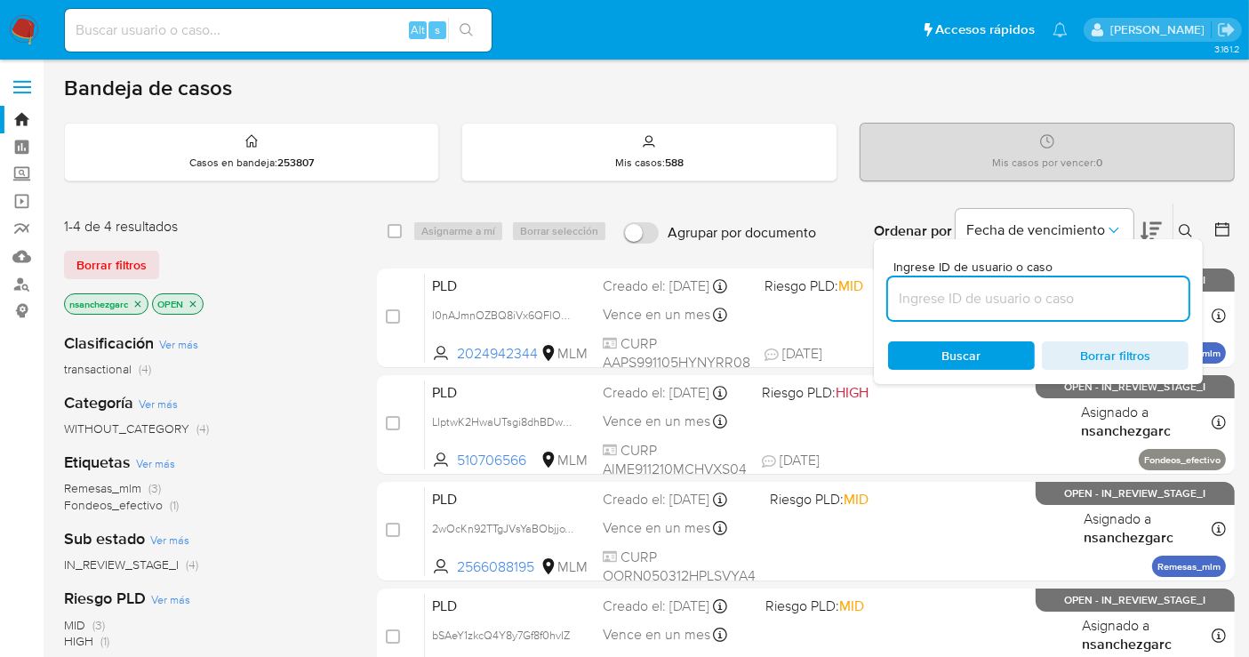
click at [924, 301] on input at bounding box center [1038, 298] width 301 height 23
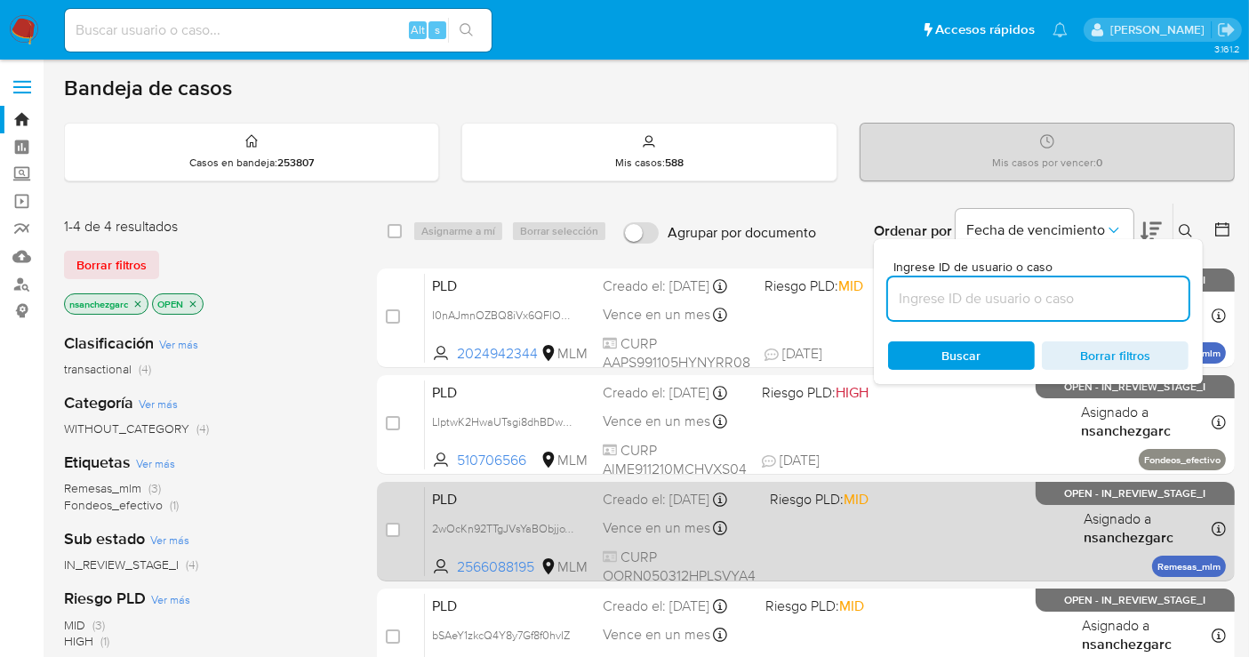
paste input "703683456"
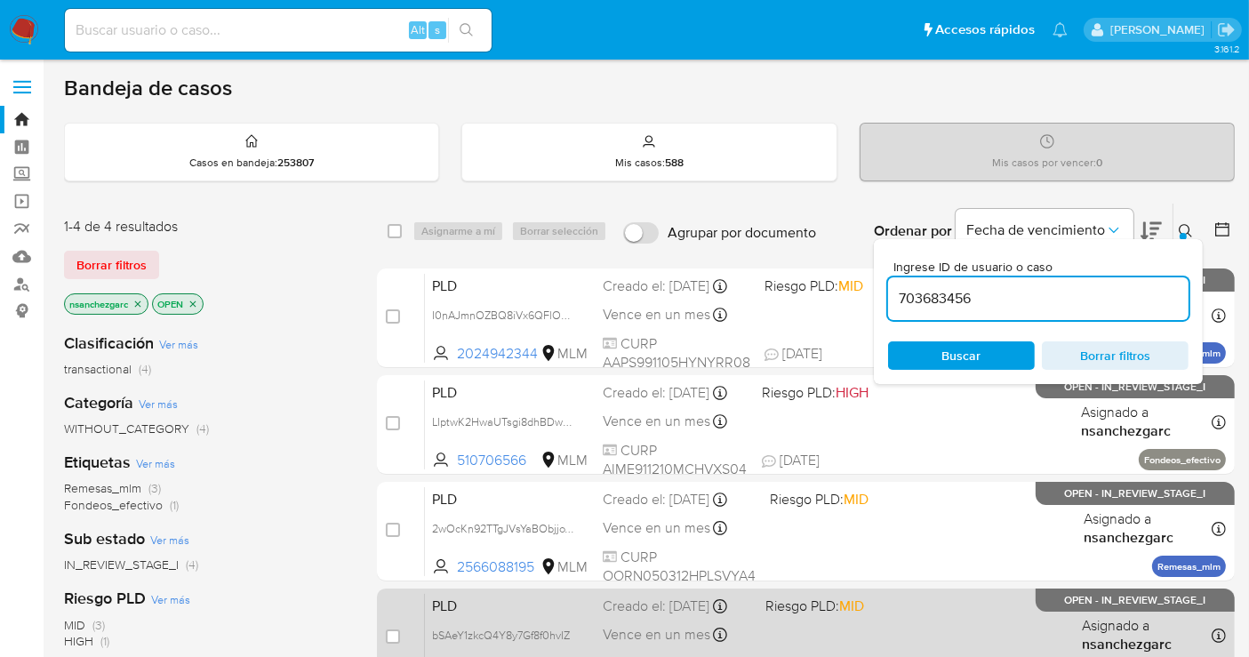
type input "703683456"
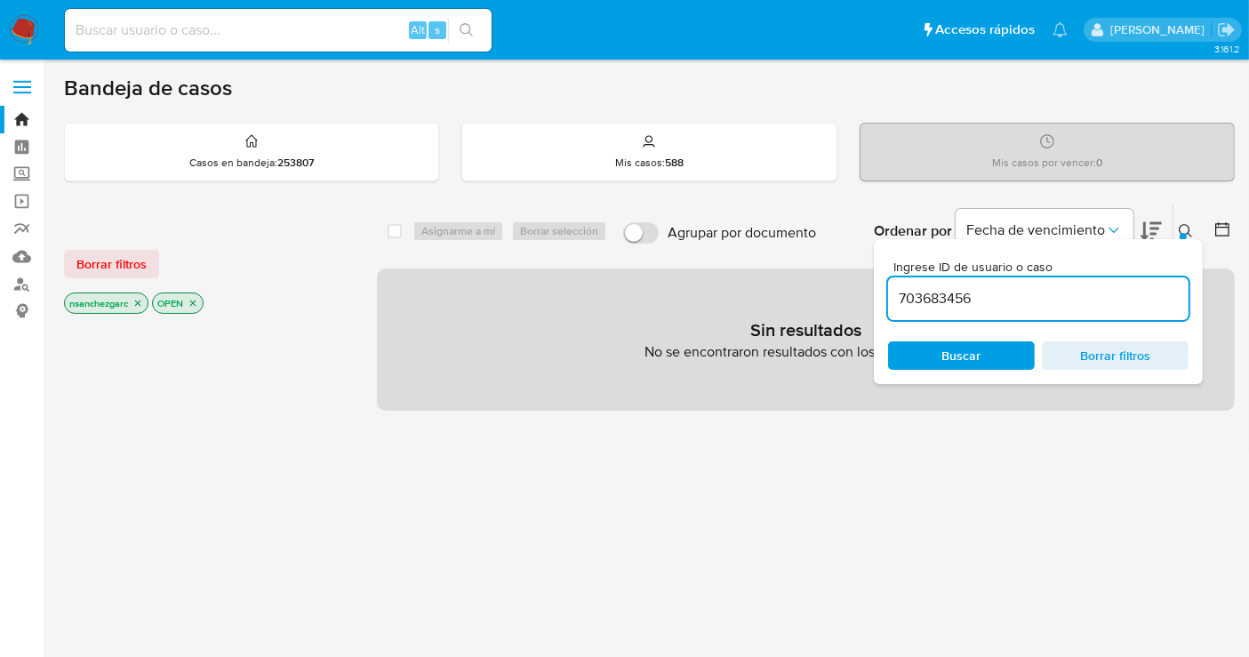
click at [141, 301] on icon "close-filter" at bounding box center [137, 303] width 11 height 11
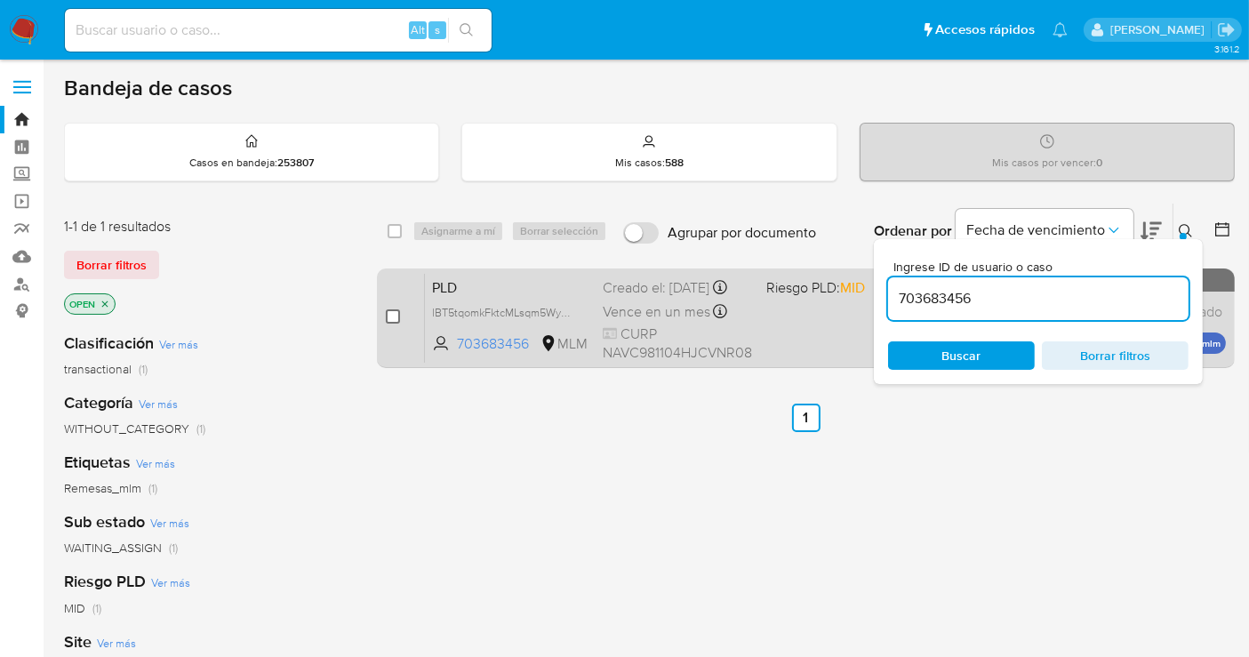
click at [394, 314] on input "checkbox" at bounding box center [393, 316] width 14 height 14
checkbox input "true"
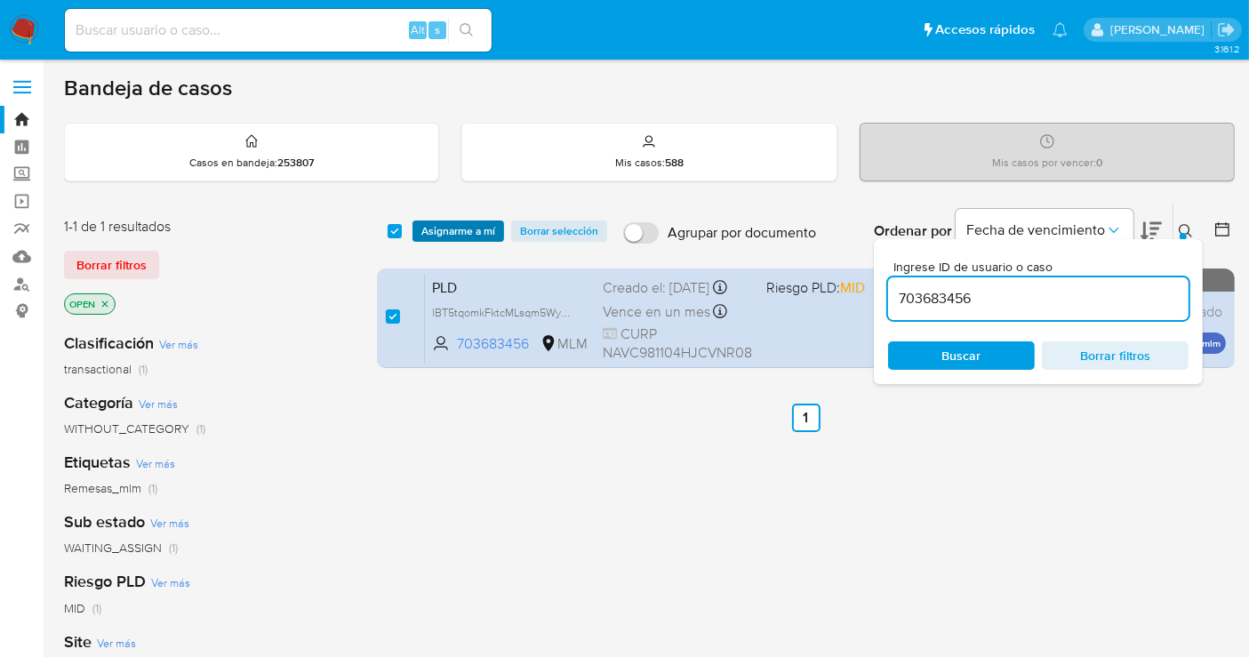
click at [447, 226] on span "Asignarme a mí" at bounding box center [458, 231] width 74 height 18
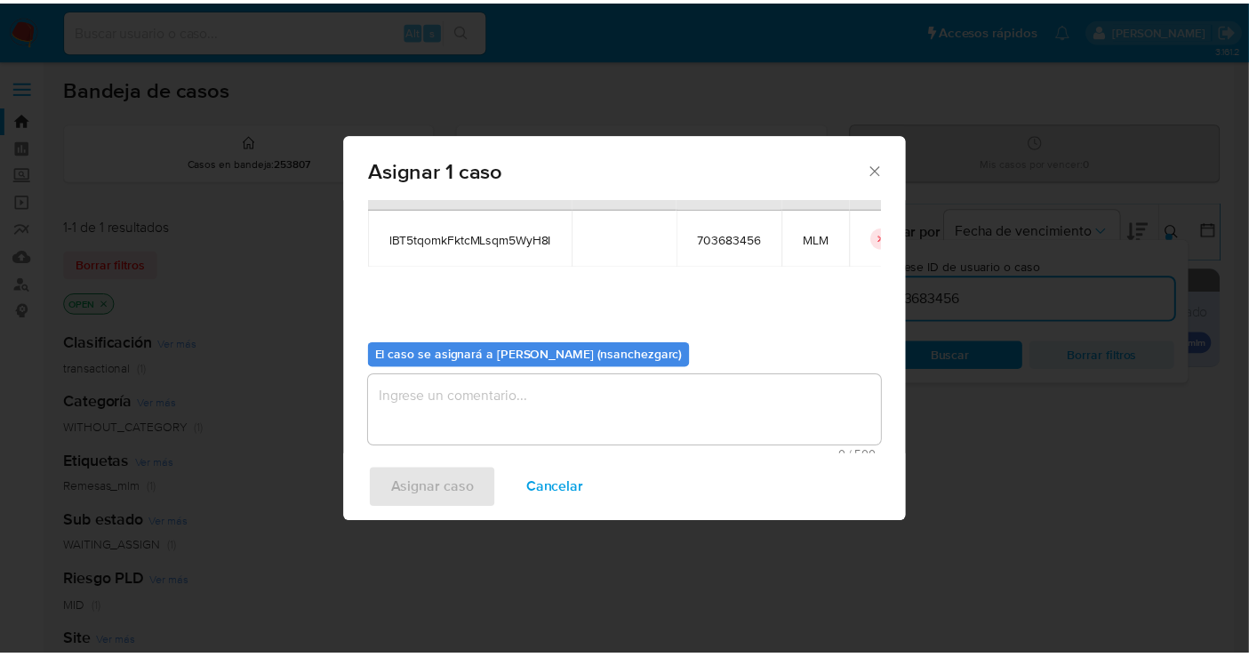
scroll to position [91, 0]
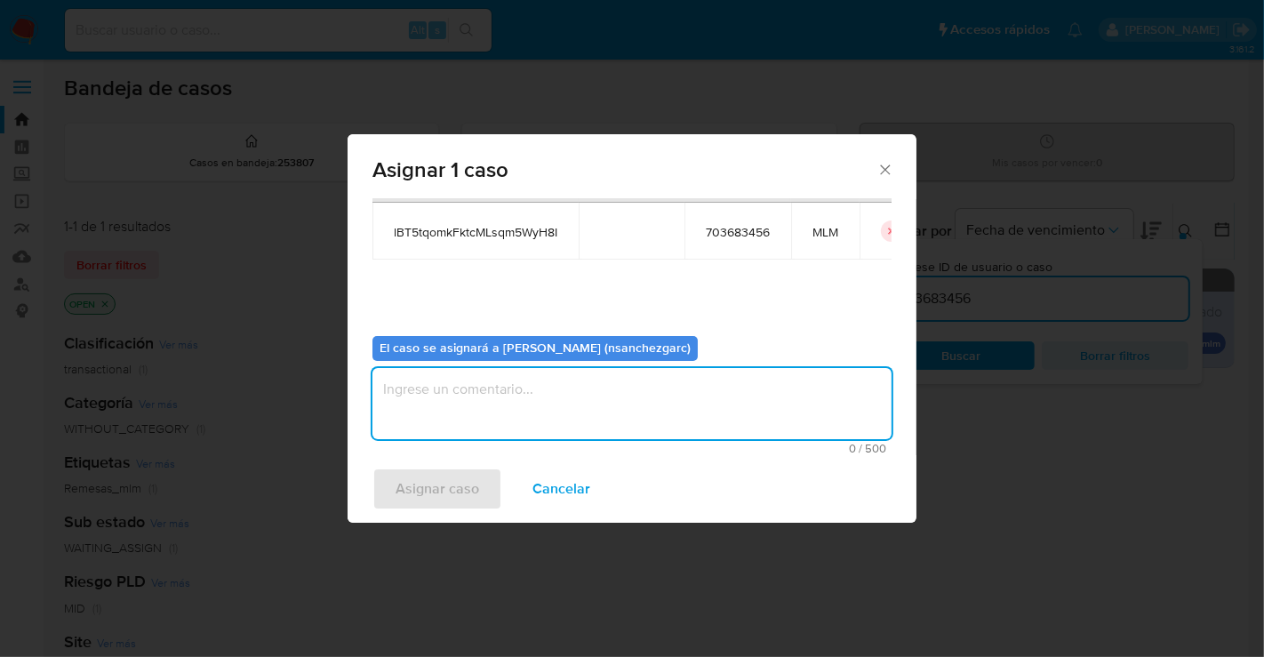
click at [437, 397] on textarea "assign-modal" at bounding box center [632, 403] width 519 height 71
type textarea "nesg"
click at [444, 486] on span "Asignar caso" at bounding box center [438, 488] width 84 height 39
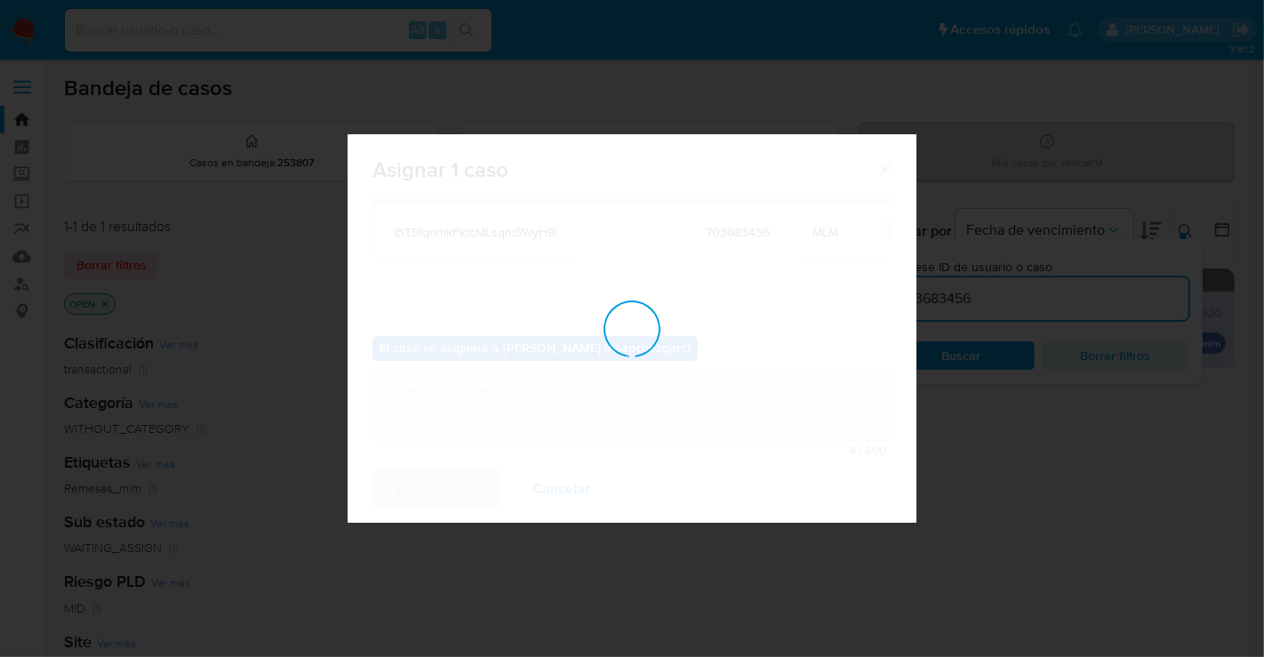
checkbox input "false"
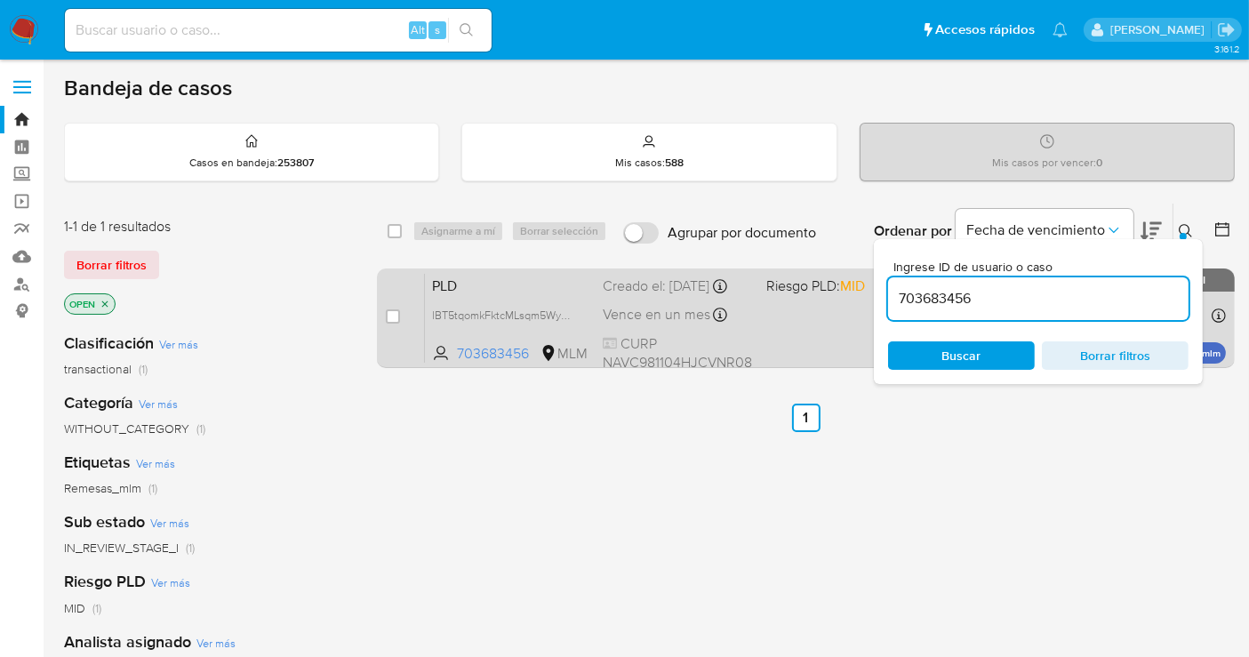
click at [626, 296] on div "Creado el: 12/09/2025 Creado el: 12/09/2025 02:17:15" at bounding box center [677, 287] width 149 height 20
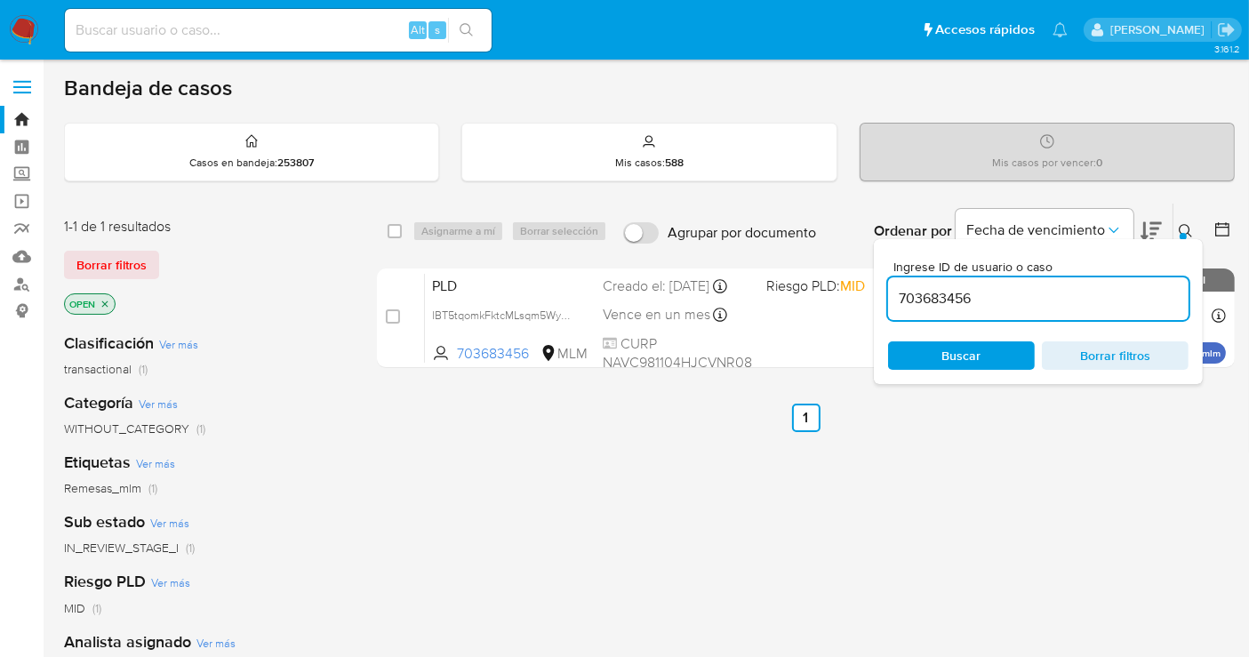
click at [25, 31] on img at bounding box center [24, 30] width 30 height 30
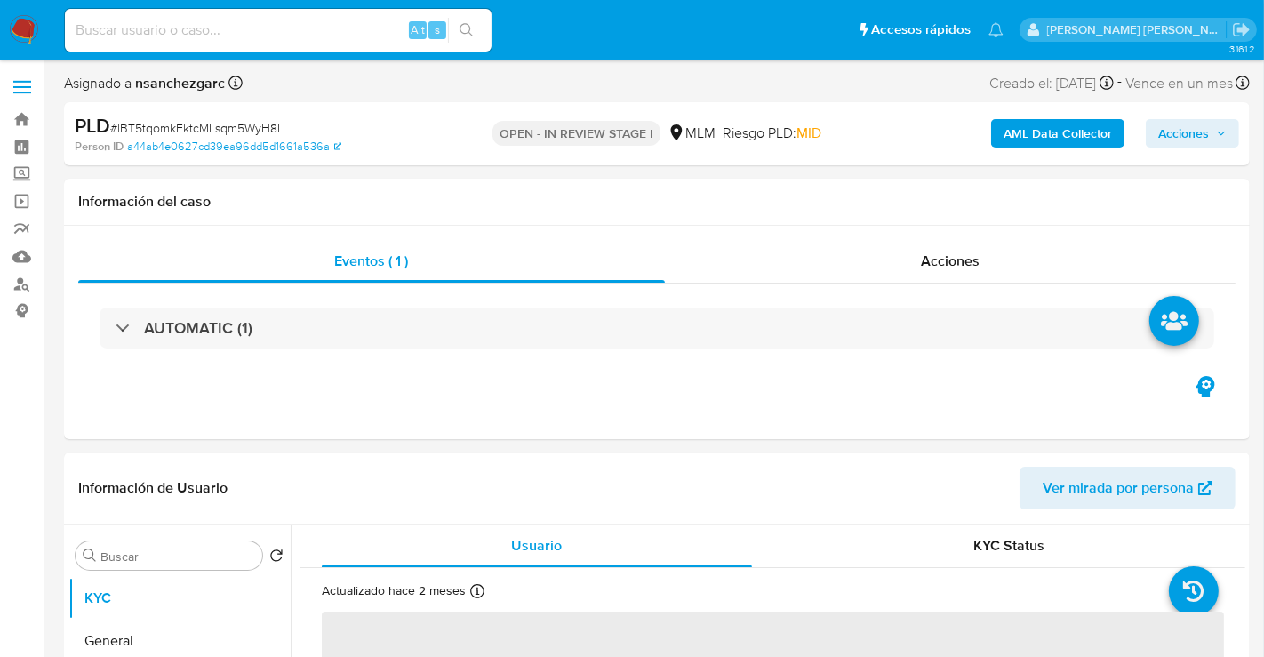
select select "10"
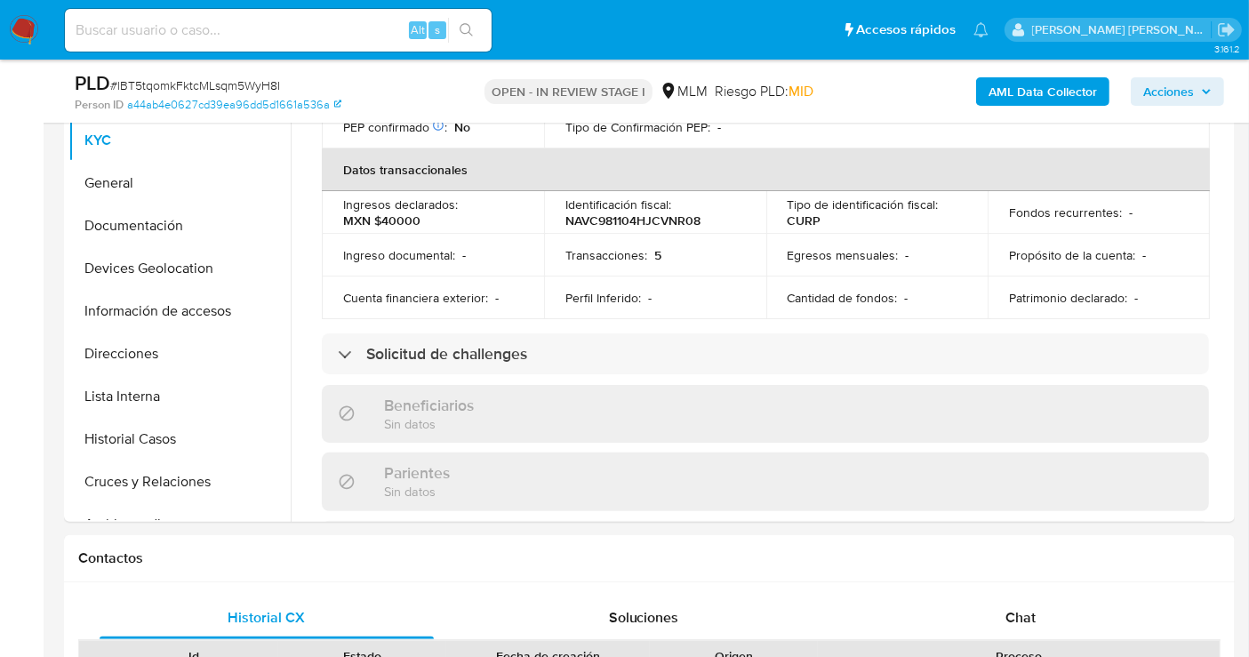
scroll to position [296, 0]
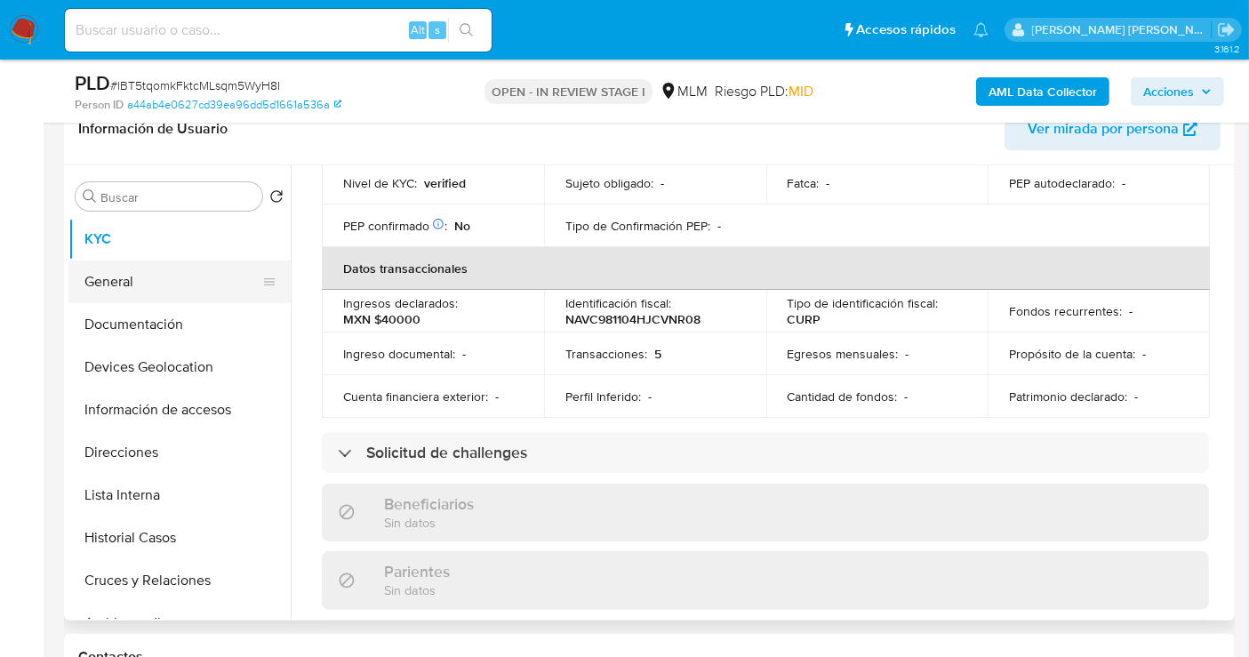
click at [154, 292] on button "General" at bounding box center [172, 282] width 208 height 43
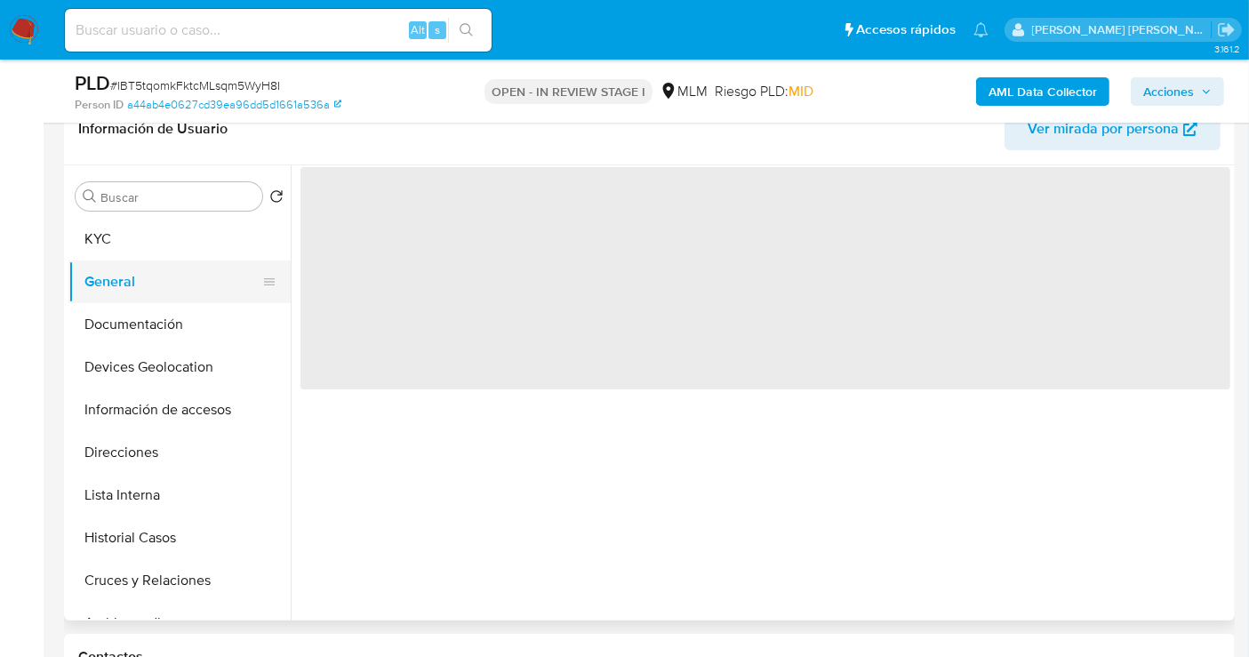
scroll to position [0, 0]
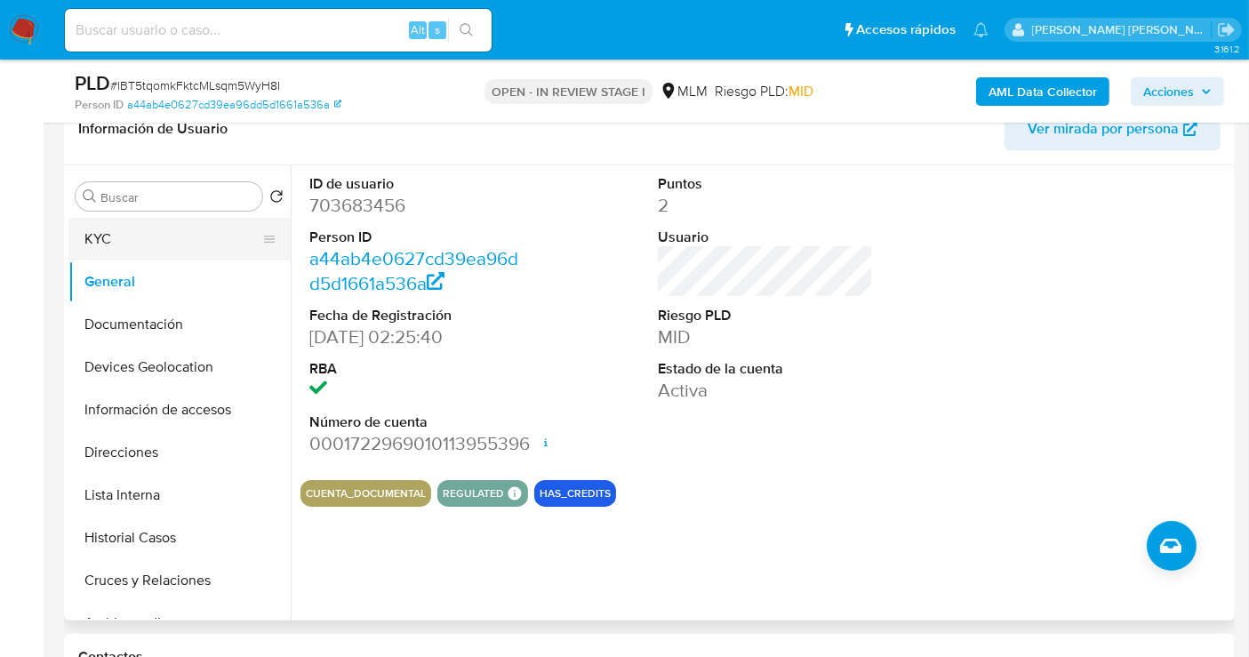
click at [122, 237] on button "KYC" at bounding box center [172, 239] width 208 height 43
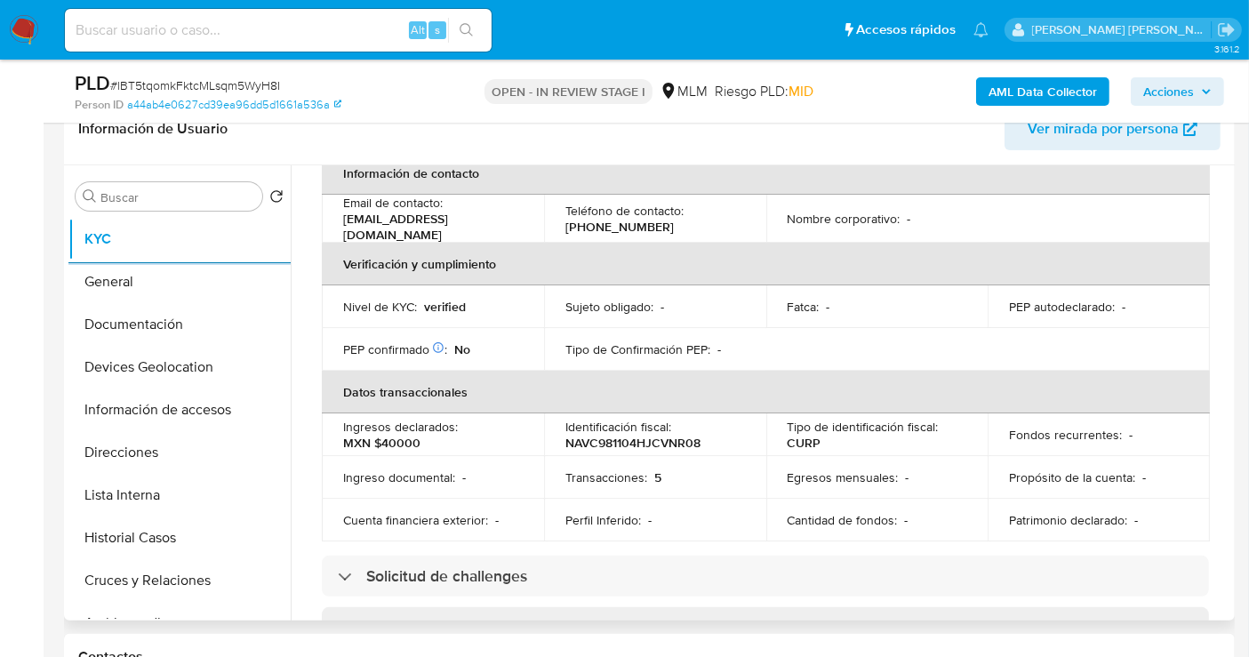
scroll to position [395, 0]
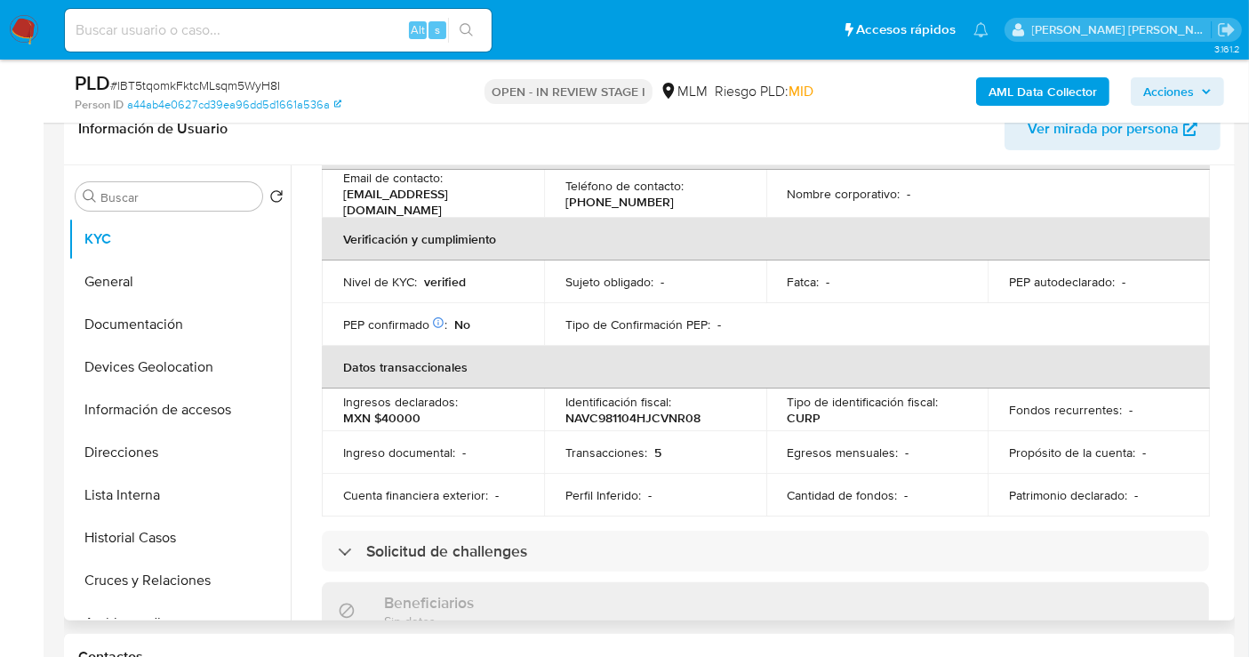
drag, startPoint x: 1231, startPoint y: 318, endPoint x: 1231, endPoint y: 339, distance: 20.5
click at [1231, 339] on div "Buscar Volver al orden por defecto KYC General Documentación Devices Geolocatio…" at bounding box center [649, 392] width 1171 height 455
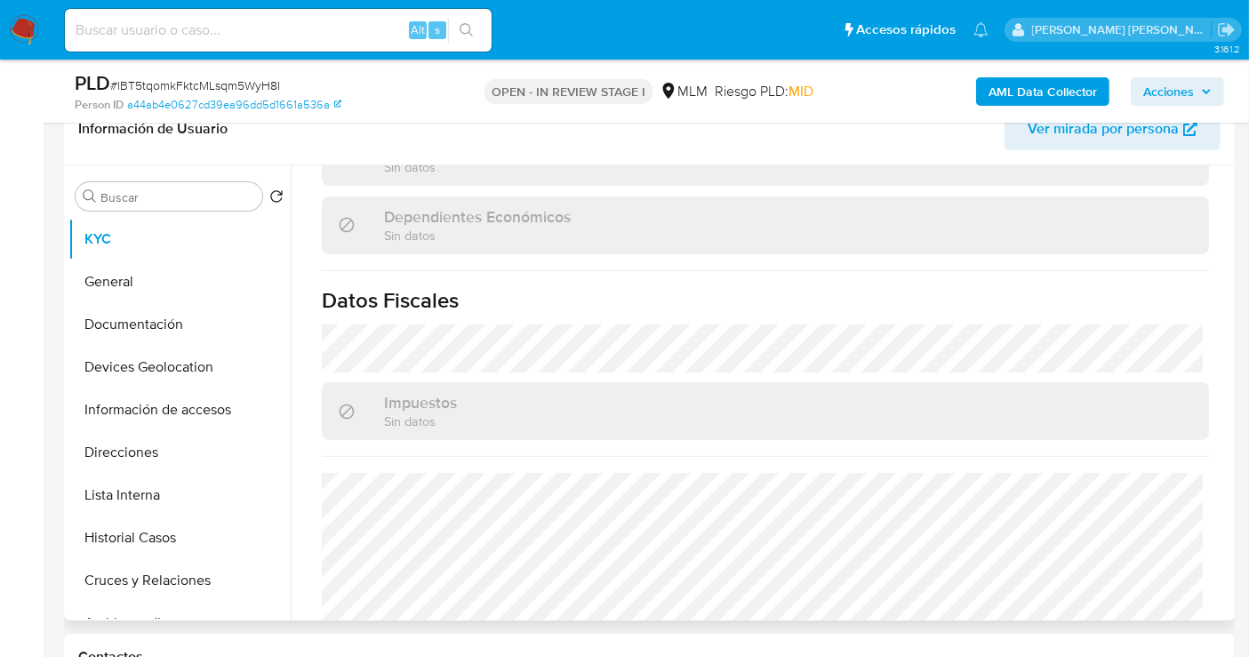
scroll to position [1110, 0]
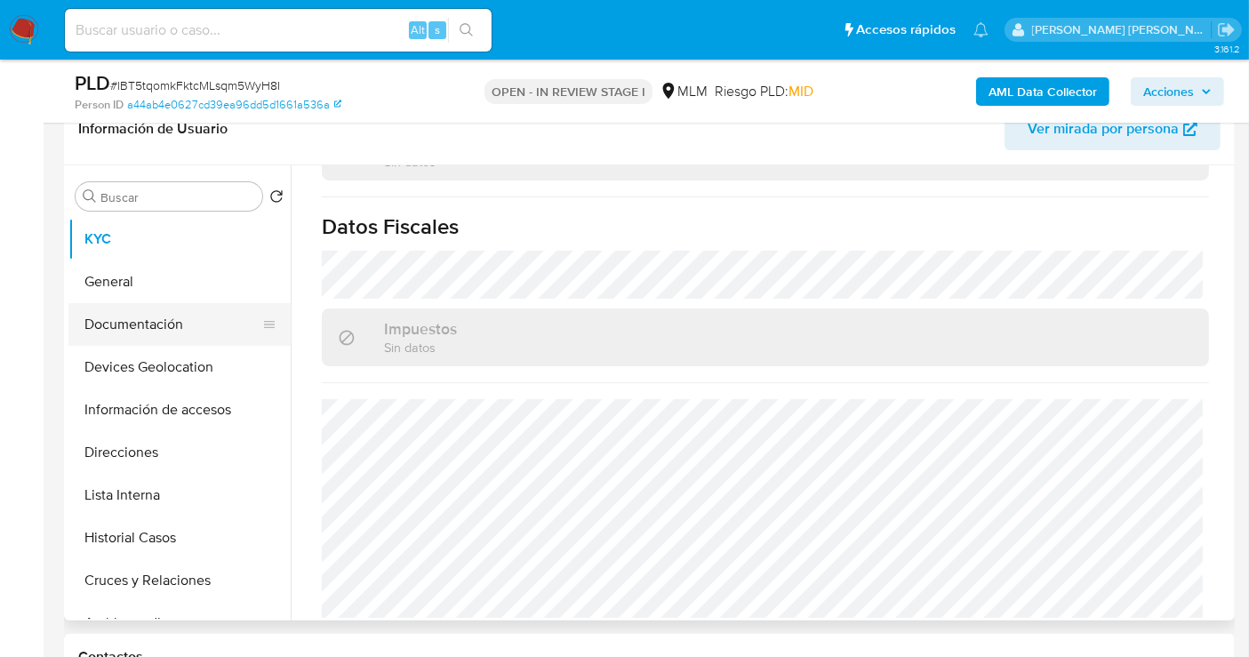
click at [167, 329] on button "Documentación" at bounding box center [172, 324] width 208 height 43
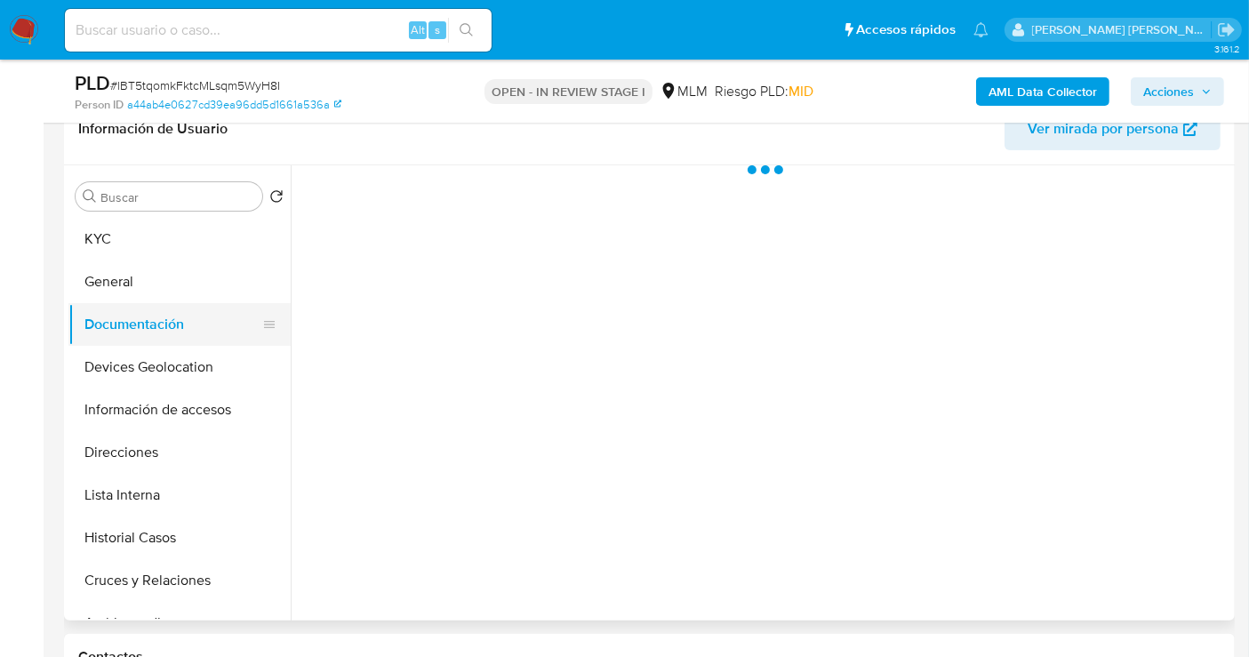
scroll to position [0, 0]
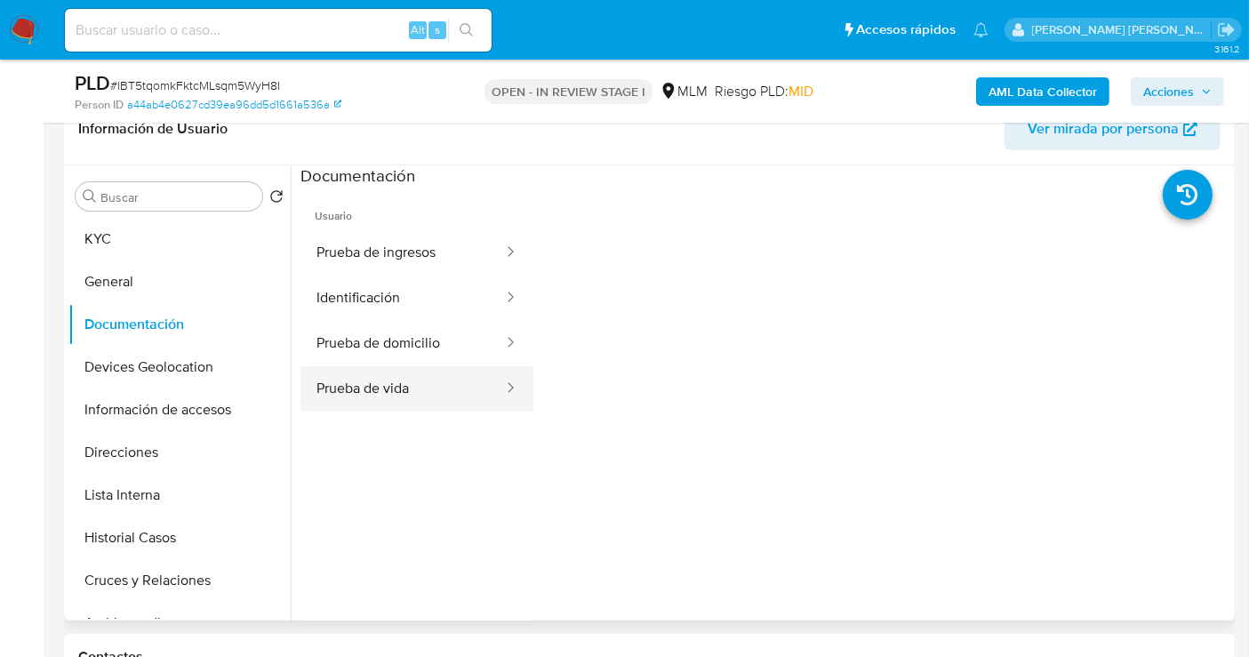
click at [378, 387] on button "Prueba de vida" at bounding box center [403, 388] width 204 height 45
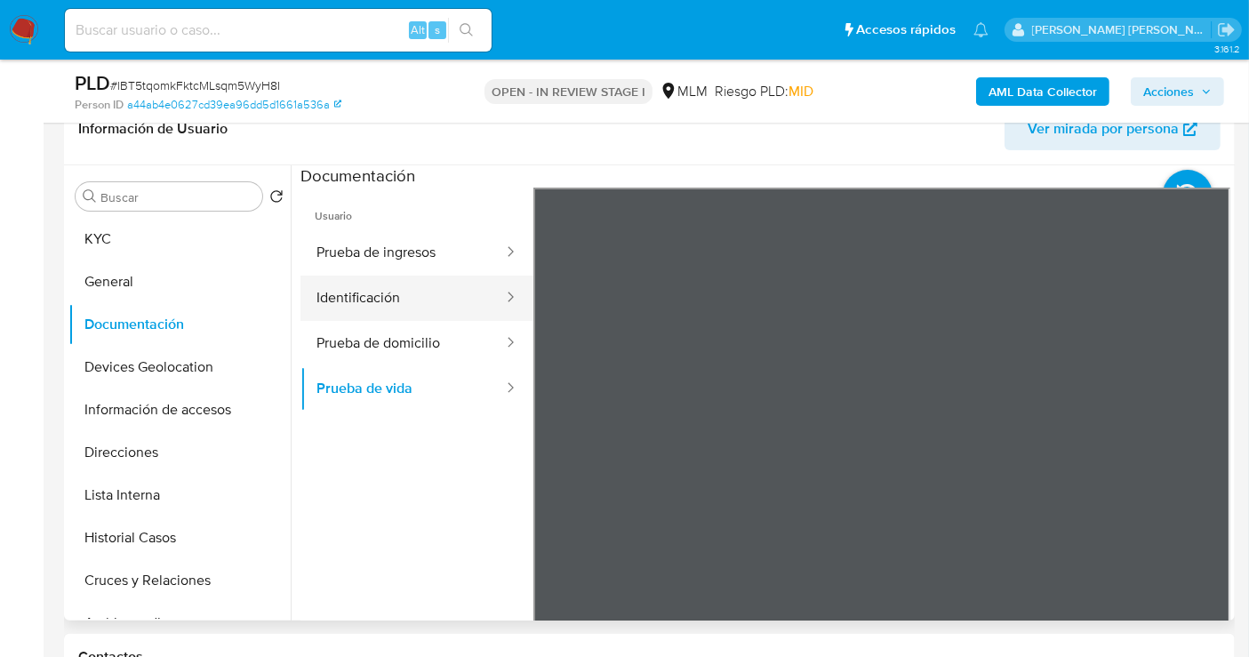
click at [373, 298] on button "Identificación" at bounding box center [403, 298] width 204 height 45
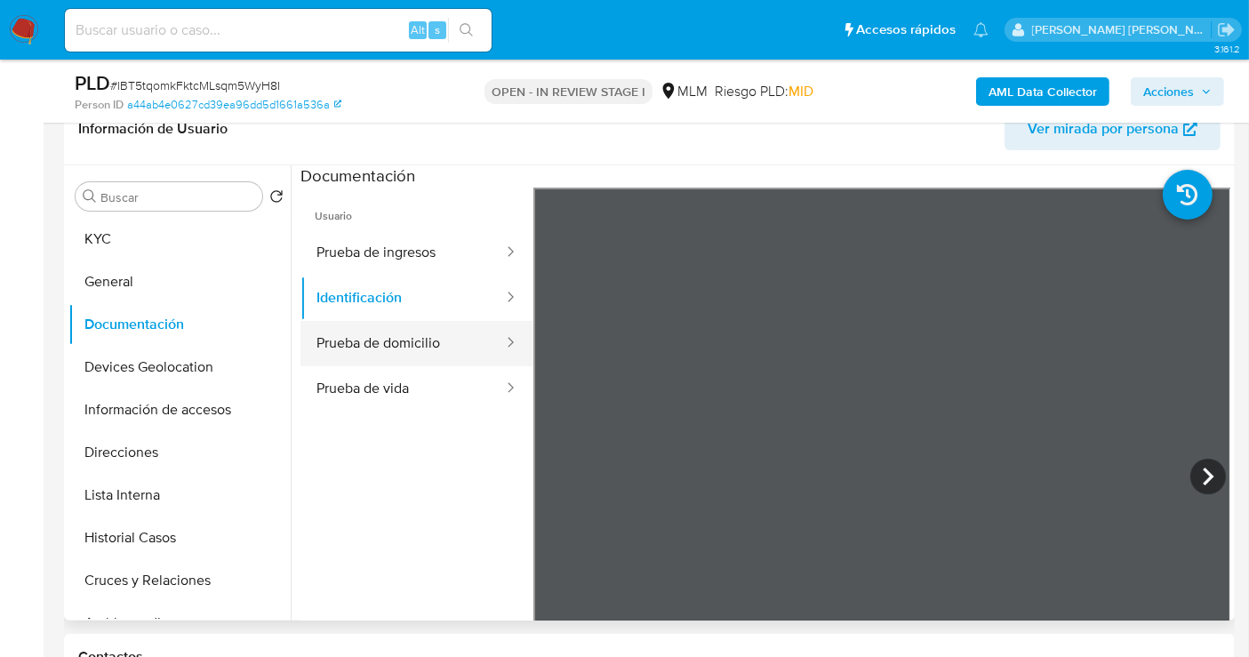
click at [424, 347] on button "Prueba de domicilio" at bounding box center [403, 343] width 204 height 45
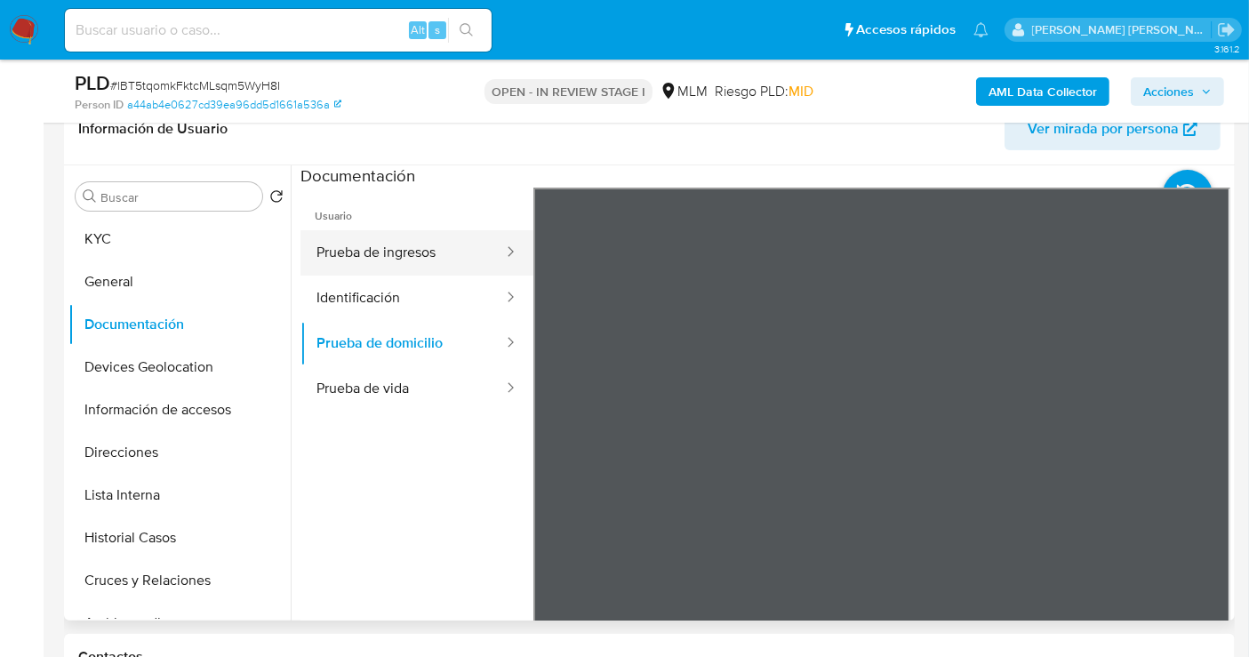
click at [363, 253] on button "Prueba de ingresos" at bounding box center [403, 252] width 204 height 45
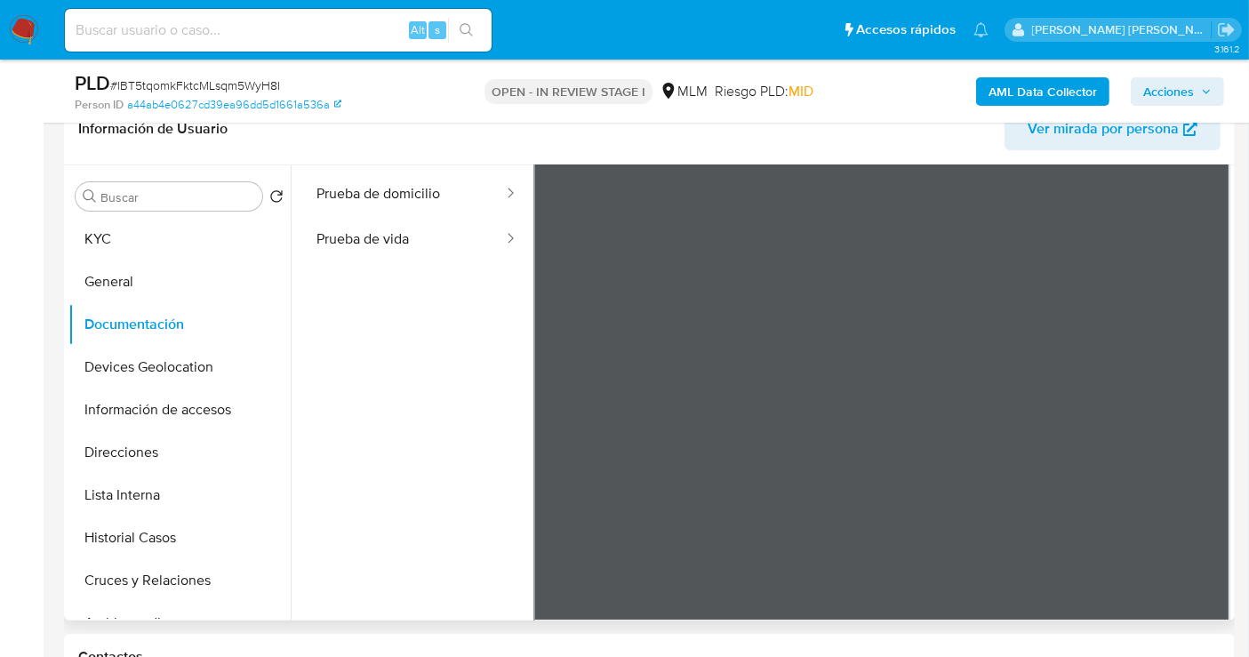
scroll to position [402, 0]
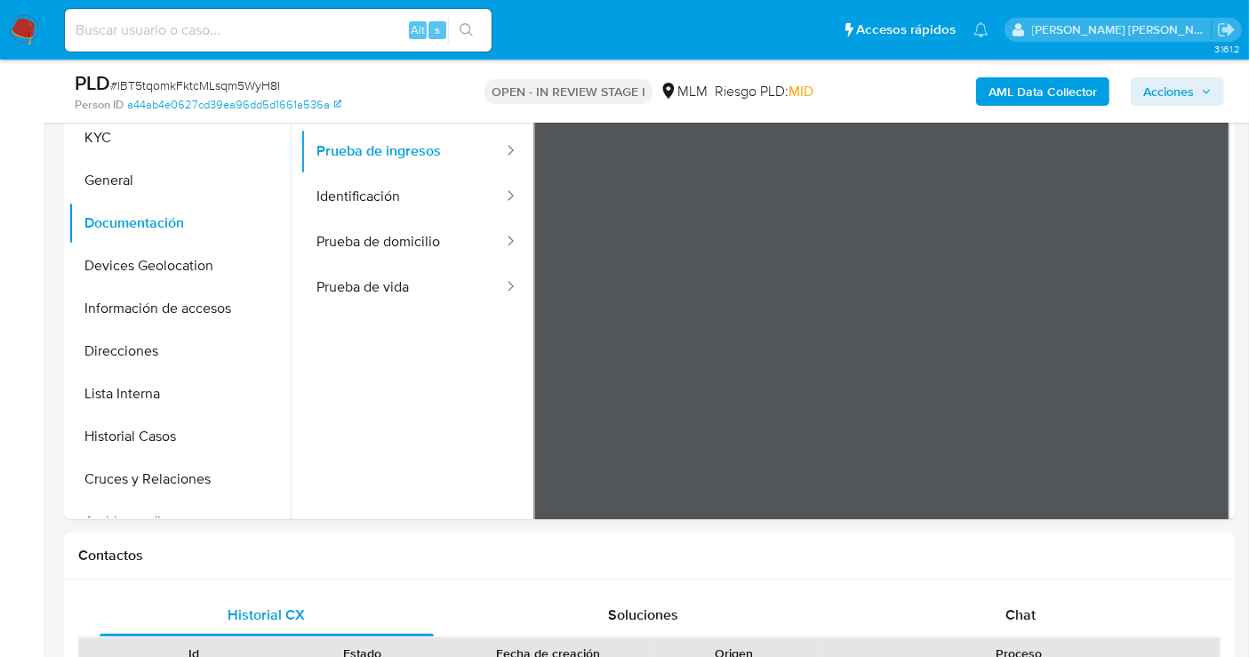
scroll to position [493, 0]
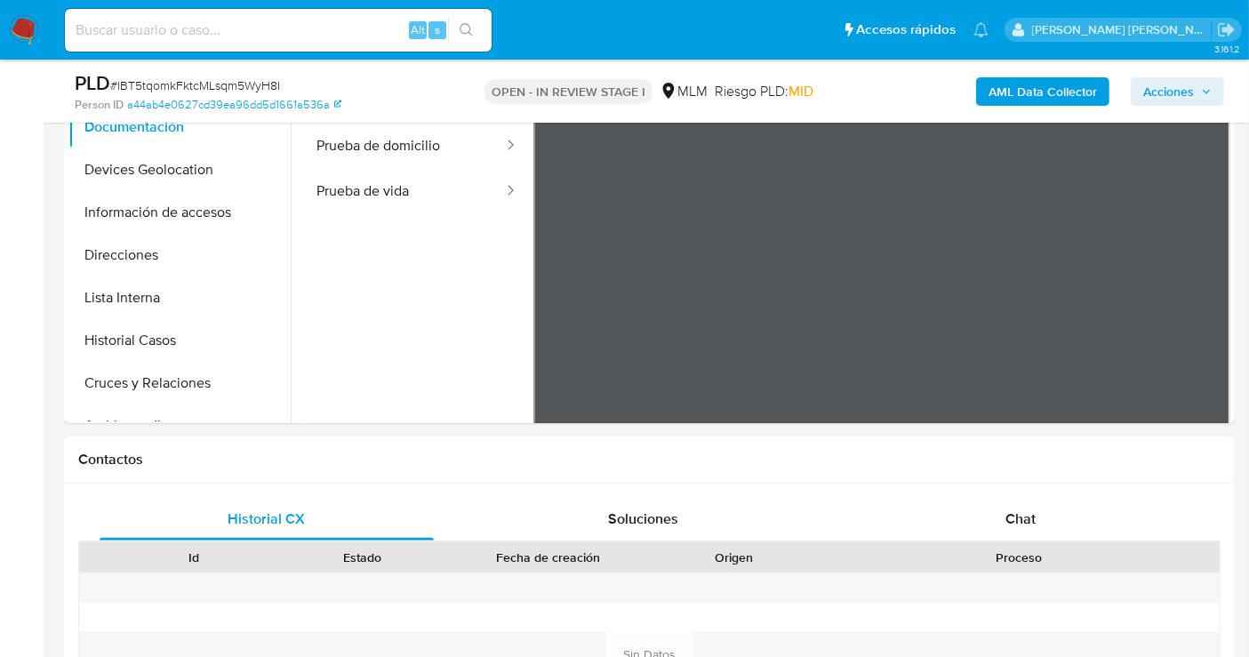
click at [353, 148] on button "Prueba de domicilio" at bounding box center [403, 146] width 204 height 45
click at [131, 261] on button "Direcciones" at bounding box center [172, 255] width 208 height 43
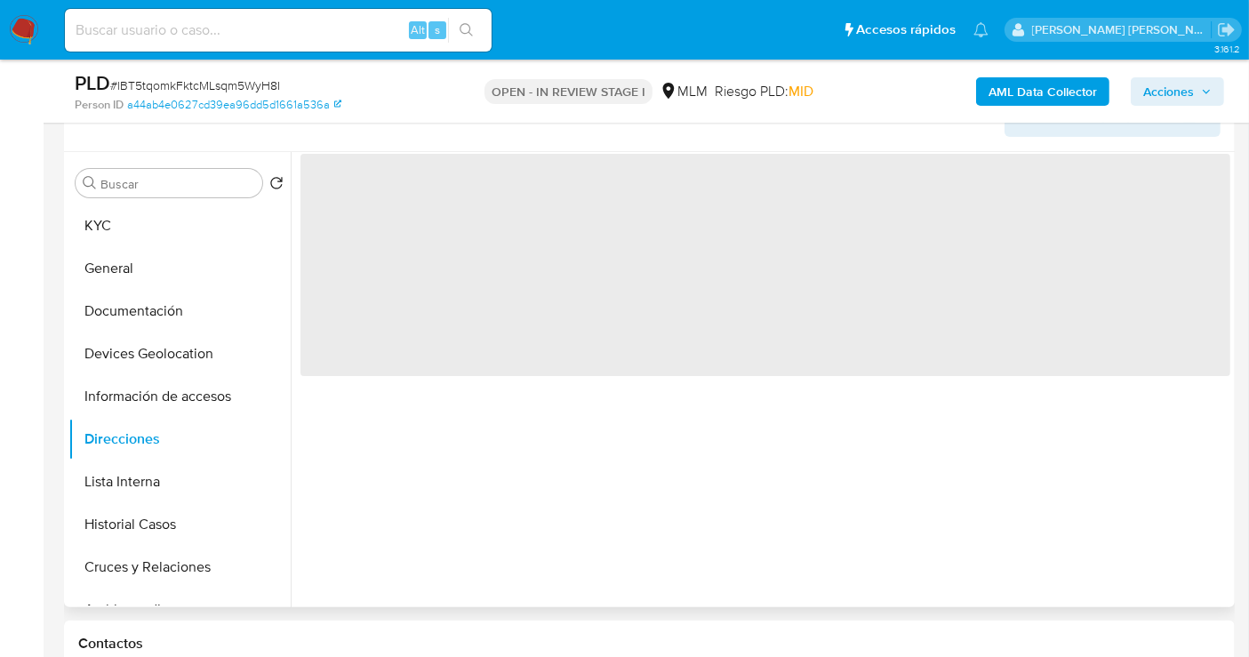
scroll to position [296, 0]
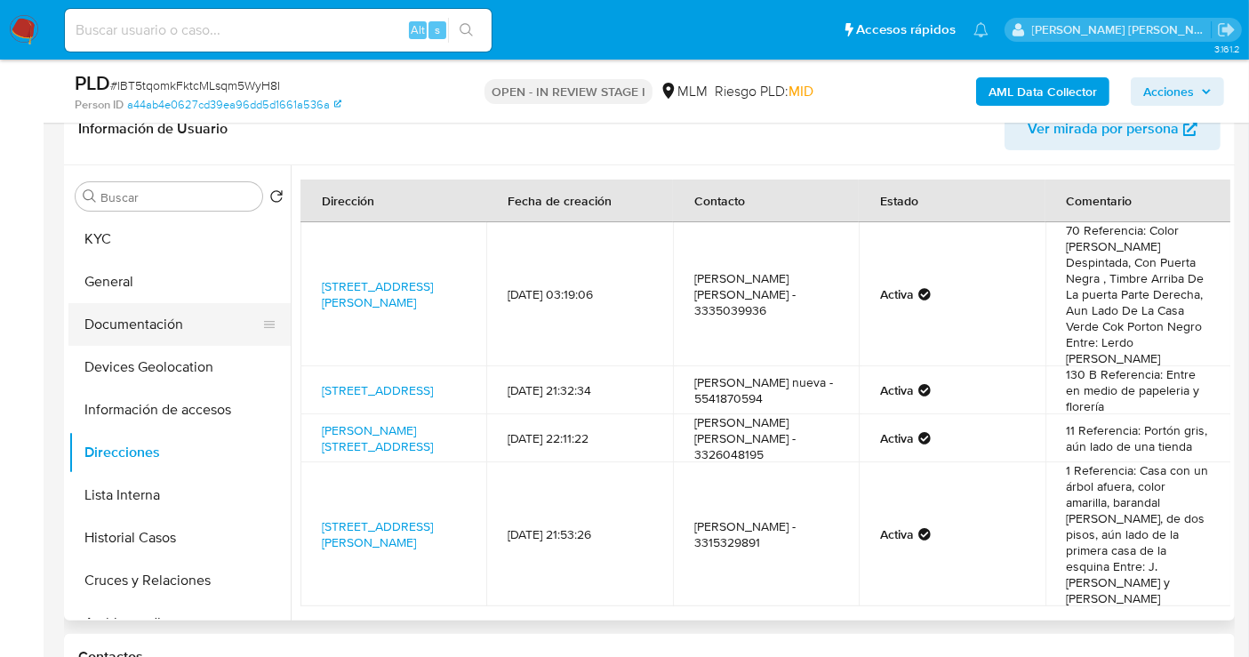
click at [132, 324] on button "Documentación" at bounding box center [172, 324] width 208 height 43
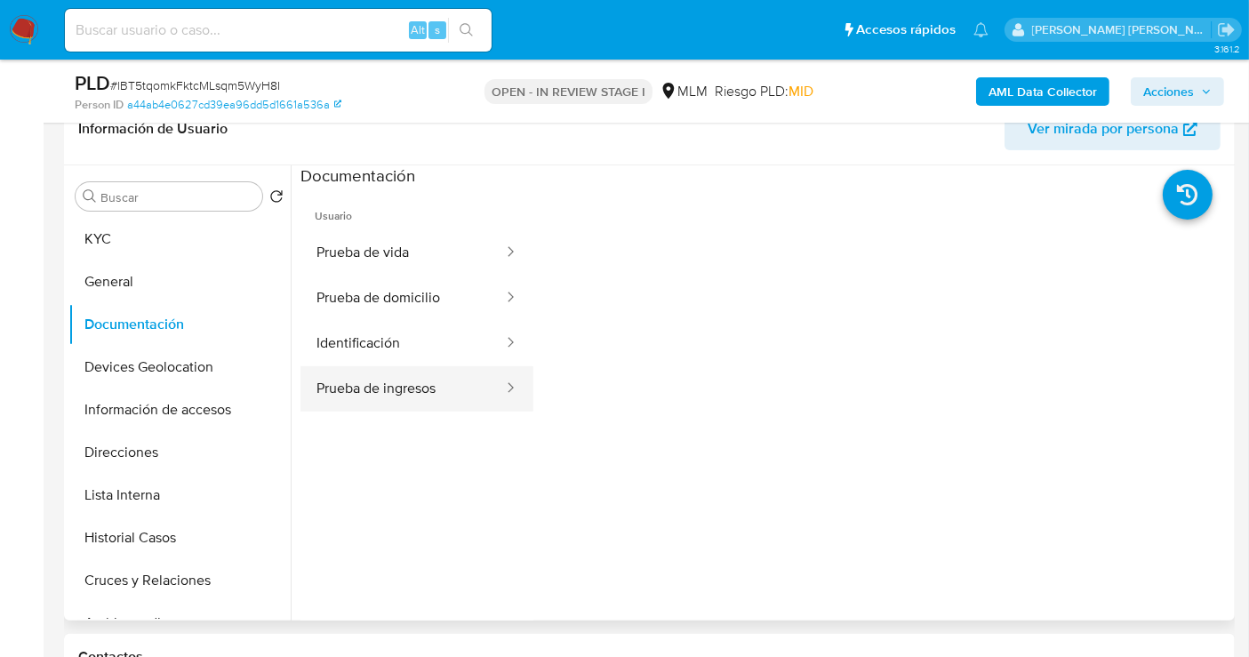
click at [389, 380] on button "Prueba de ingresos" at bounding box center [403, 388] width 204 height 45
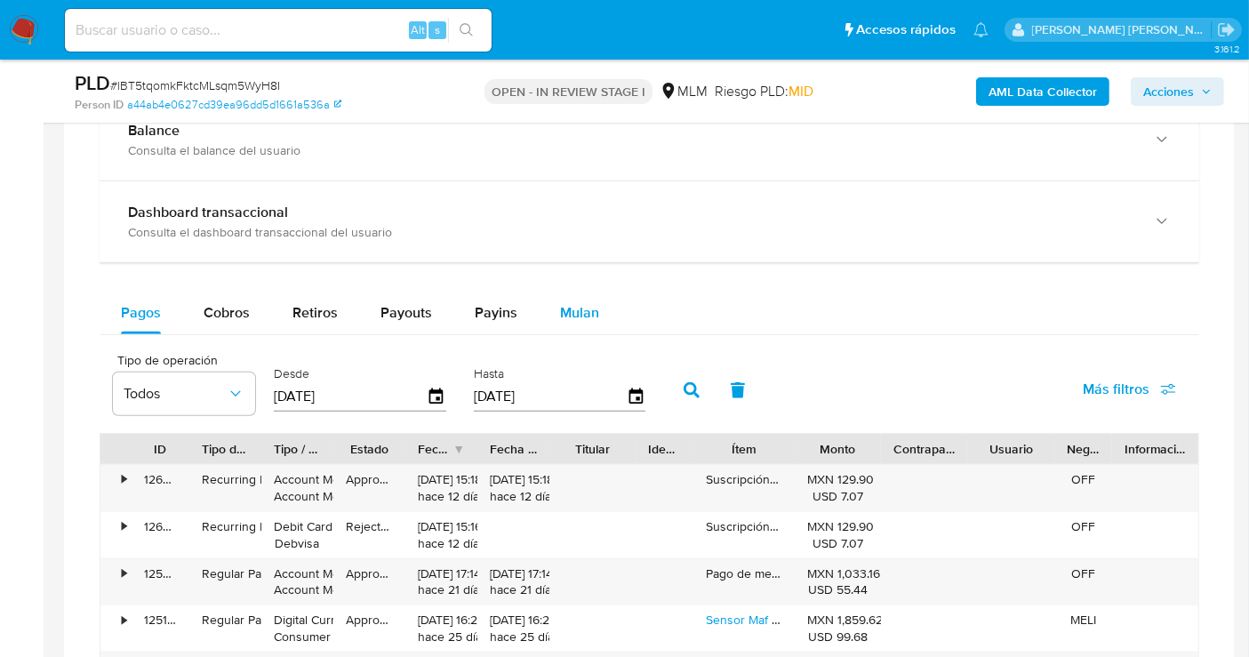
scroll to position [1284, 0]
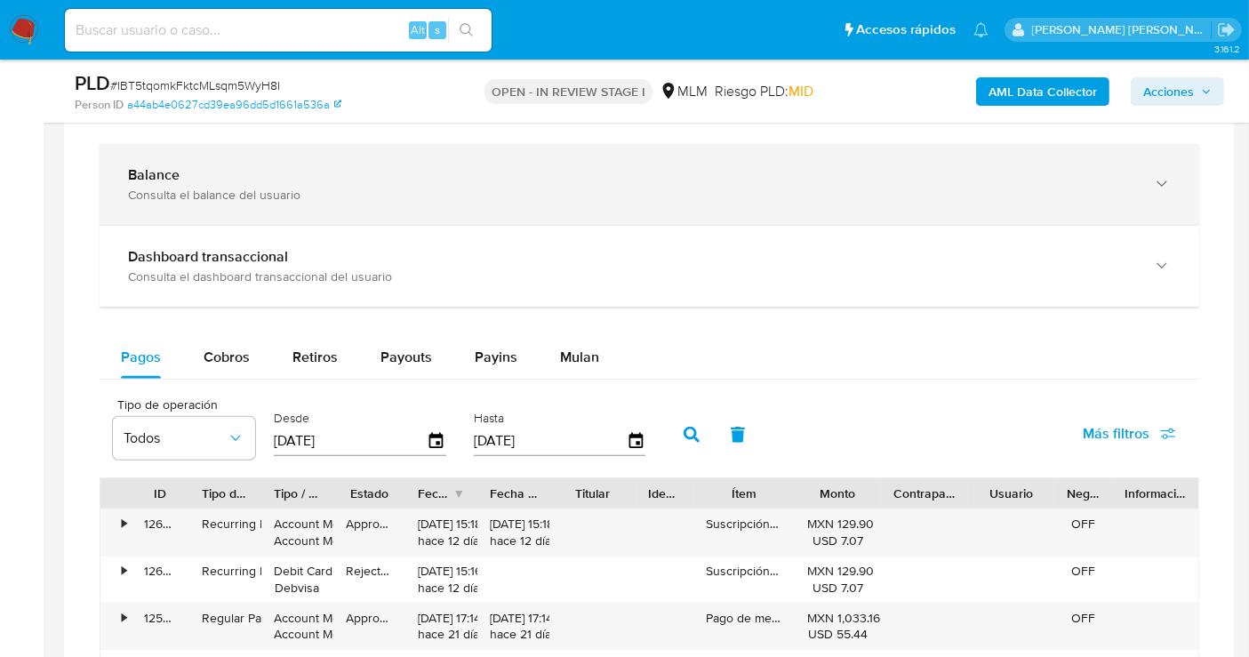
click at [277, 194] on div "Consulta el balance del usuario" at bounding box center [631, 195] width 1007 height 16
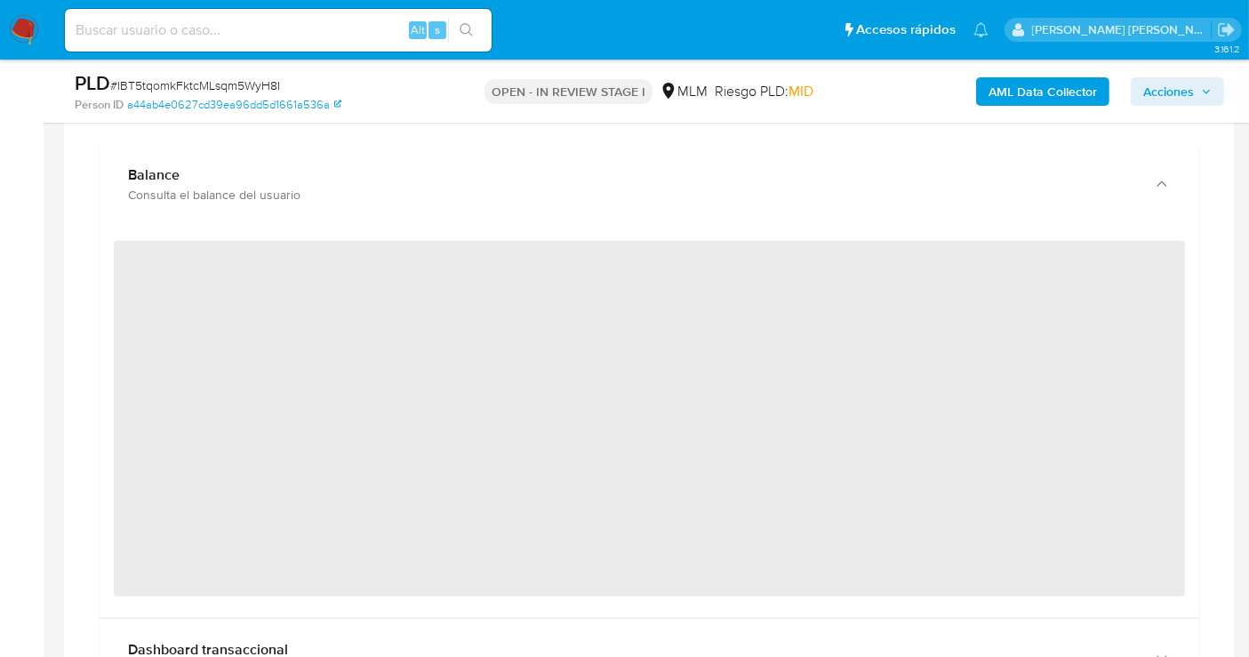
scroll to position [1185, 0]
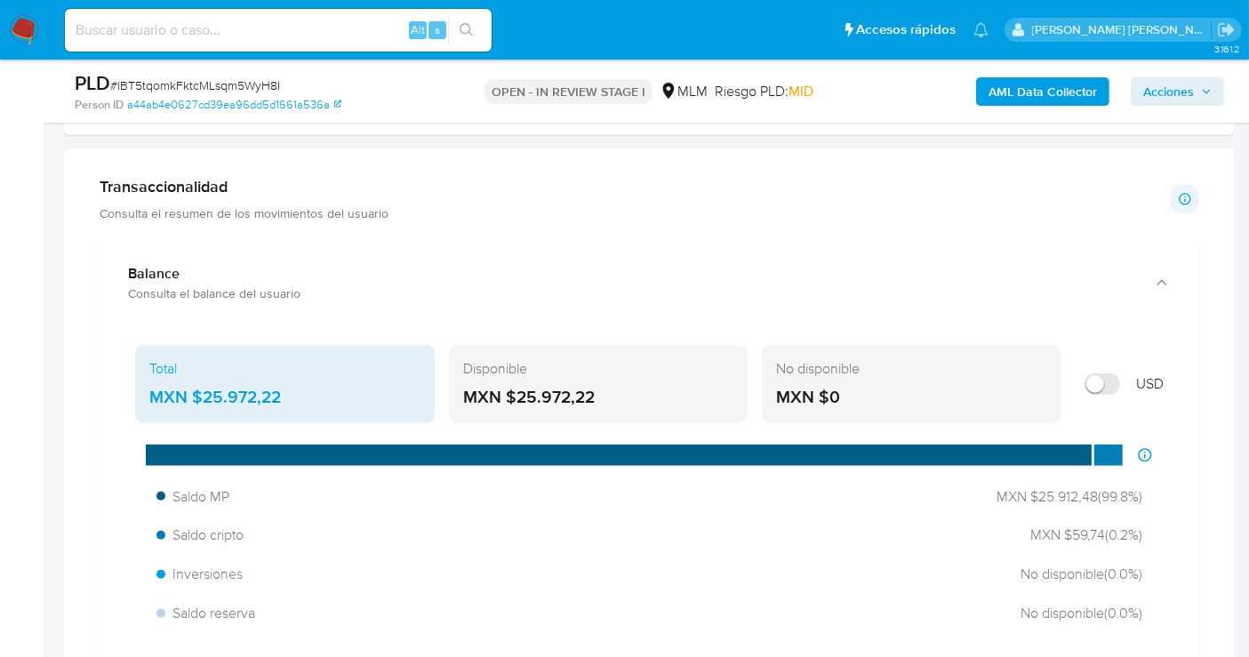
click at [237, 393] on div "MXN $25.972,22" at bounding box center [284, 397] width 271 height 23
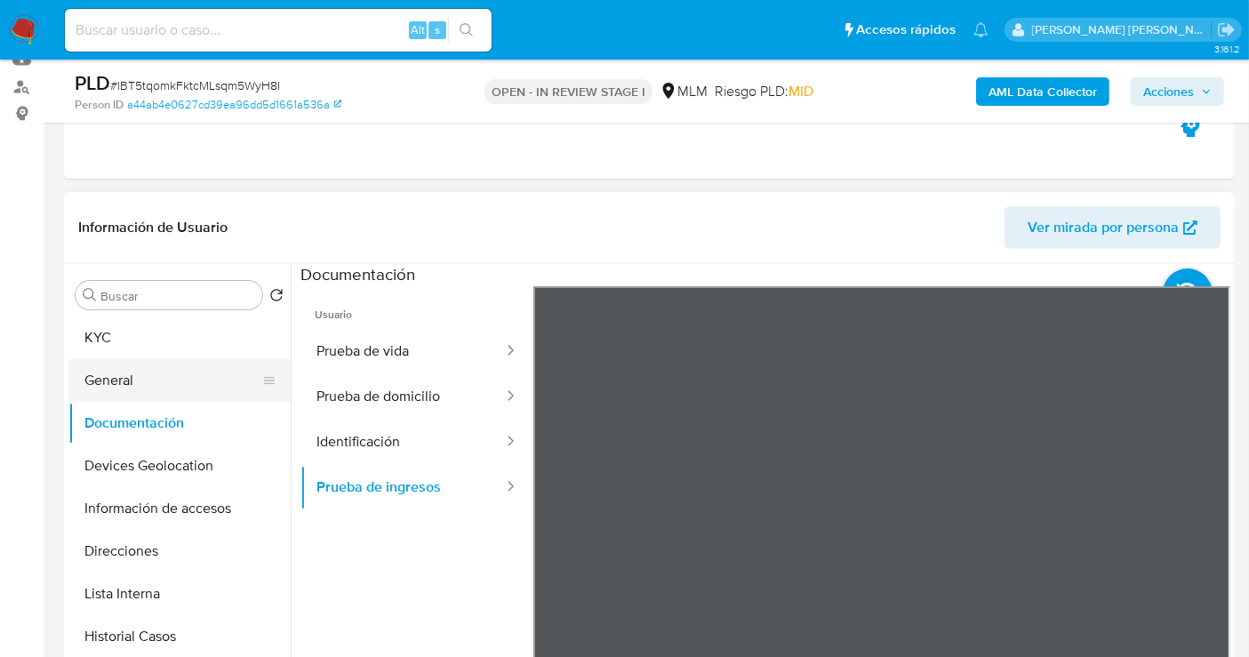
scroll to position [395, 0]
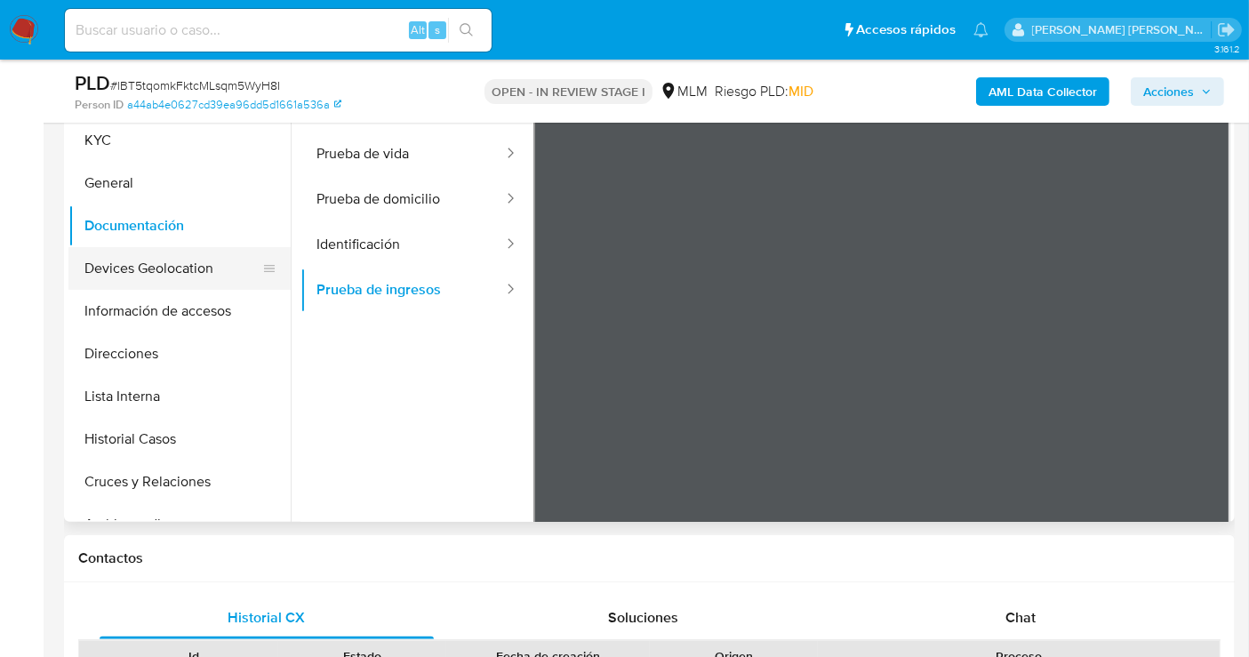
click at [153, 268] on button "Devices Geolocation" at bounding box center [172, 268] width 208 height 43
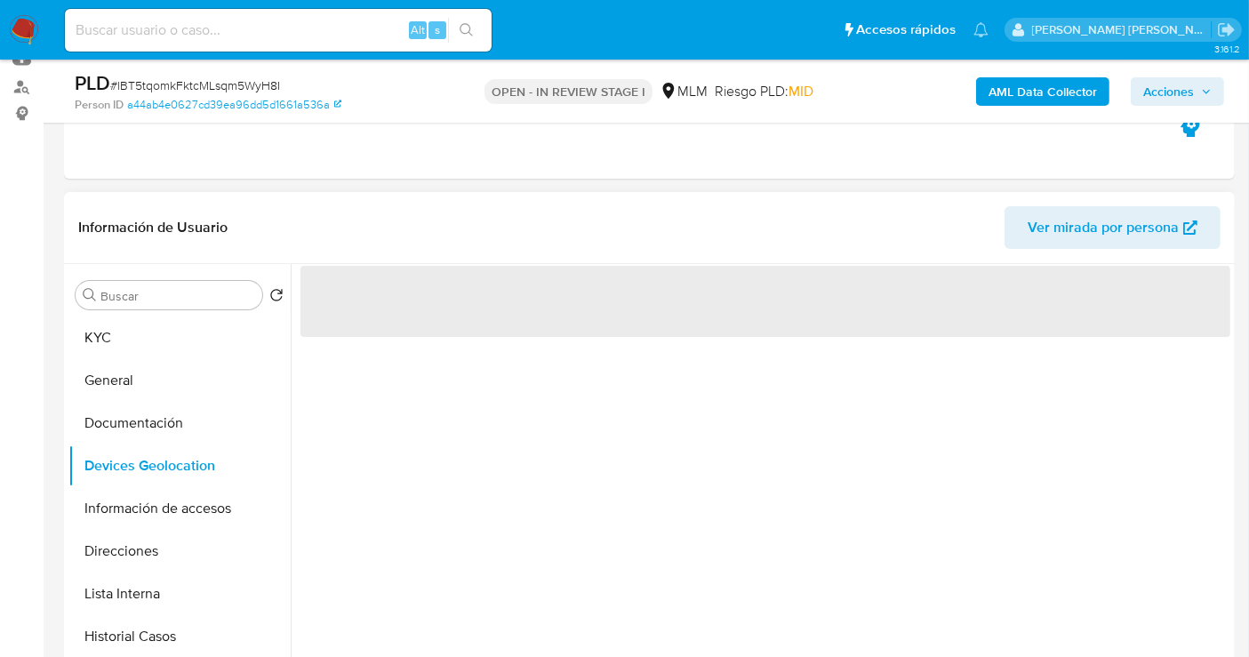
scroll to position [296, 0]
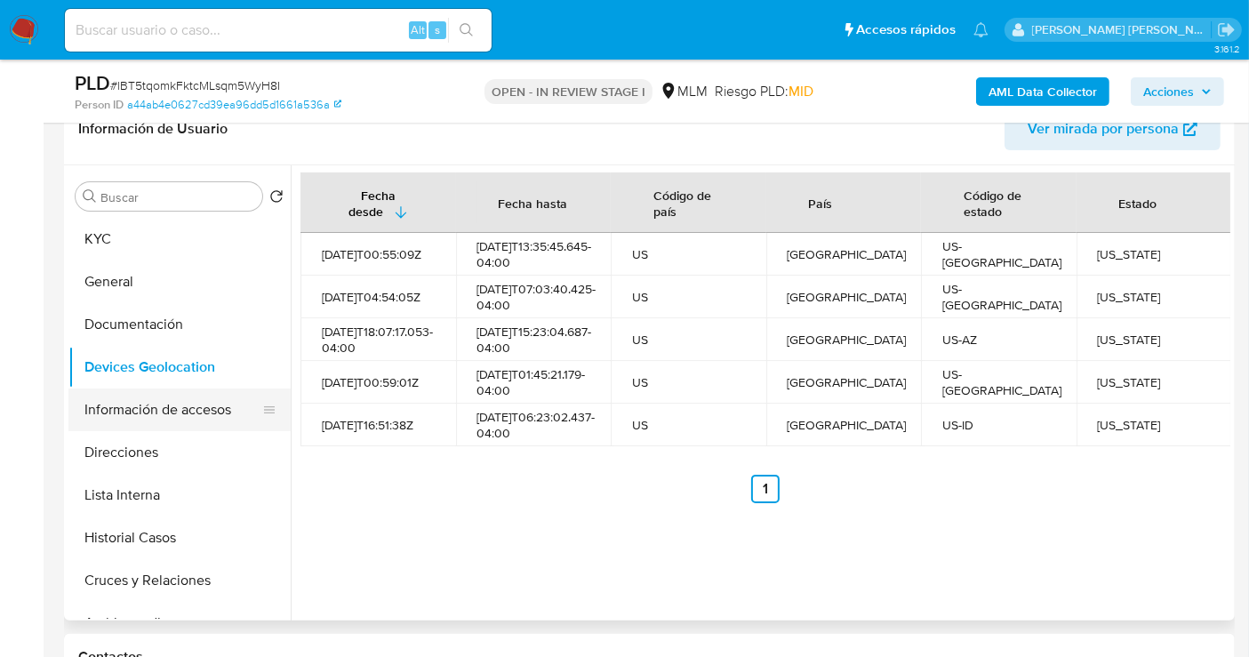
click at [165, 414] on button "Información de accesos" at bounding box center [172, 410] width 208 height 43
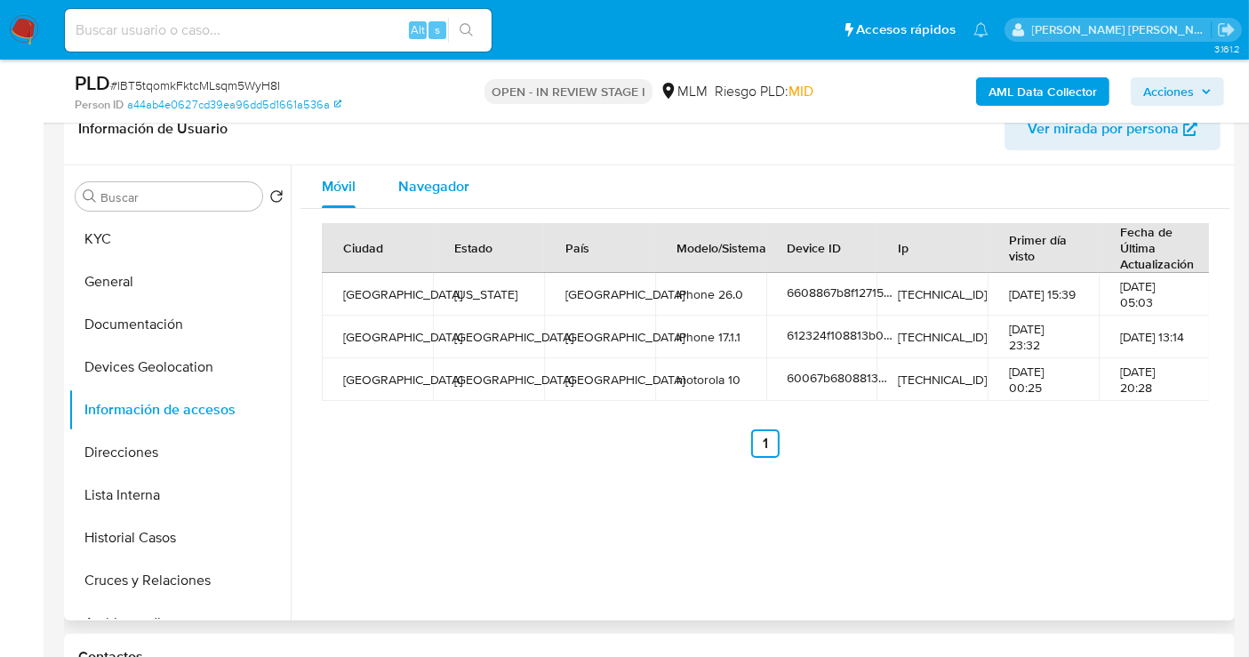
click at [413, 184] on span "Navegador" at bounding box center [433, 186] width 71 height 20
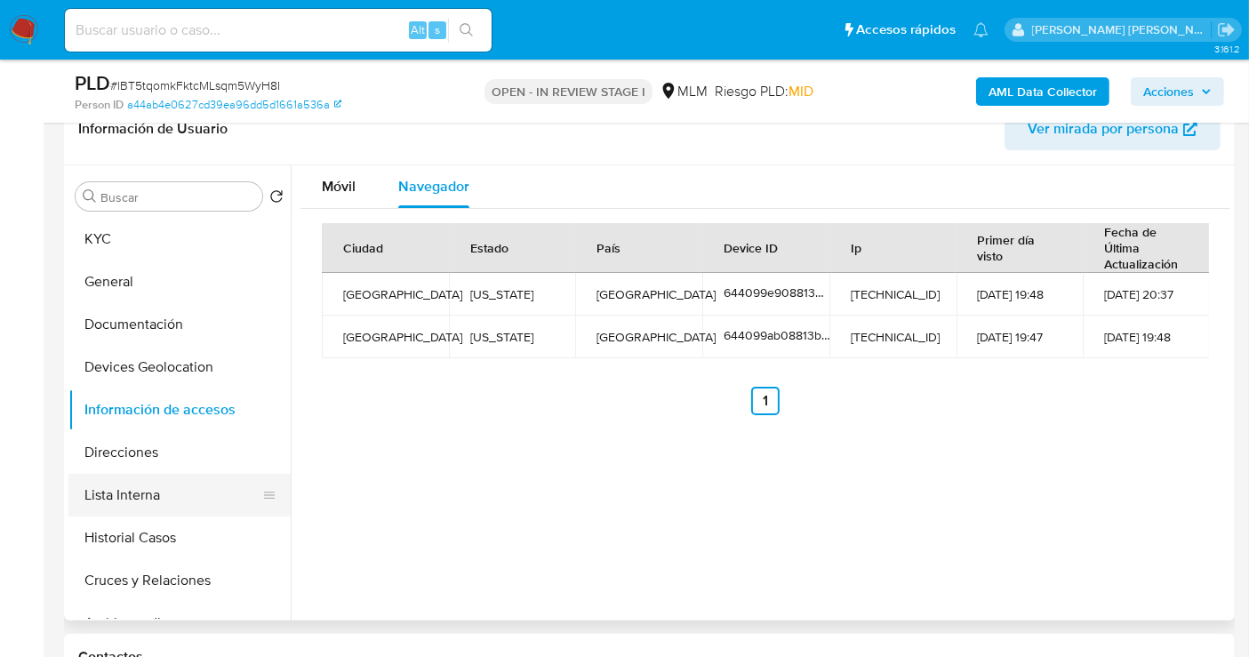
click at [115, 501] on button "Lista Interna" at bounding box center [172, 495] width 208 height 43
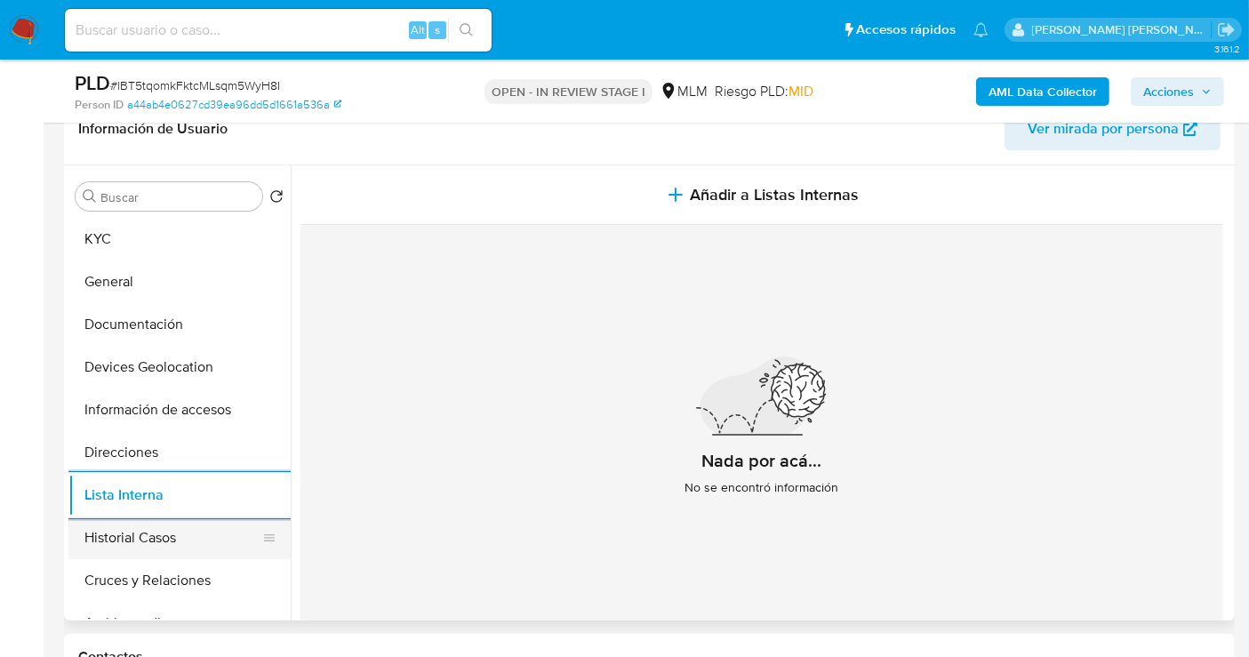
click at [140, 544] on button "Historial Casos" at bounding box center [172, 538] width 208 height 43
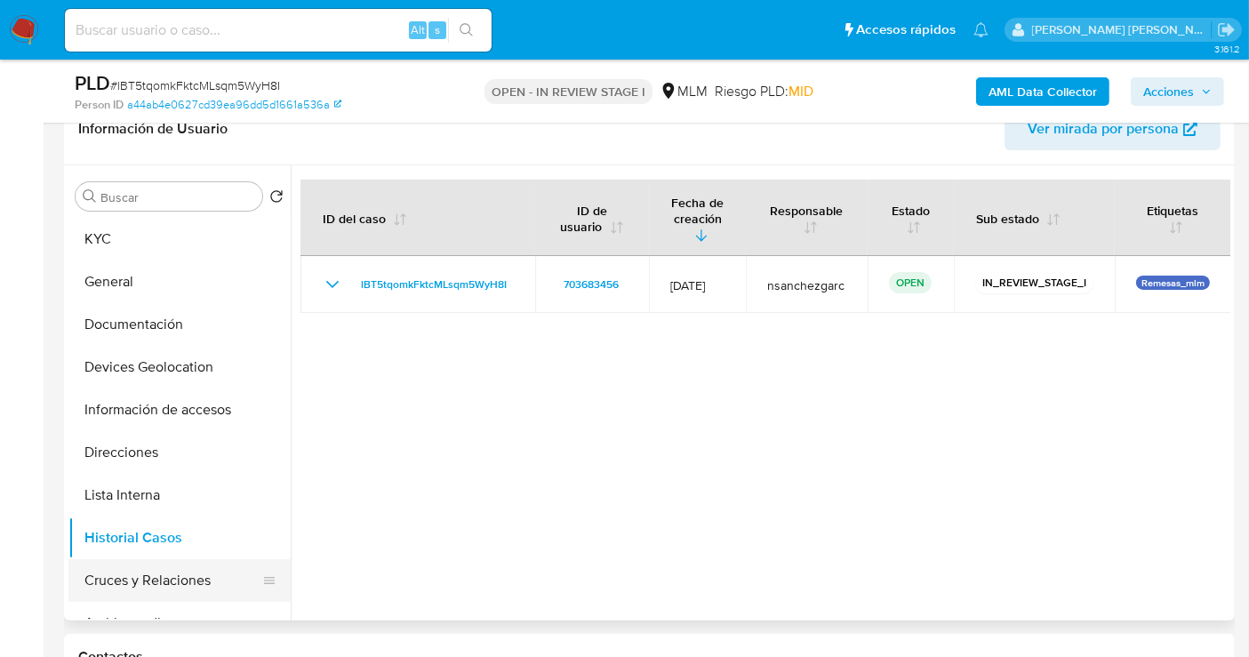
click at [223, 575] on button "Cruces y Relaciones" at bounding box center [172, 580] width 208 height 43
